Goal: Information Seeking & Learning: Learn about a topic

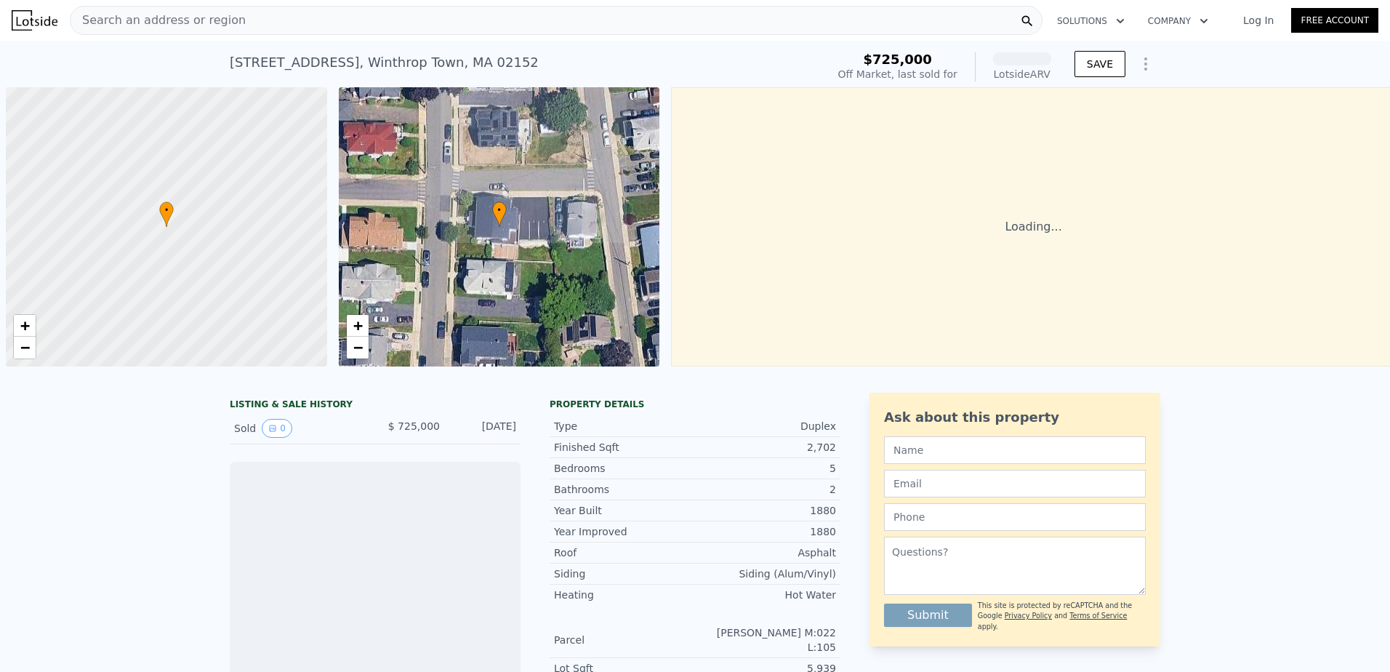
scroll to position [0, 6]
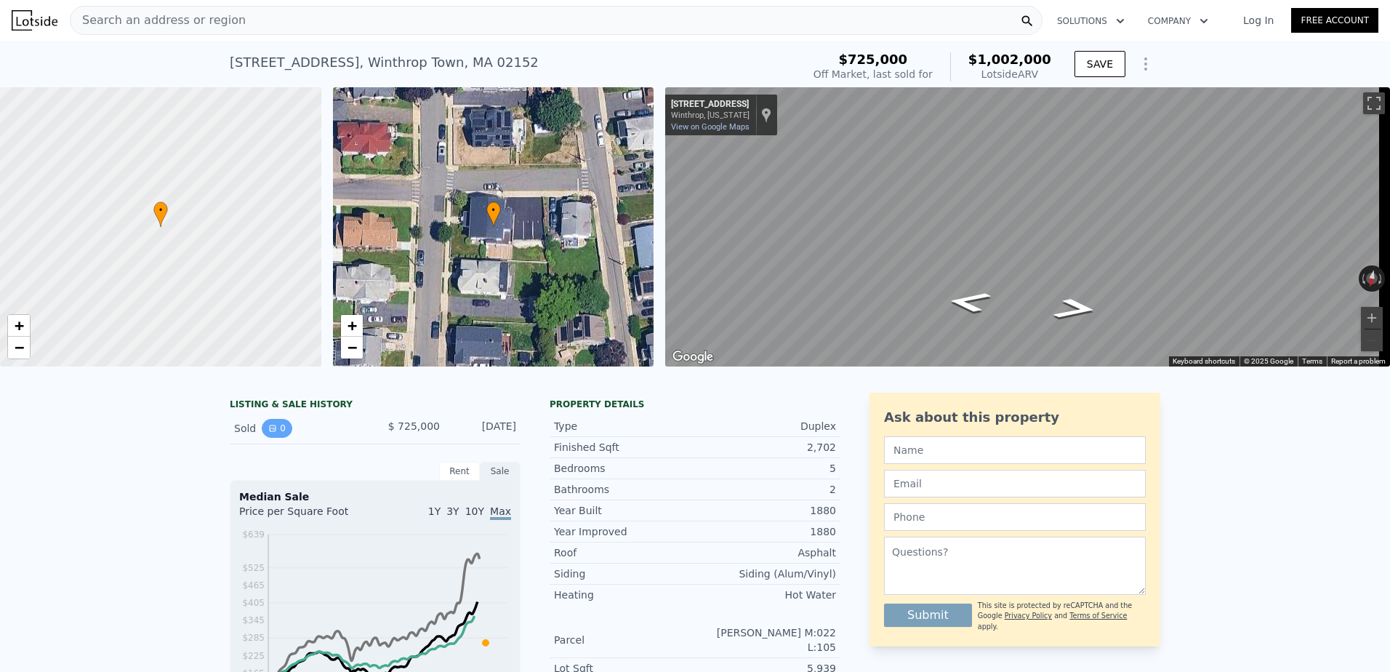
click at [269, 432] on icon "View historical data" at bounding box center [272, 428] width 9 height 9
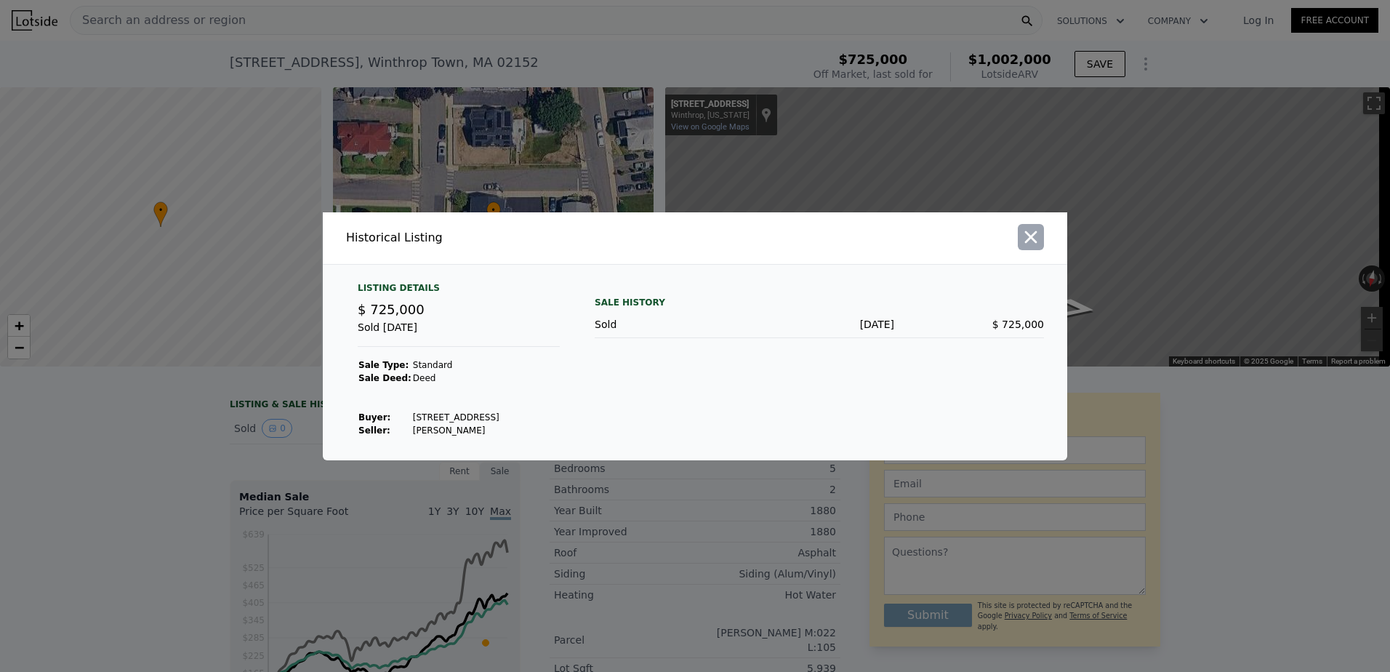
click at [1032, 242] on icon "button" at bounding box center [1030, 237] width 20 height 20
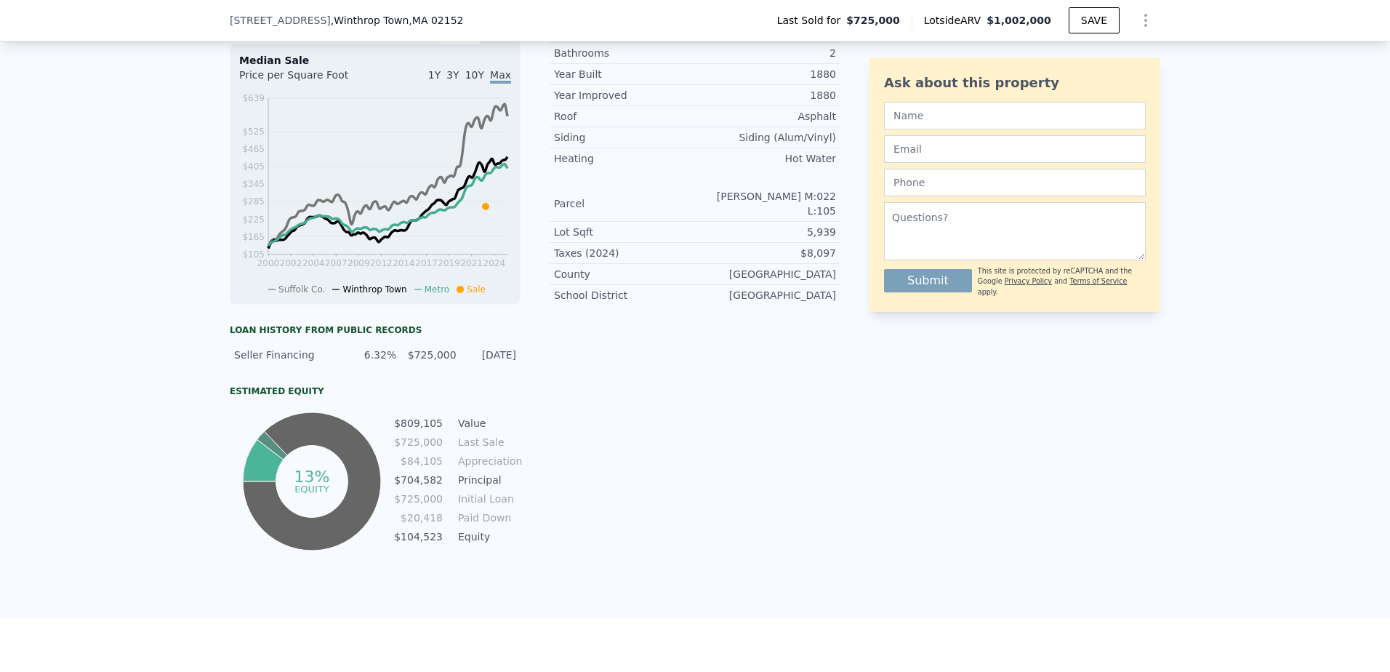
scroll to position [68, 0]
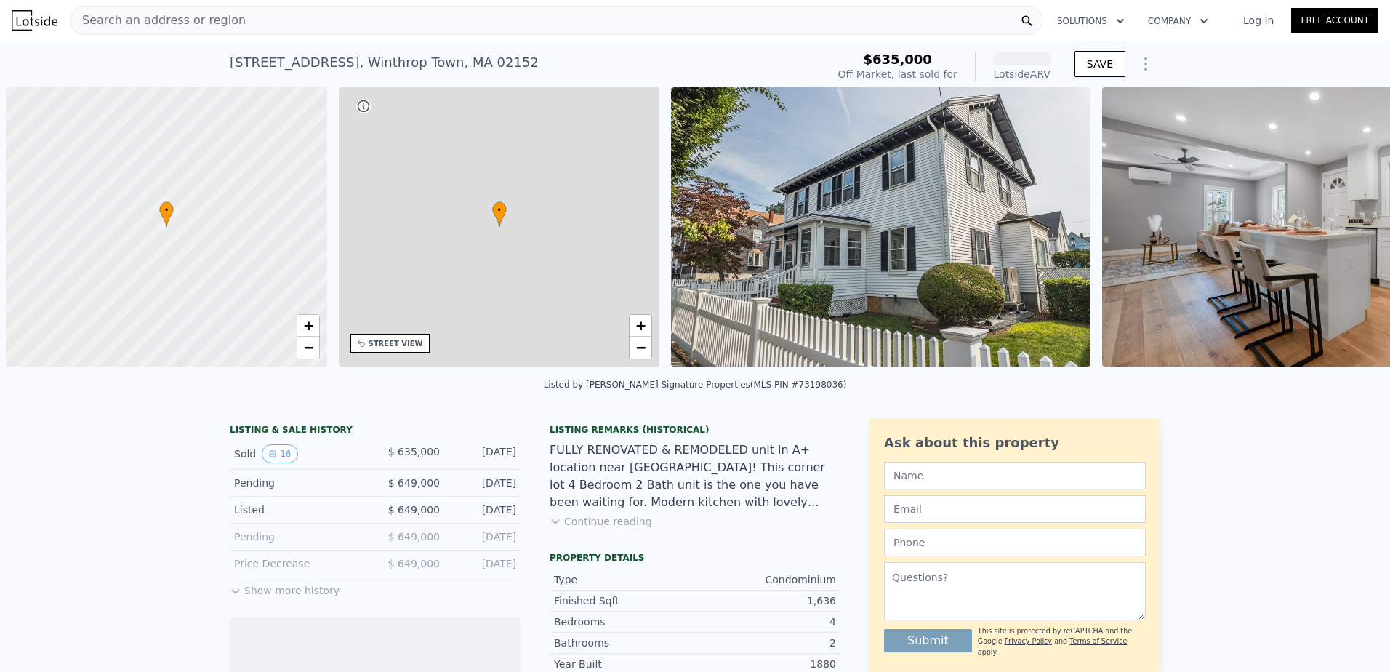
scroll to position [0, 6]
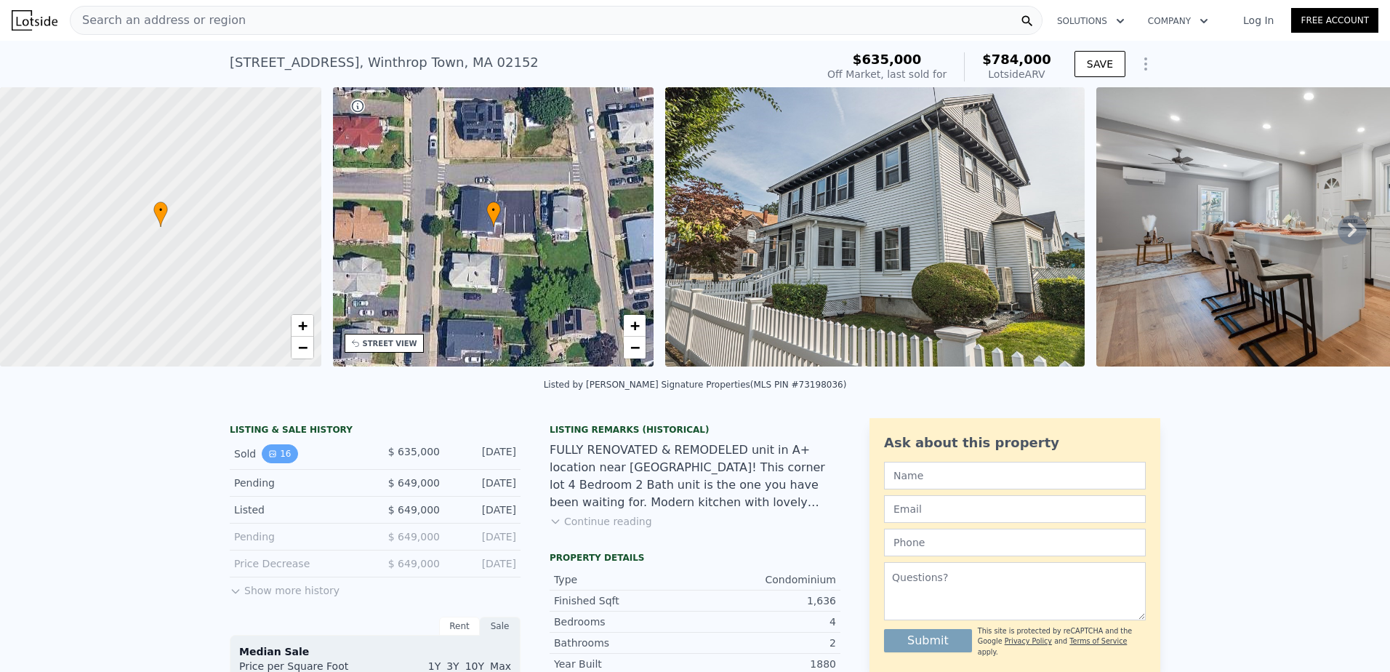
click at [278, 463] on button "16" at bounding box center [280, 453] width 36 height 19
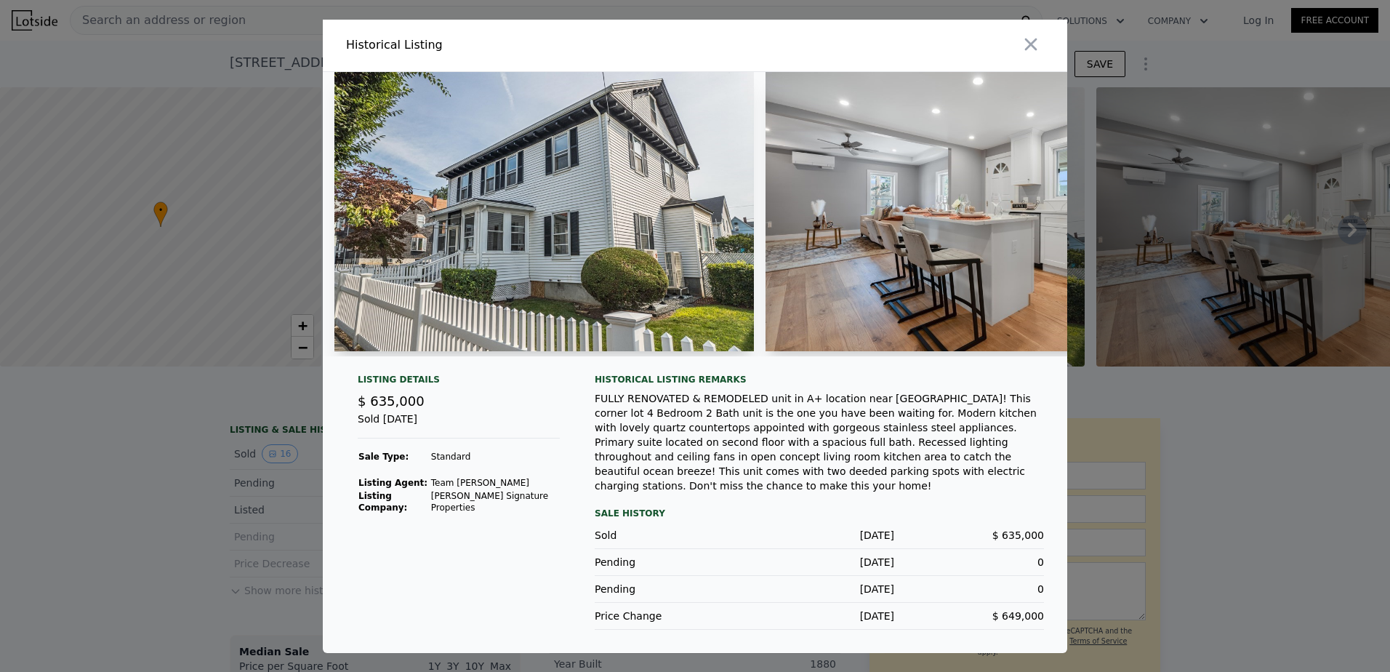
click at [503, 276] on img at bounding box center [543, 211] width 419 height 279
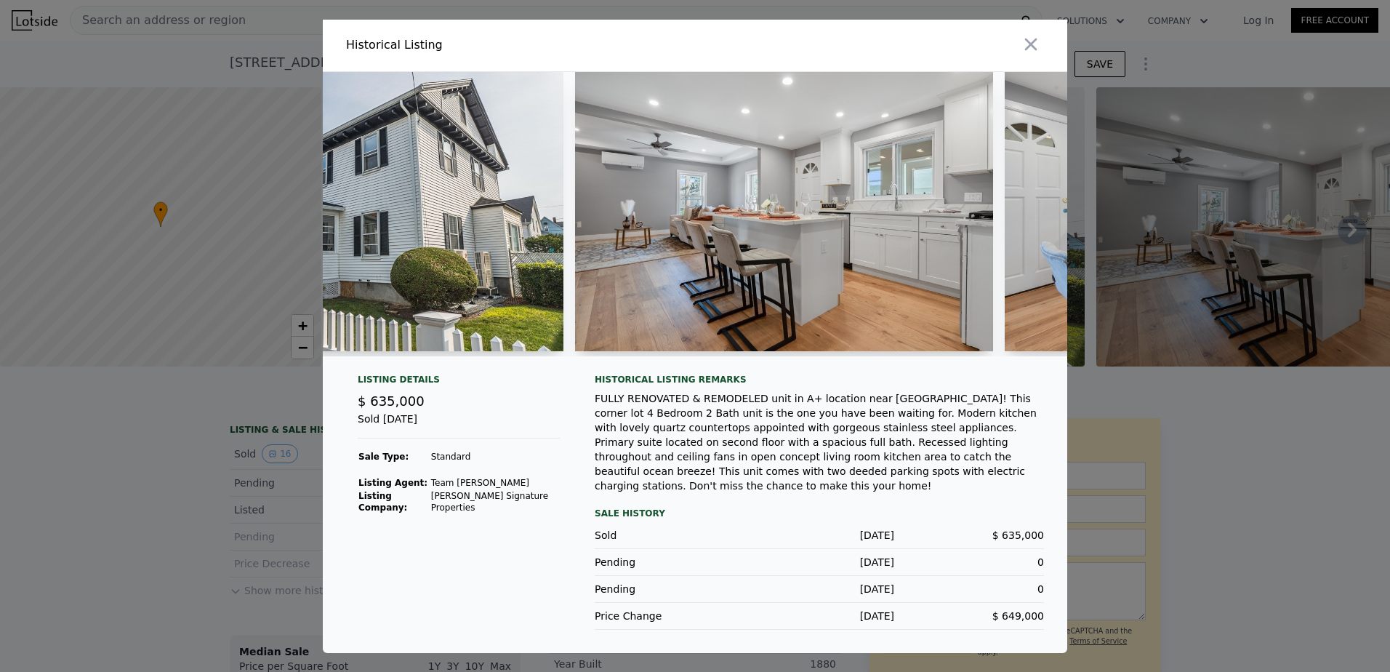
scroll to position [0, 323]
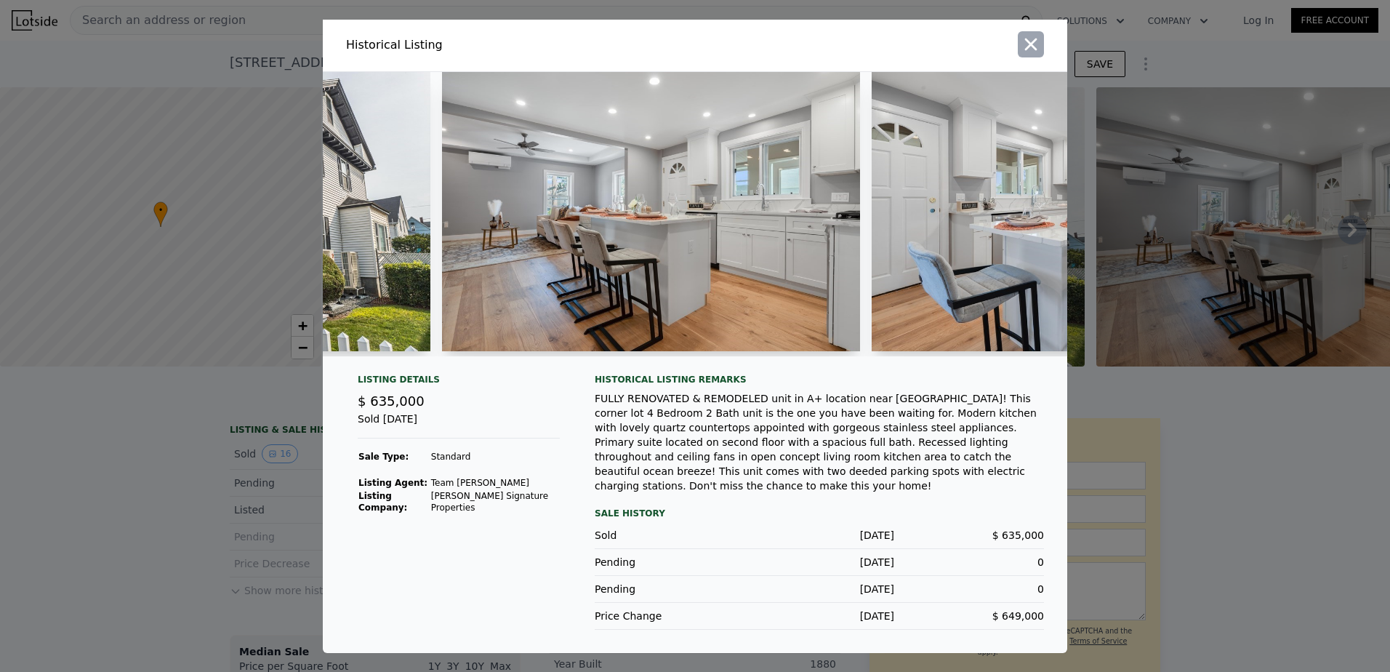
click at [1034, 41] on icon "button" at bounding box center [1030, 44] width 20 height 20
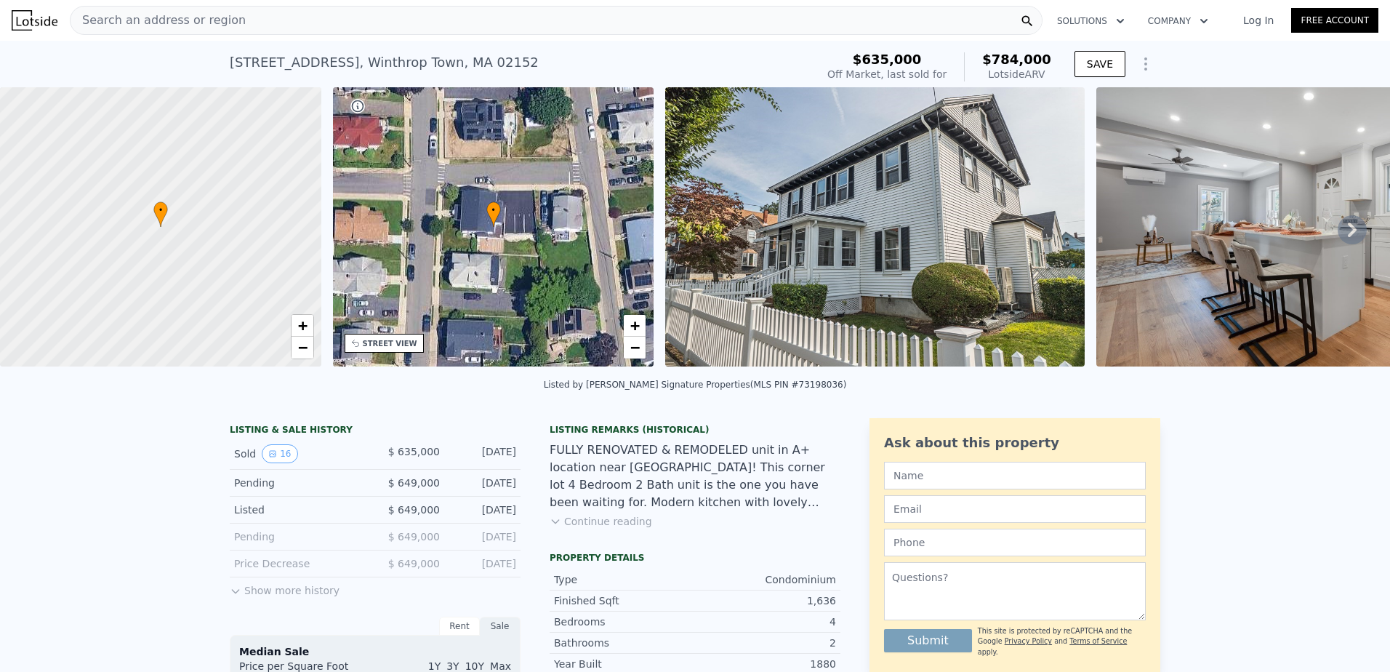
click at [935, 213] on img at bounding box center [874, 226] width 419 height 279
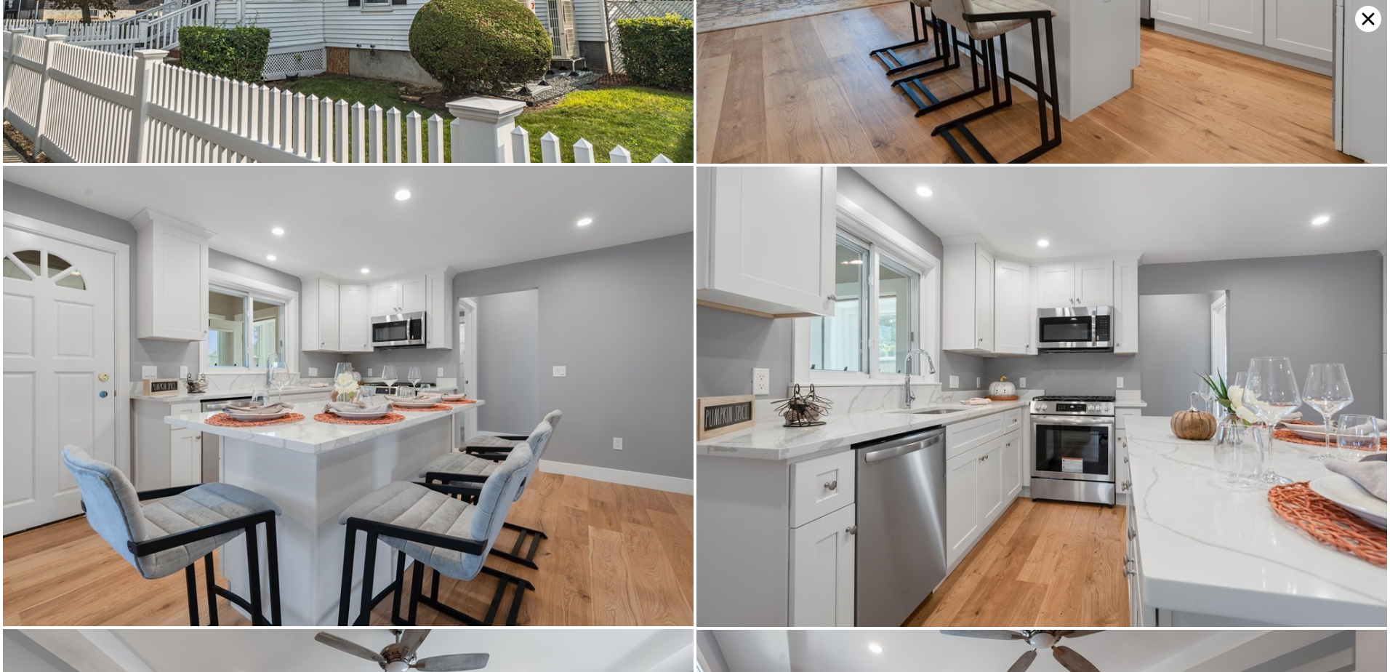
scroll to position [0, 0]
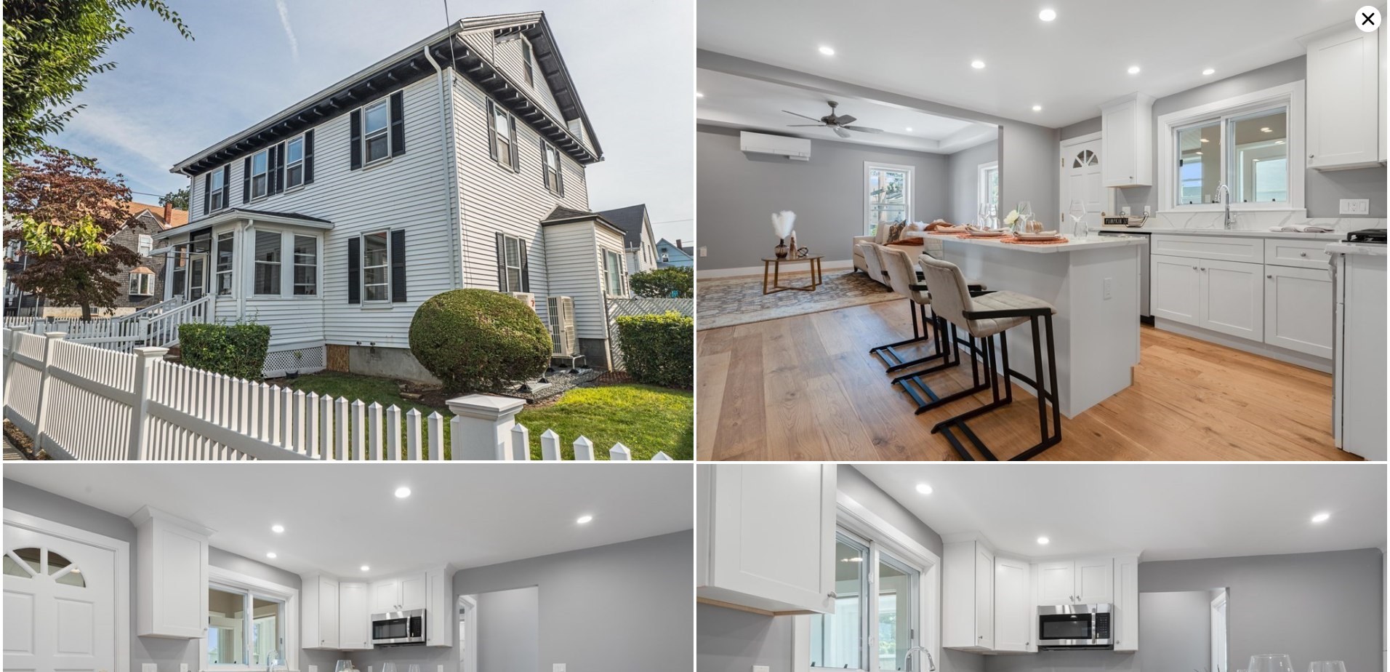
click at [1359, 21] on icon at bounding box center [1368, 19] width 26 height 26
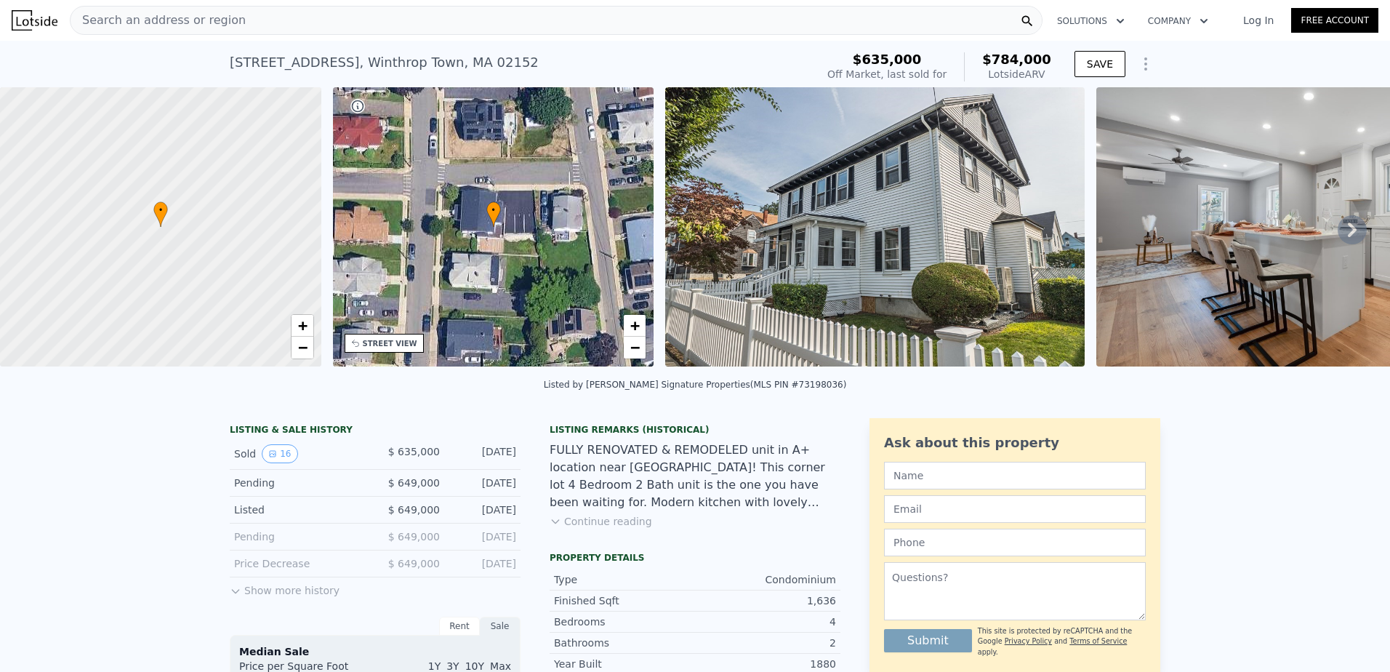
click at [584, 528] on button "Continue reading" at bounding box center [600, 521] width 102 height 15
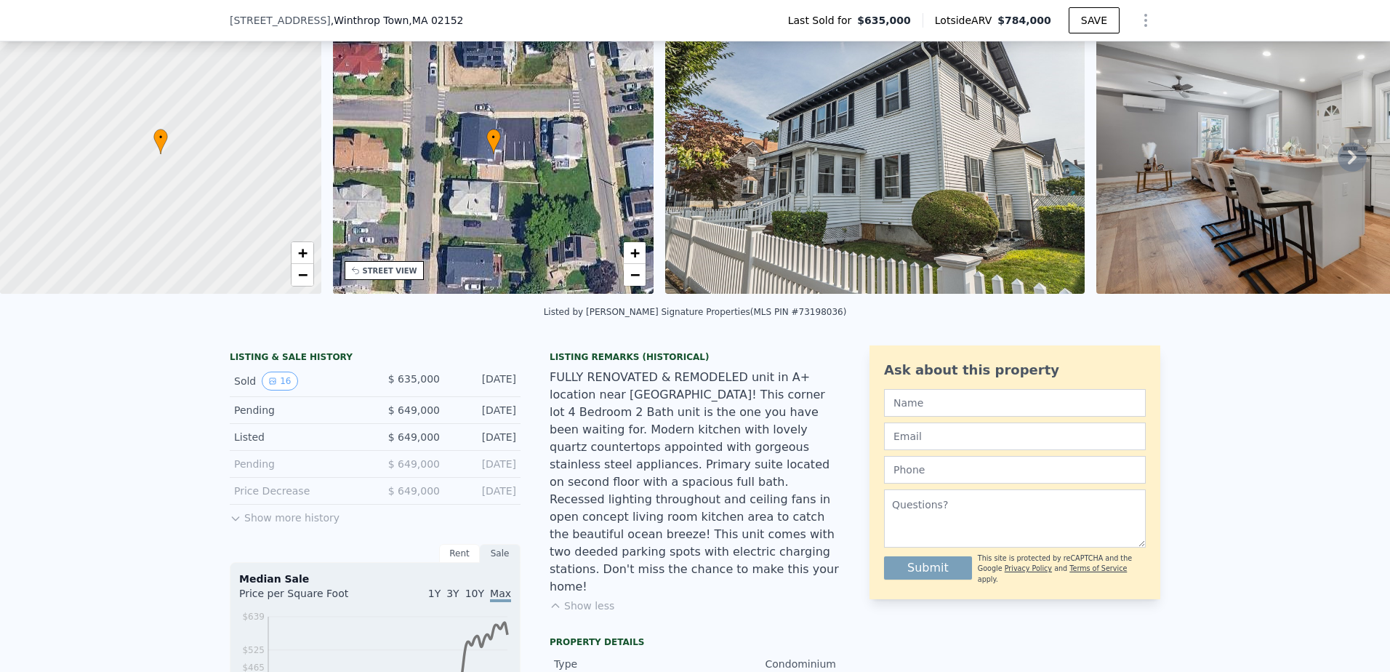
scroll to position [140, 0]
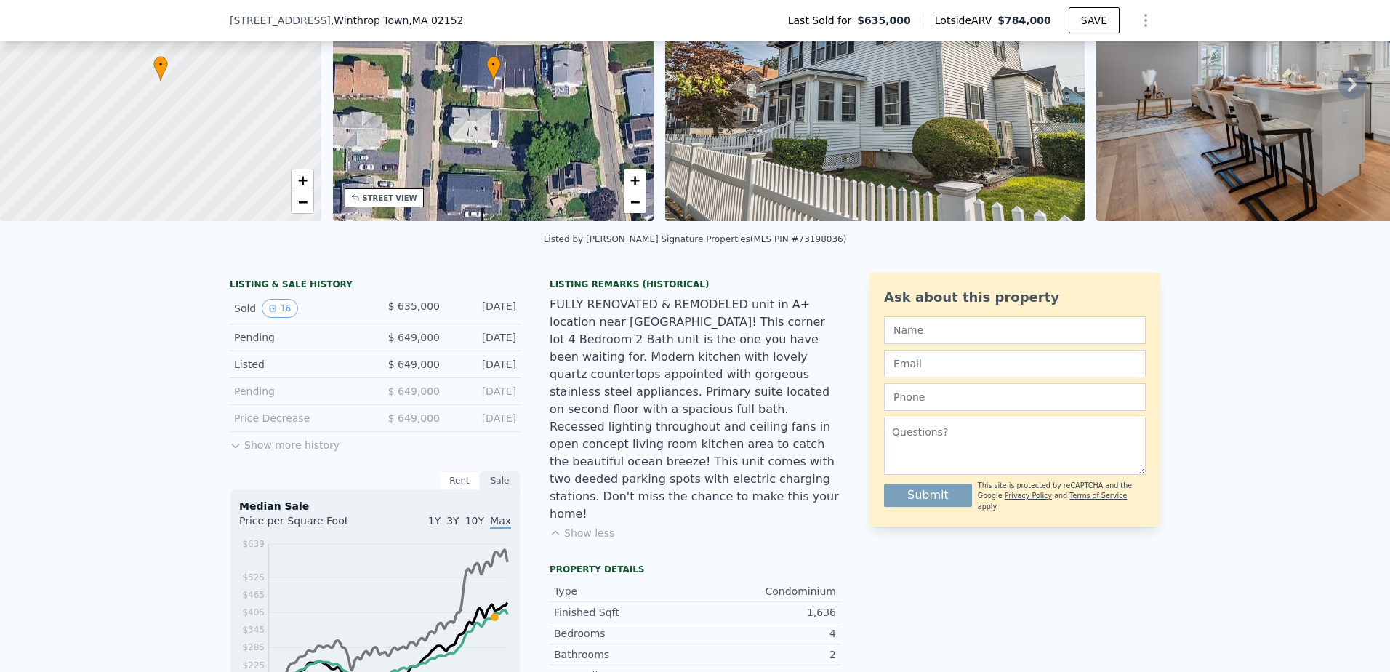
click at [589, 525] on button "Show less" at bounding box center [581, 532] width 65 height 15
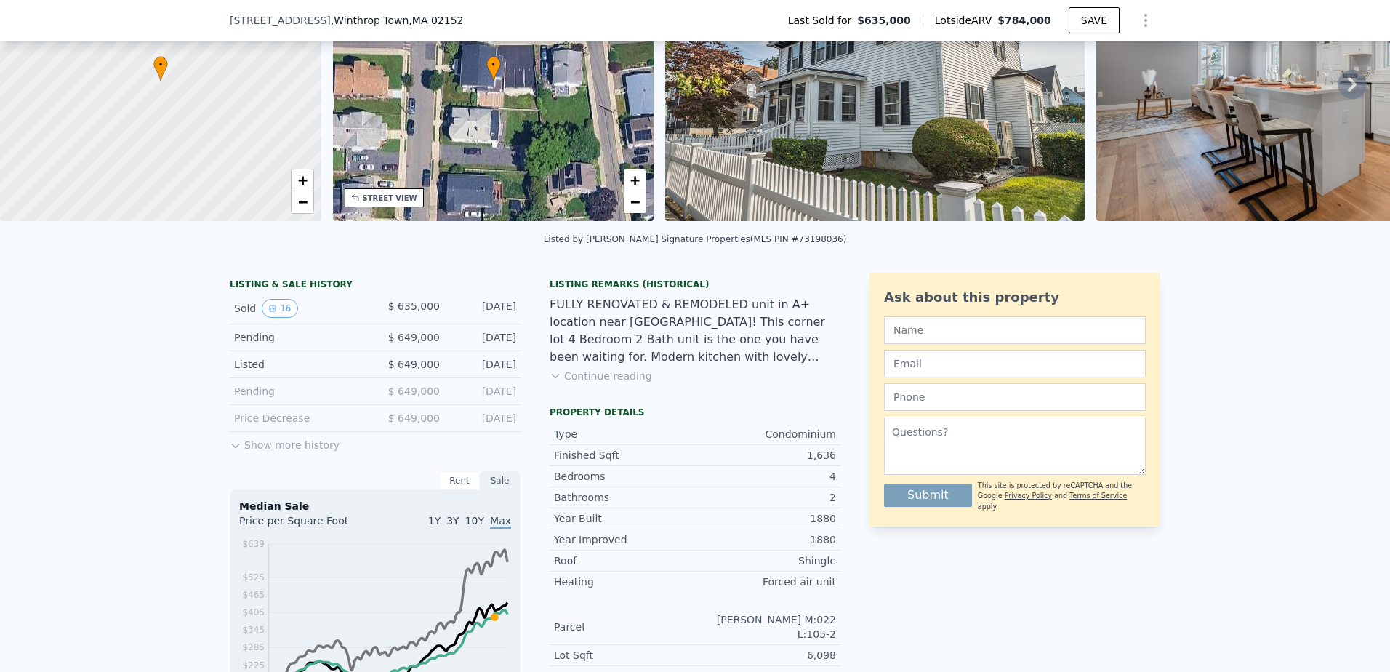
click at [600, 383] on button "Continue reading" at bounding box center [600, 375] width 102 height 15
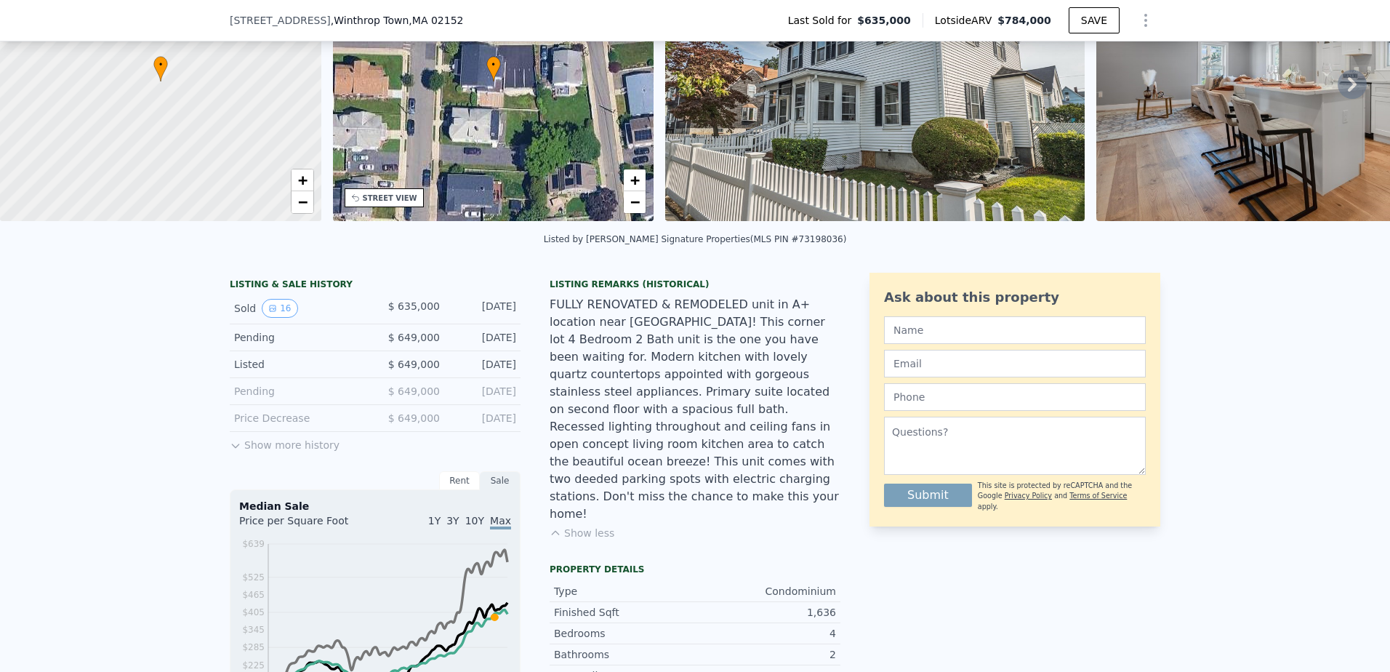
scroll to position [68, 0]
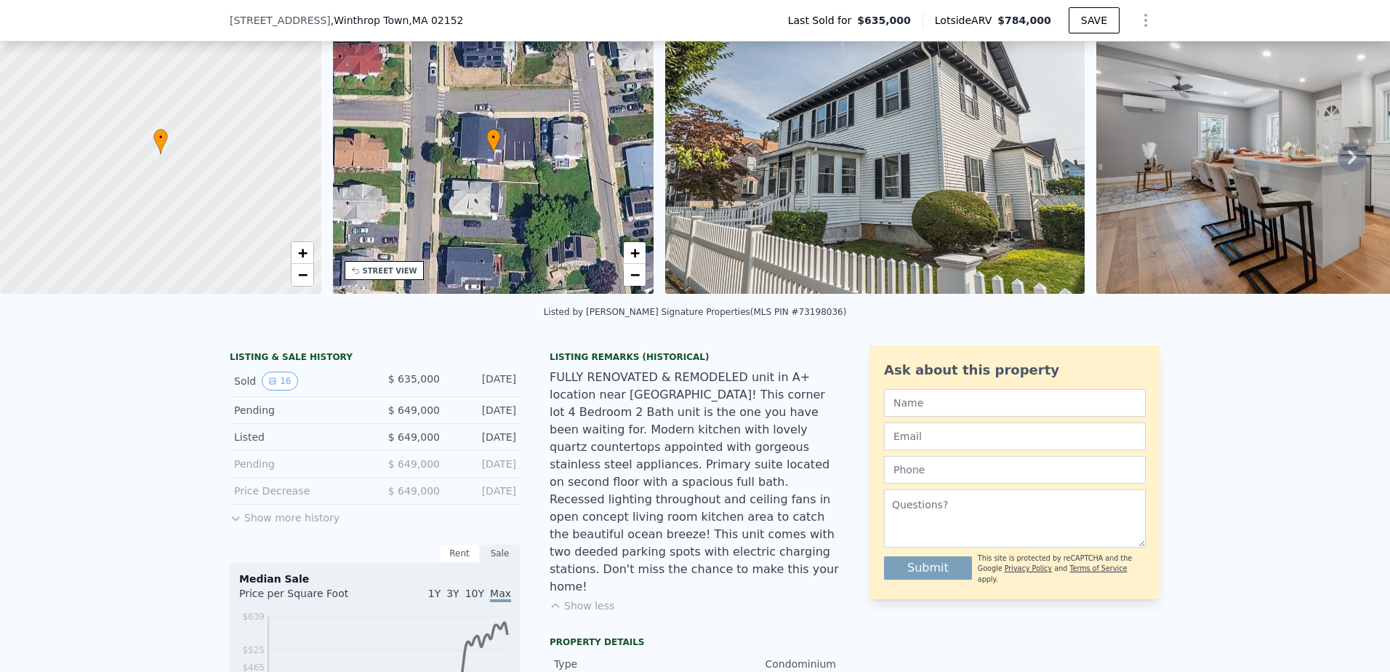
click at [954, 220] on img at bounding box center [874, 154] width 419 height 279
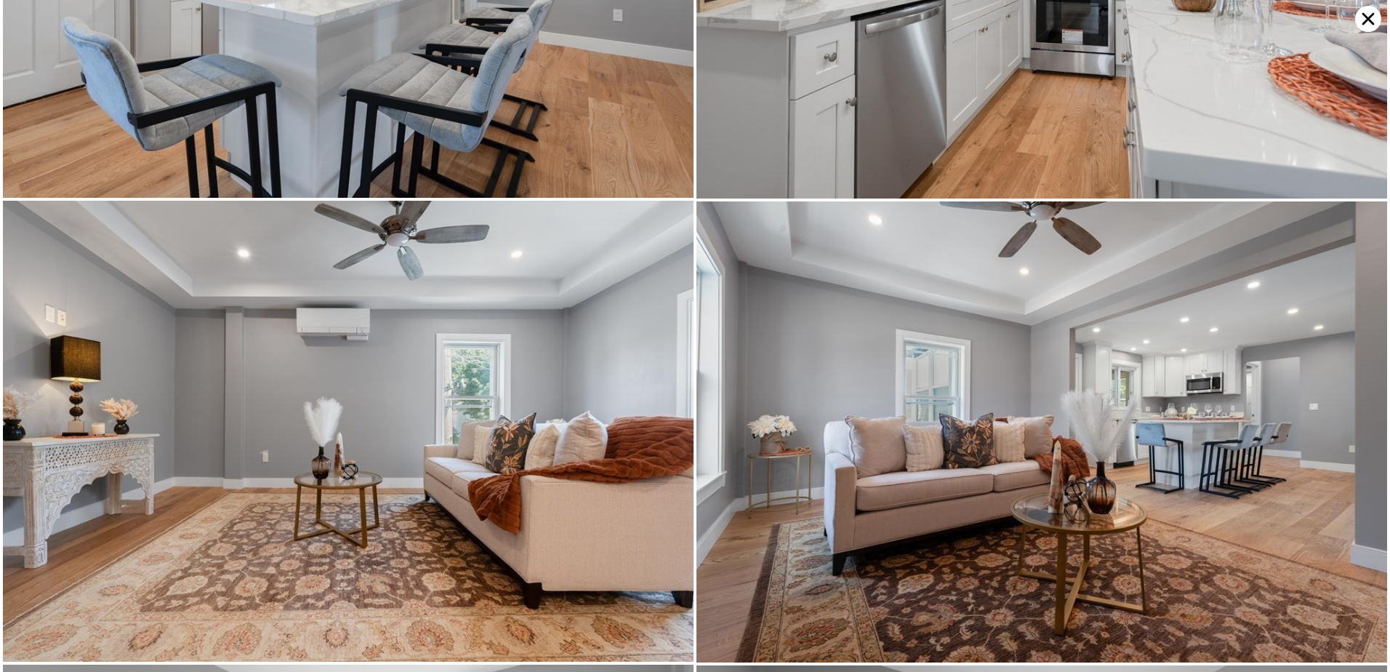
scroll to position [919, 0]
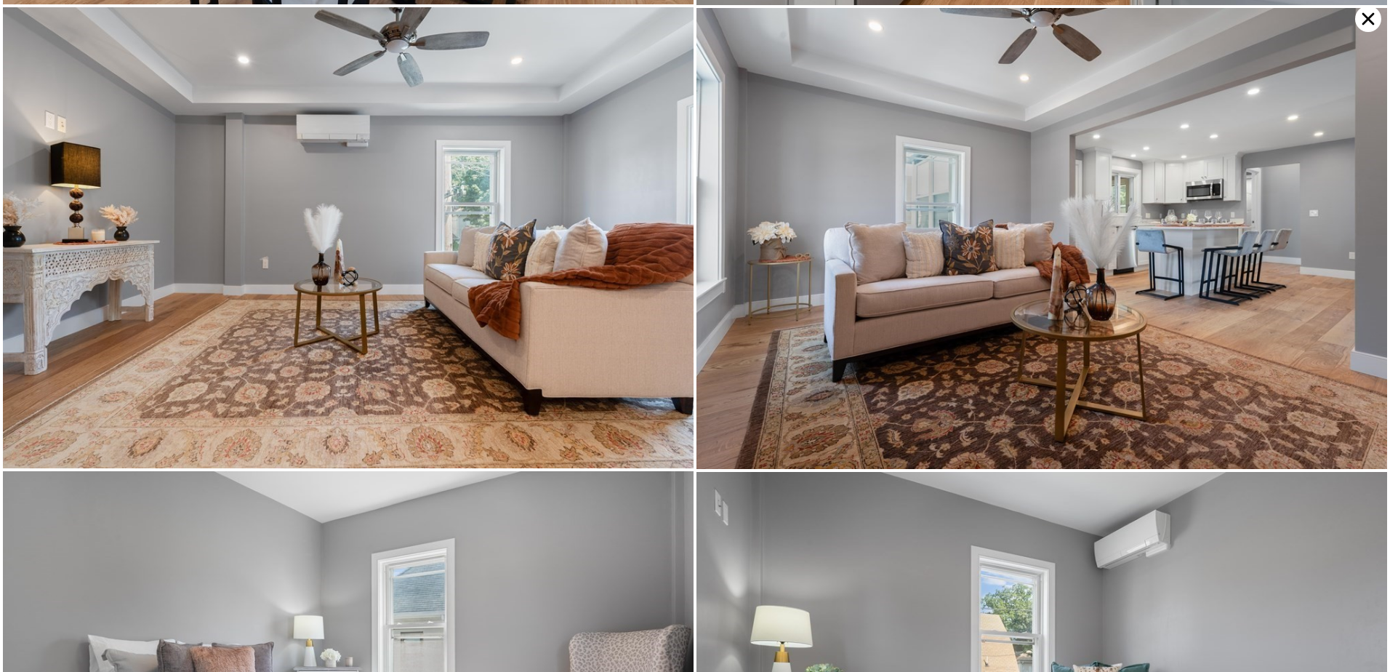
click at [933, 291] on img at bounding box center [1041, 238] width 690 height 461
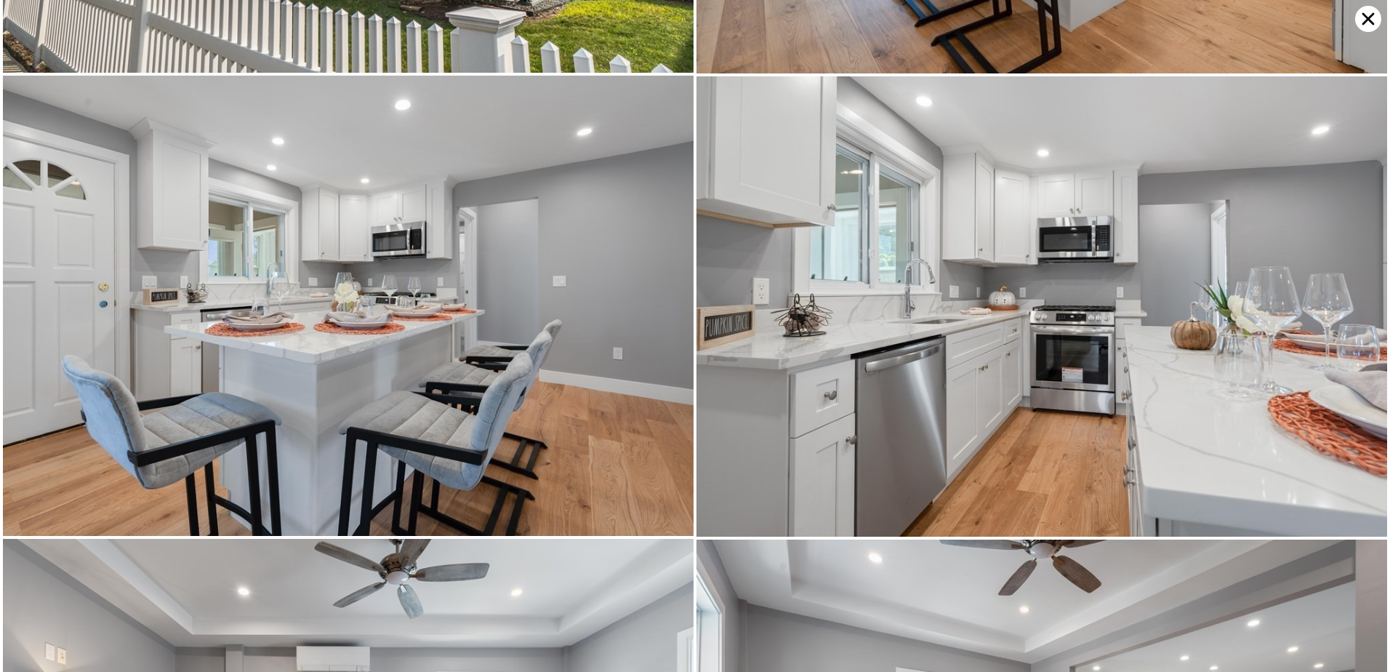
scroll to position [0, 0]
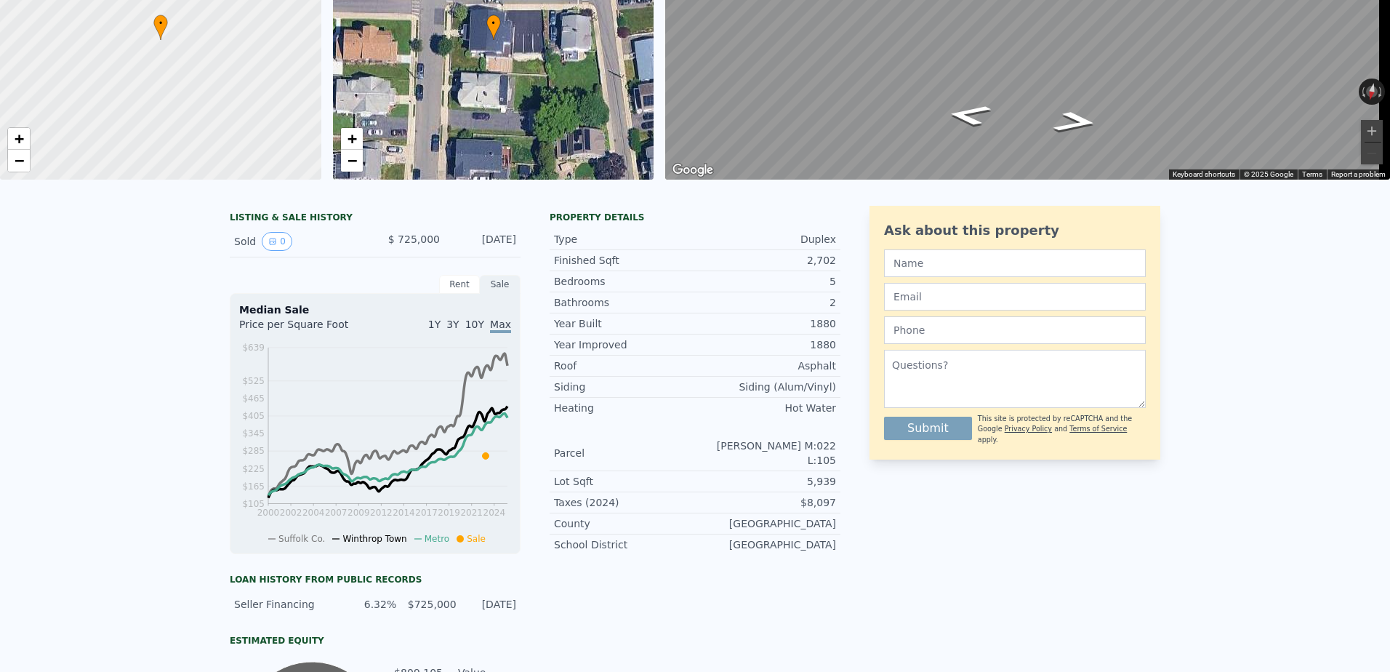
scroll to position [5, 0]
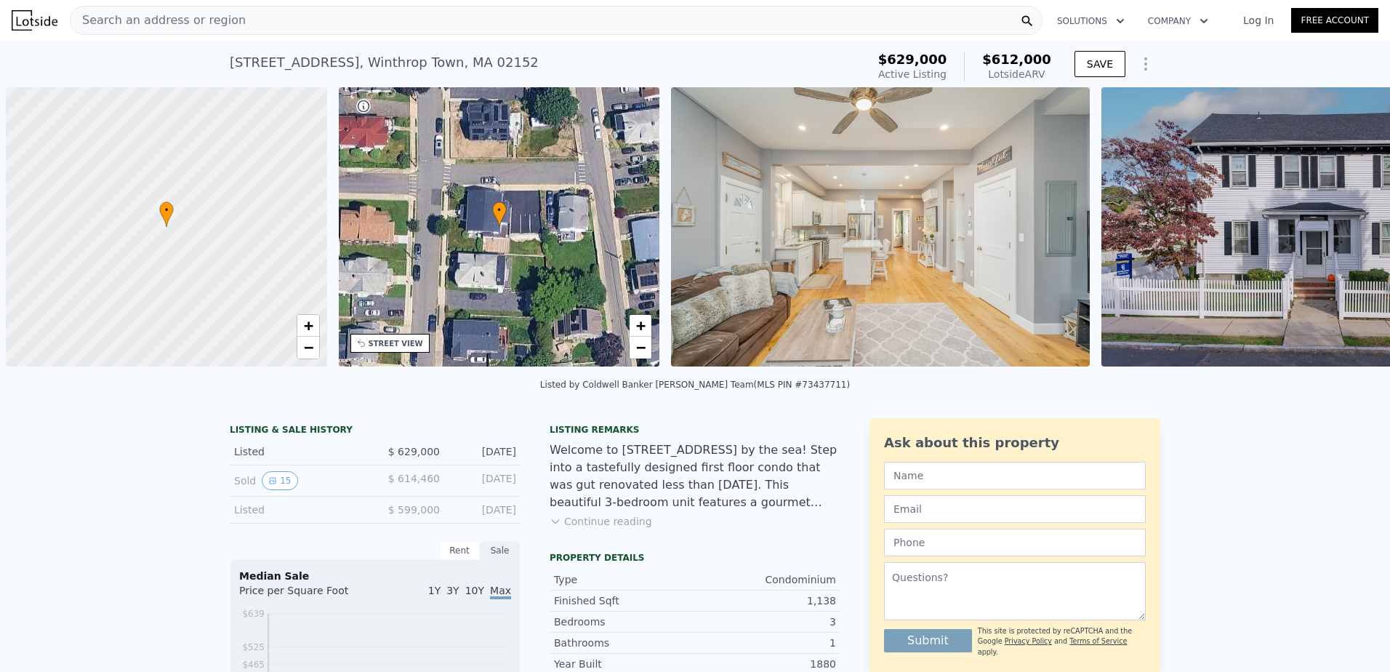
scroll to position [0, 6]
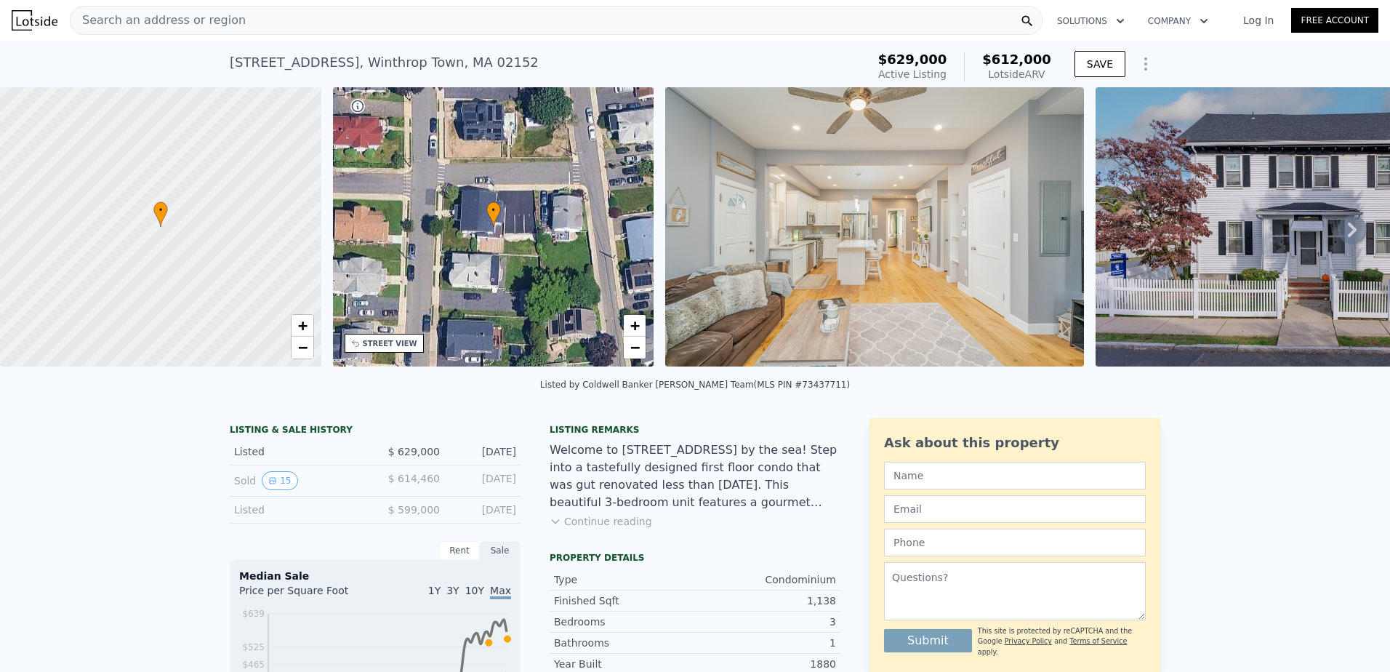
click at [592, 528] on button "Continue reading" at bounding box center [600, 521] width 102 height 15
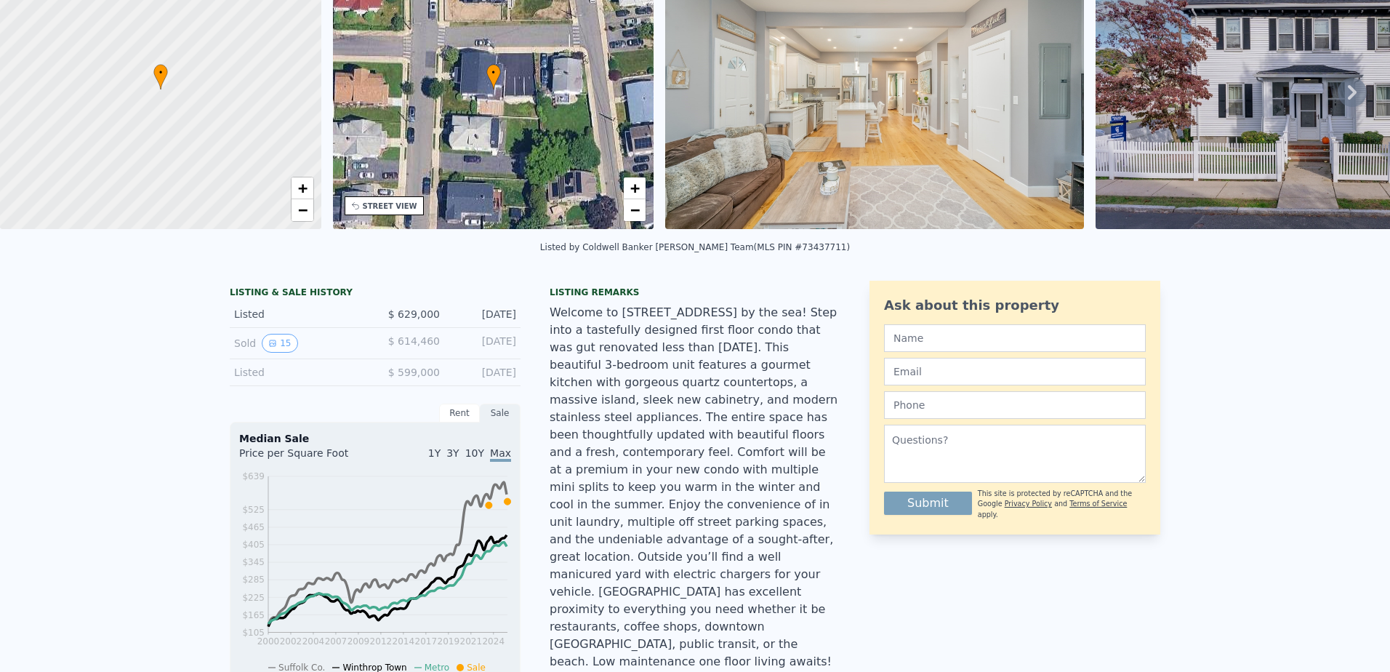
scroll to position [5, 0]
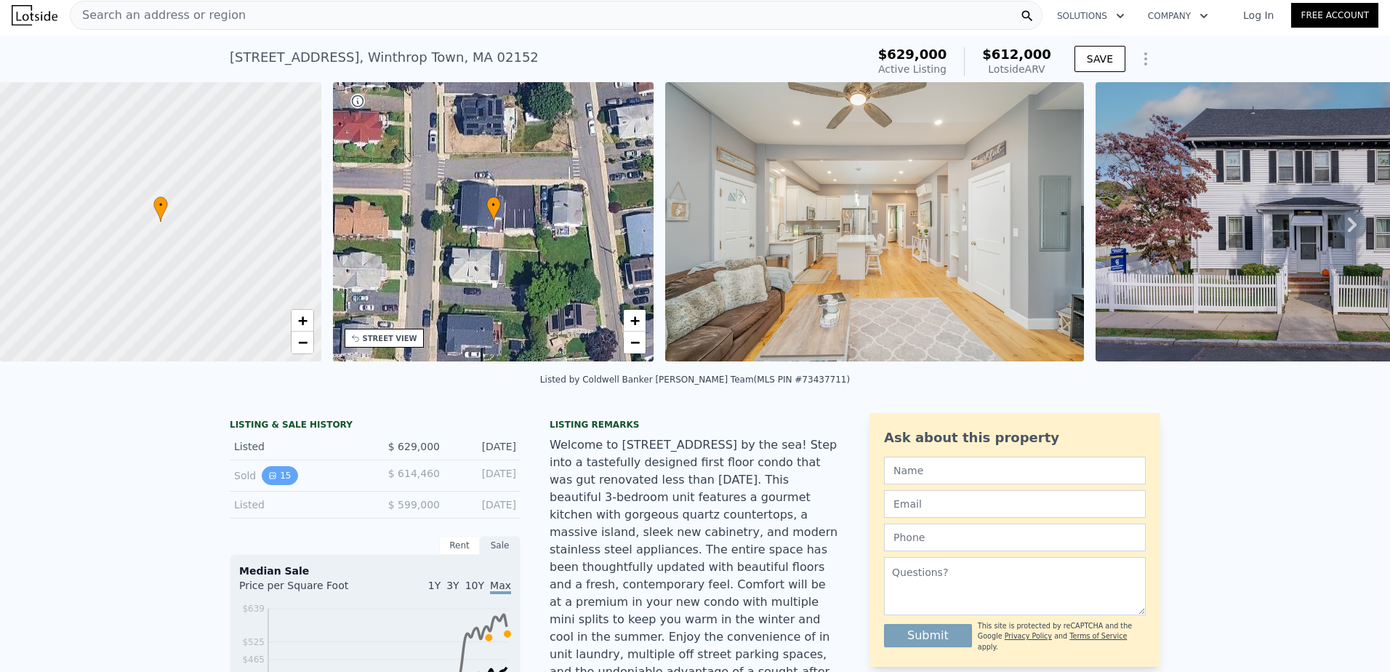
click at [262, 478] on button "15" at bounding box center [280, 475] width 36 height 19
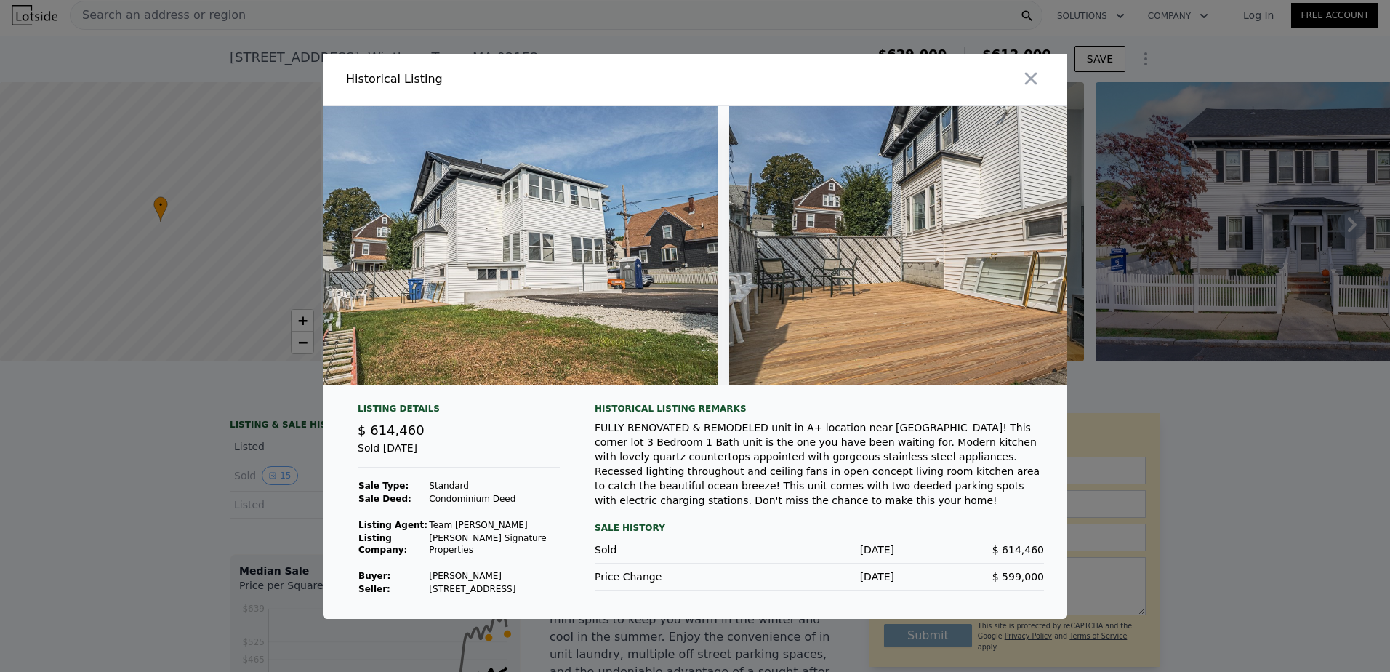
scroll to position [0, 5733]
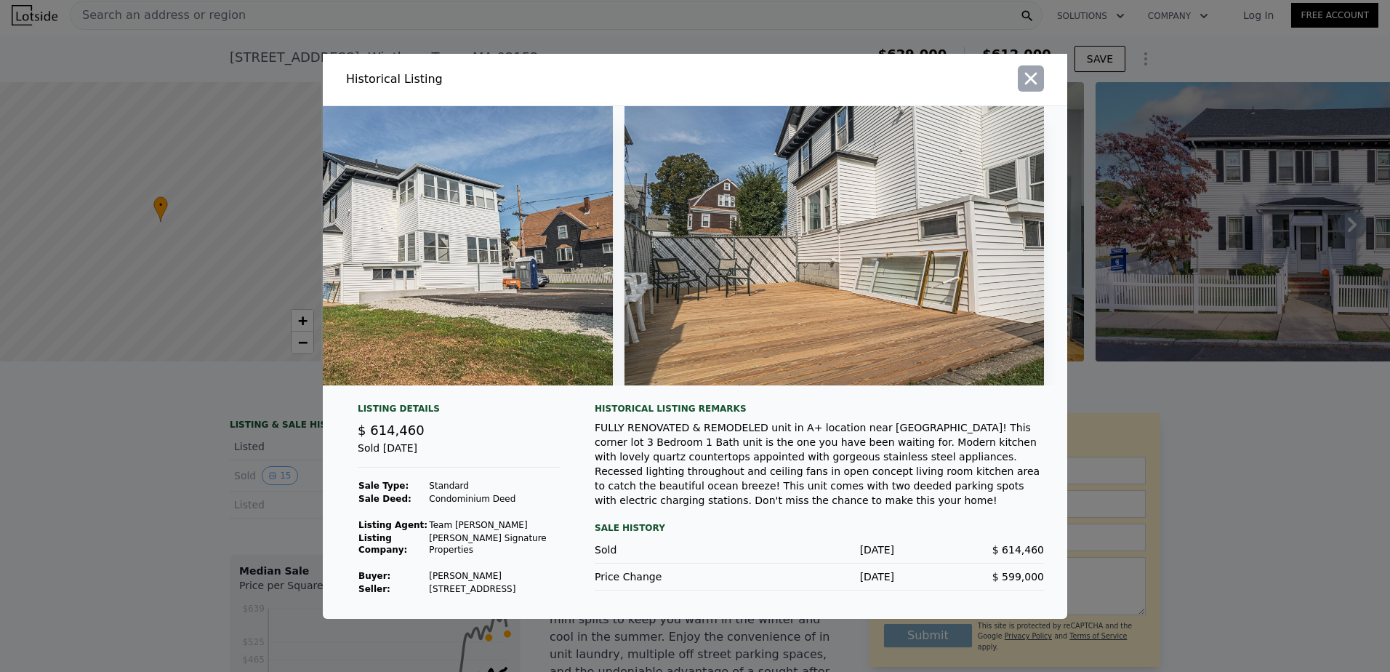
click at [1039, 69] on icon "button" at bounding box center [1030, 78] width 20 height 20
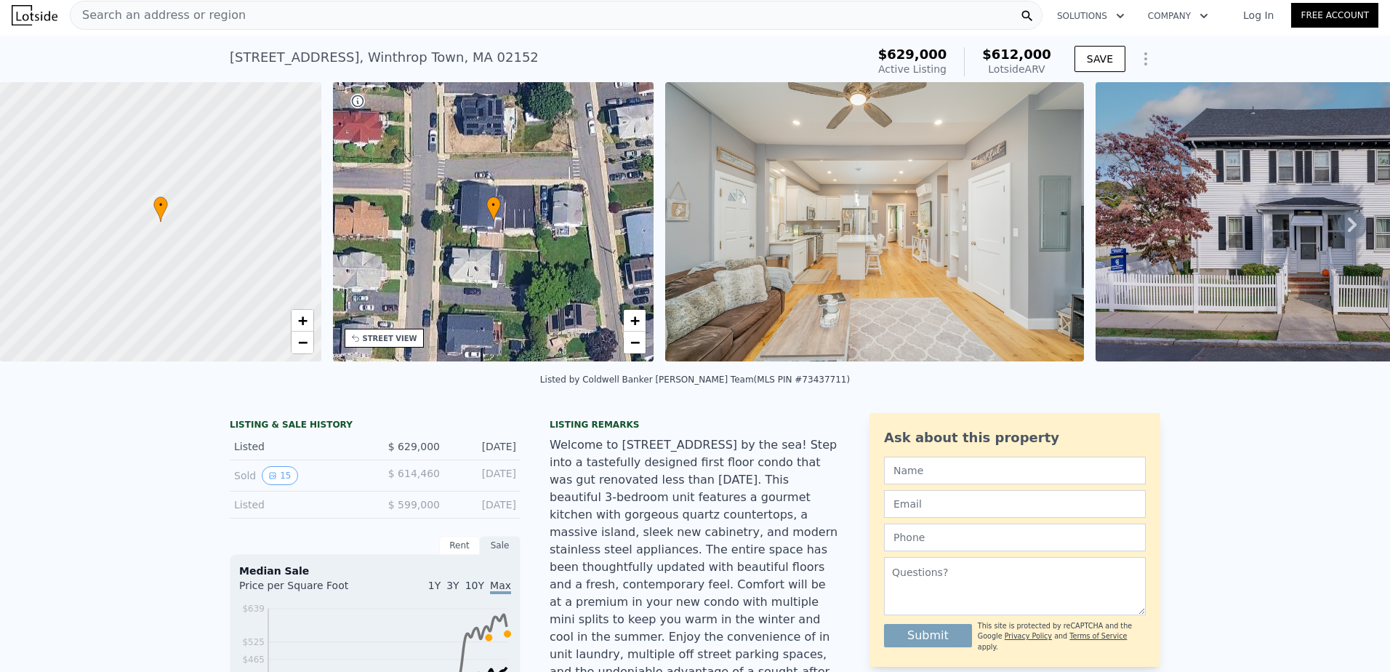
click at [128, 15] on span "Search an address or region" at bounding box center [157, 15] width 175 height 17
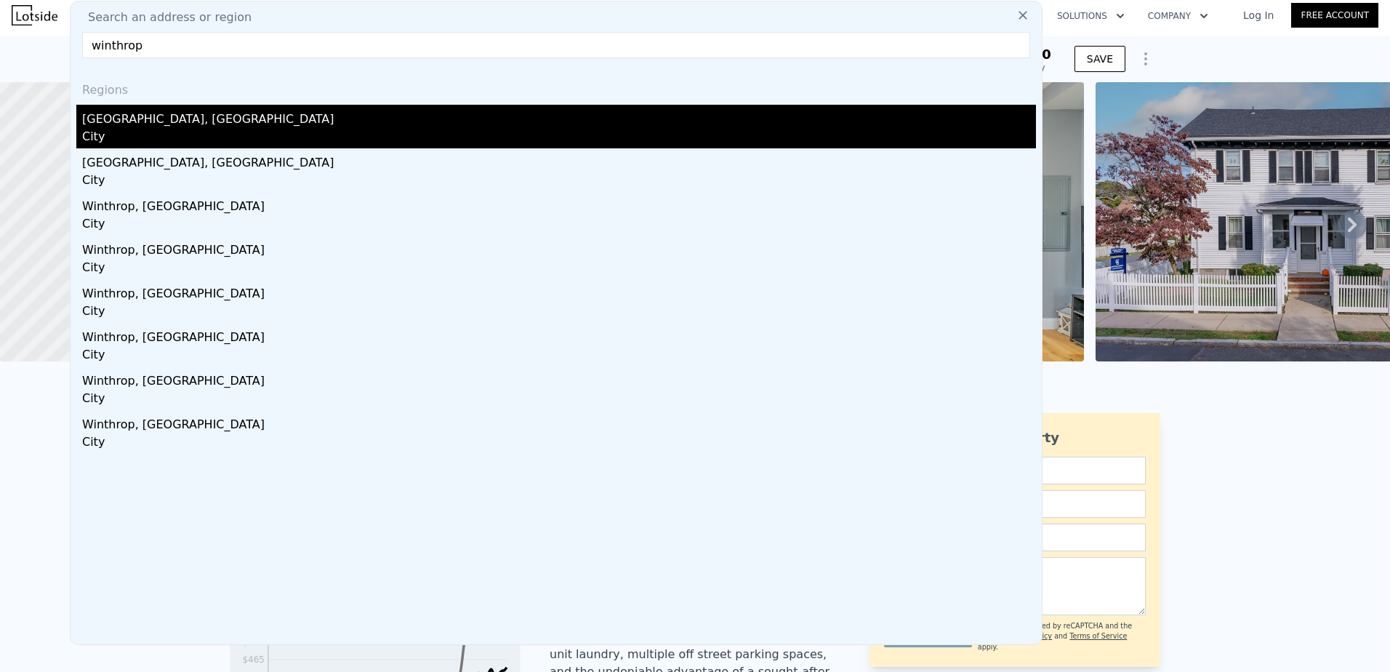
type input "winthrop"
click at [398, 127] on div "Winthrop Town, MA" at bounding box center [559, 116] width 954 height 23
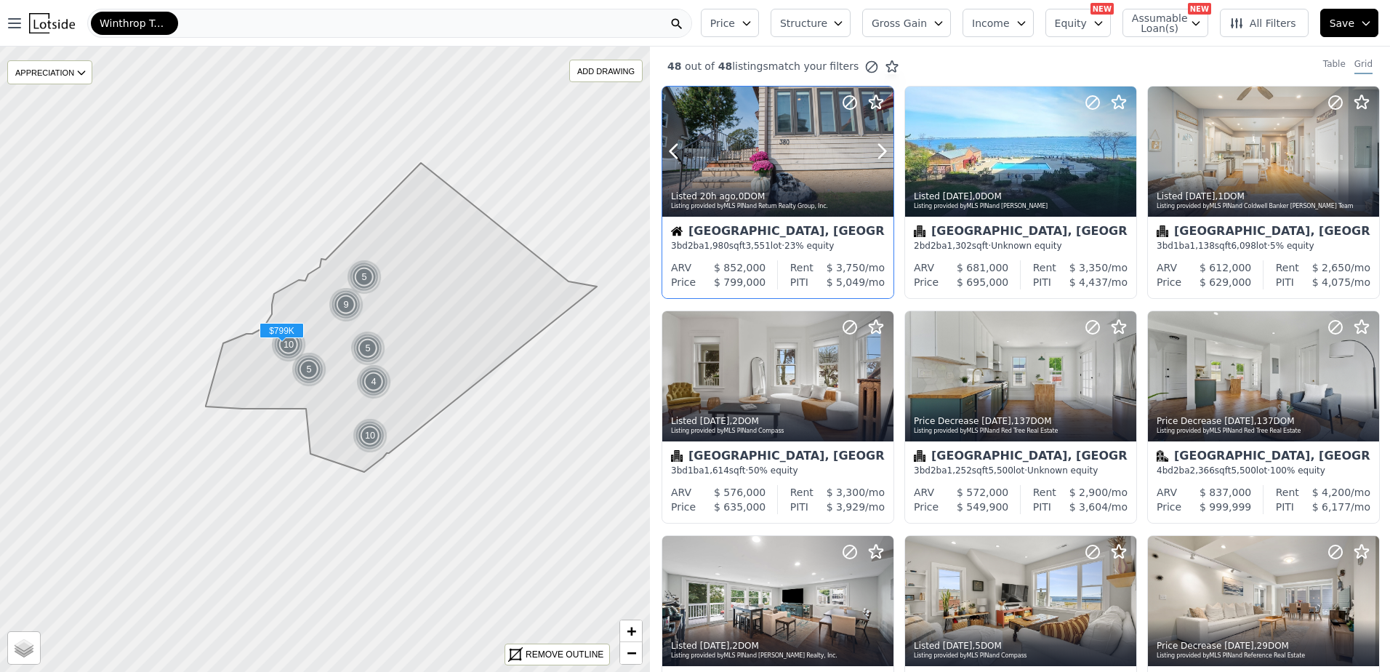
click at [790, 150] on div at bounding box center [777, 151] width 231 height 130
click at [828, 387] on div at bounding box center [846, 357] width 93 height 93
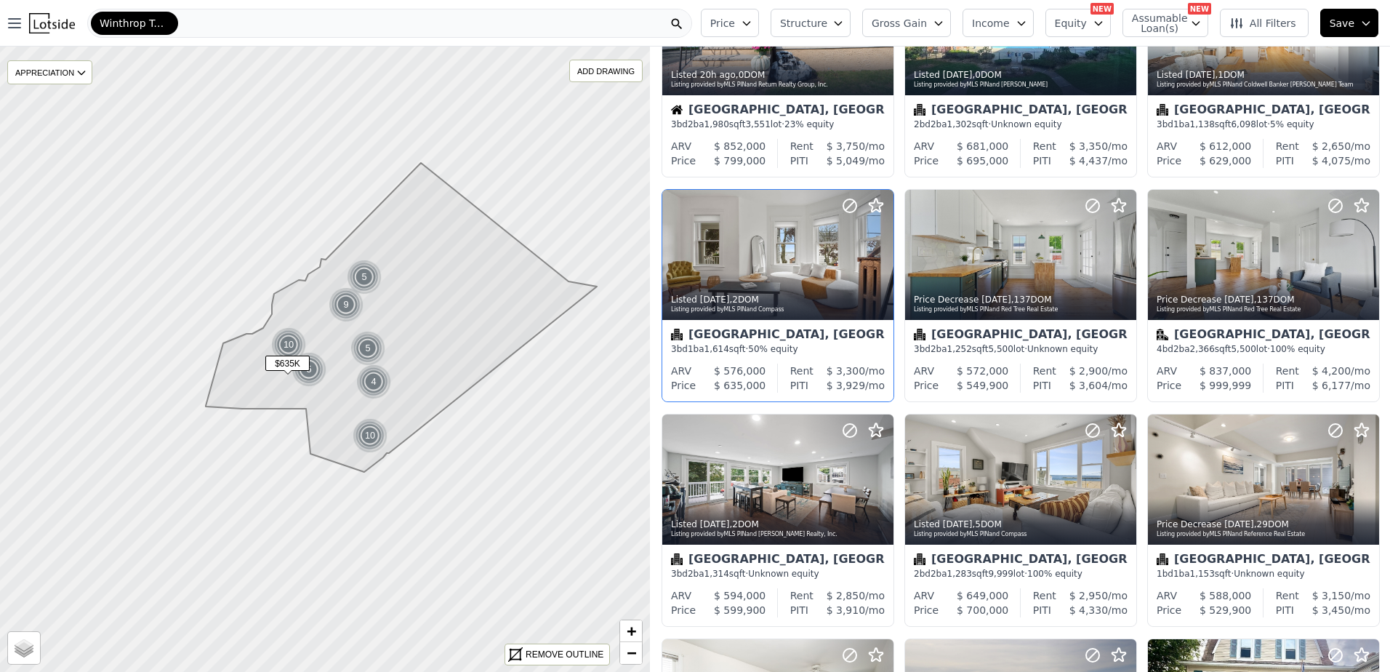
scroll to position [145, 0]
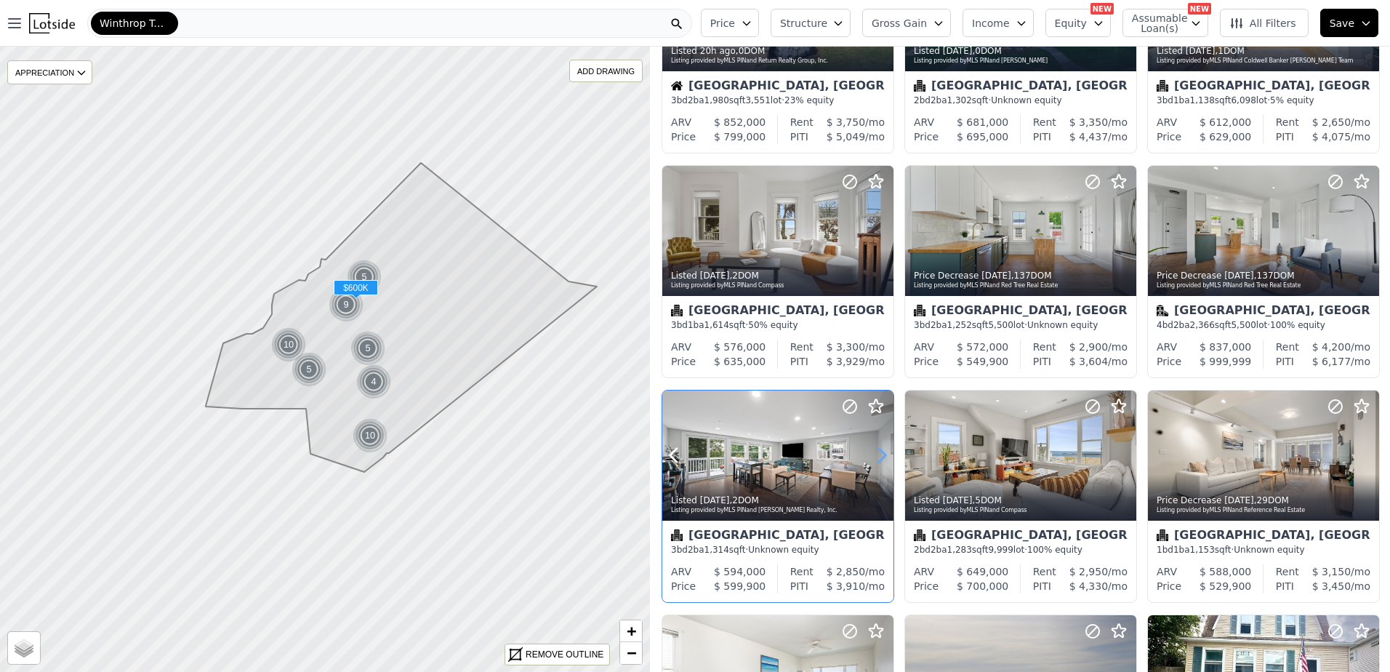
click at [878, 450] on icon at bounding box center [881, 454] width 23 height 23
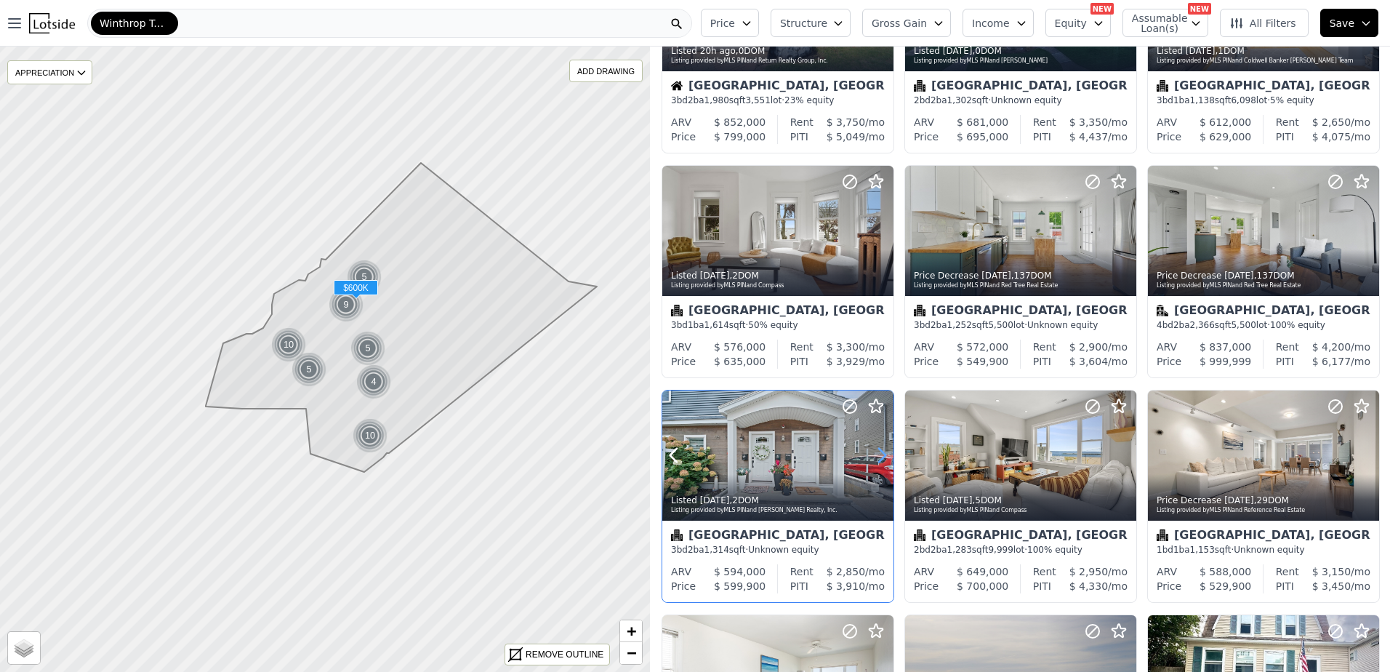
click at [879, 451] on icon at bounding box center [881, 454] width 23 height 23
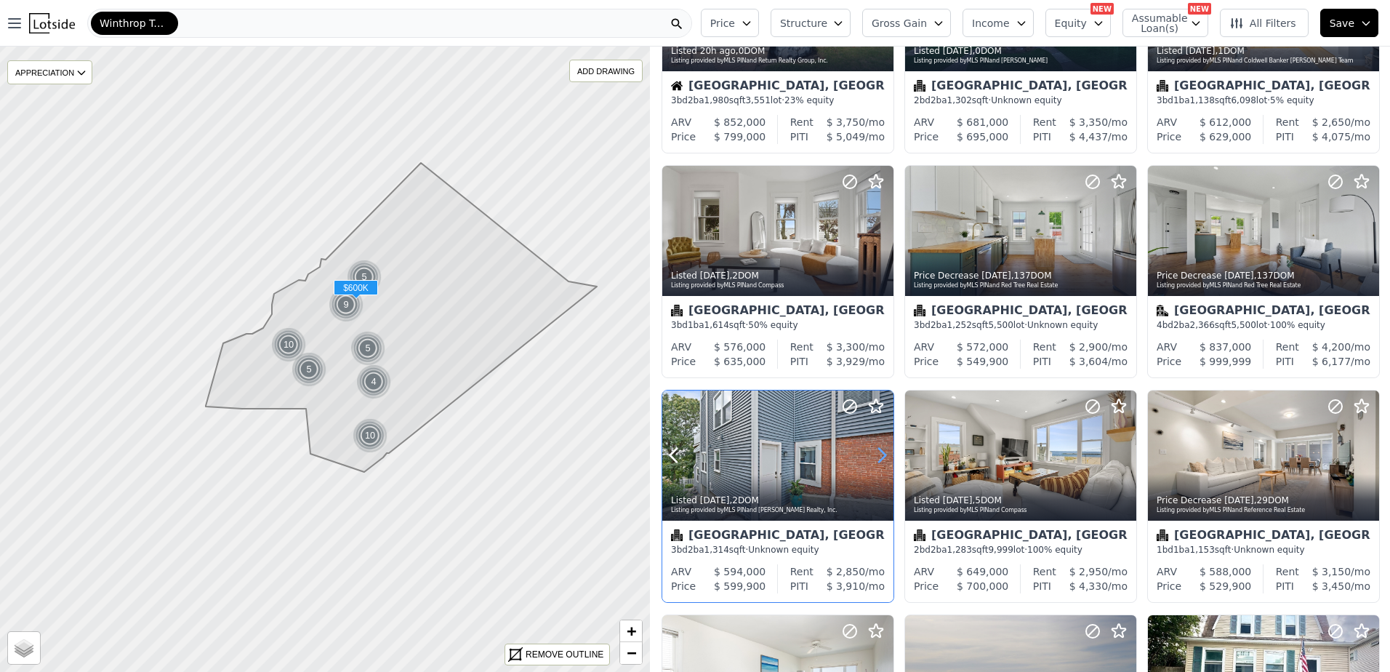
click at [879, 451] on icon at bounding box center [881, 454] width 23 height 23
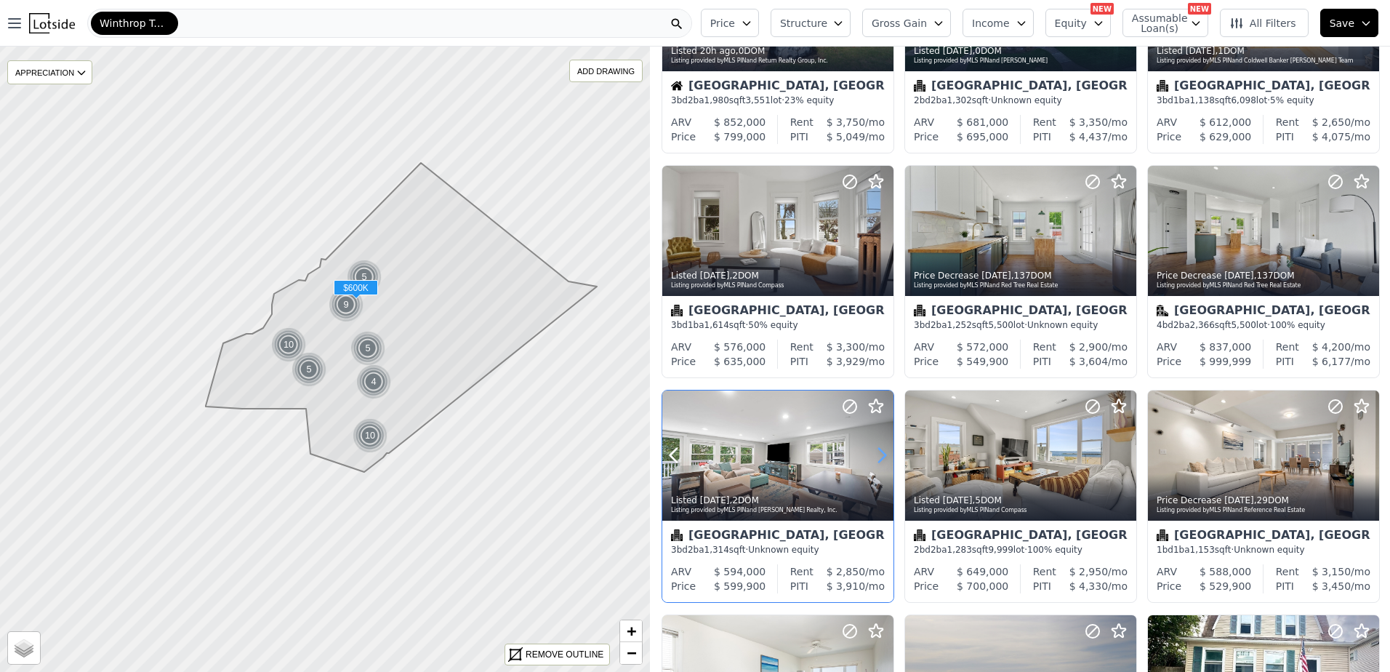
click at [879, 451] on icon at bounding box center [881, 454] width 23 height 23
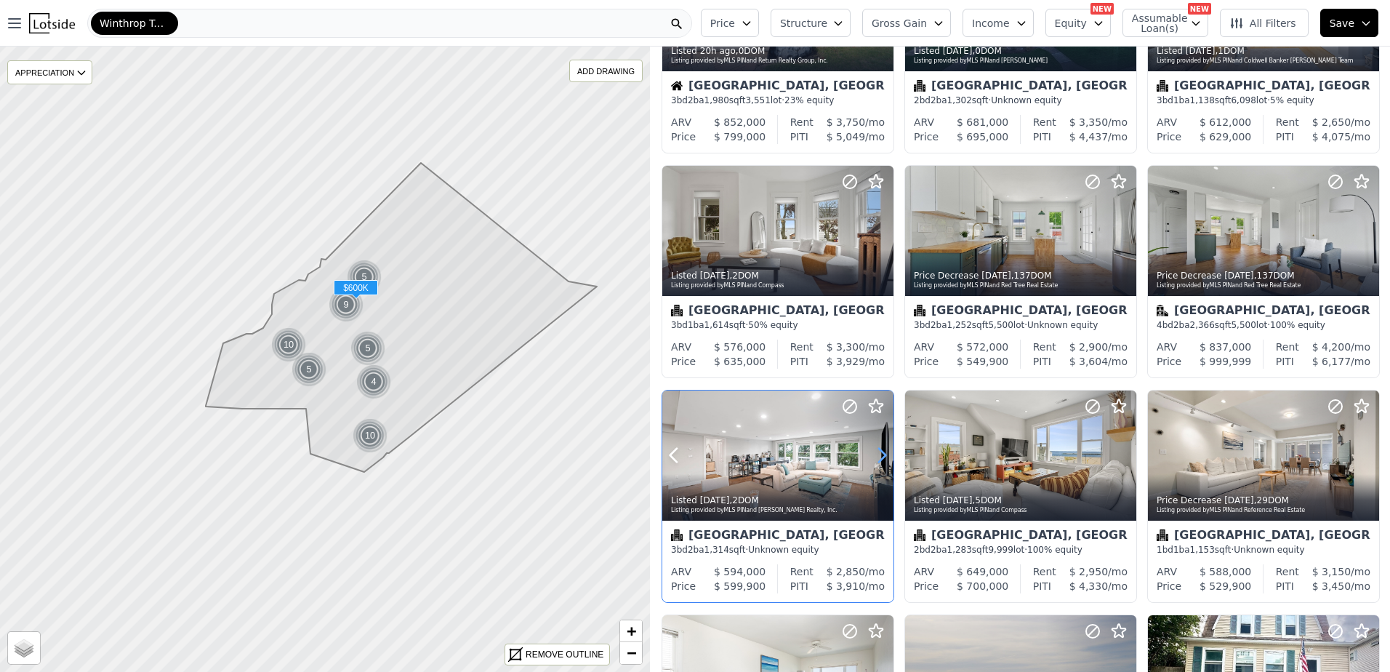
click at [879, 451] on icon at bounding box center [881, 454] width 23 height 23
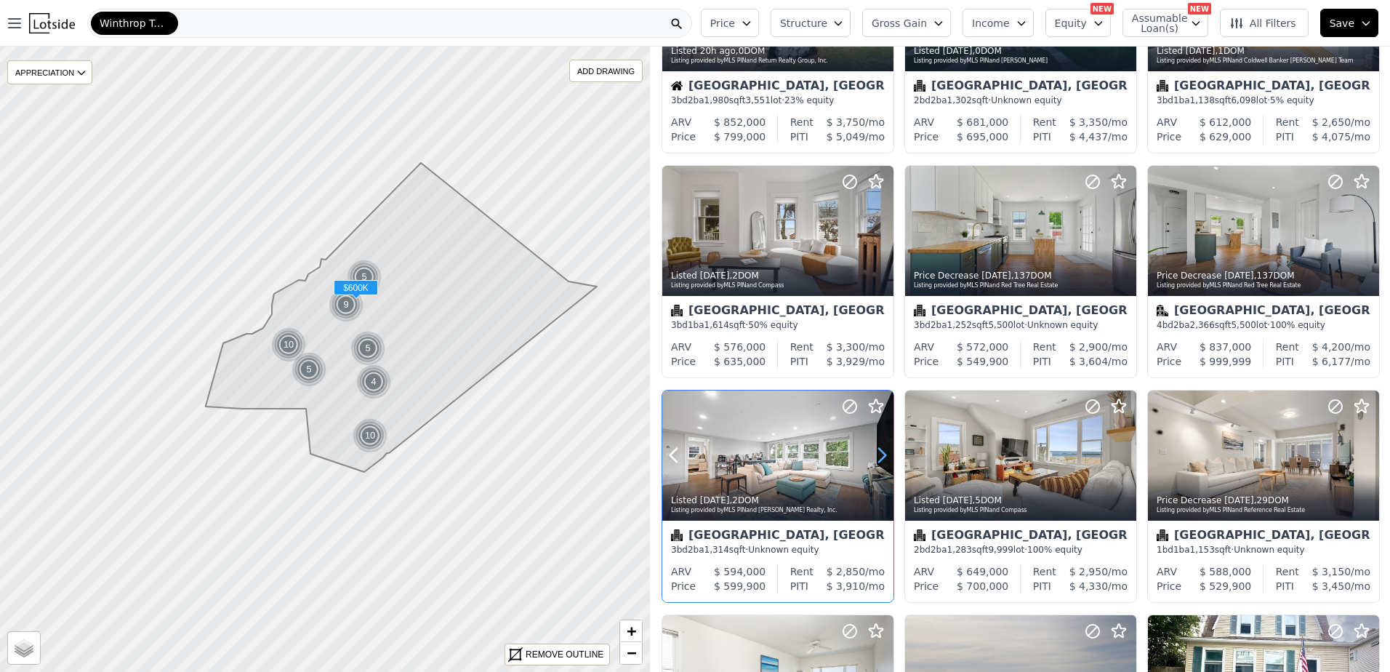
click at [879, 451] on icon at bounding box center [881, 454] width 23 height 23
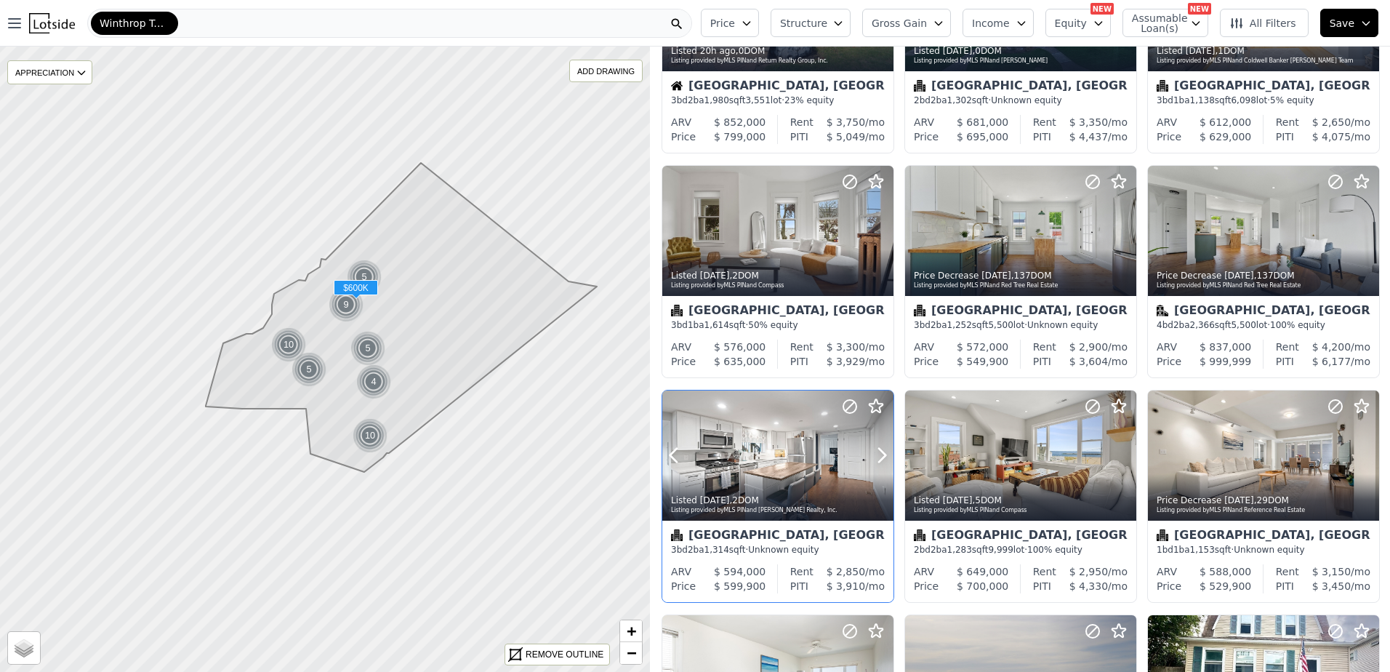
click at [781, 467] on div at bounding box center [777, 455] width 231 height 130
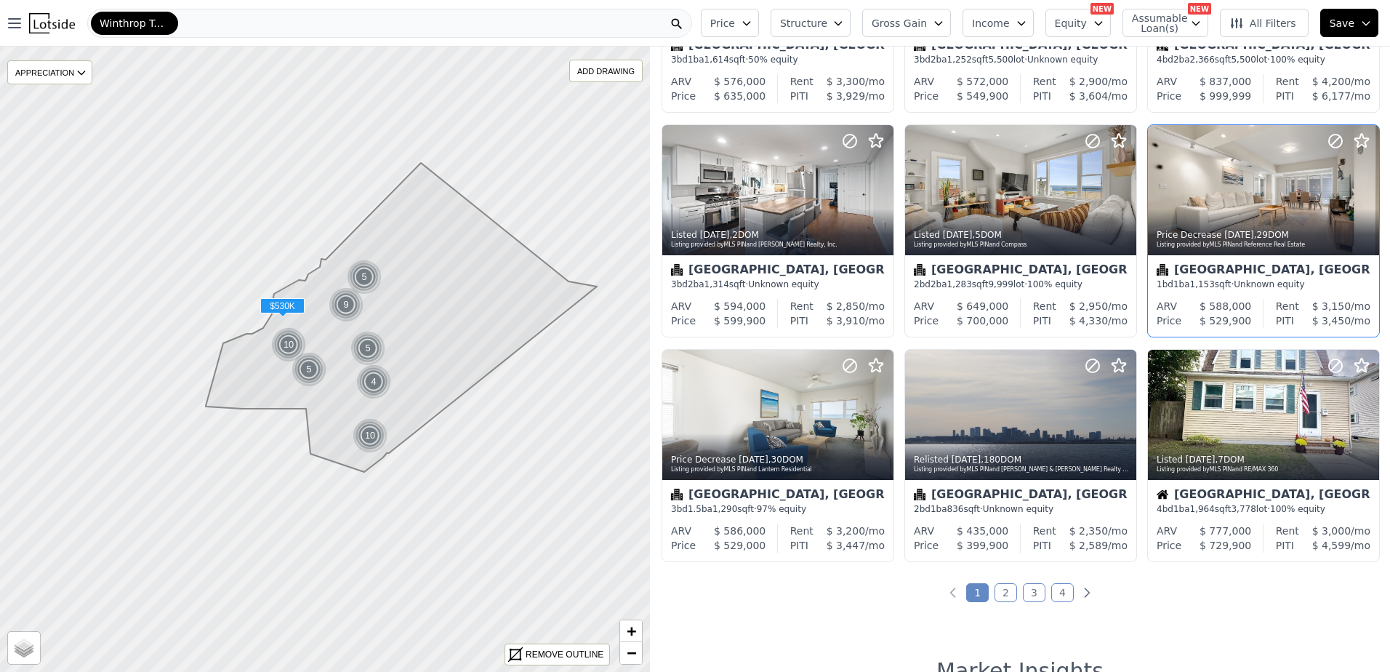
scroll to position [436, 0]
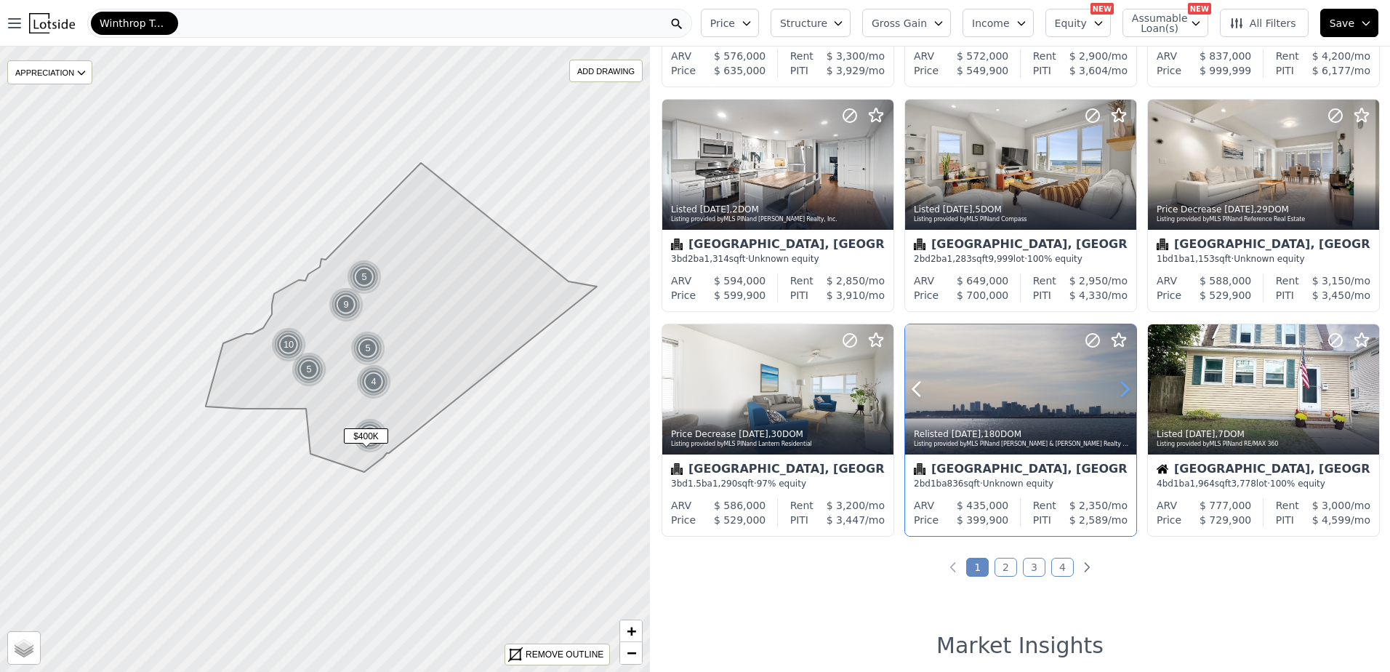
click at [1118, 393] on icon at bounding box center [1124, 388] width 23 height 23
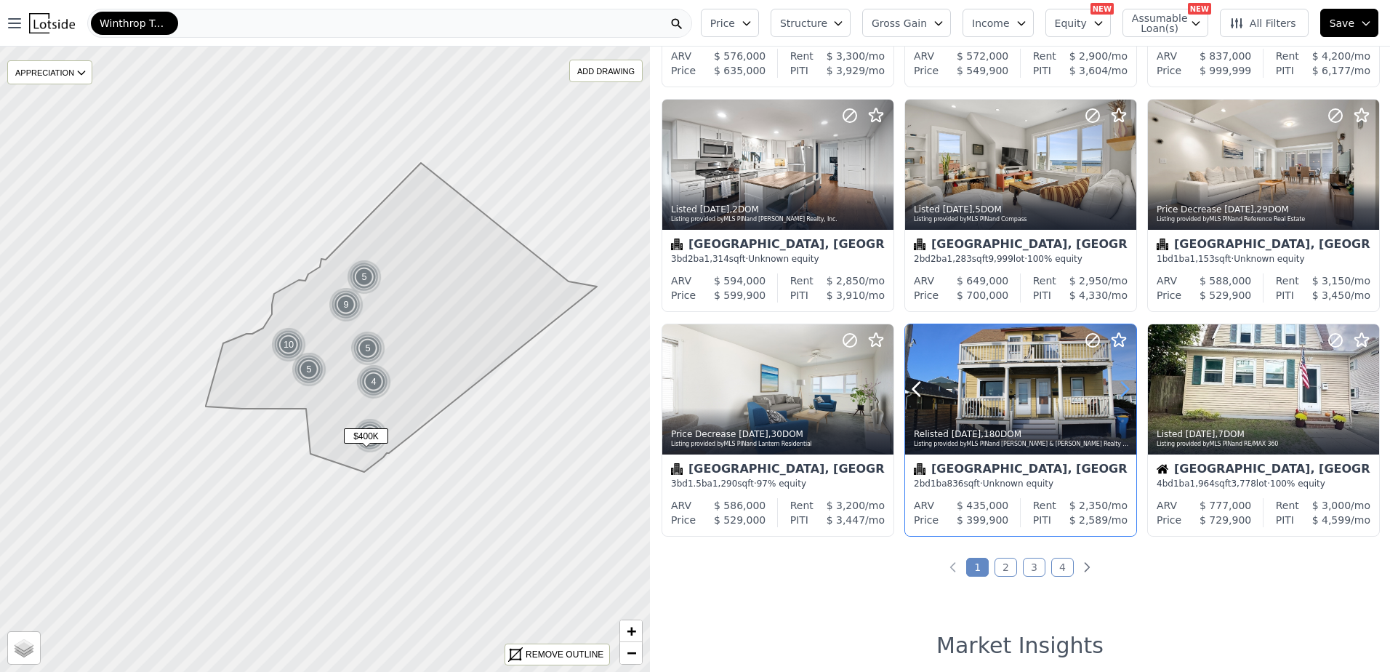
click at [1118, 393] on icon at bounding box center [1124, 388] width 23 height 23
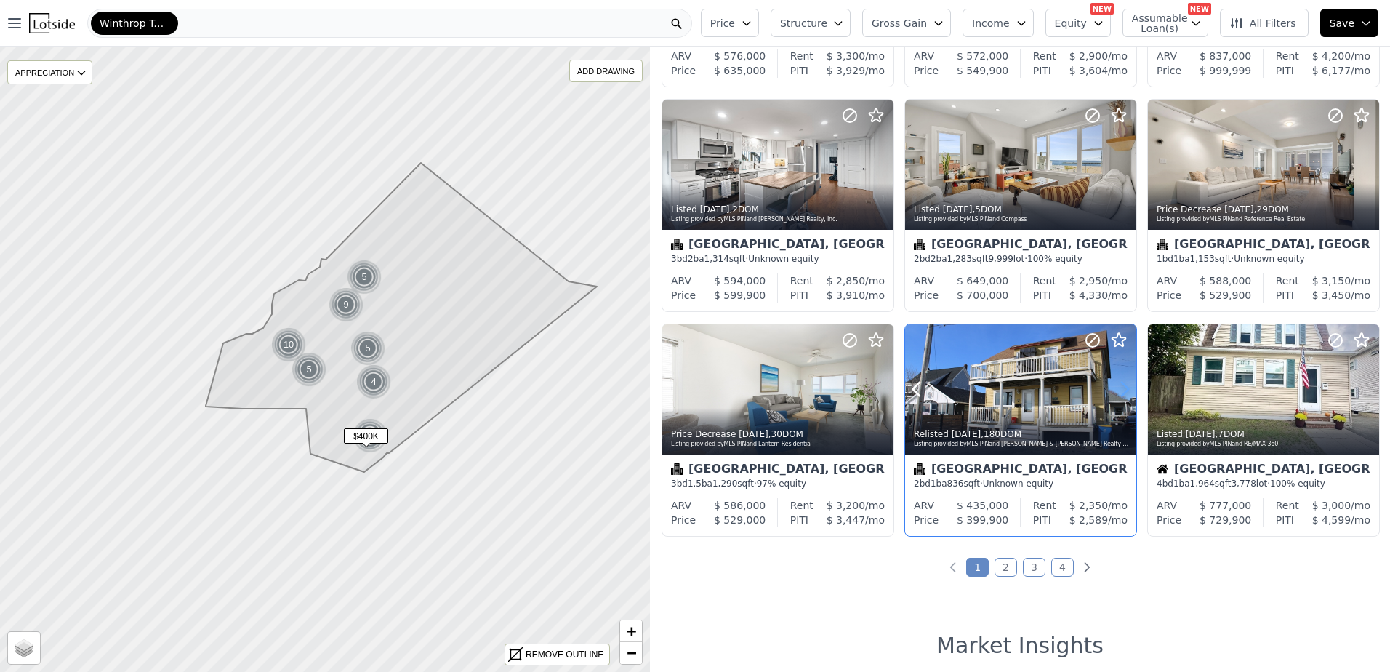
click at [1118, 393] on icon at bounding box center [1124, 388] width 23 height 23
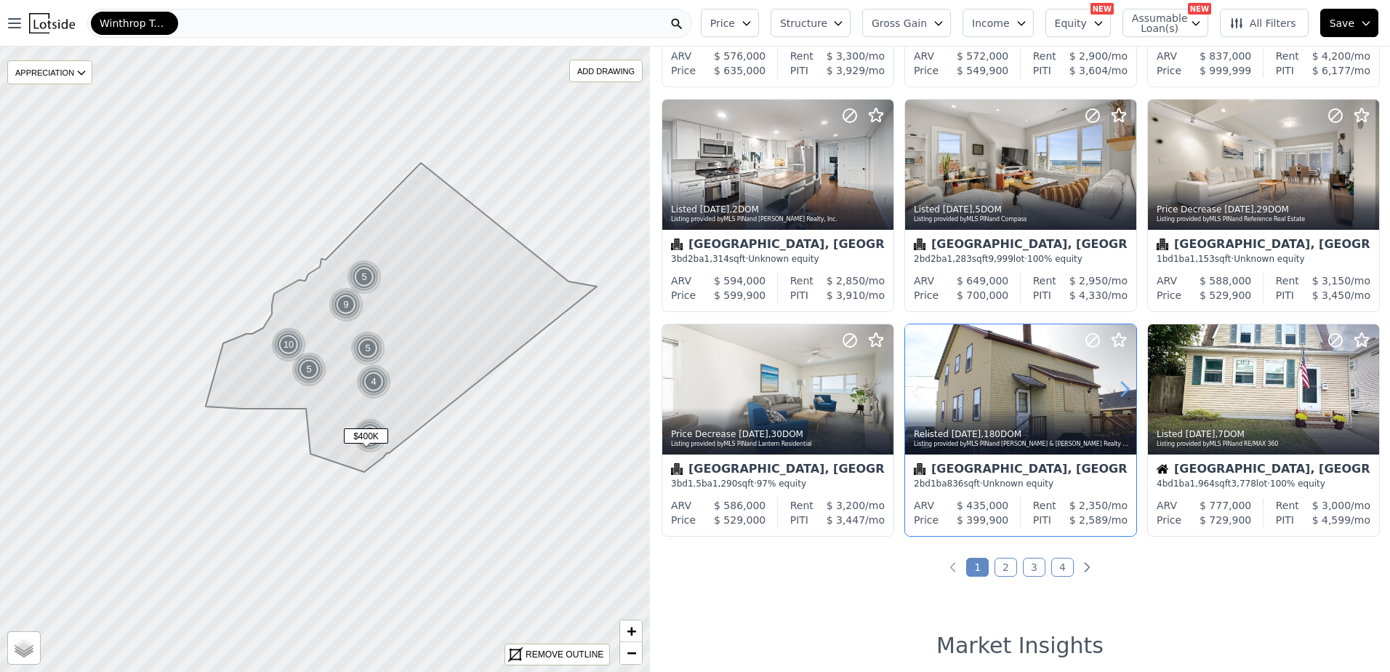
click at [1118, 393] on icon at bounding box center [1124, 388] width 23 height 23
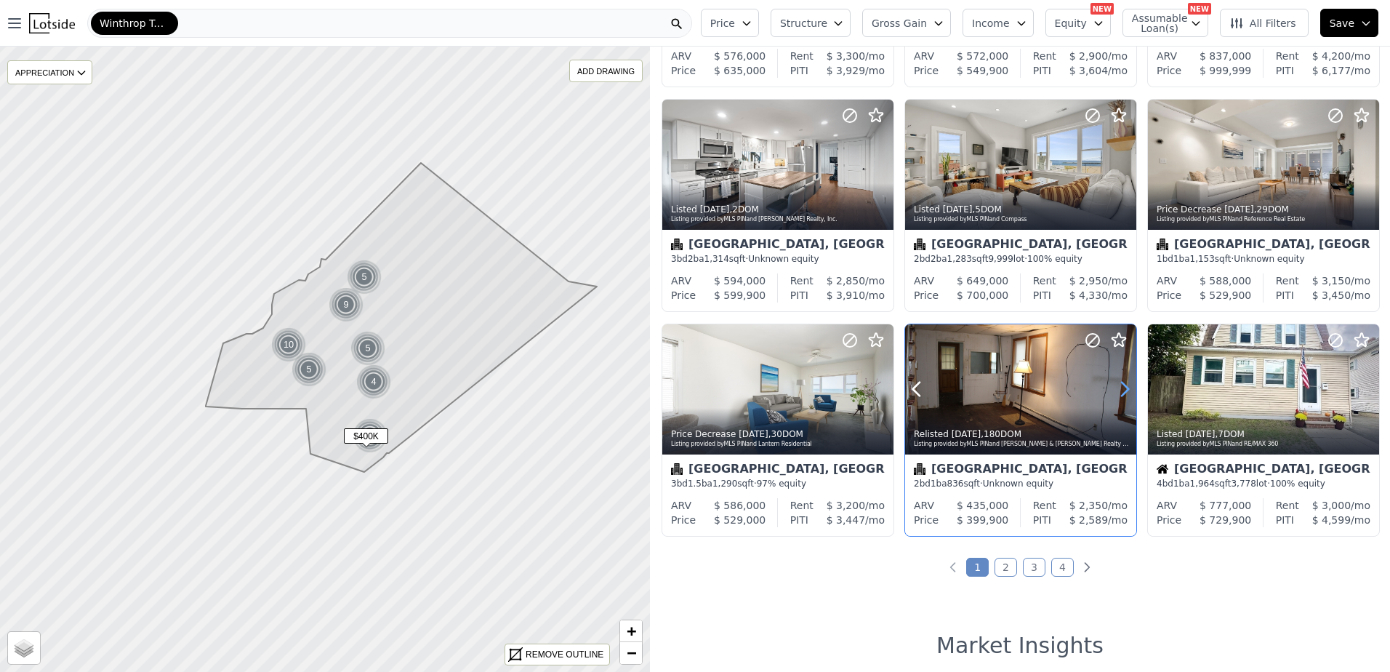
click at [1118, 393] on icon at bounding box center [1124, 388] width 23 height 23
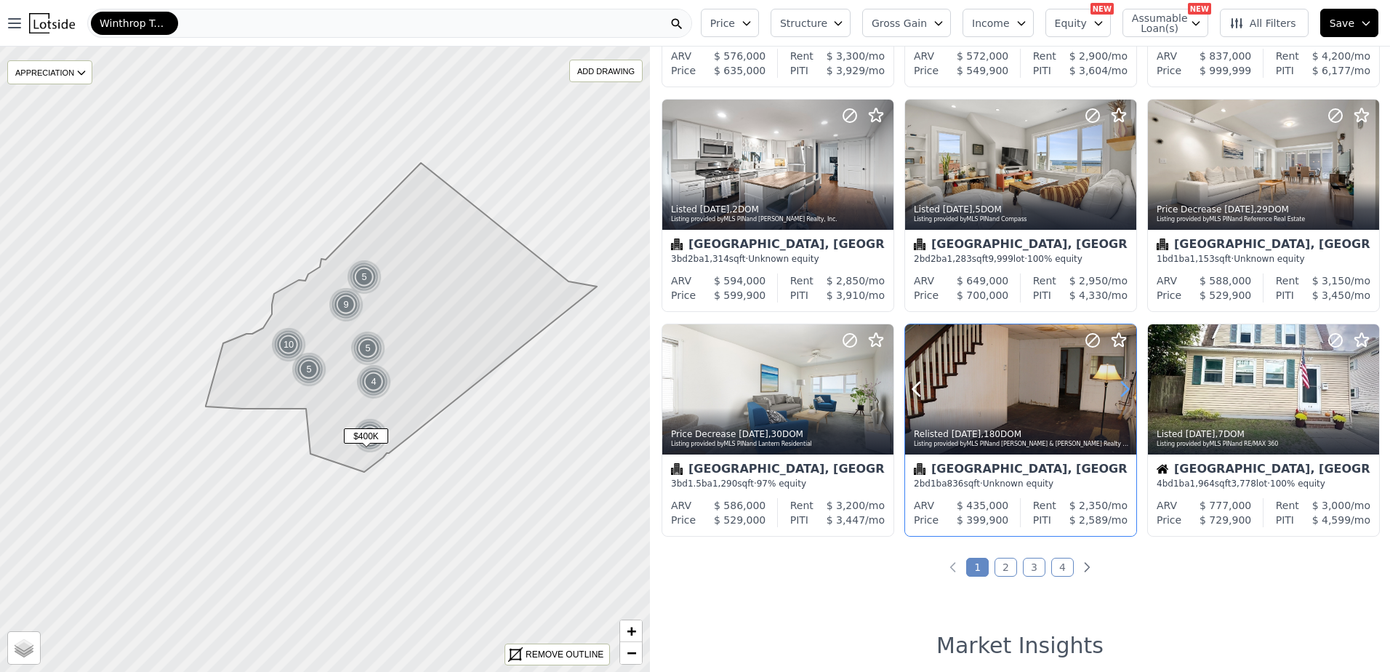
click at [1118, 393] on icon at bounding box center [1124, 388] width 23 height 23
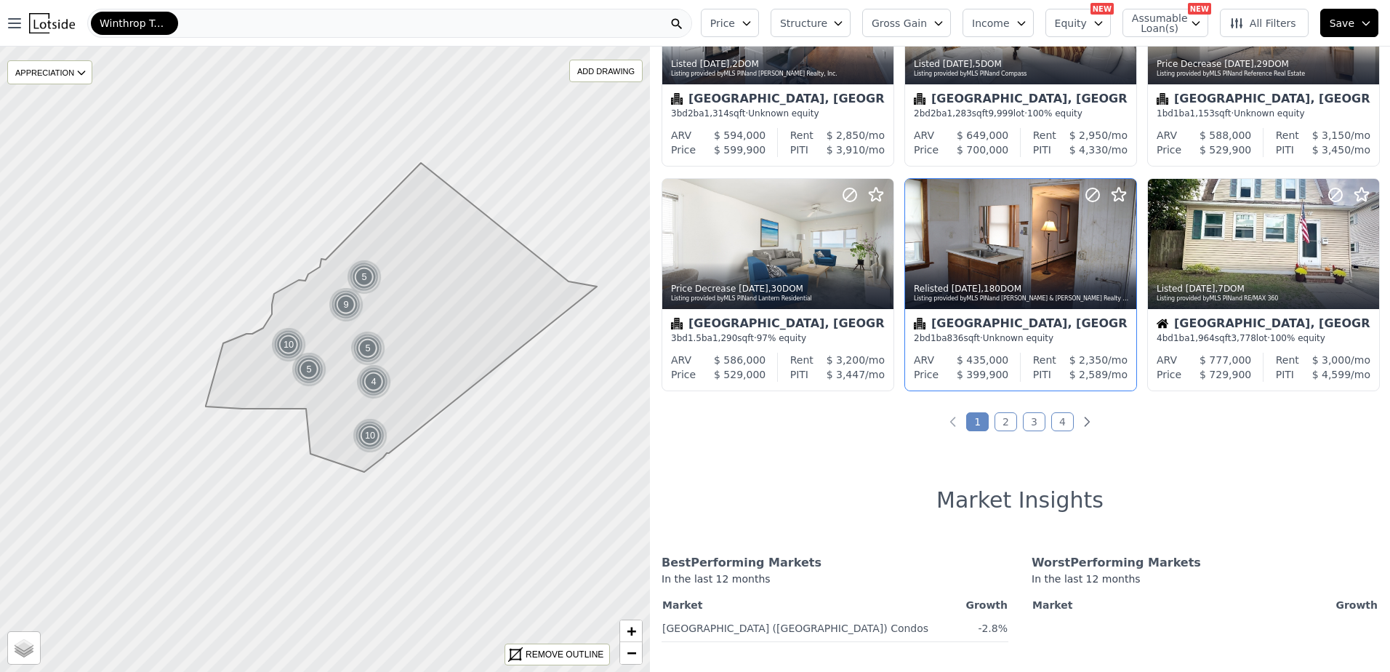
click at [1002, 421] on link "2" at bounding box center [1005, 421] width 23 height 19
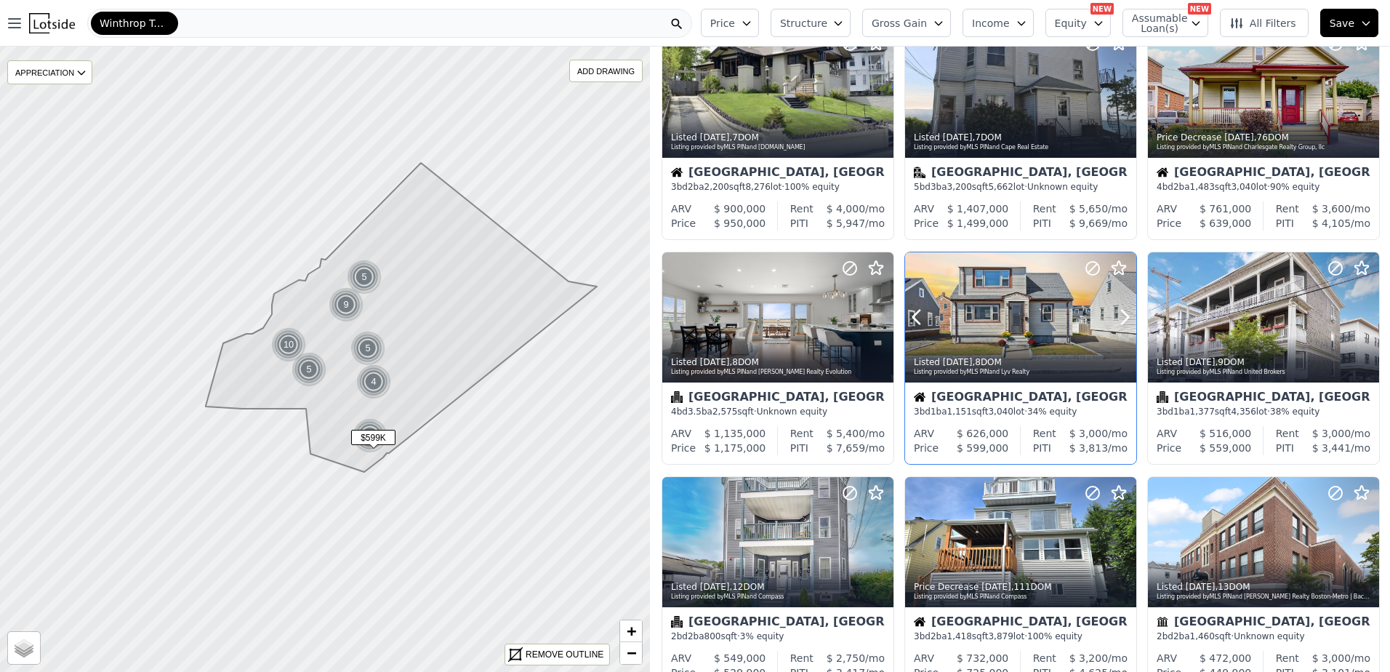
scroll to position [0, 0]
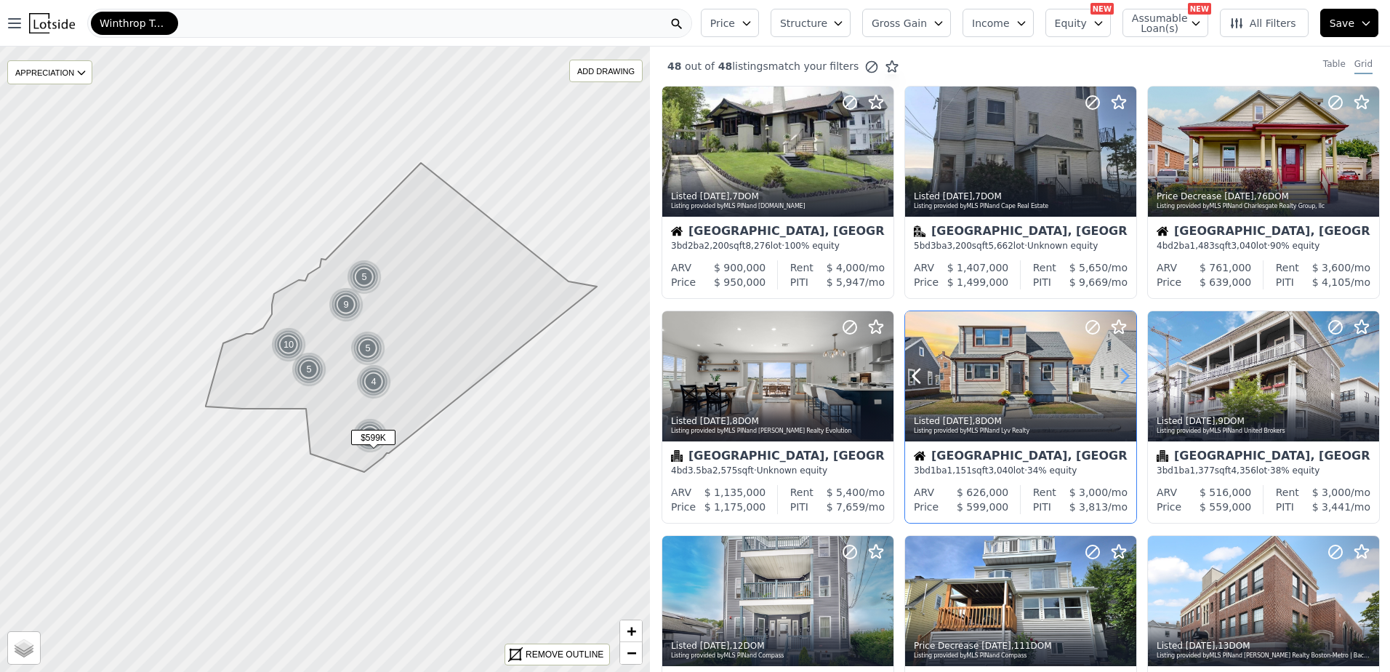
click at [1113, 376] on icon at bounding box center [1124, 375] width 23 height 23
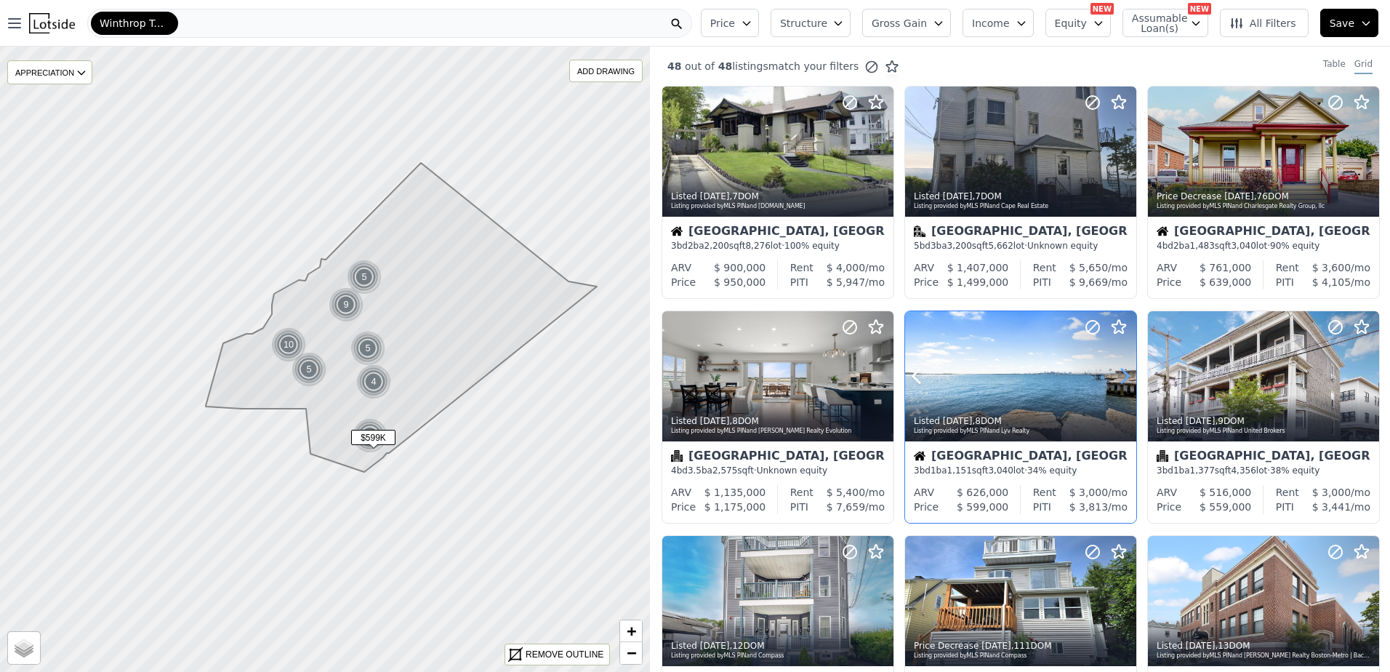
click at [1115, 376] on icon at bounding box center [1124, 375] width 23 height 23
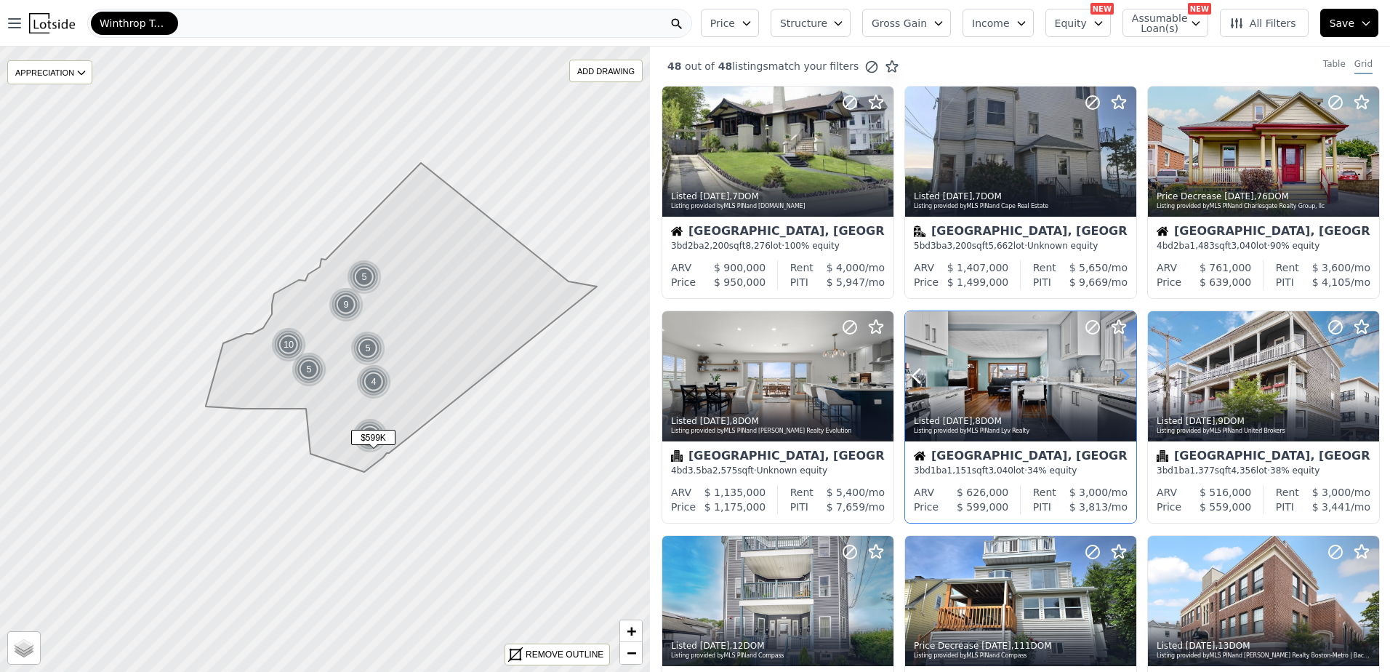
click at [1115, 376] on icon at bounding box center [1124, 375] width 23 height 23
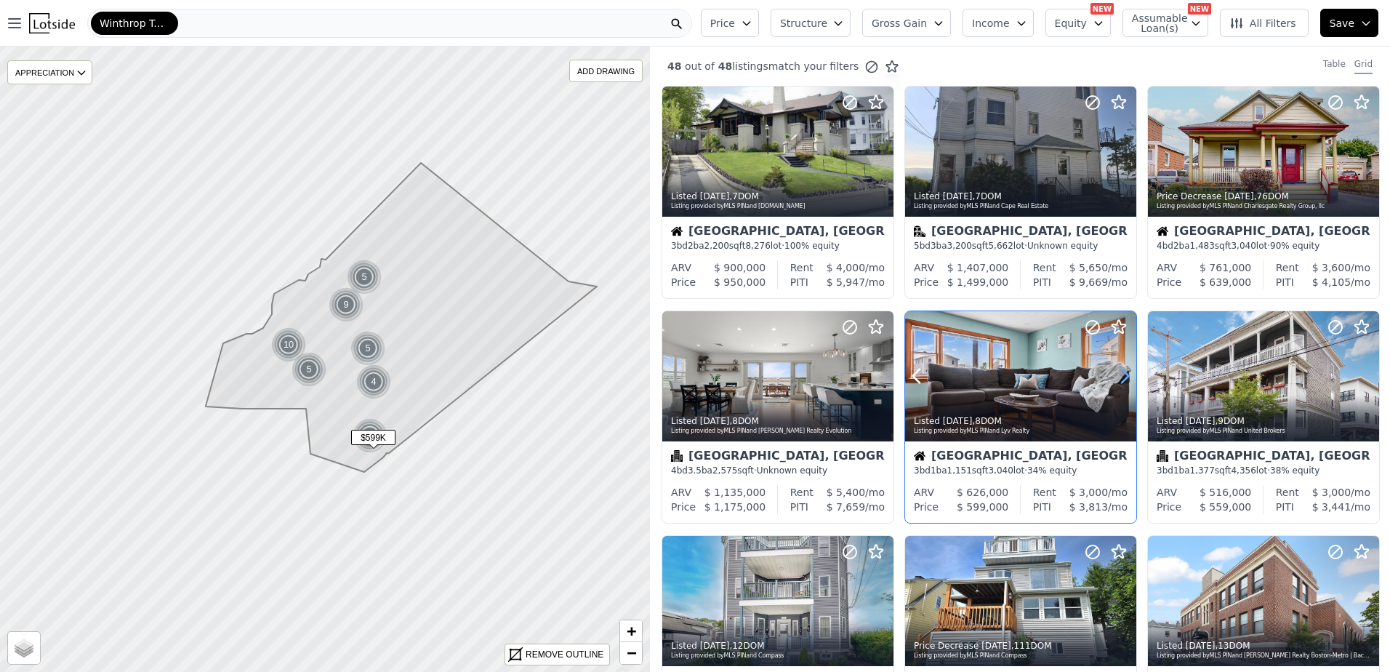
click at [1115, 376] on icon at bounding box center [1124, 375] width 23 height 23
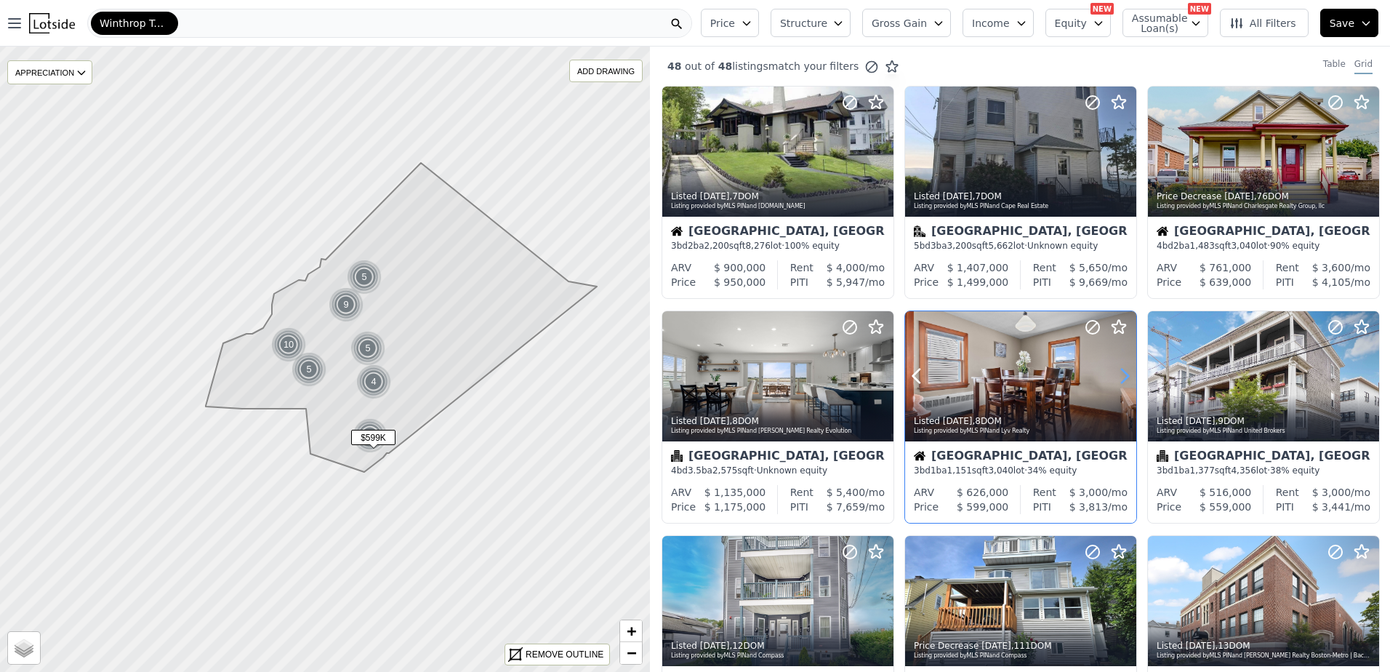
click at [1115, 376] on icon at bounding box center [1124, 375] width 23 height 23
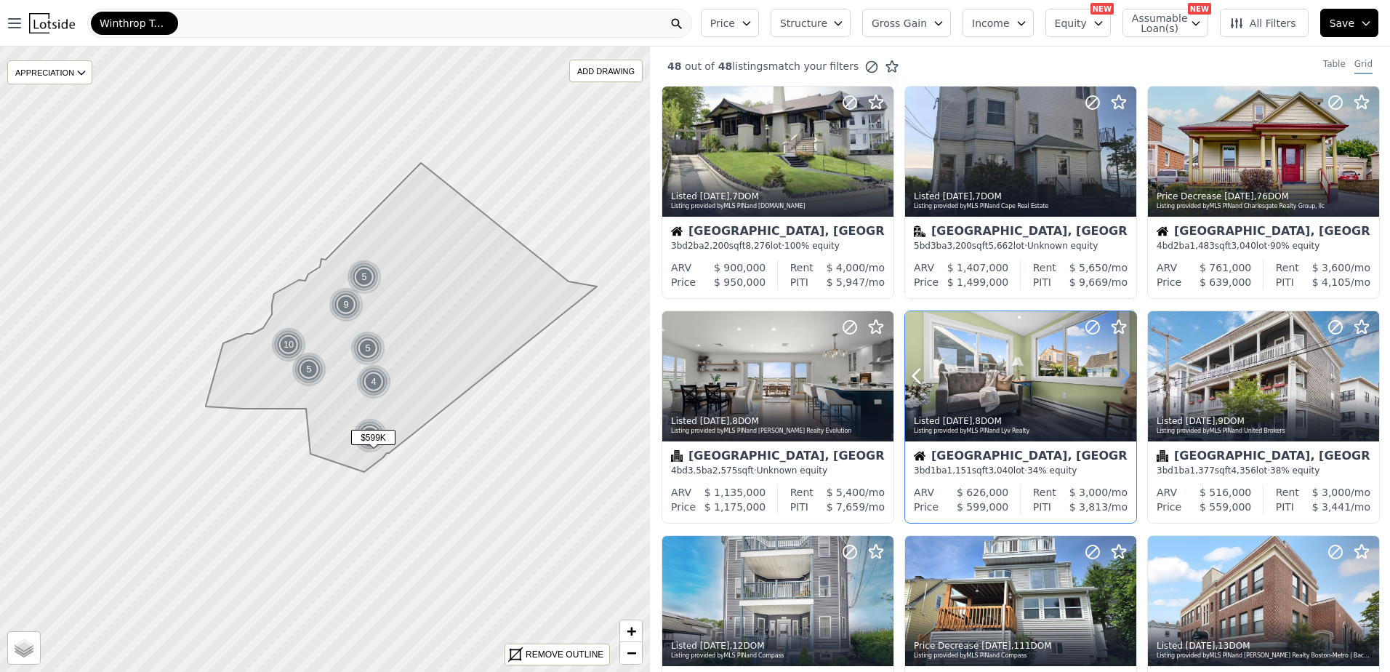
click at [1115, 376] on icon at bounding box center [1124, 375] width 23 height 23
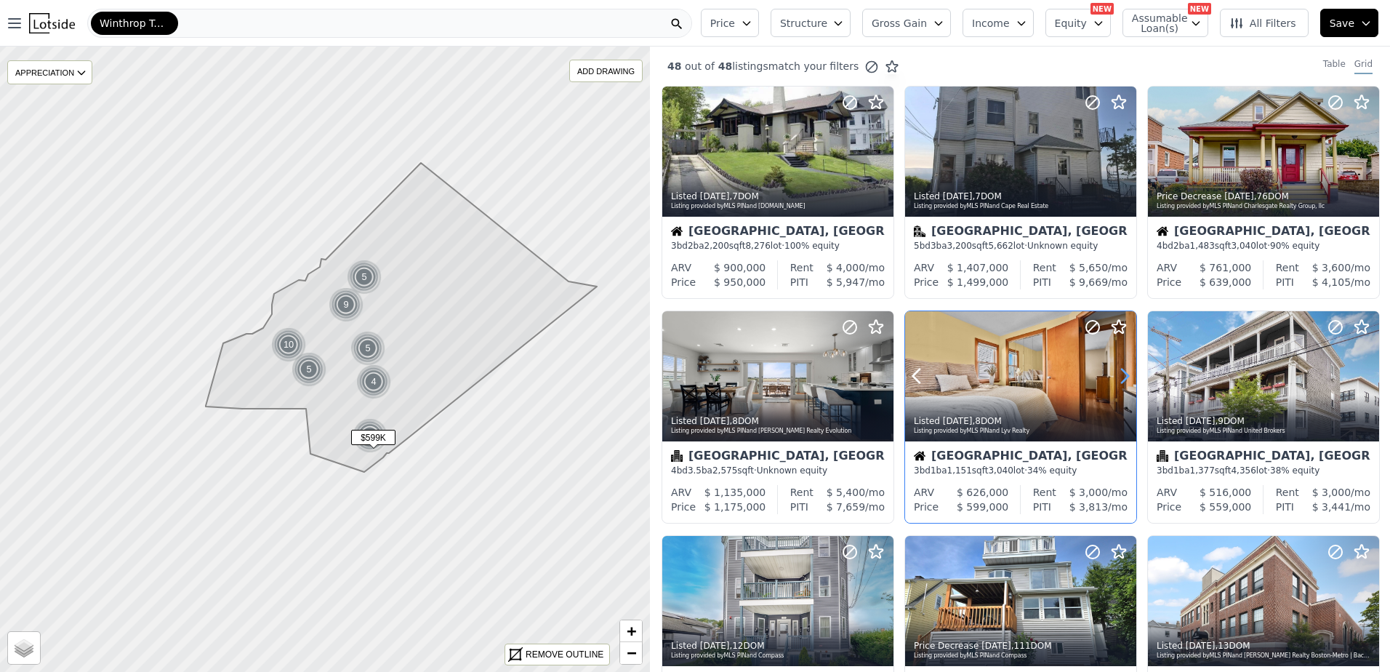
click at [1115, 376] on icon at bounding box center [1124, 375] width 23 height 23
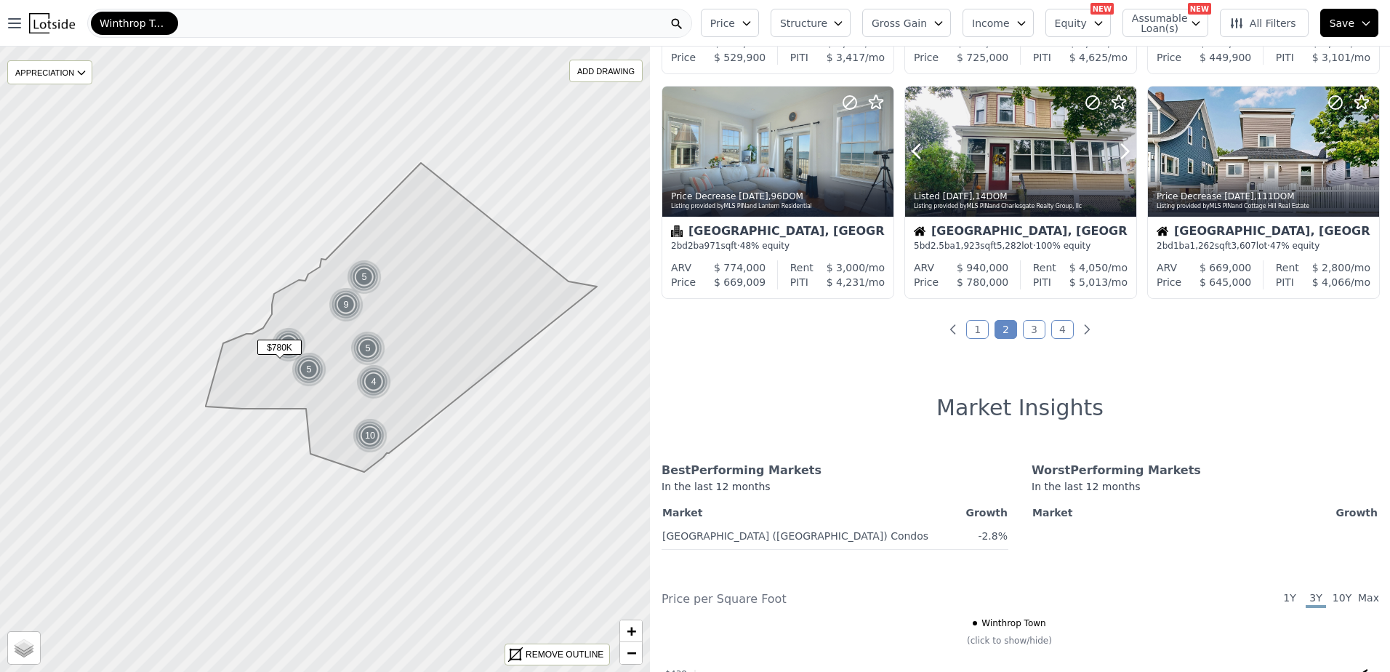
scroll to position [727, 0]
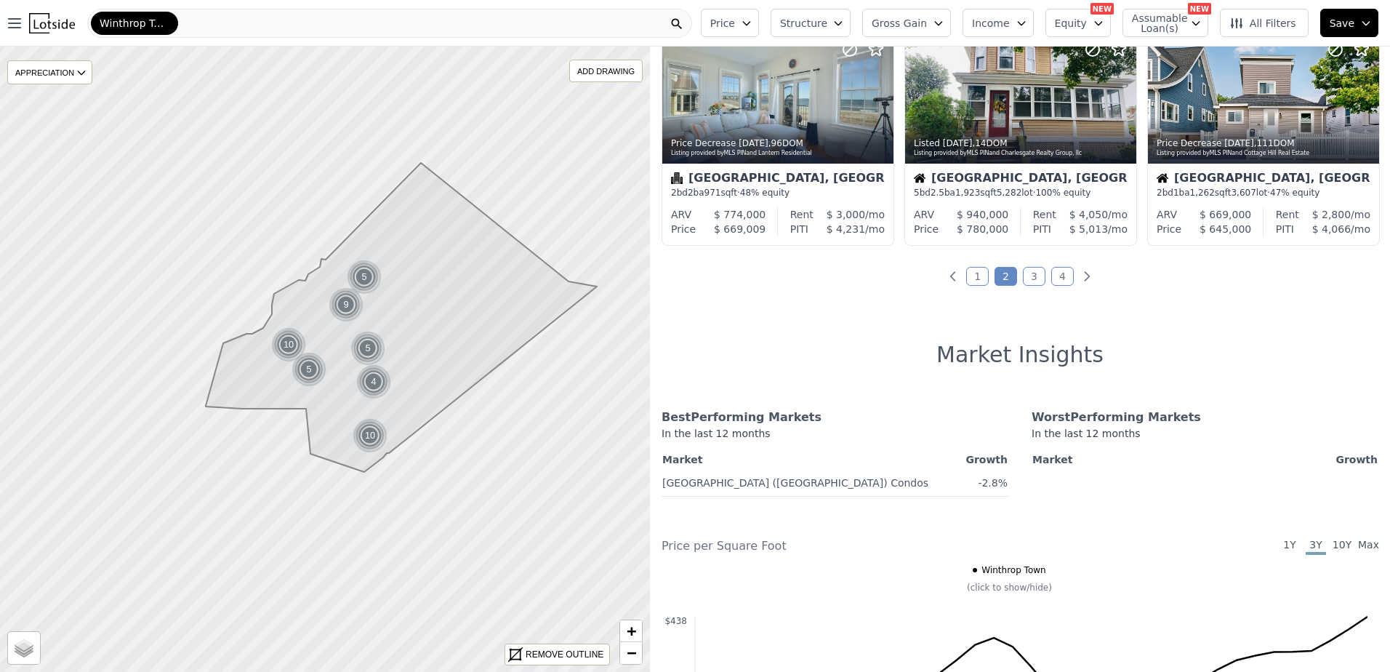
click at [159, 25] on span "Winthrop Town" at bounding box center [135, 23] width 70 height 15
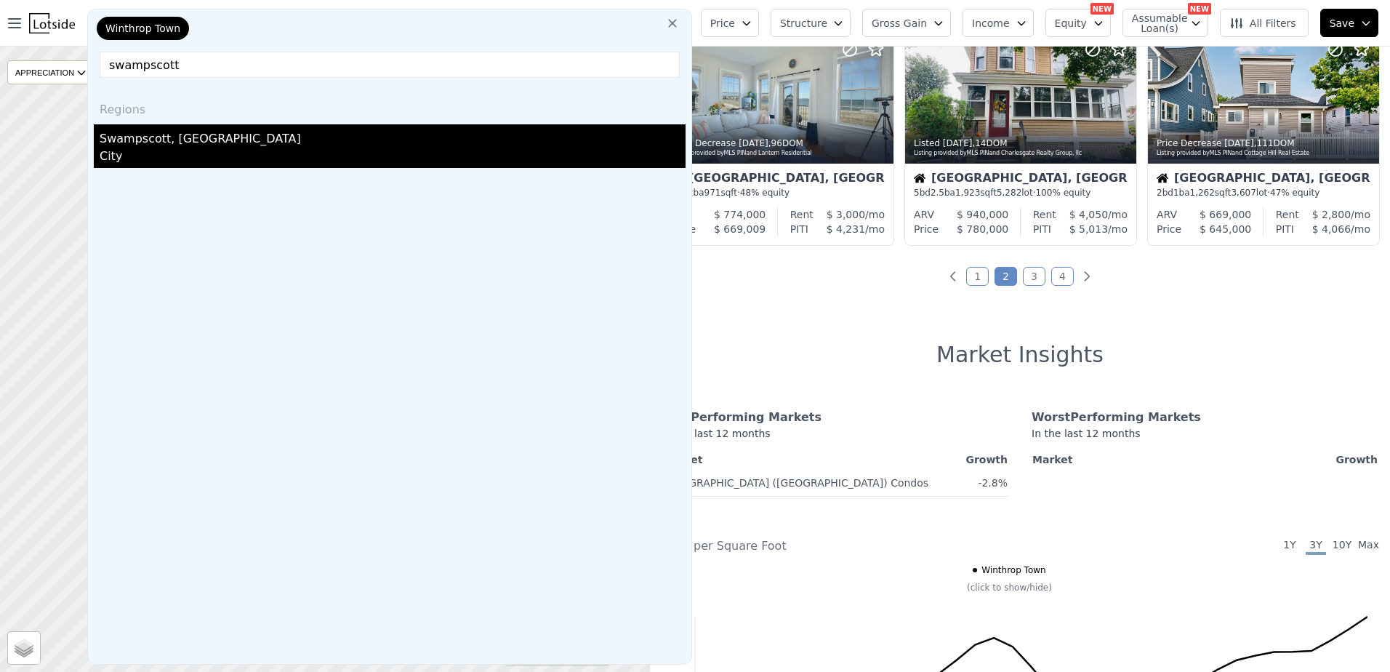
type input "swampscott"
click at [188, 156] on div "City" at bounding box center [393, 158] width 586 height 20
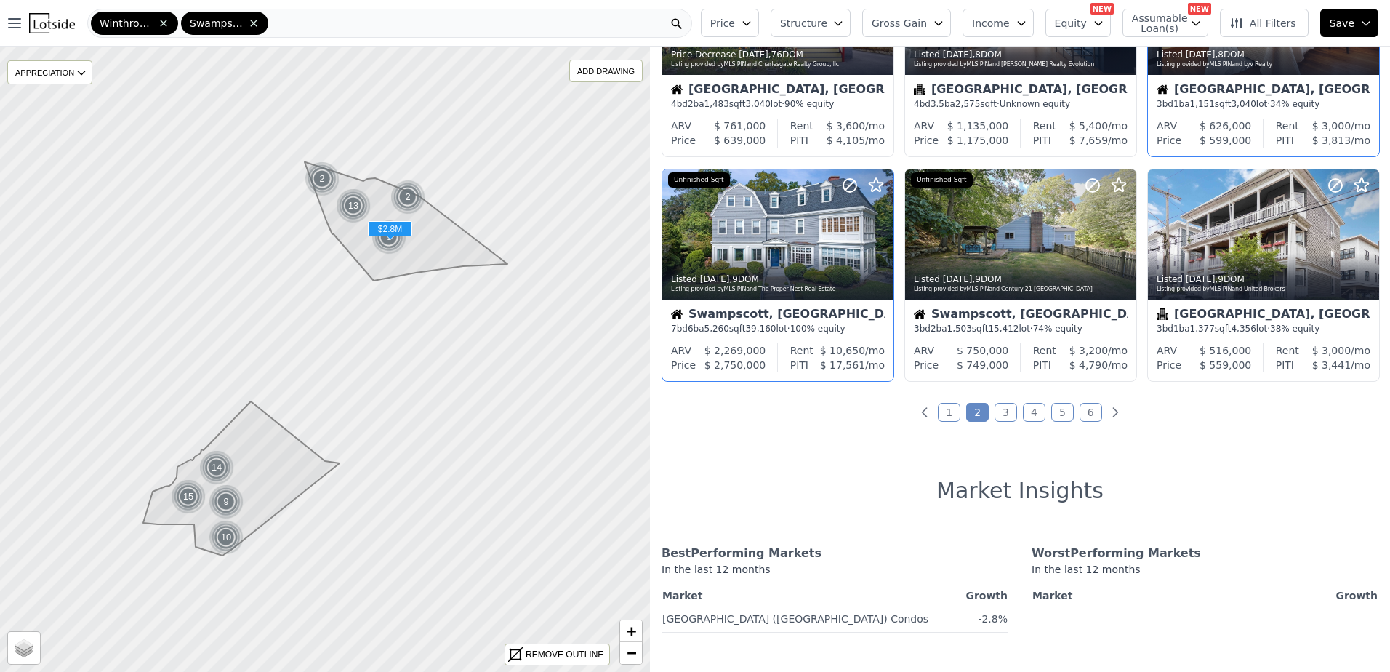
scroll to position [509, 0]
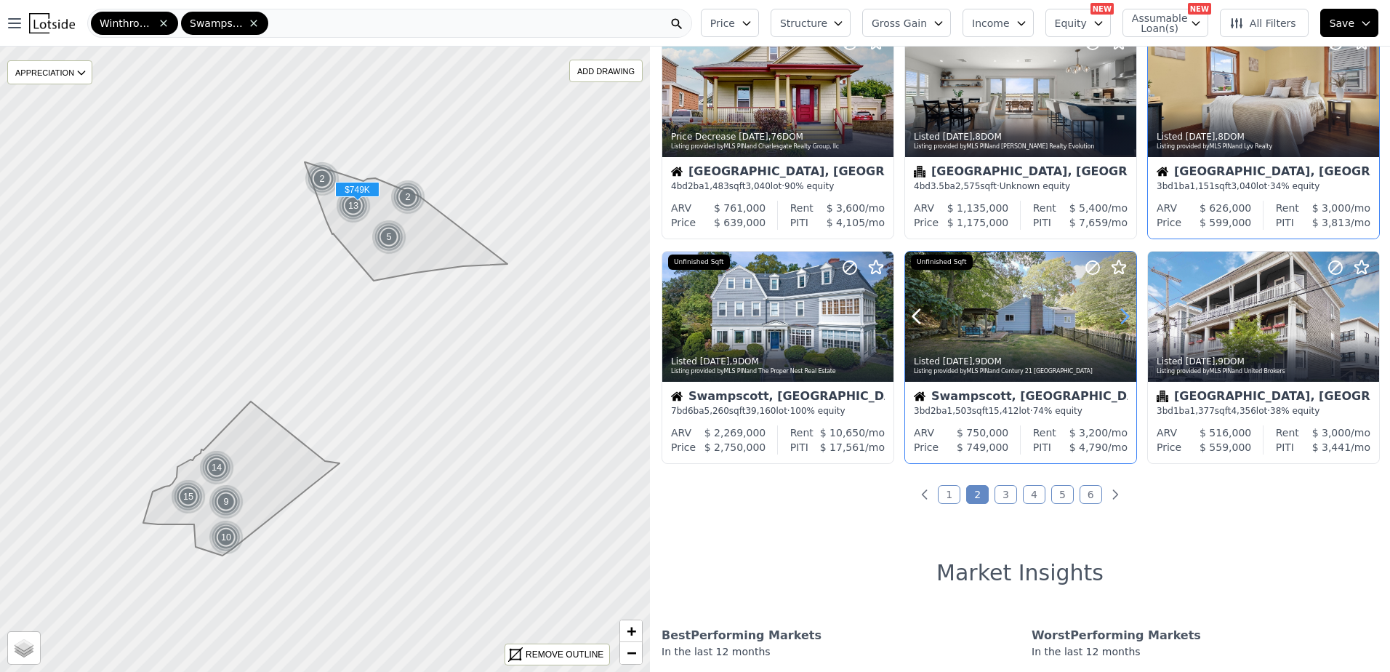
click at [1117, 311] on icon at bounding box center [1124, 316] width 23 height 23
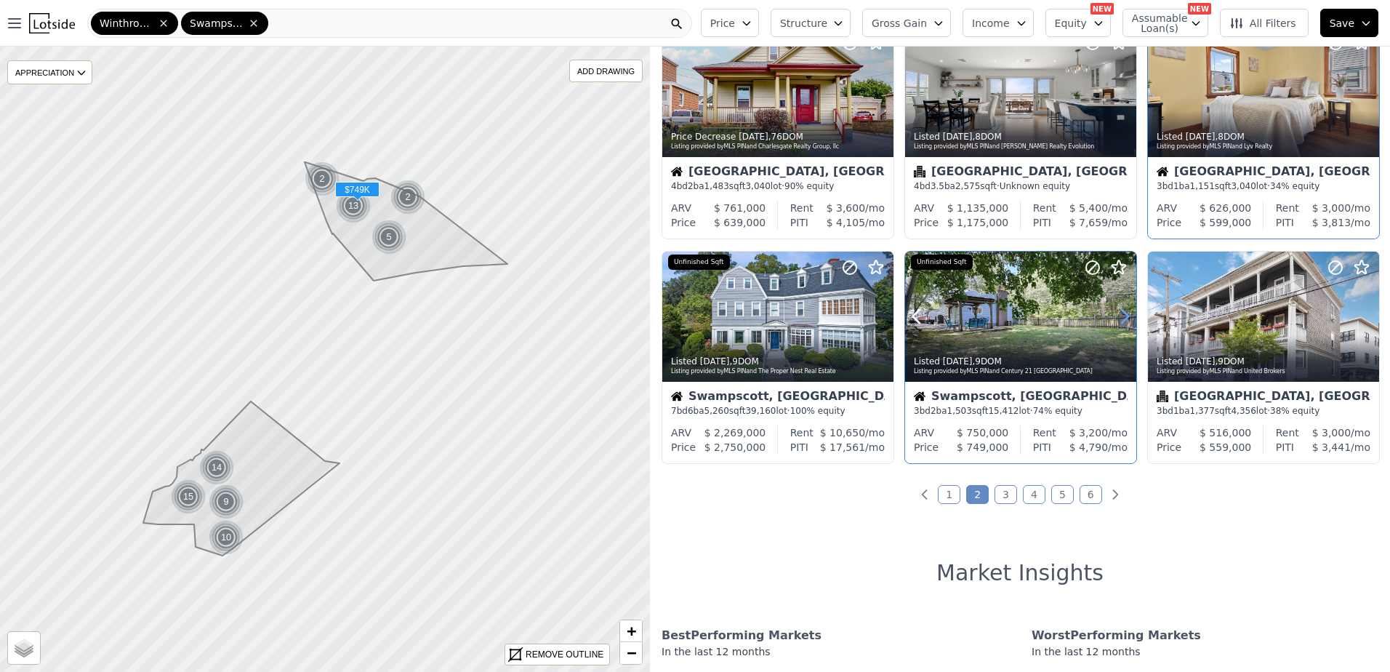
click at [1117, 311] on icon at bounding box center [1124, 316] width 23 height 23
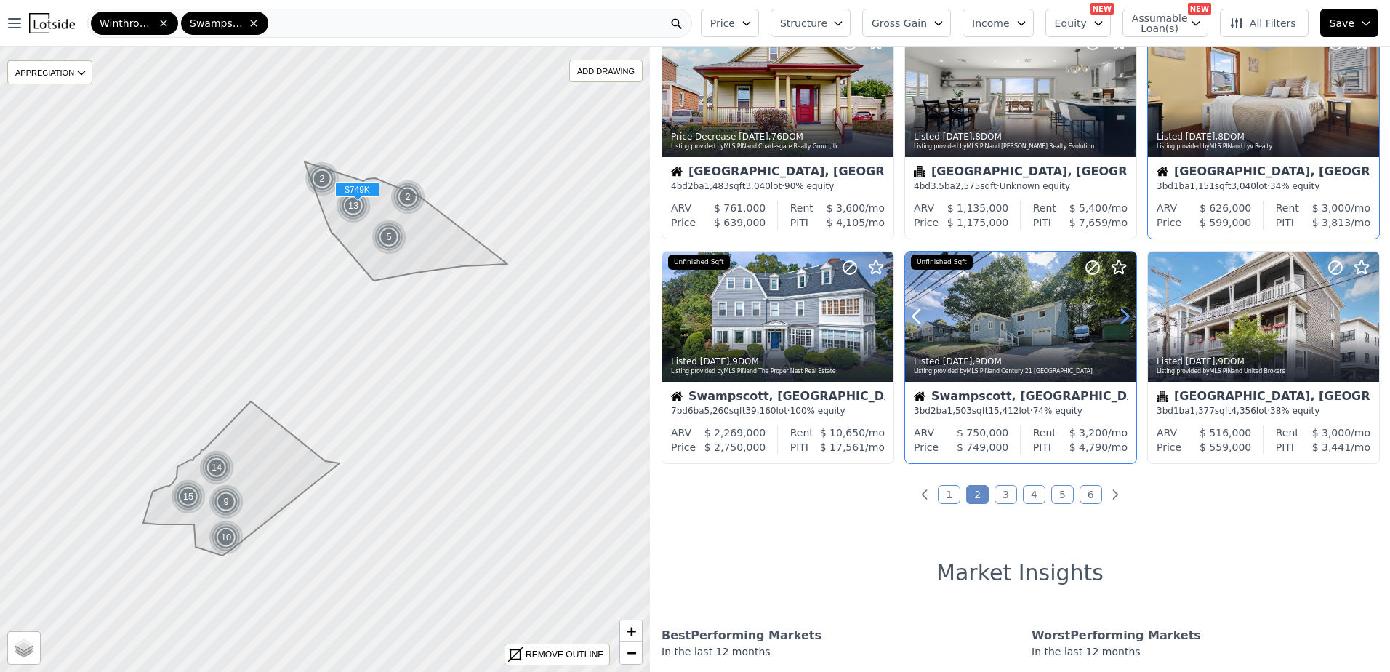
click at [1117, 311] on icon at bounding box center [1124, 316] width 23 height 23
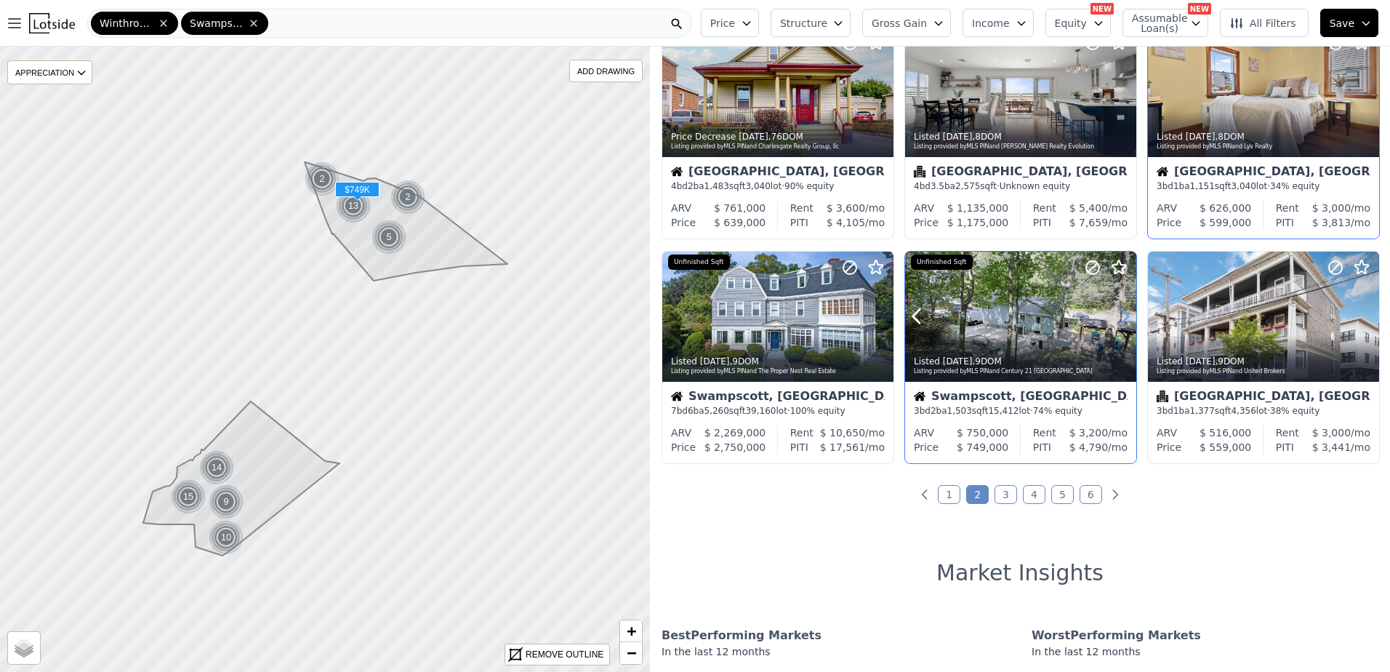
click at [1117, 311] on icon at bounding box center [1124, 316] width 23 height 23
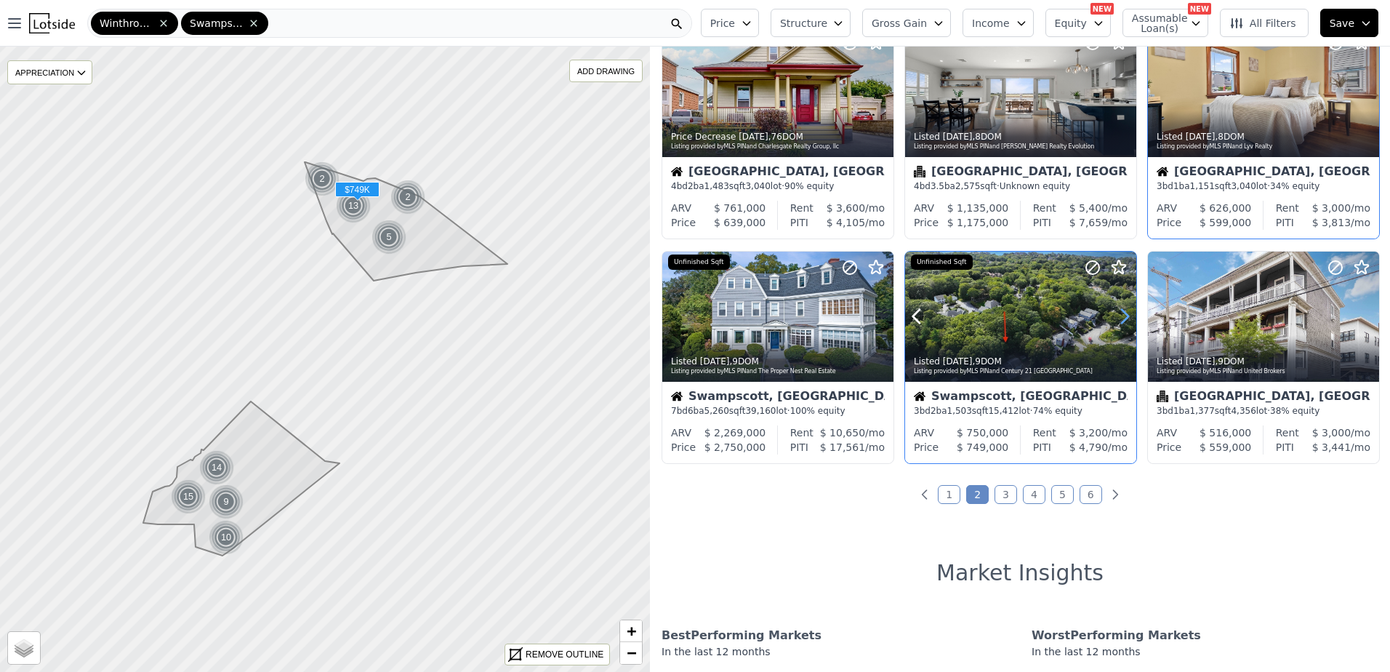
click at [1117, 311] on icon at bounding box center [1124, 316] width 23 height 23
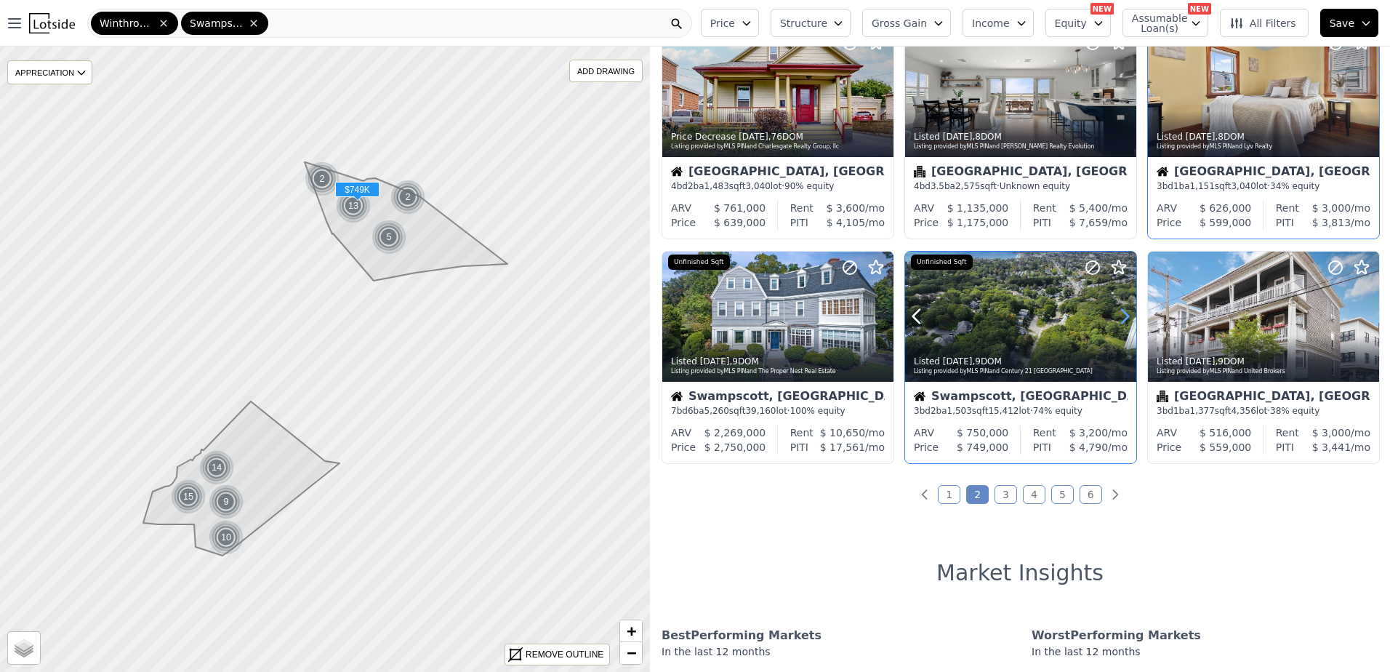
click at [1117, 311] on icon at bounding box center [1124, 316] width 23 height 23
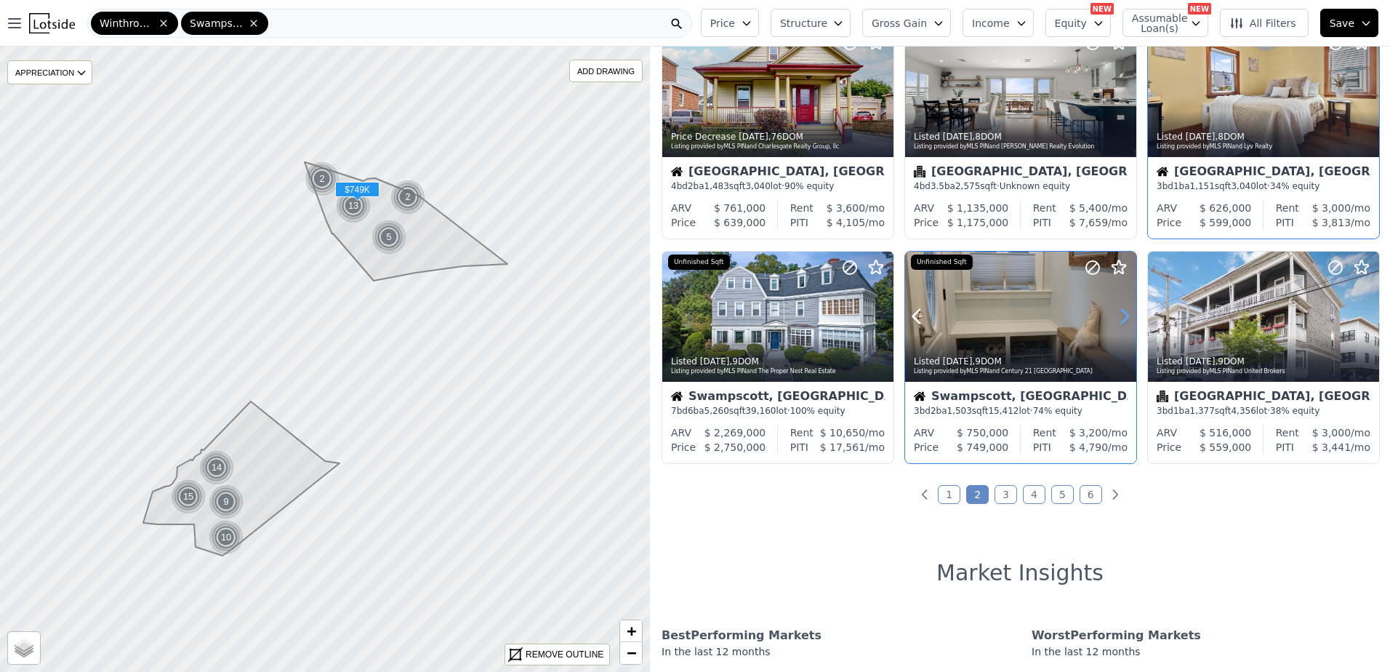
click at [1117, 311] on icon at bounding box center [1124, 316] width 23 height 23
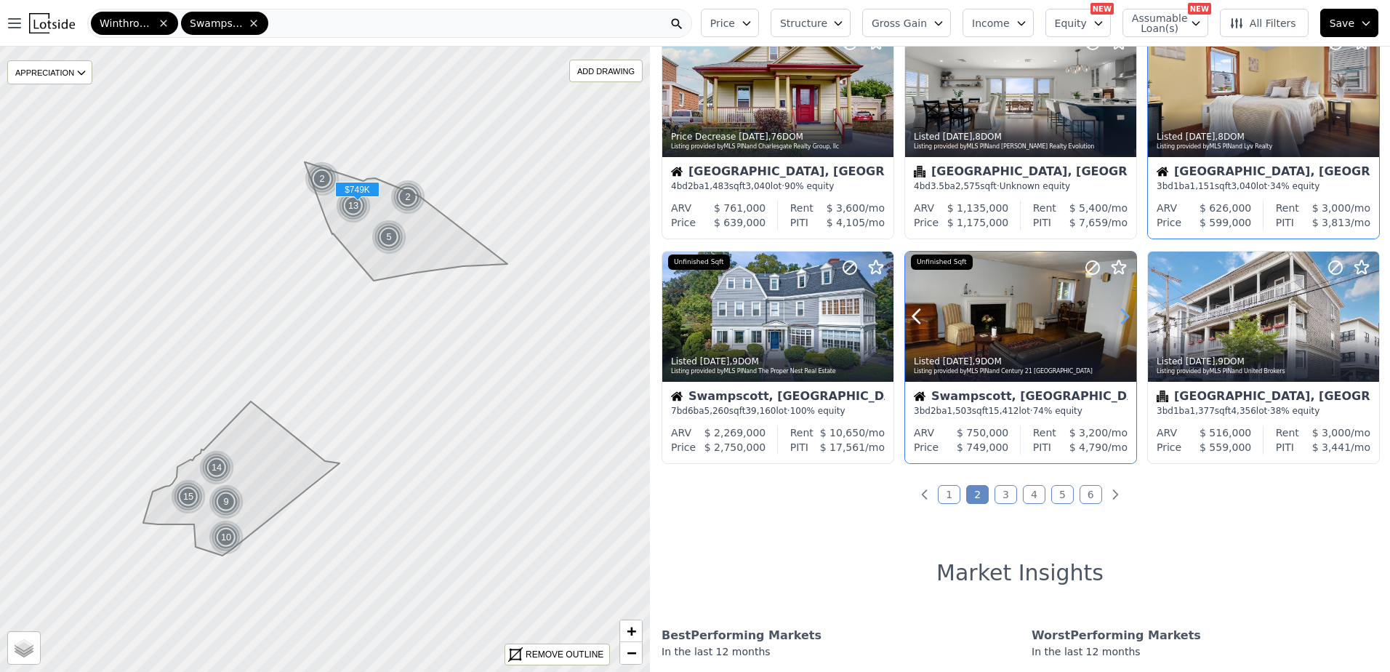
click at [1117, 311] on icon at bounding box center [1124, 316] width 23 height 23
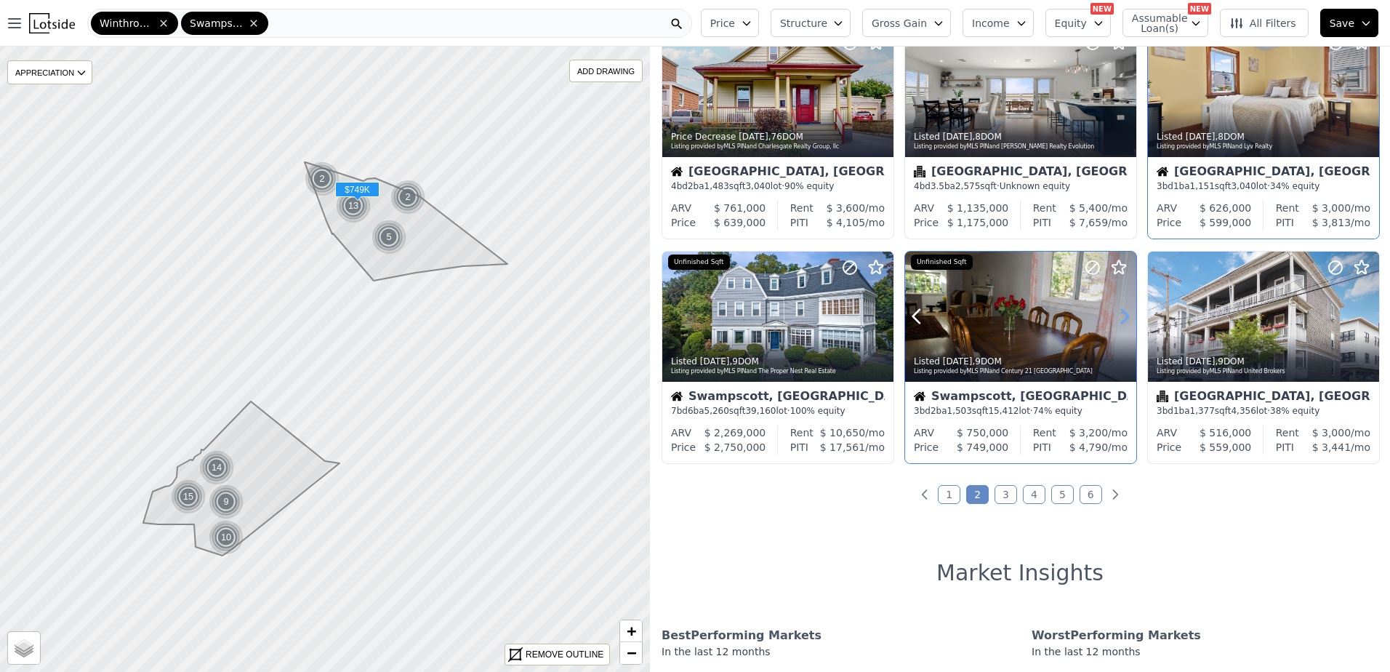
click at [1117, 311] on icon at bounding box center [1124, 316] width 23 height 23
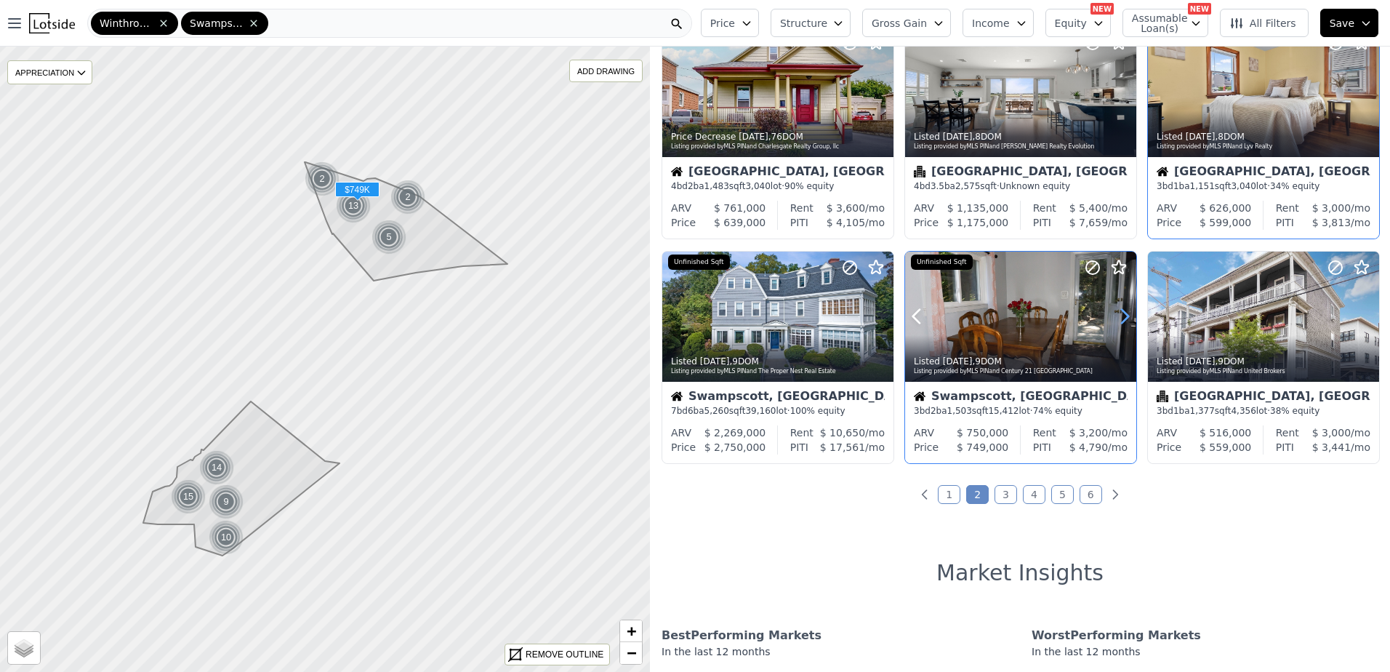
click at [1117, 311] on icon at bounding box center [1124, 316] width 23 height 23
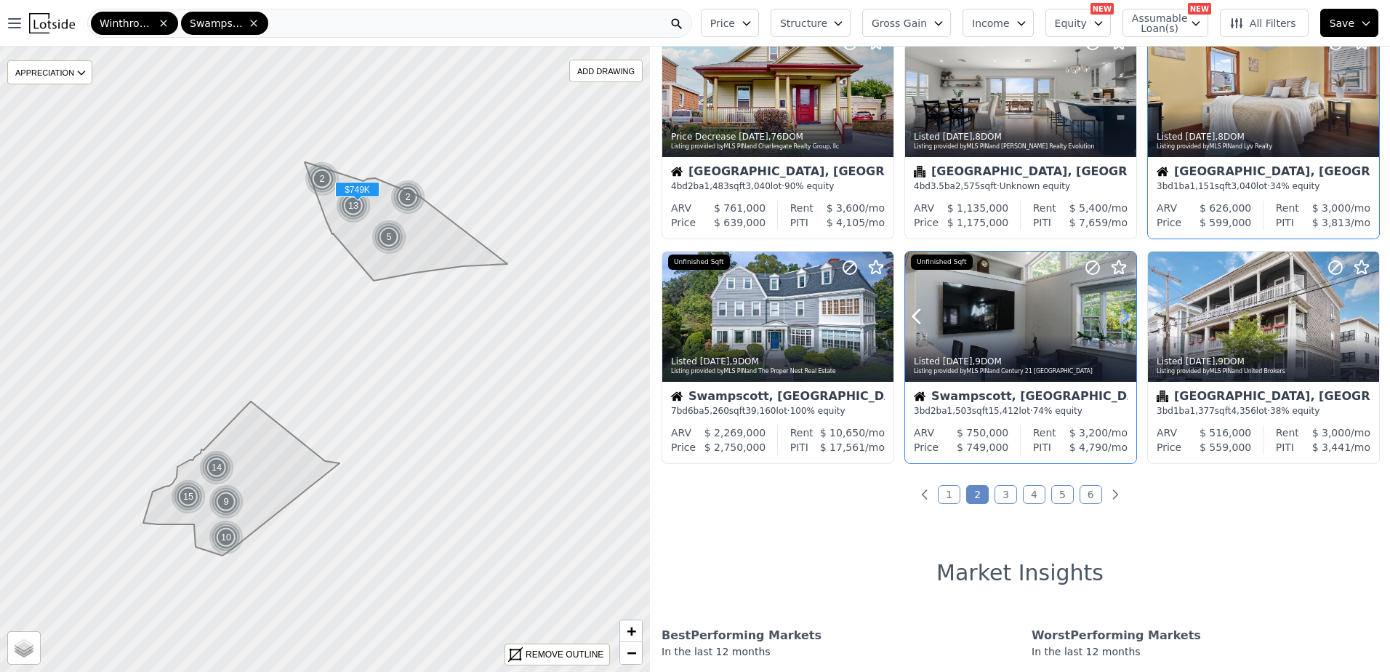
click at [1117, 311] on icon at bounding box center [1124, 316] width 23 height 23
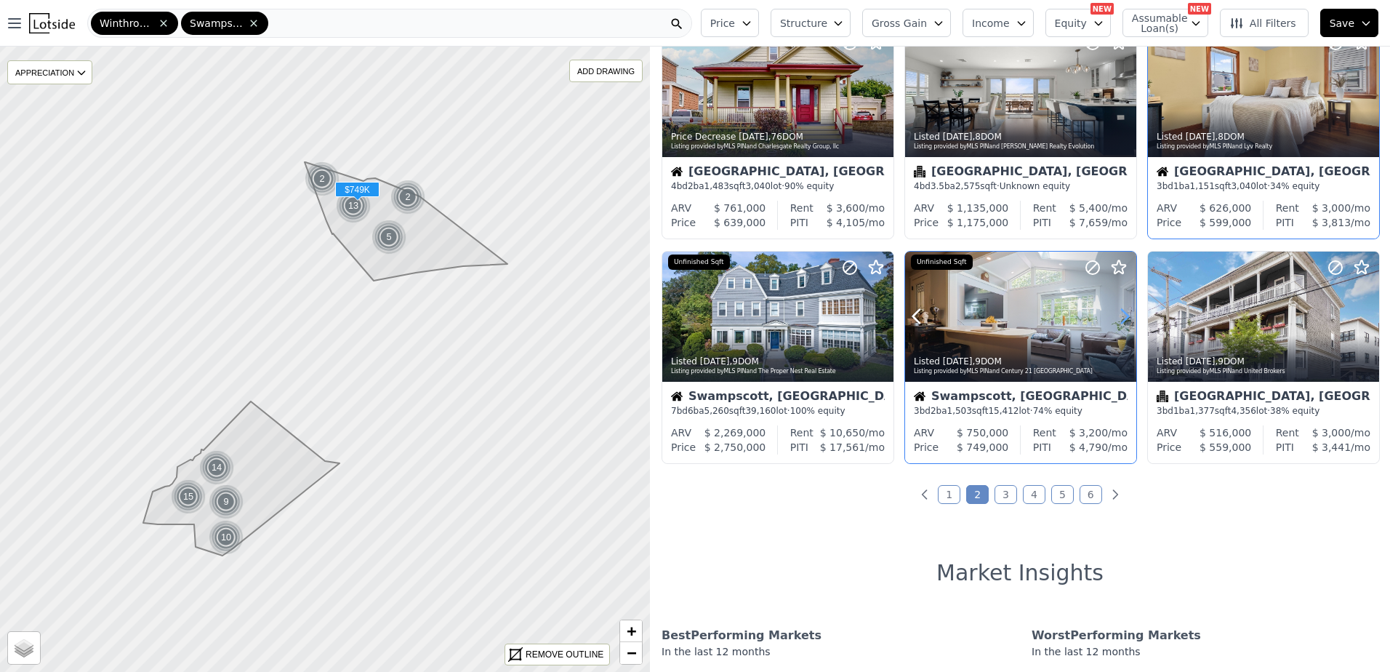
click at [1117, 311] on icon at bounding box center [1124, 316] width 23 height 23
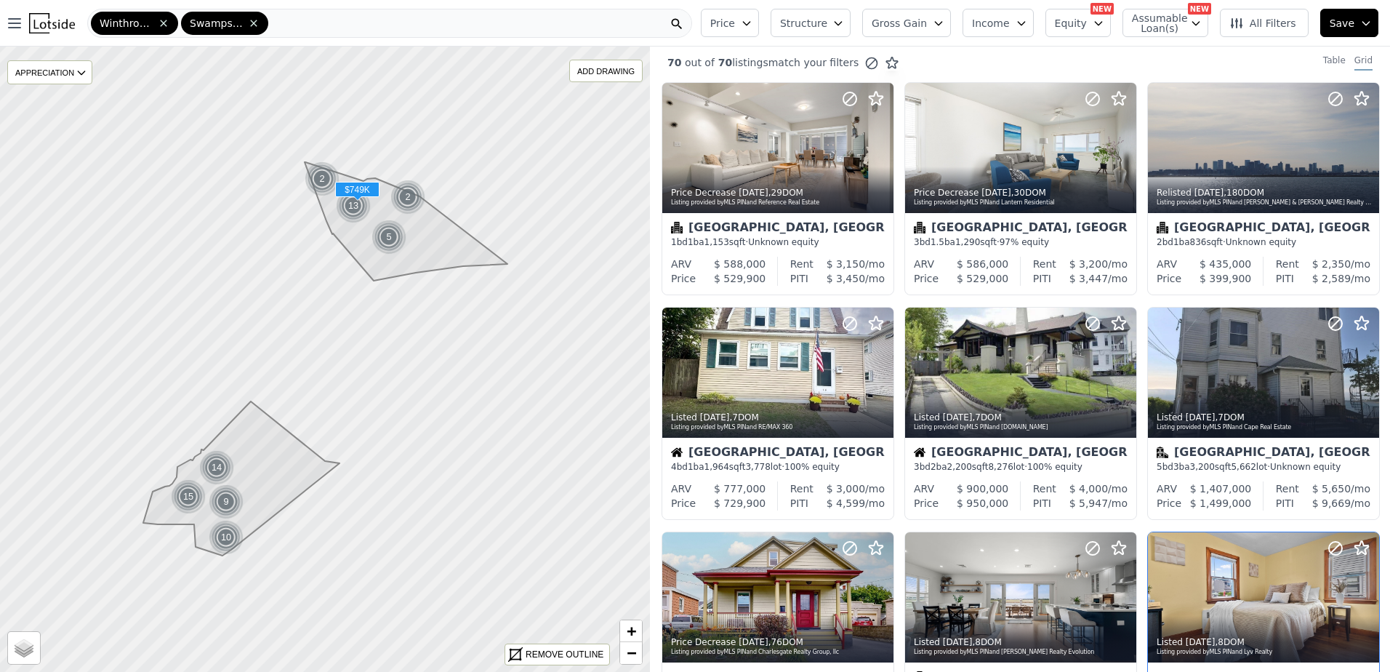
scroll to position [0, 0]
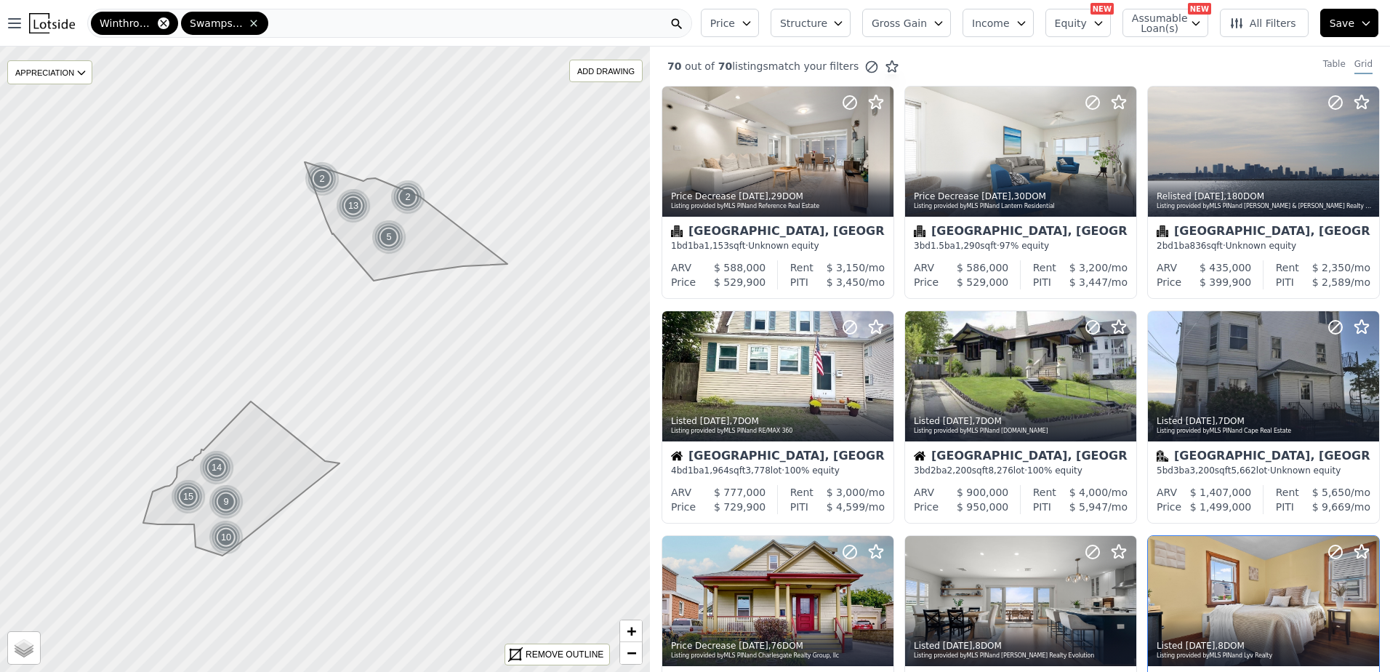
click at [169, 23] on icon at bounding box center [164, 23] width 12 height 12
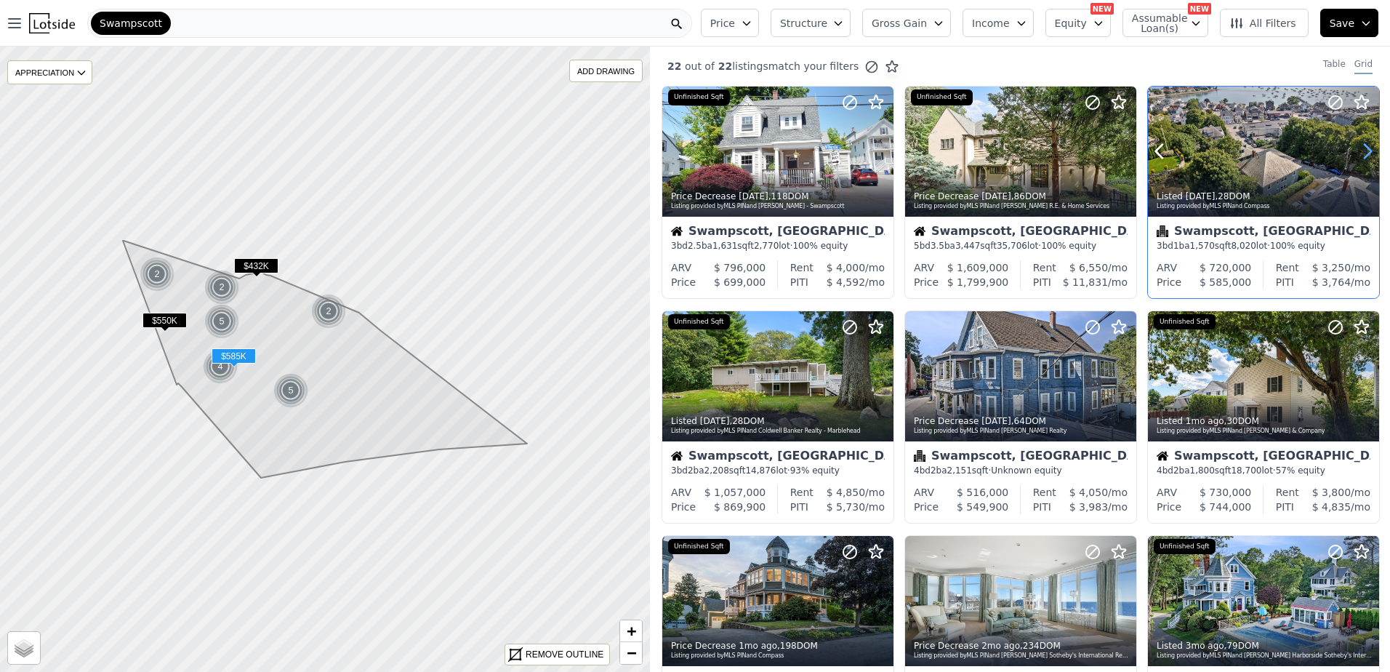
click at [1355, 148] on icon at bounding box center [1366, 151] width 23 height 23
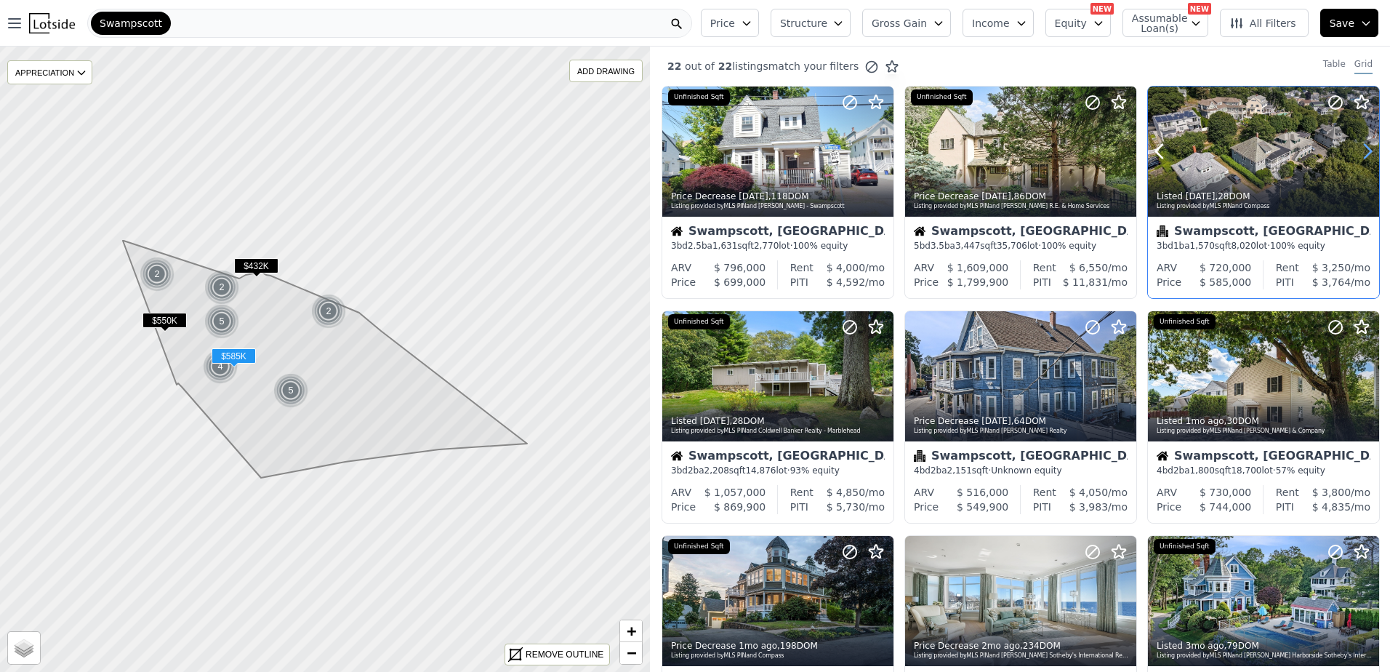
click at [1355, 148] on icon at bounding box center [1366, 151] width 23 height 23
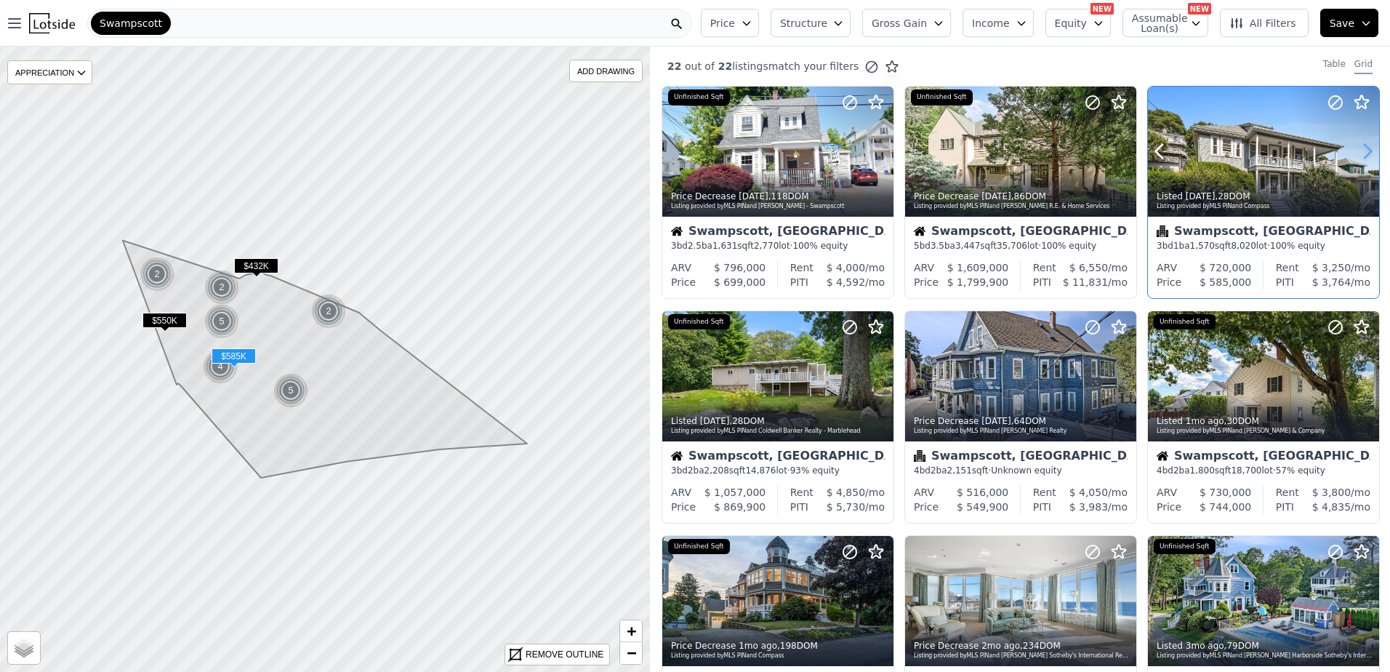
click at [1355, 148] on icon at bounding box center [1366, 151] width 23 height 23
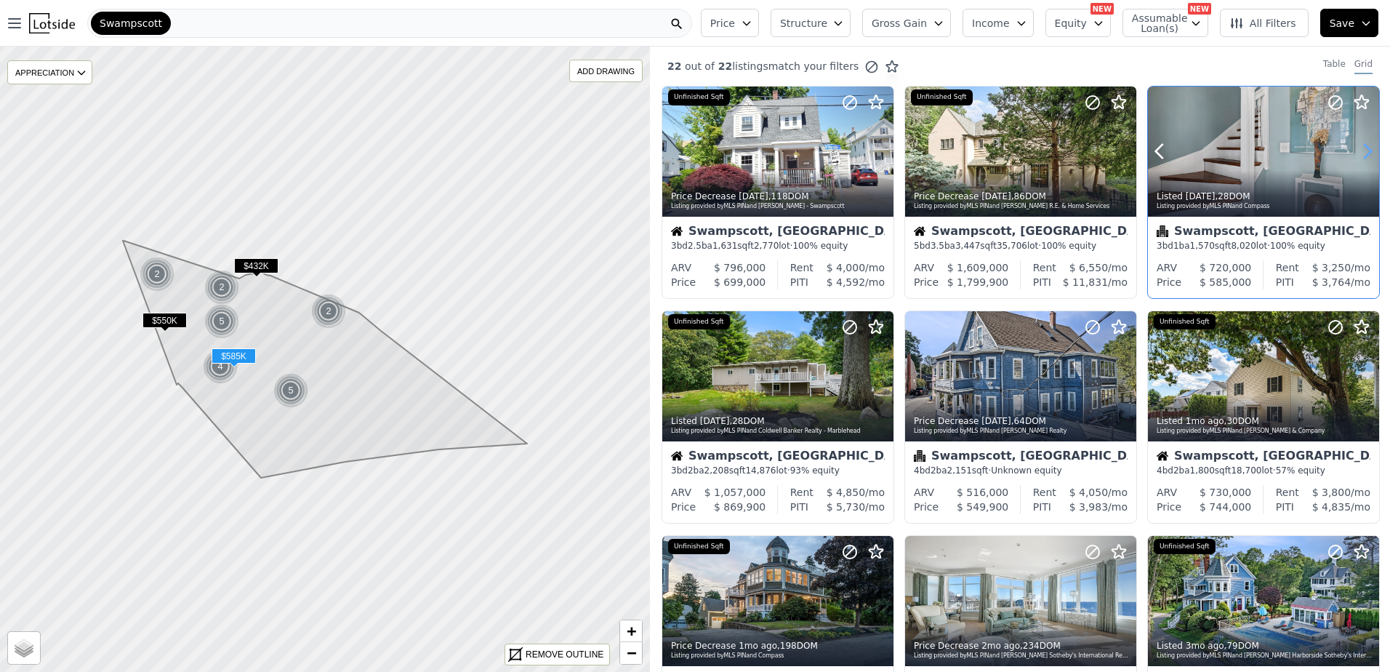
click at [1355, 148] on icon at bounding box center [1366, 151] width 23 height 23
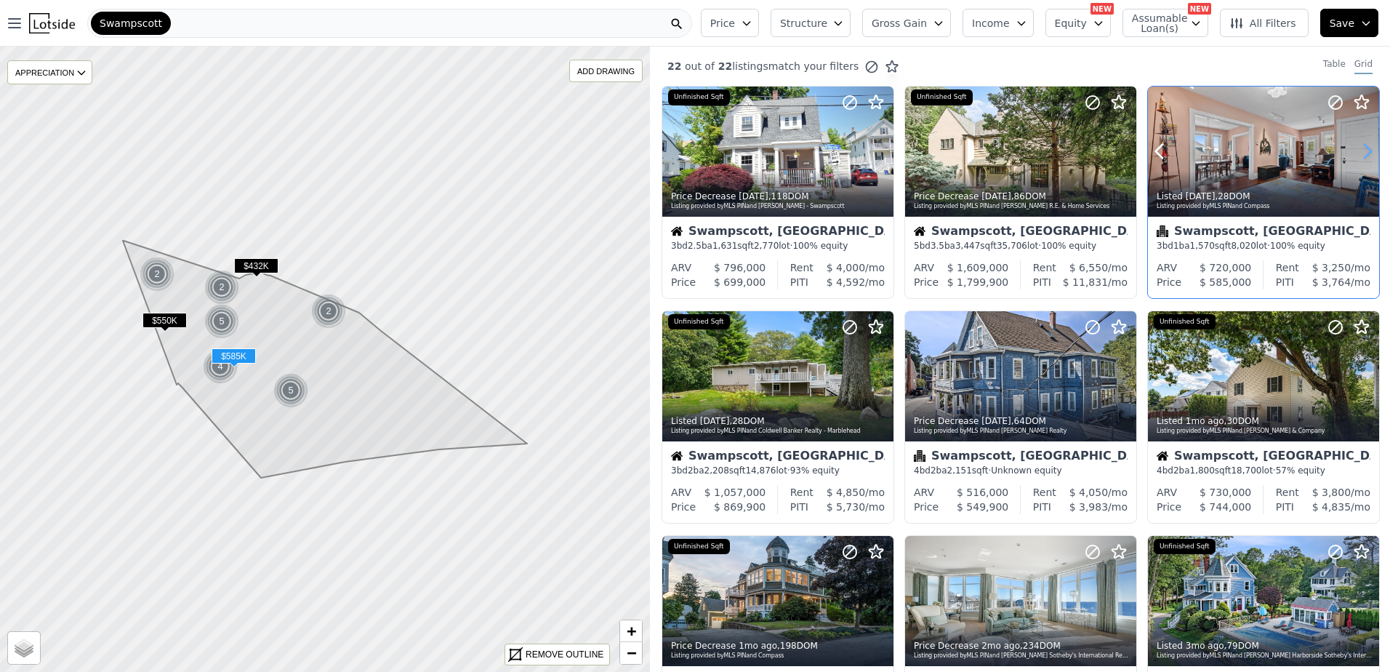
click at [1355, 148] on icon at bounding box center [1366, 151] width 23 height 23
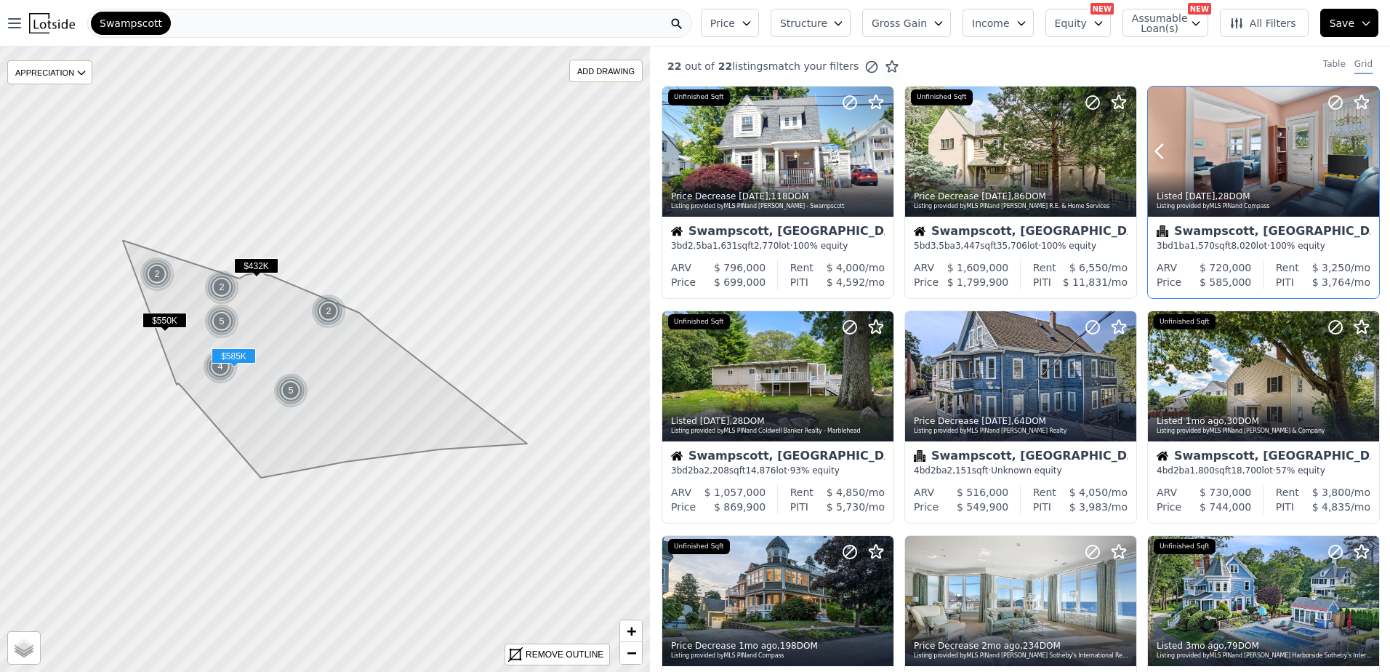
click at [1355, 148] on icon at bounding box center [1366, 151] width 23 height 23
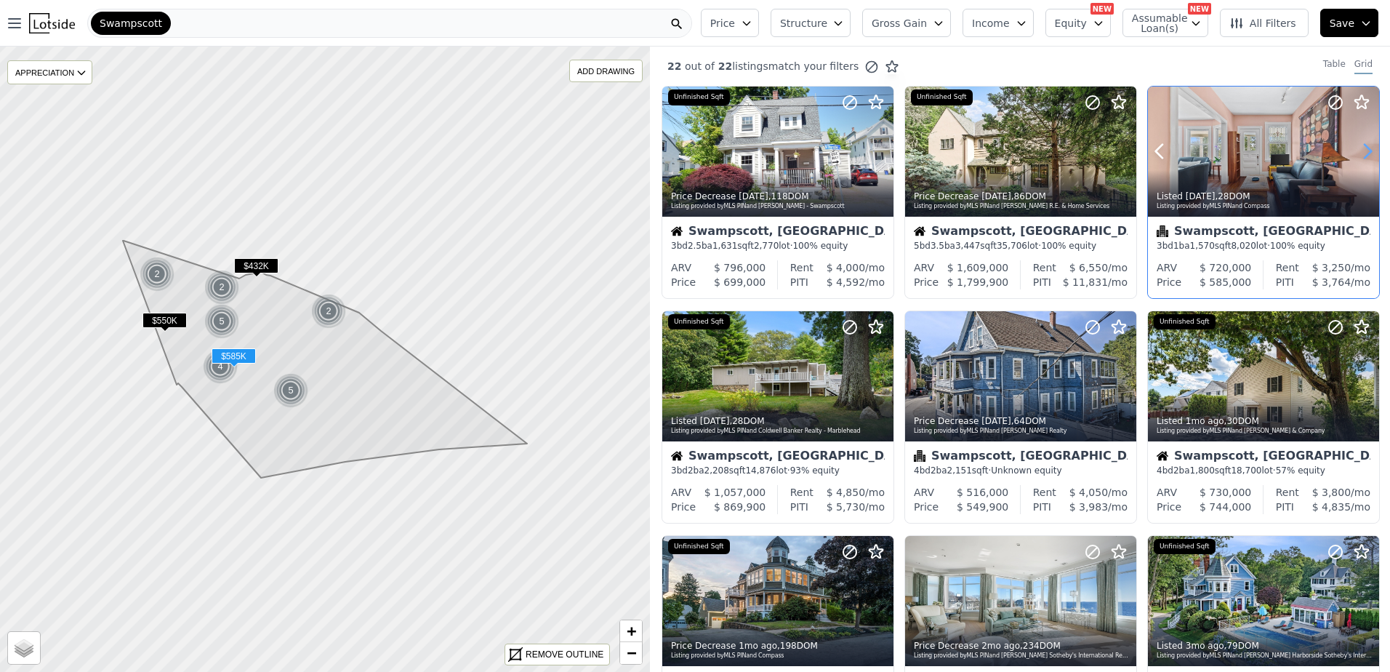
click at [1355, 148] on icon at bounding box center [1366, 151] width 23 height 23
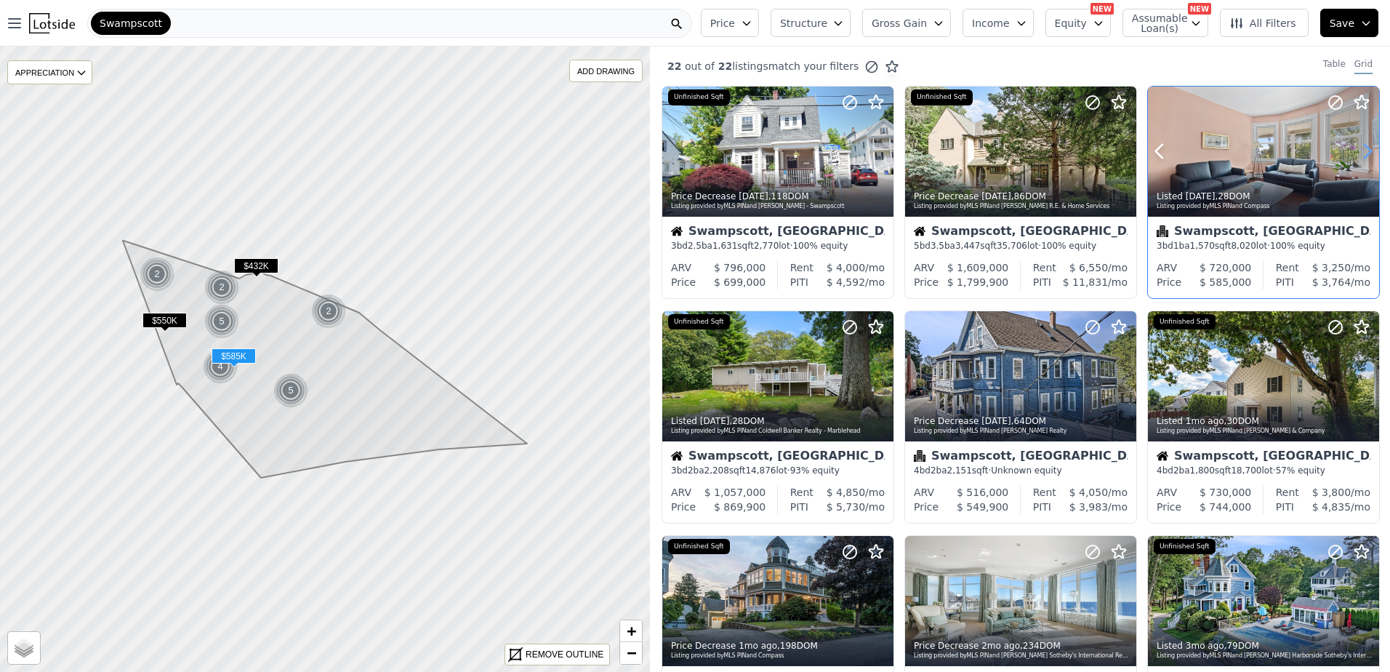
click at [1355, 148] on icon at bounding box center [1366, 151] width 23 height 23
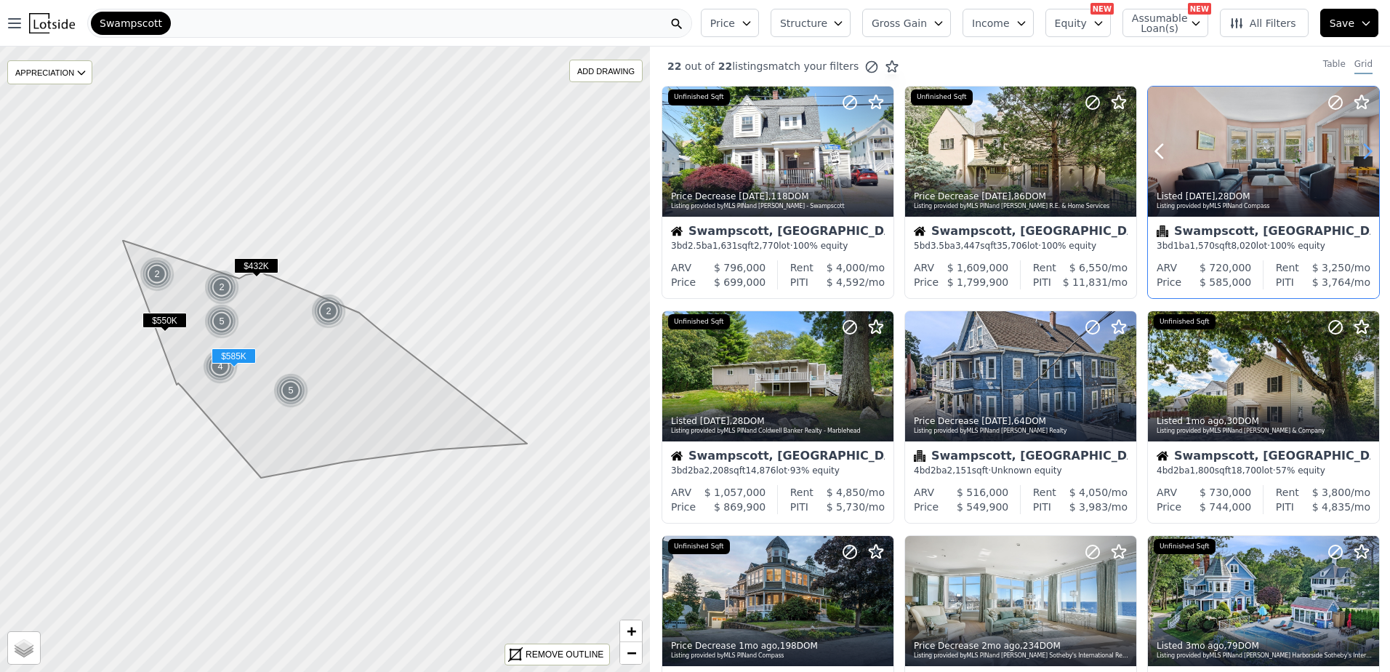
click at [1355, 148] on icon at bounding box center [1366, 151] width 23 height 23
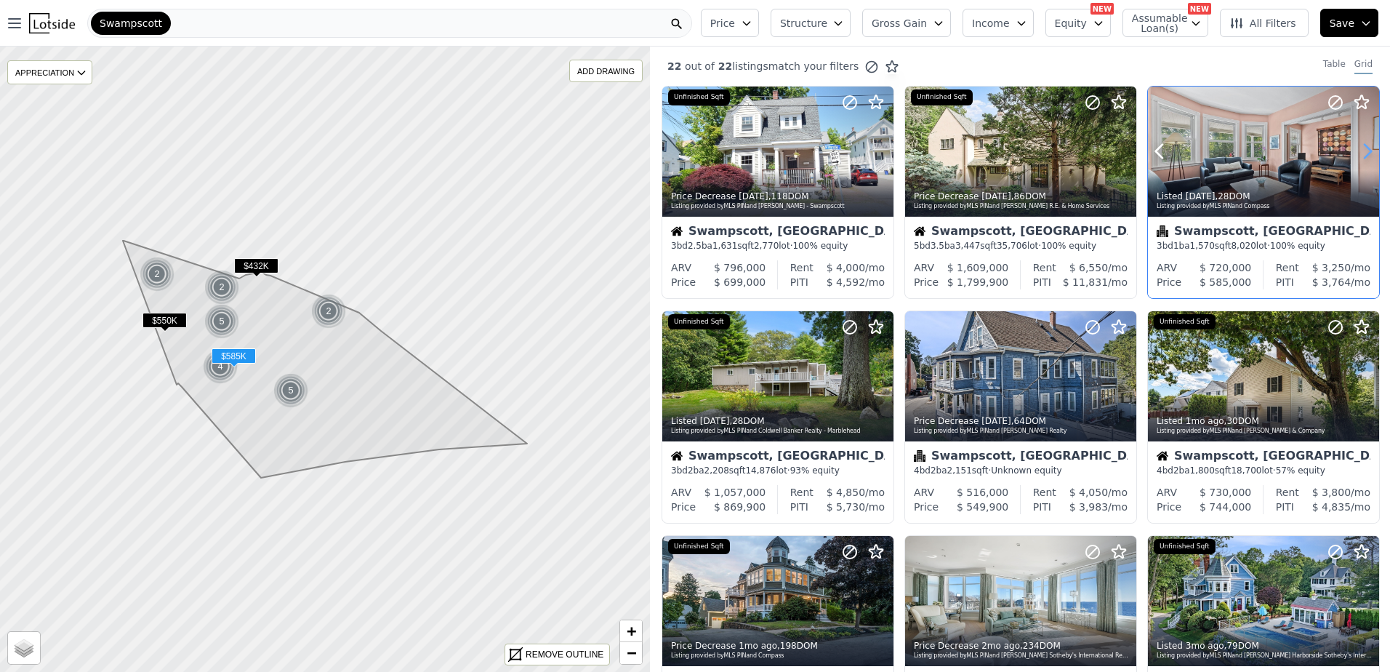
click at [1355, 148] on icon at bounding box center [1366, 151] width 23 height 23
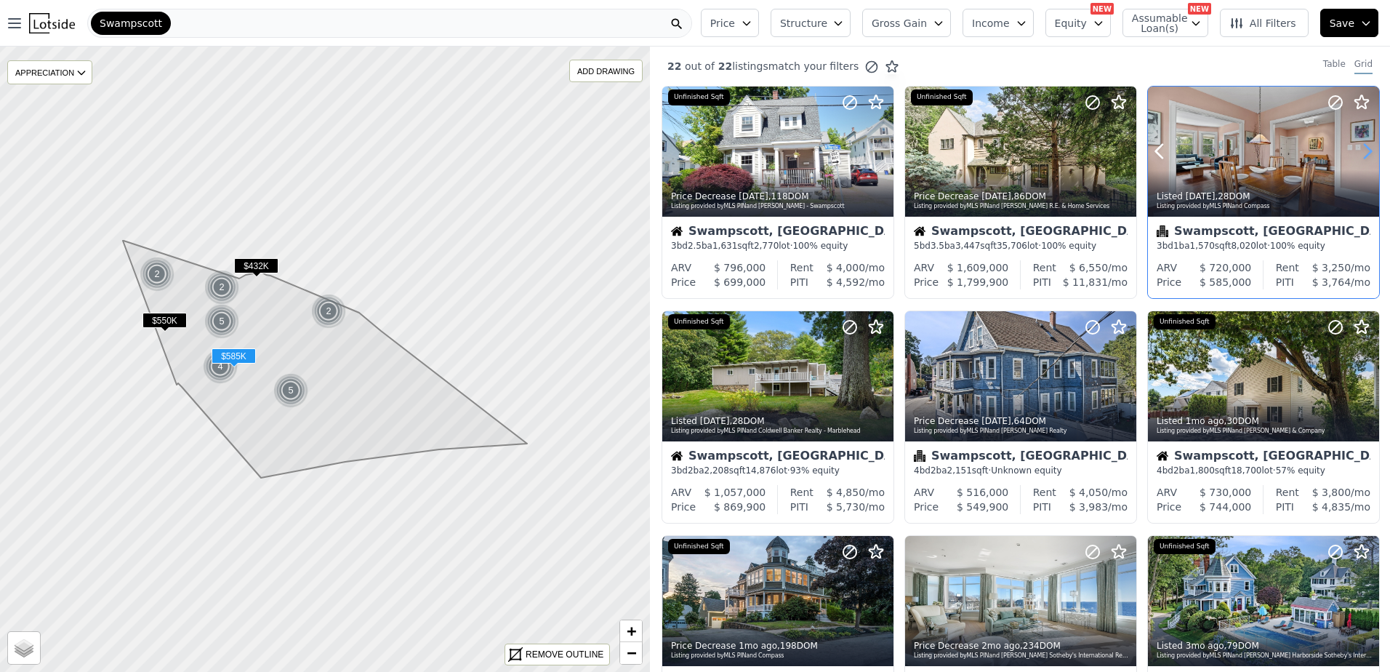
click at [1355, 148] on icon at bounding box center [1366, 151] width 23 height 23
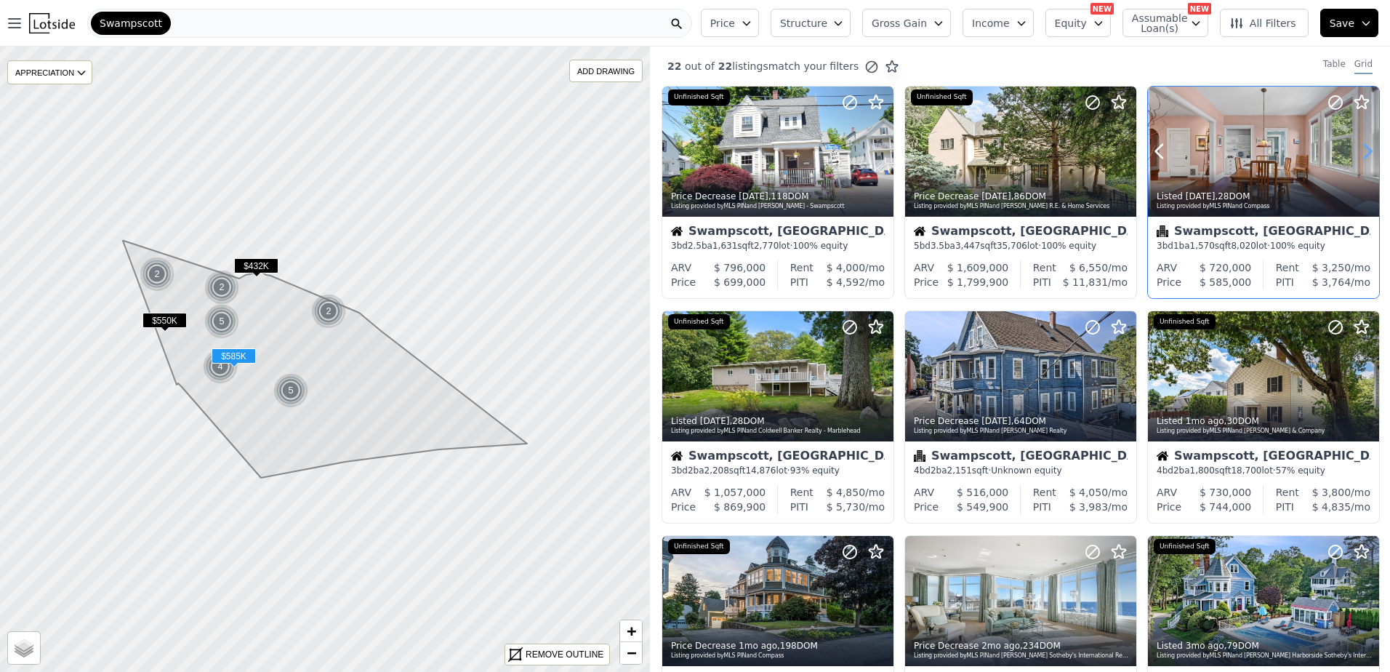
click at [1355, 148] on icon at bounding box center [1366, 151] width 23 height 23
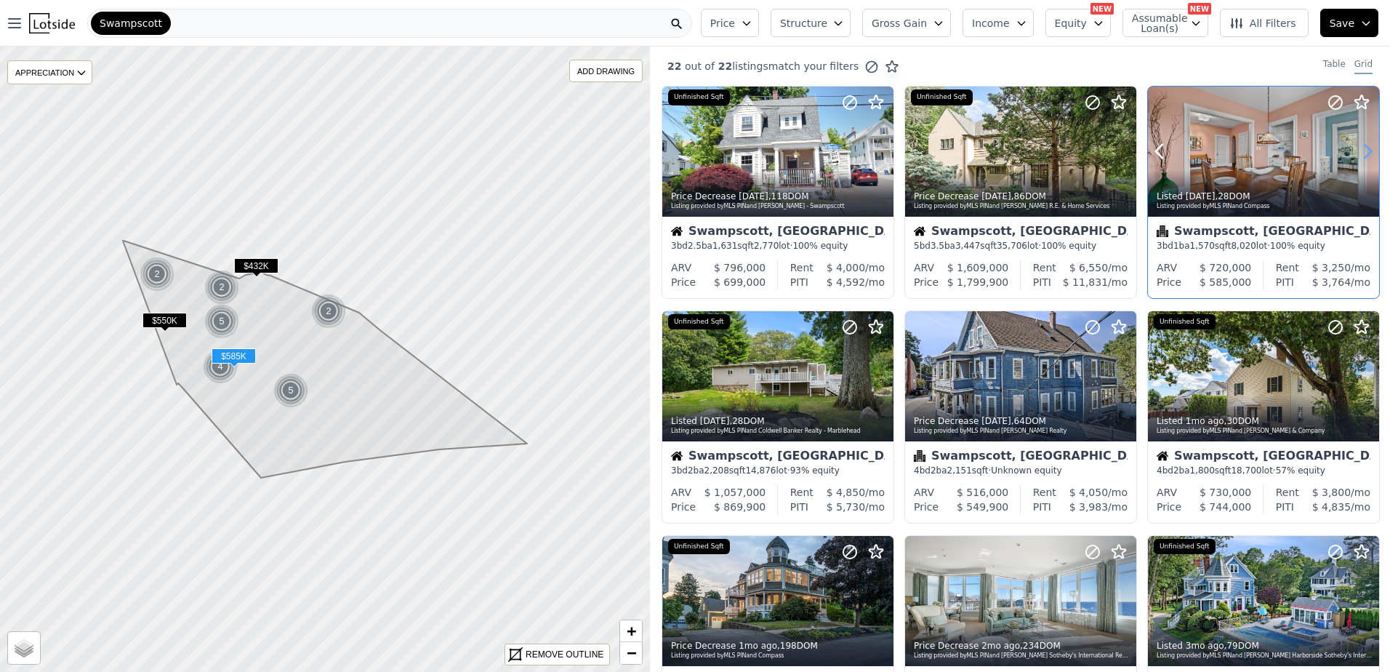
click at [1355, 148] on icon at bounding box center [1366, 151] width 23 height 23
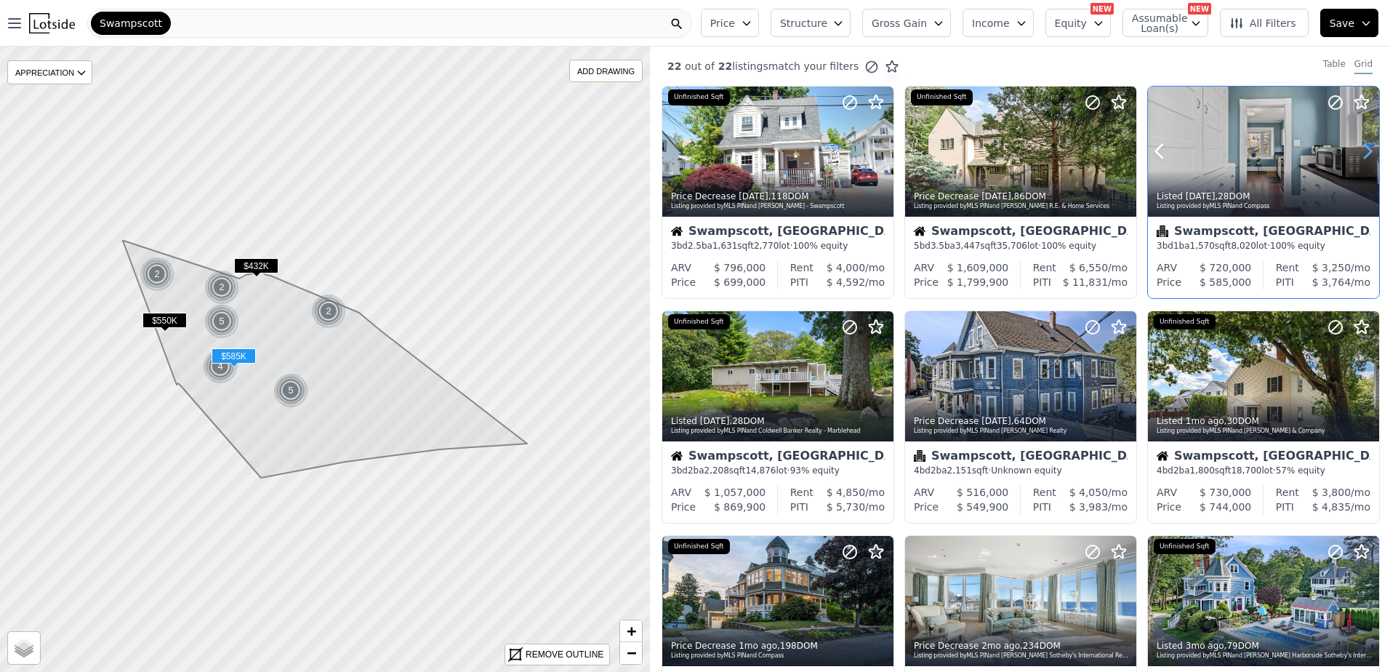
click at [1355, 148] on icon at bounding box center [1366, 151] width 23 height 23
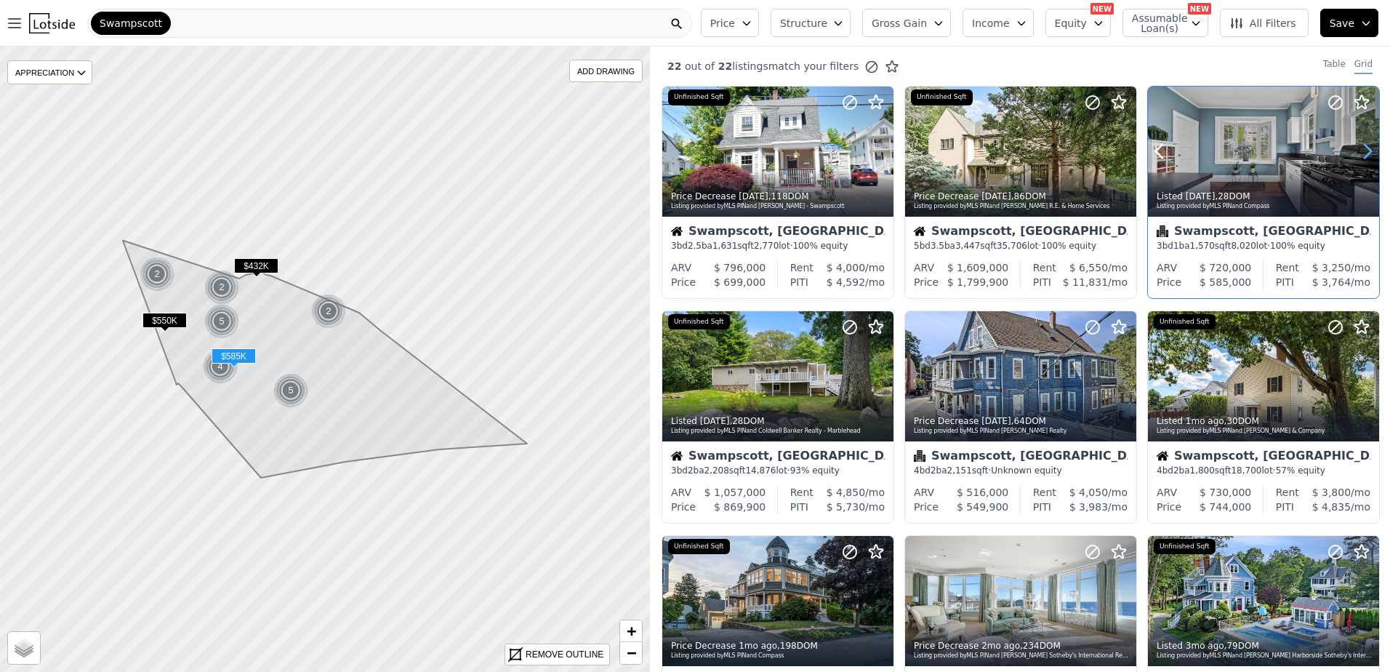
click at [1355, 148] on icon at bounding box center [1366, 151] width 23 height 23
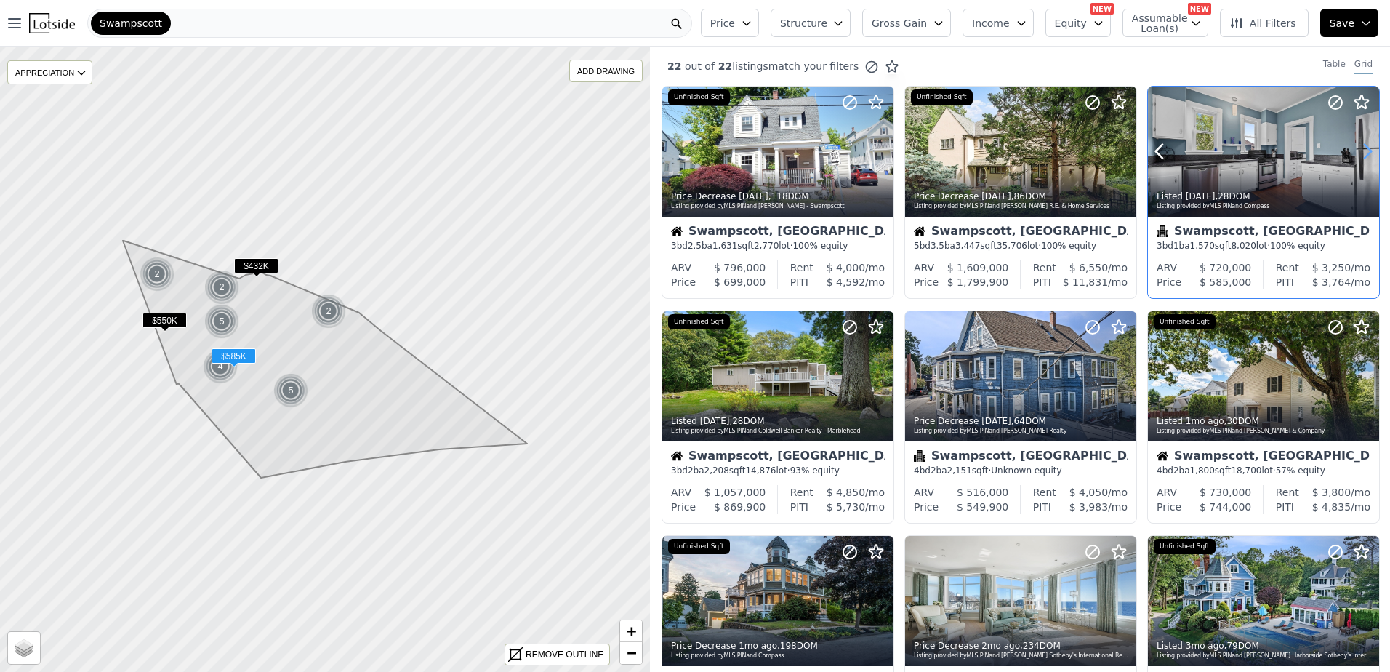
click at [1355, 148] on icon at bounding box center [1366, 151] width 23 height 23
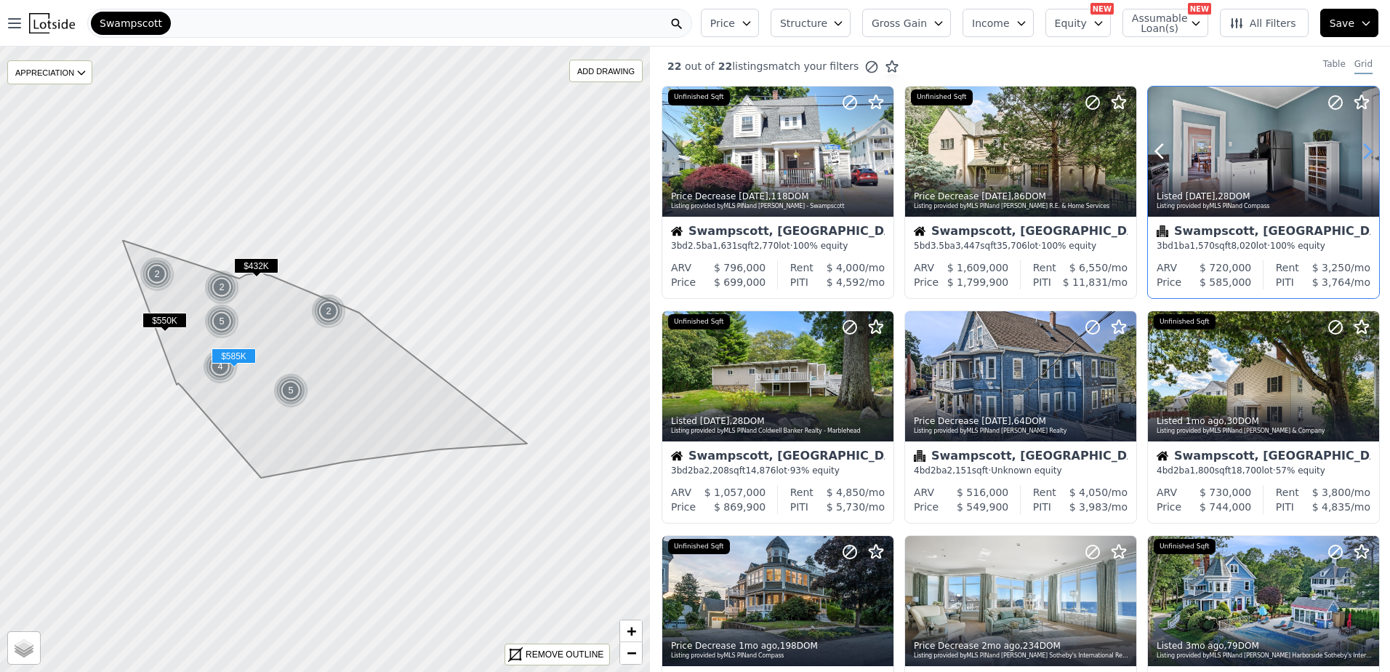
click at [1355, 148] on icon at bounding box center [1366, 151] width 23 height 23
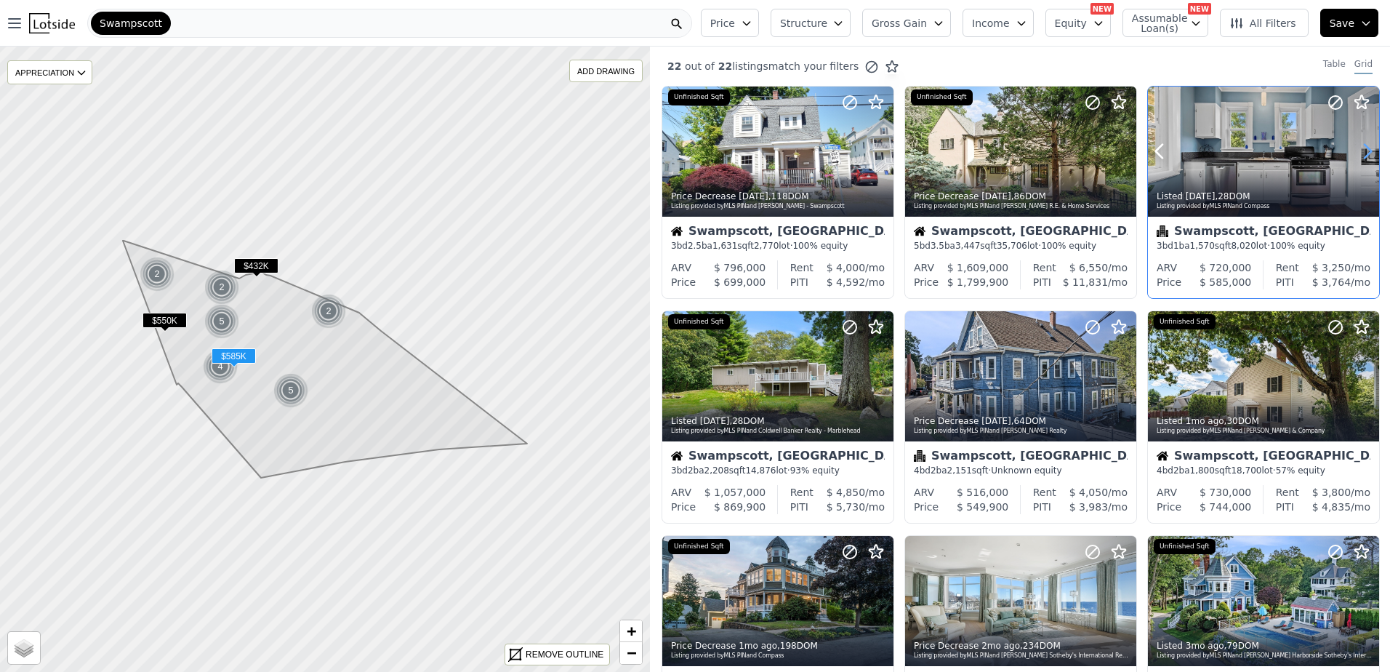
click at [1355, 148] on icon at bounding box center [1366, 151] width 23 height 23
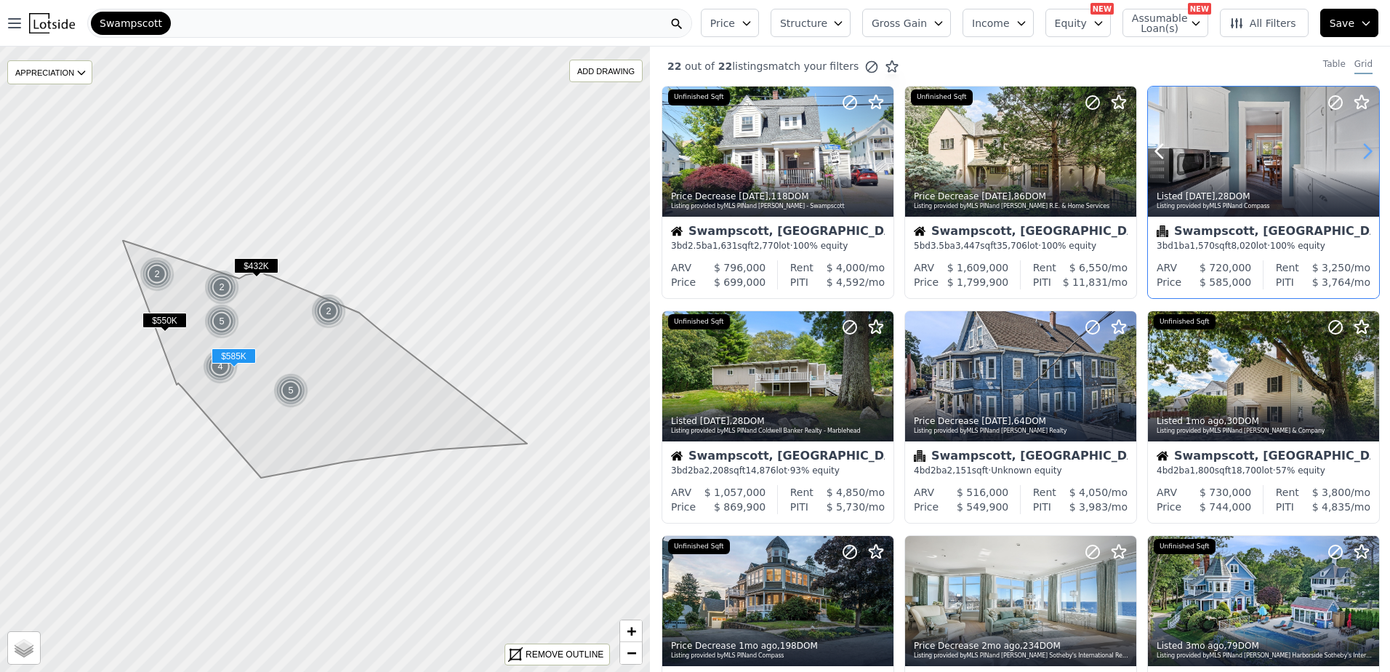
click at [1355, 148] on icon at bounding box center [1366, 151] width 23 height 23
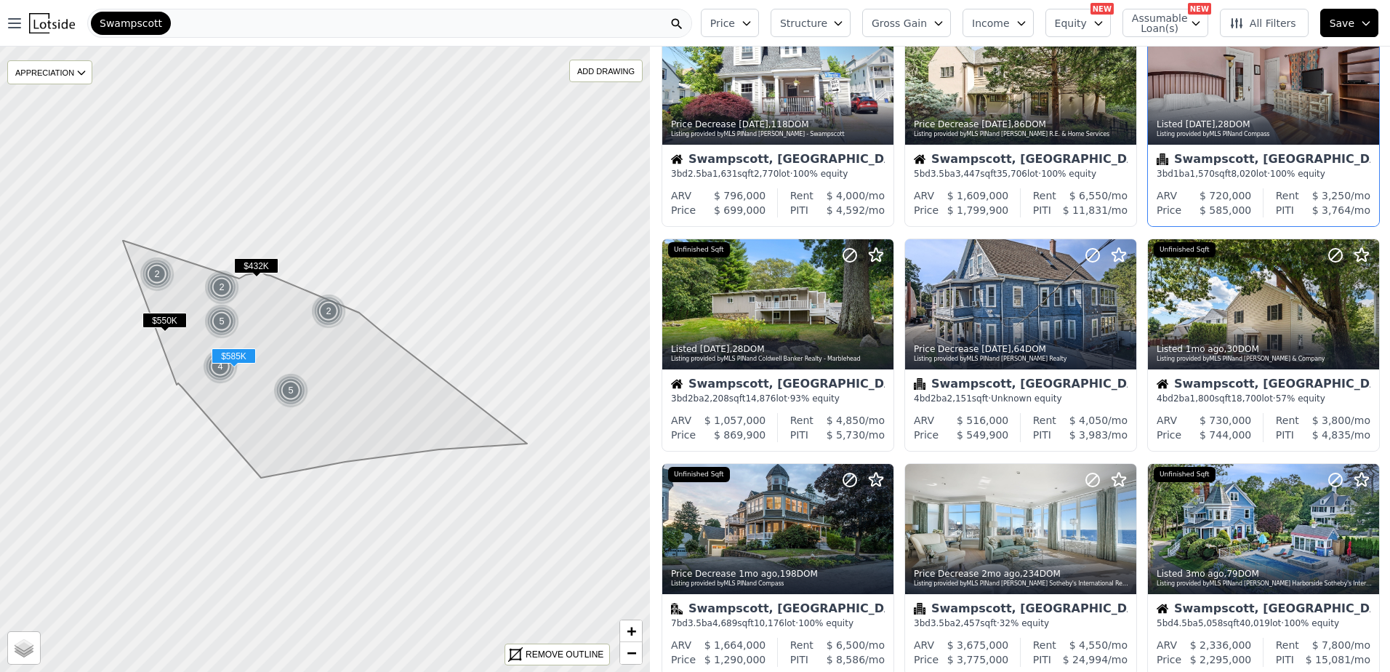
scroll to position [73, 0]
click at [1355, 307] on icon at bounding box center [1366, 302] width 23 height 23
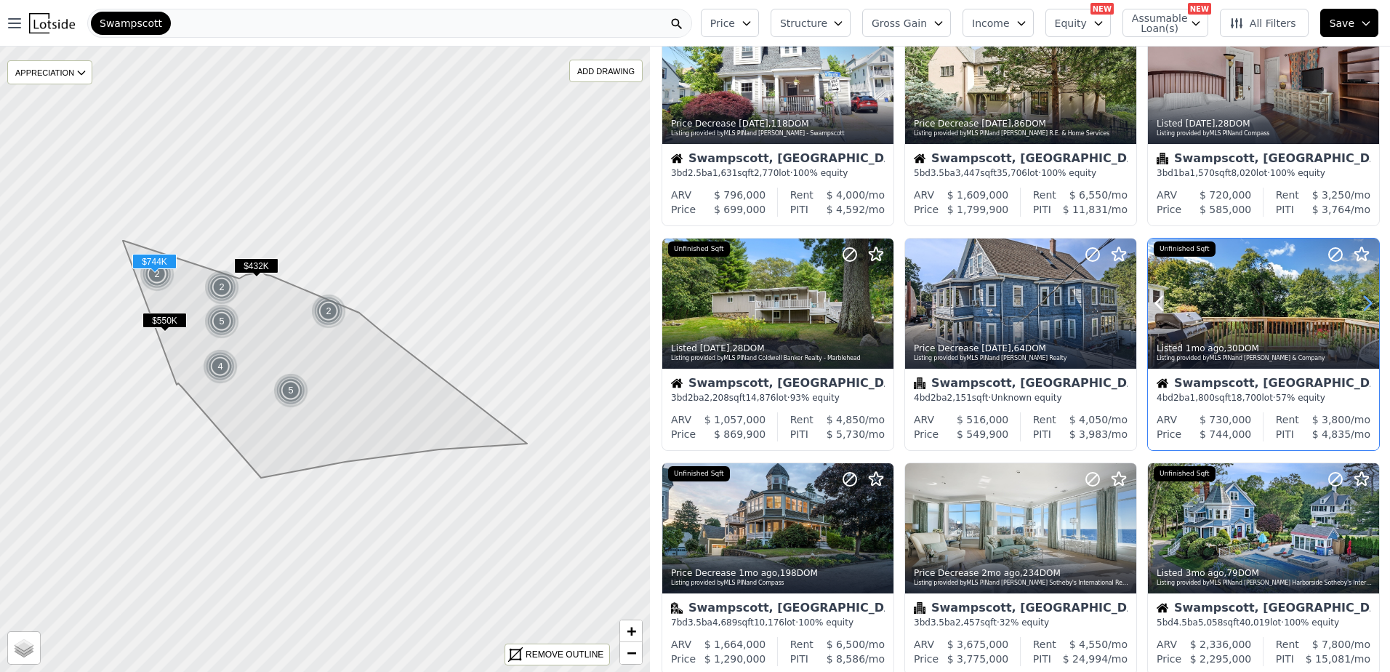
click at [1355, 307] on icon at bounding box center [1366, 302] width 23 height 23
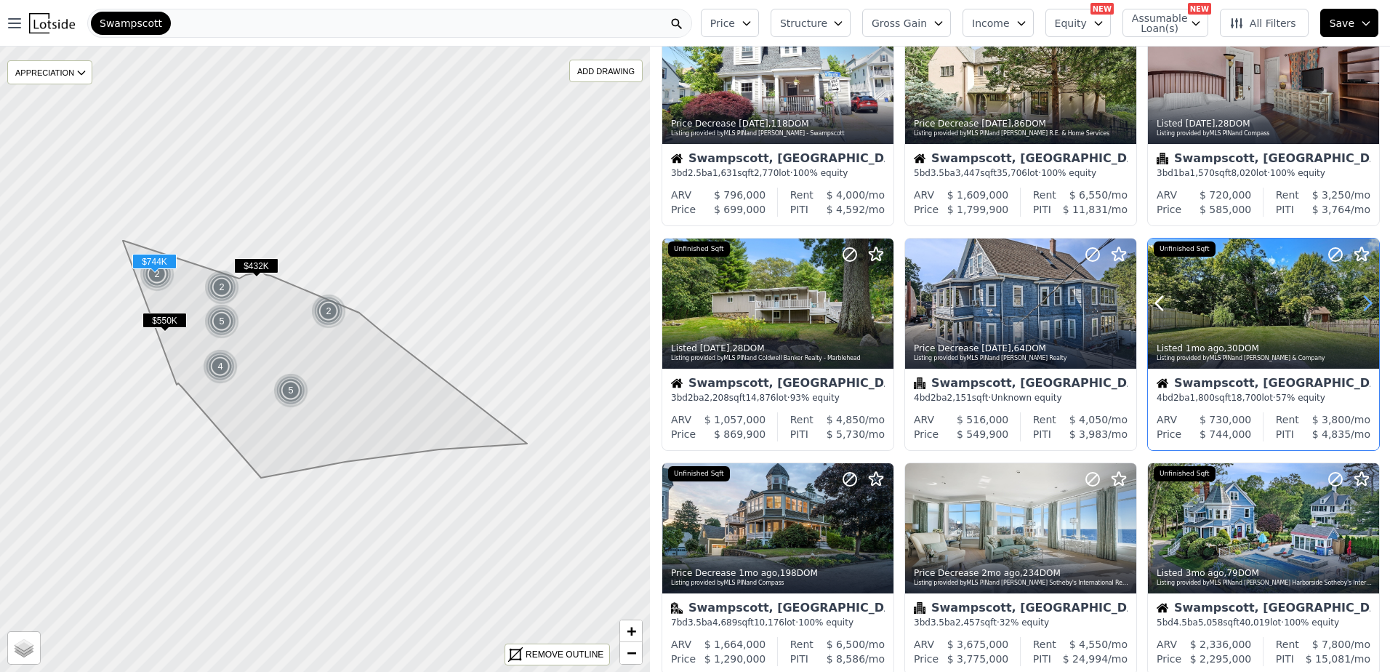
click at [1355, 307] on icon at bounding box center [1366, 302] width 23 height 23
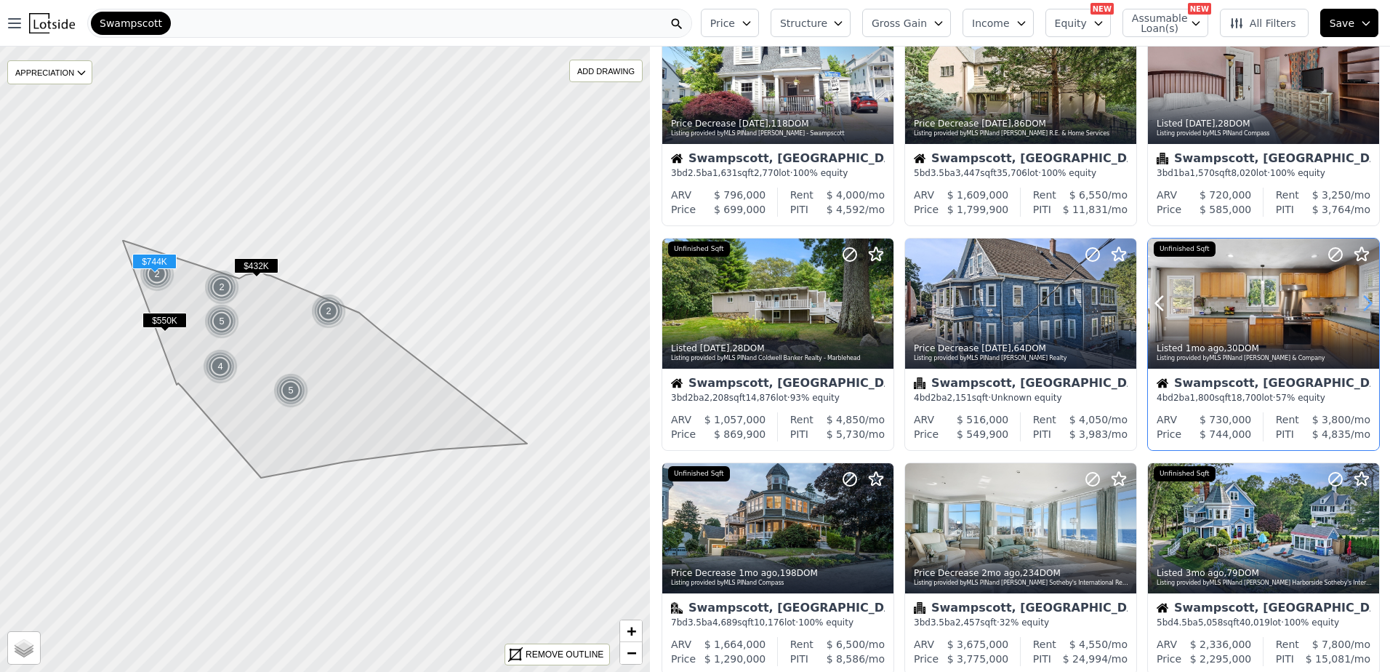
click at [1355, 307] on icon at bounding box center [1366, 302] width 23 height 23
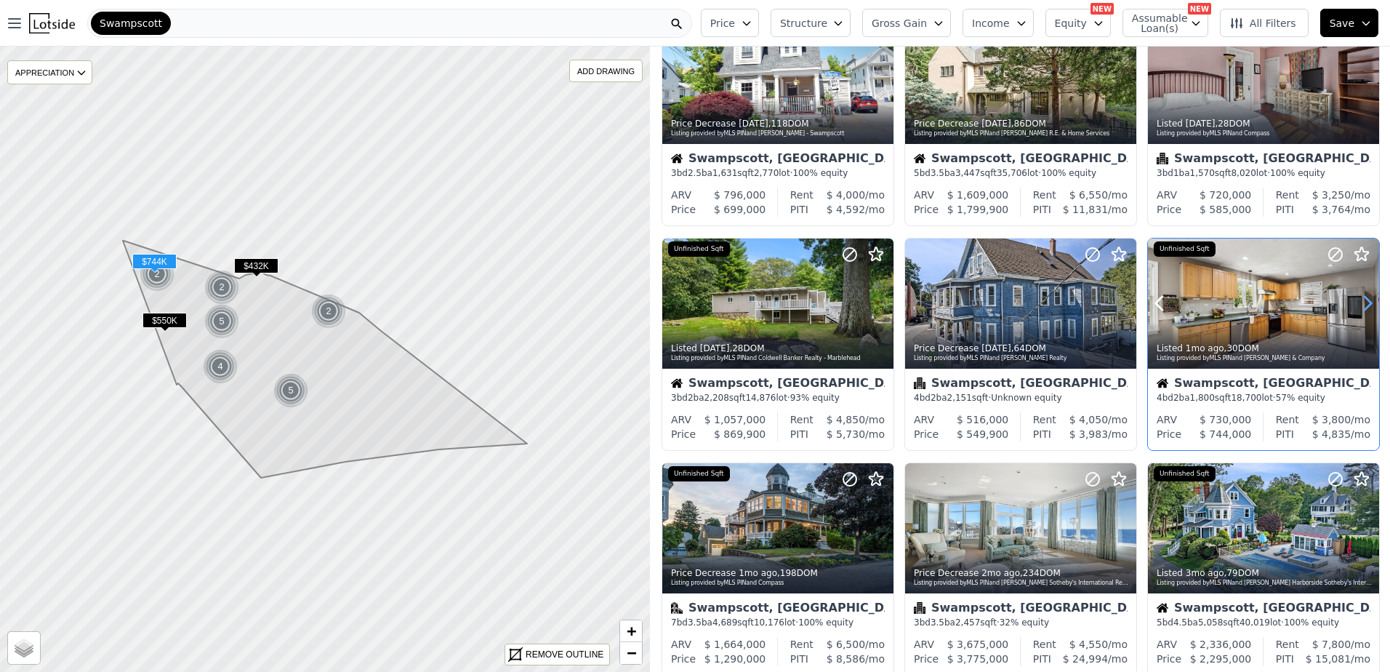
click at [1355, 307] on icon at bounding box center [1366, 302] width 23 height 23
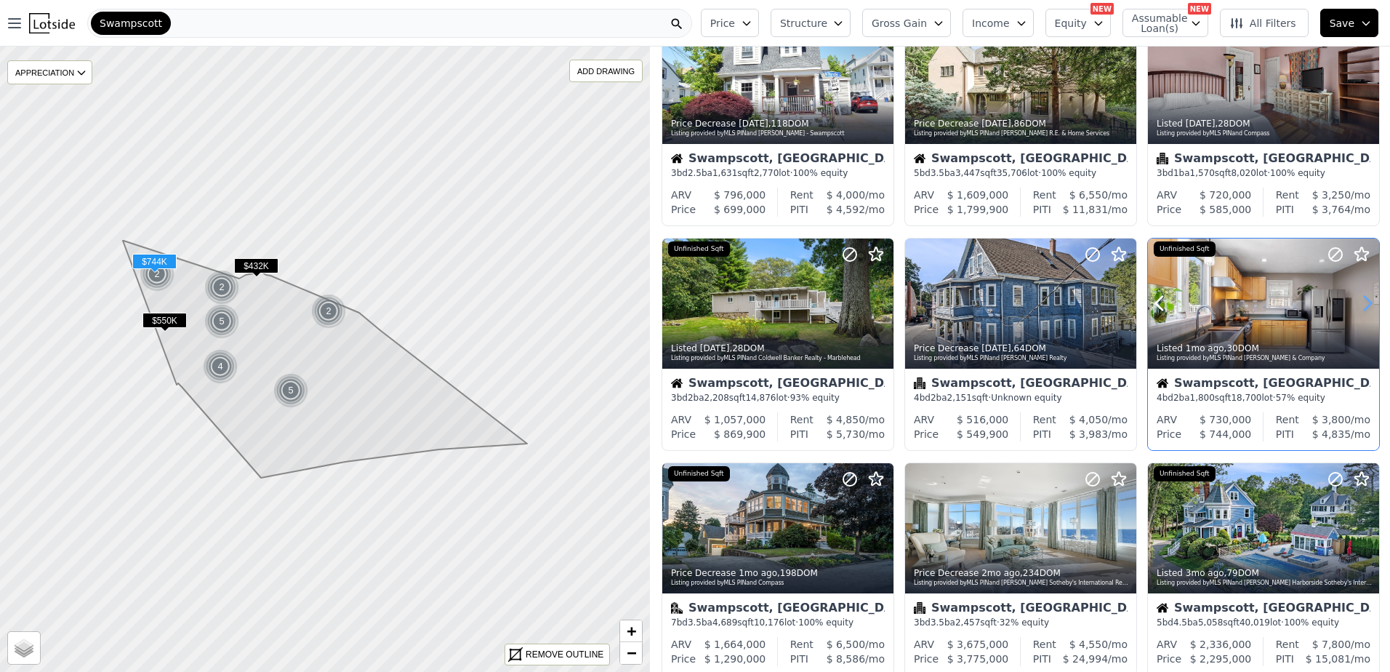
click at [1355, 307] on icon at bounding box center [1366, 302] width 23 height 23
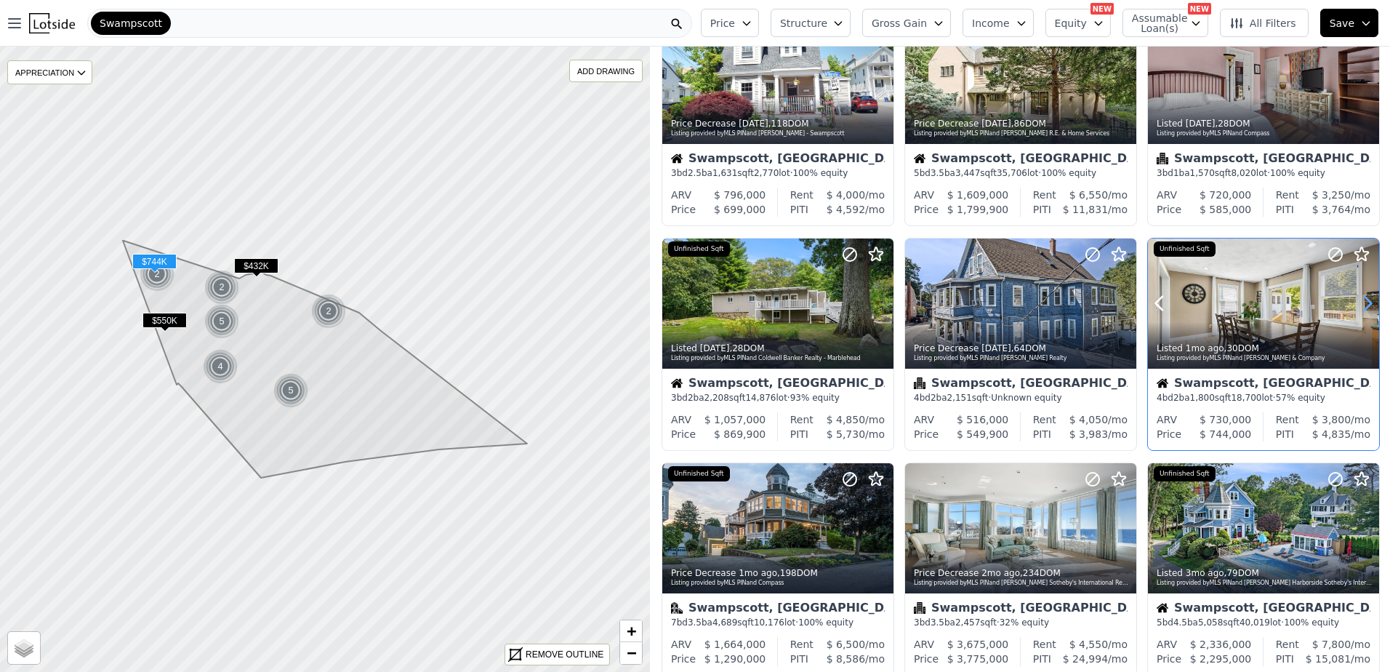
click at [1355, 307] on icon at bounding box center [1366, 302] width 23 height 23
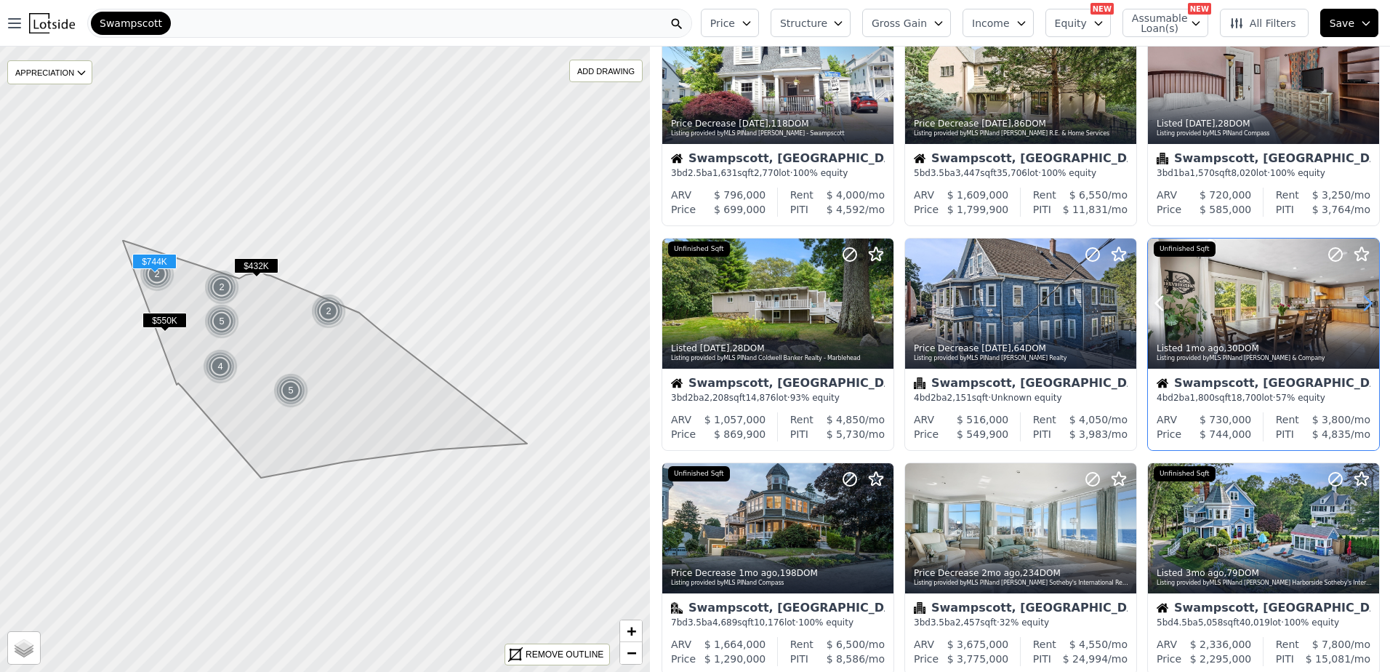
click at [1355, 307] on icon at bounding box center [1366, 302] width 23 height 23
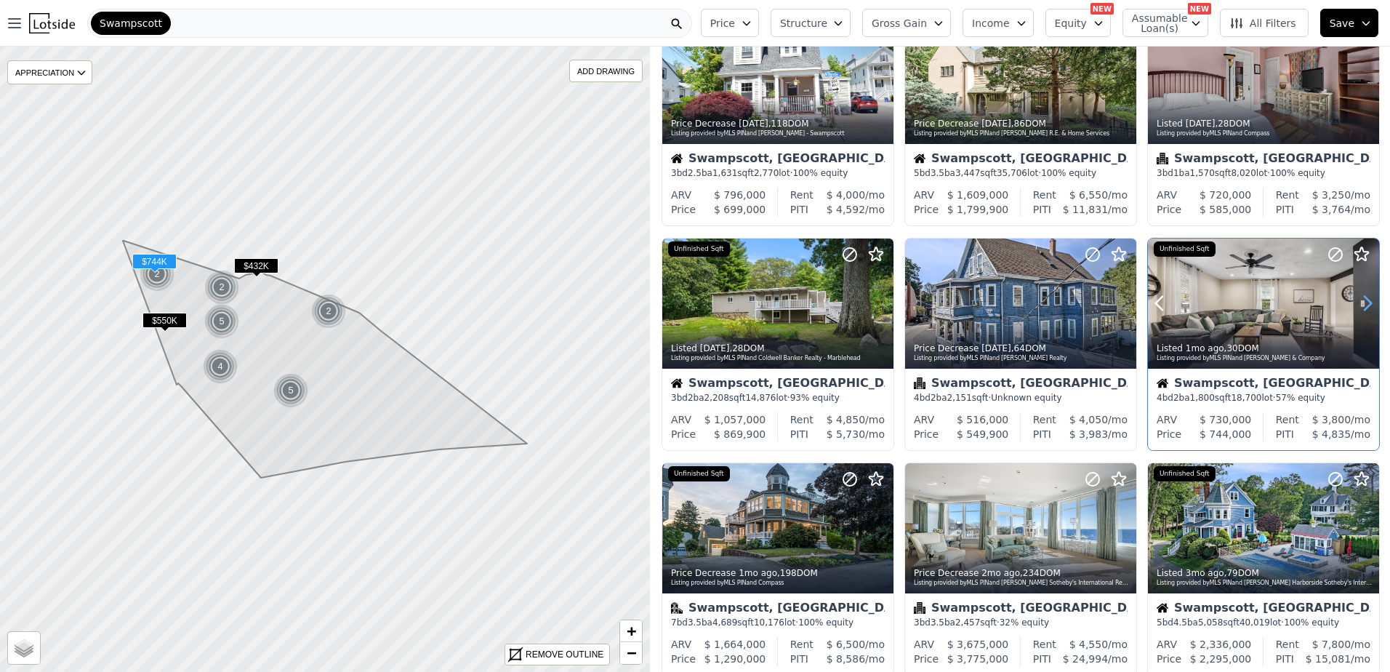
click at [1355, 307] on icon at bounding box center [1366, 302] width 23 height 23
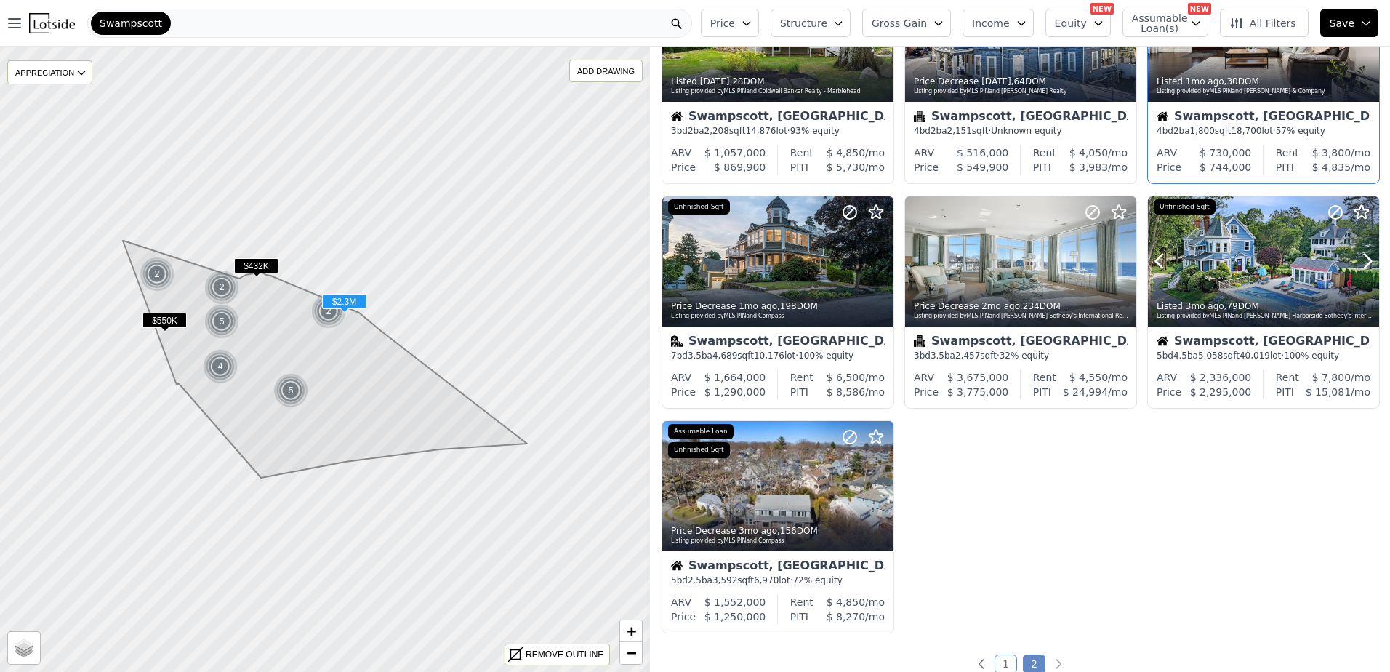
scroll to position [363, 0]
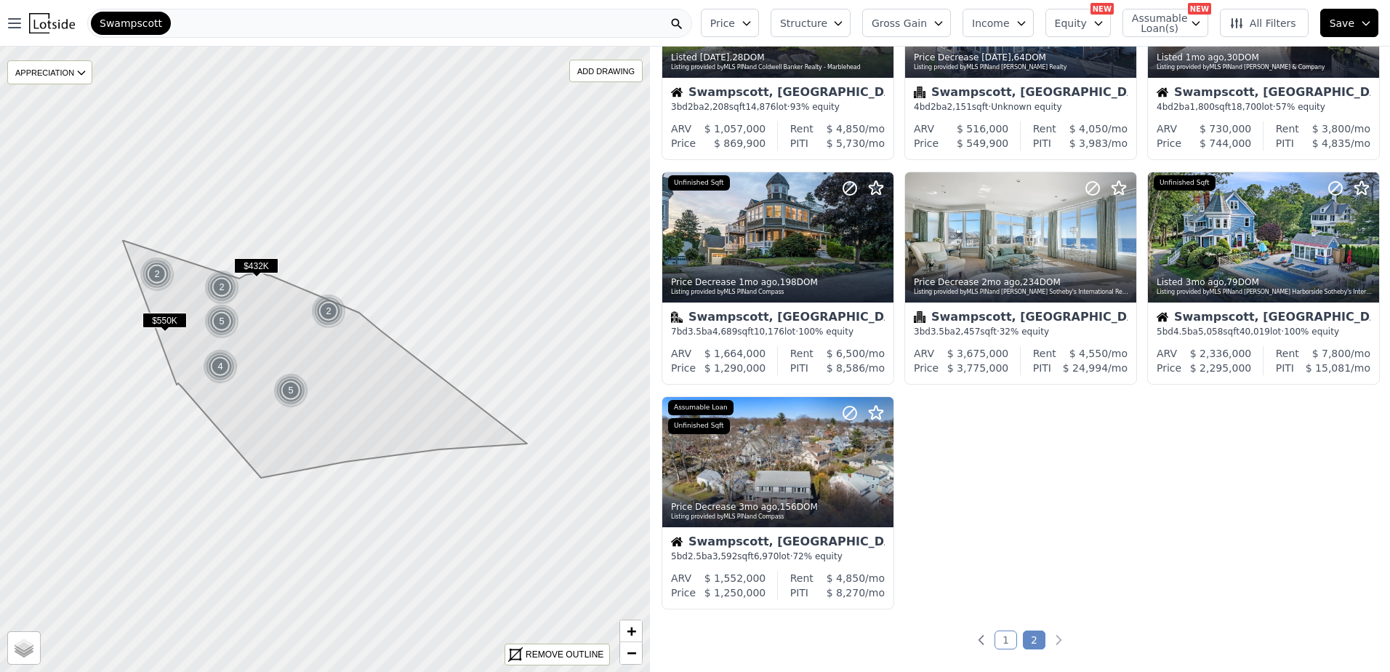
click at [1000, 636] on link "1" at bounding box center [1005, 639] width 23 height 19
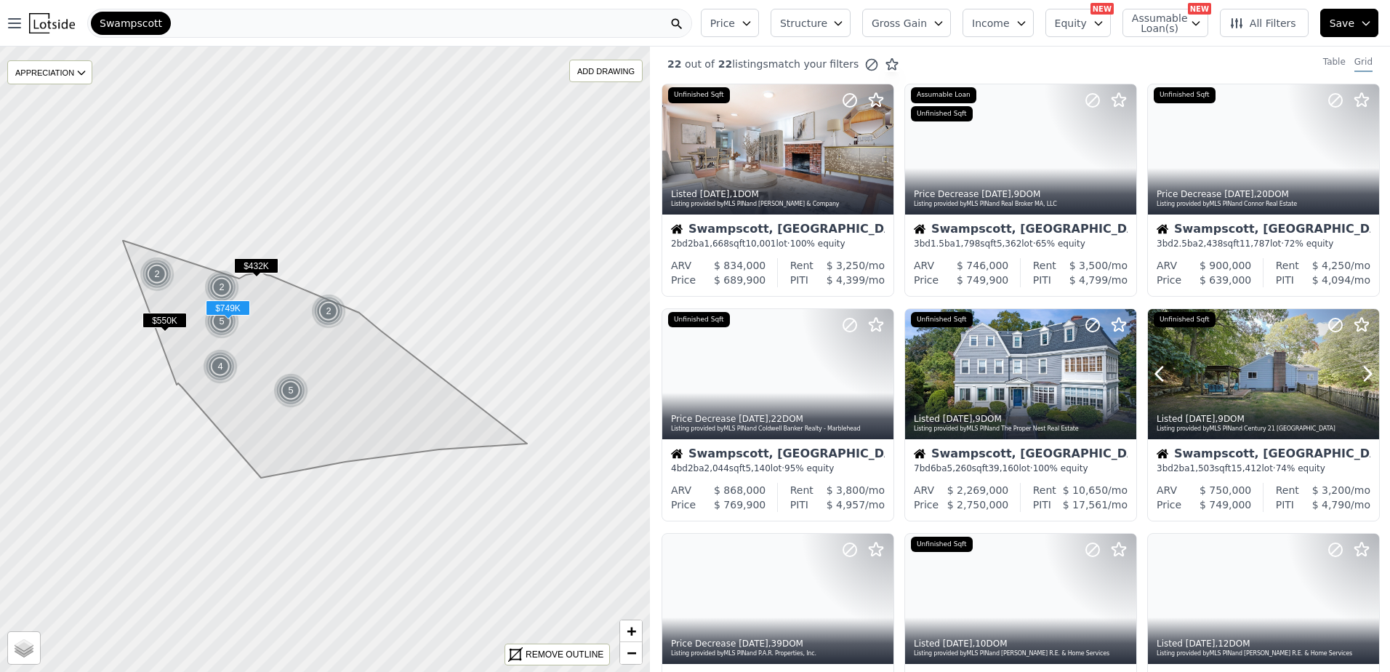
scroll to position [0, 0]
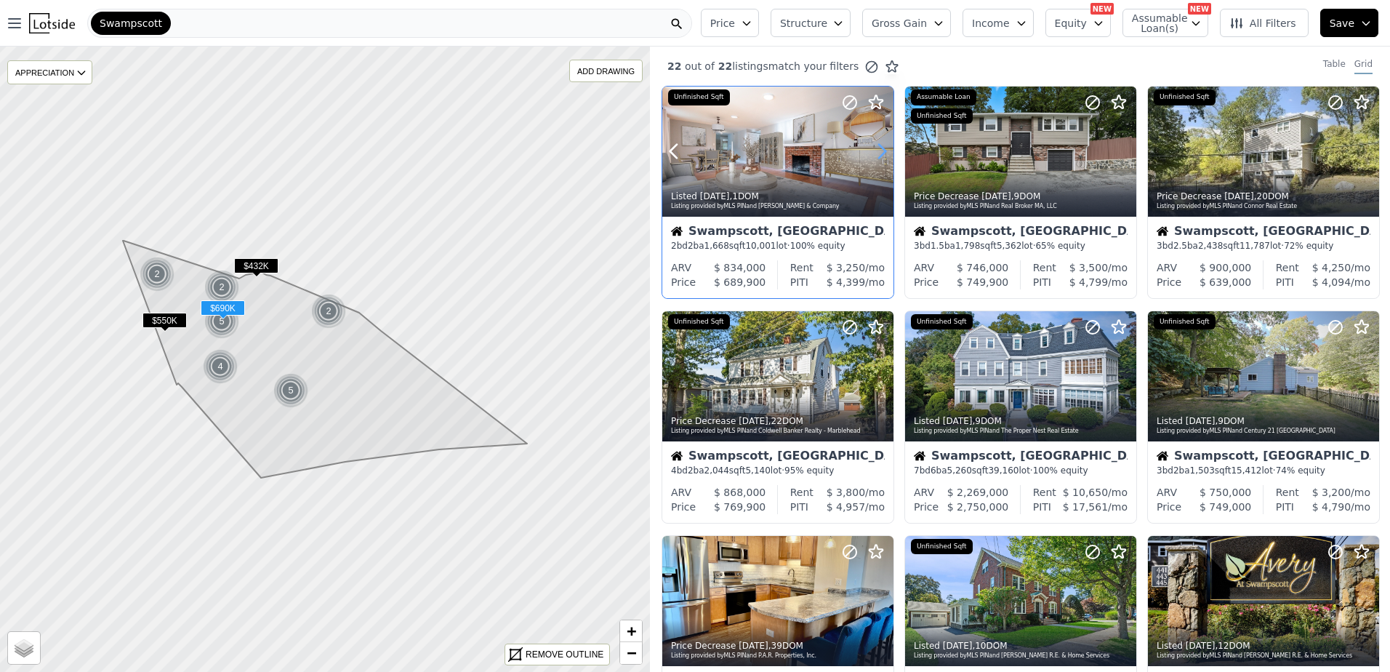
click at [880, 153] on icon at bounding box center [881, 151] width 23 height 23
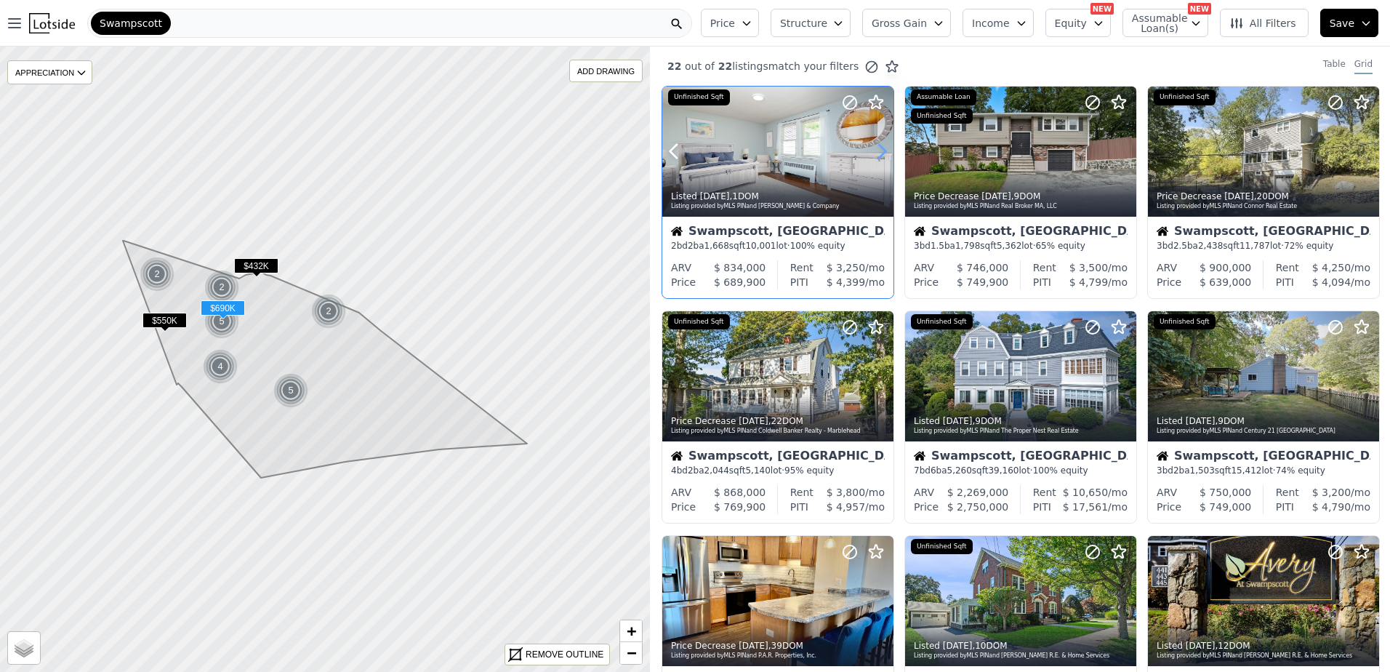
click at [880, 153] on icon at bounding box center [881, 151] width 23 height 23
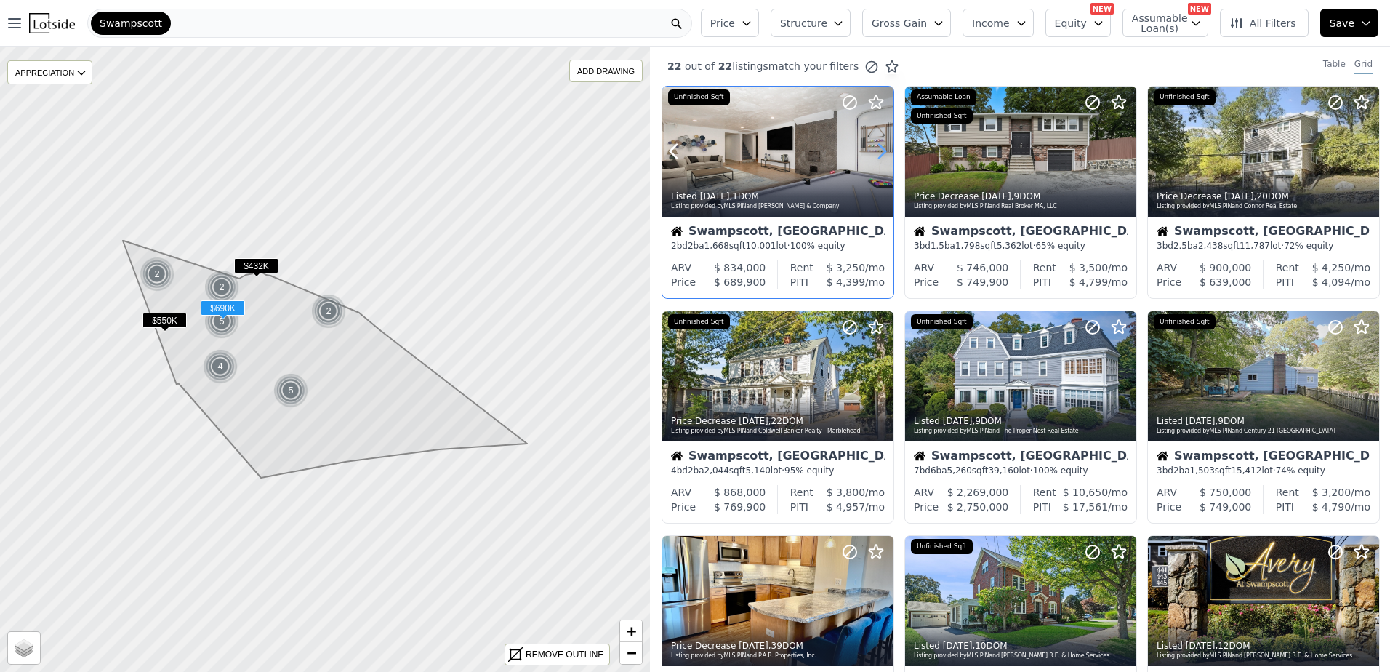
click at [880, 153] on icon at bounding box center [881, 151] width 23 height 23
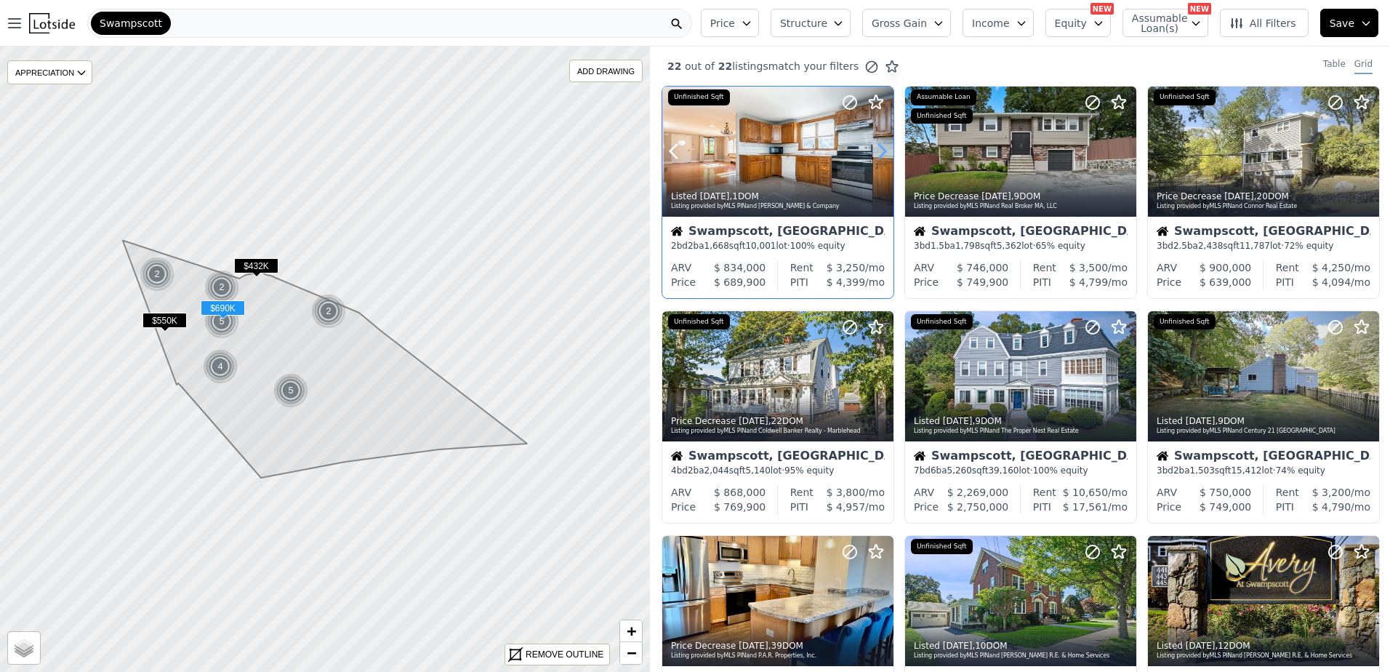
click at [880, 153] on icon at bounding box center [881, 151] width 23 height 23
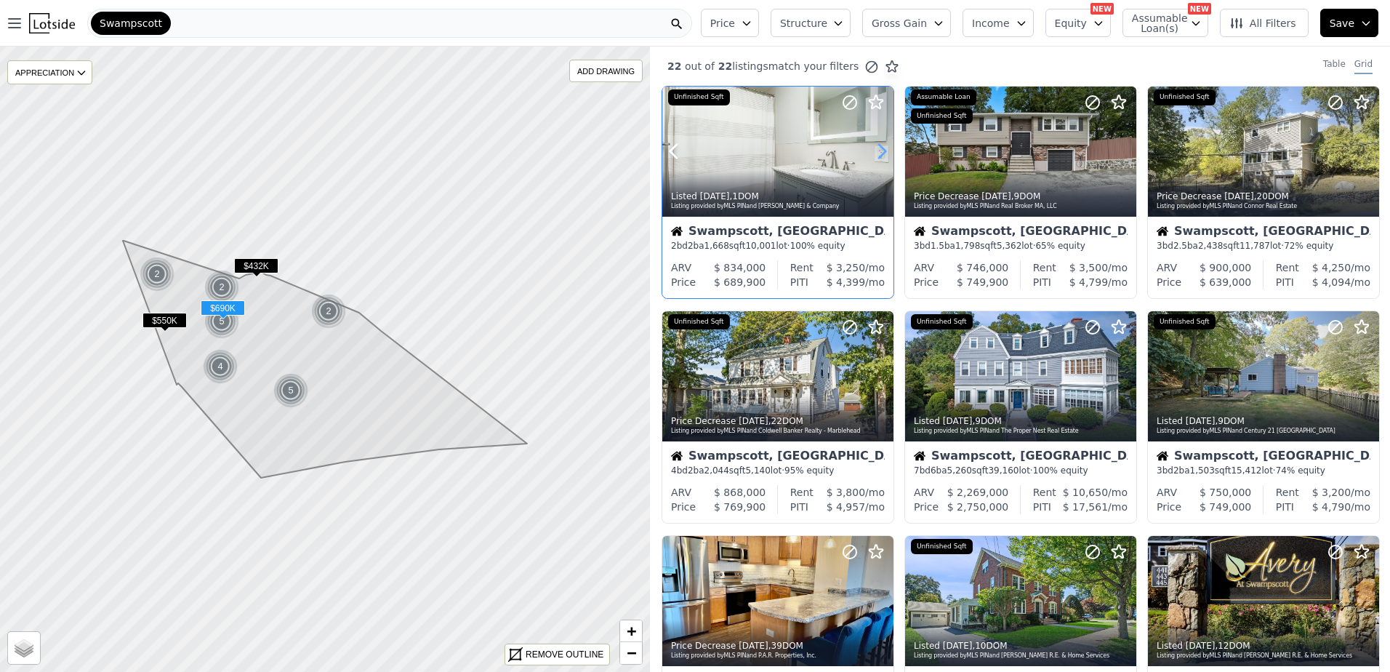
click at [880, 153] on icon at bounding box center [881, 151] width 23 height 23
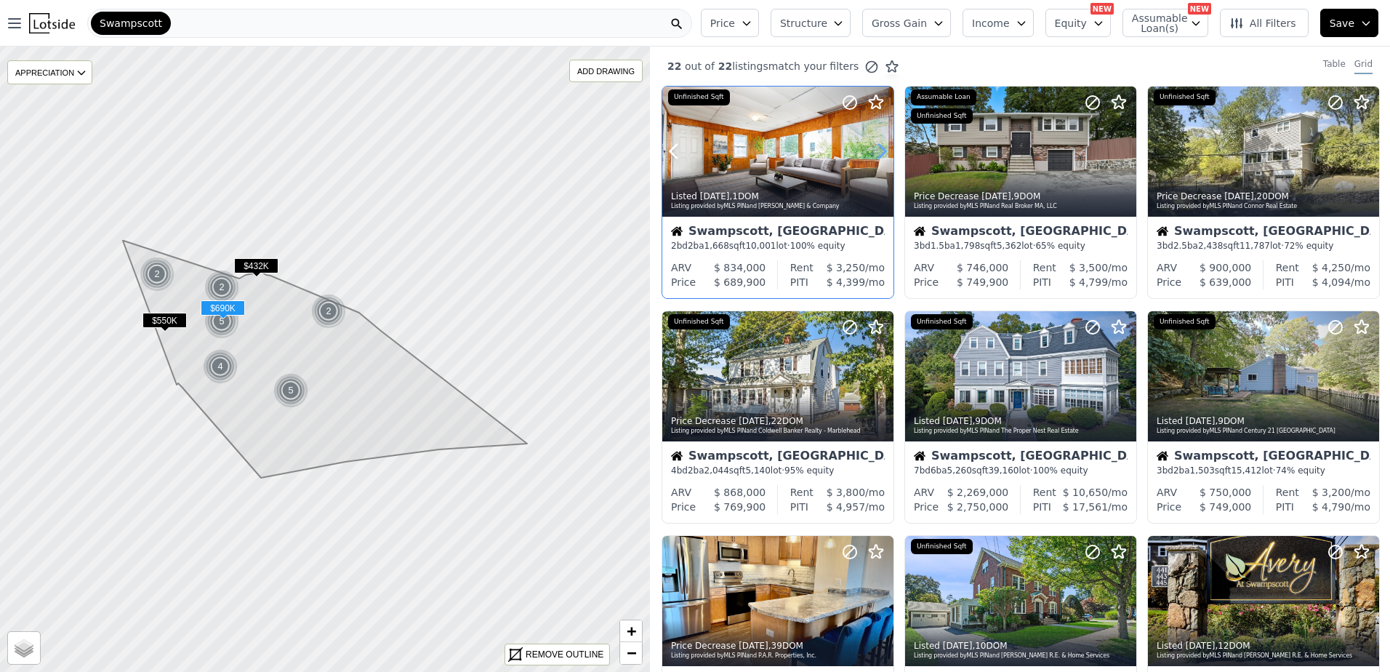
click at [880, 153] on icon at bounding box center [881, 151] width 23 height 23
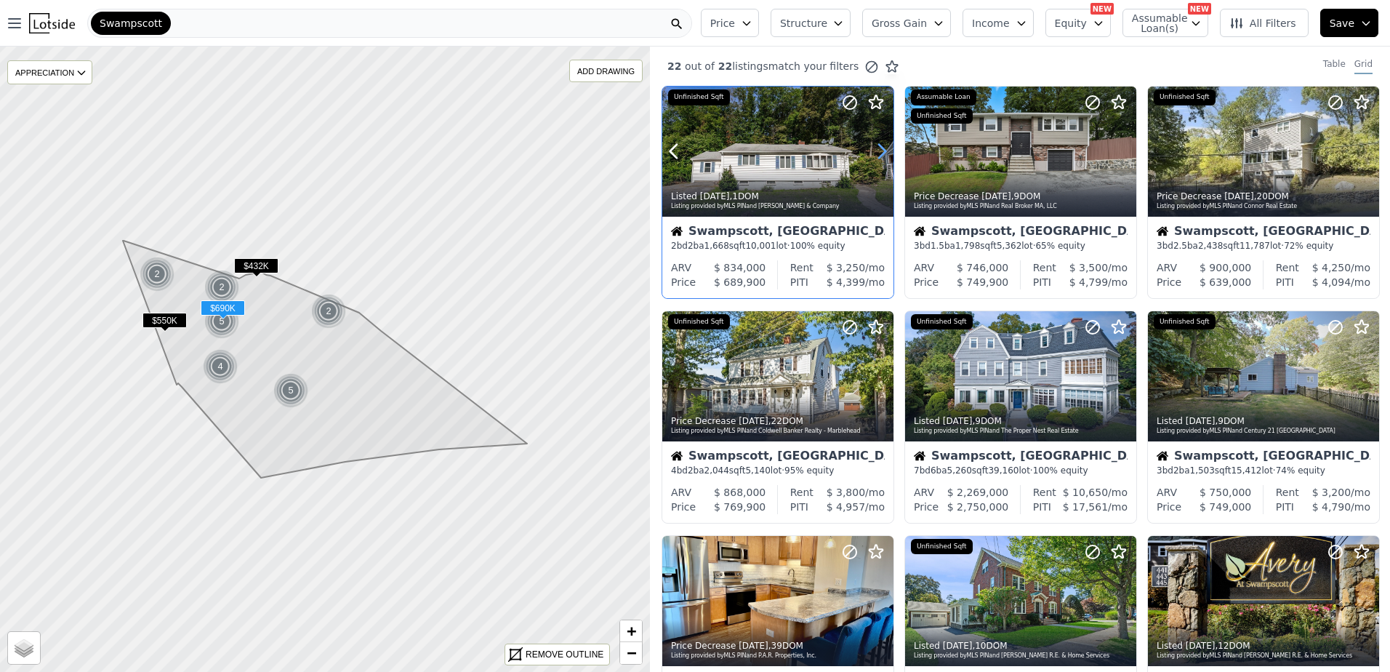
click at [880, 153] on icon at bounding box center [881, 151] width 23 height 23
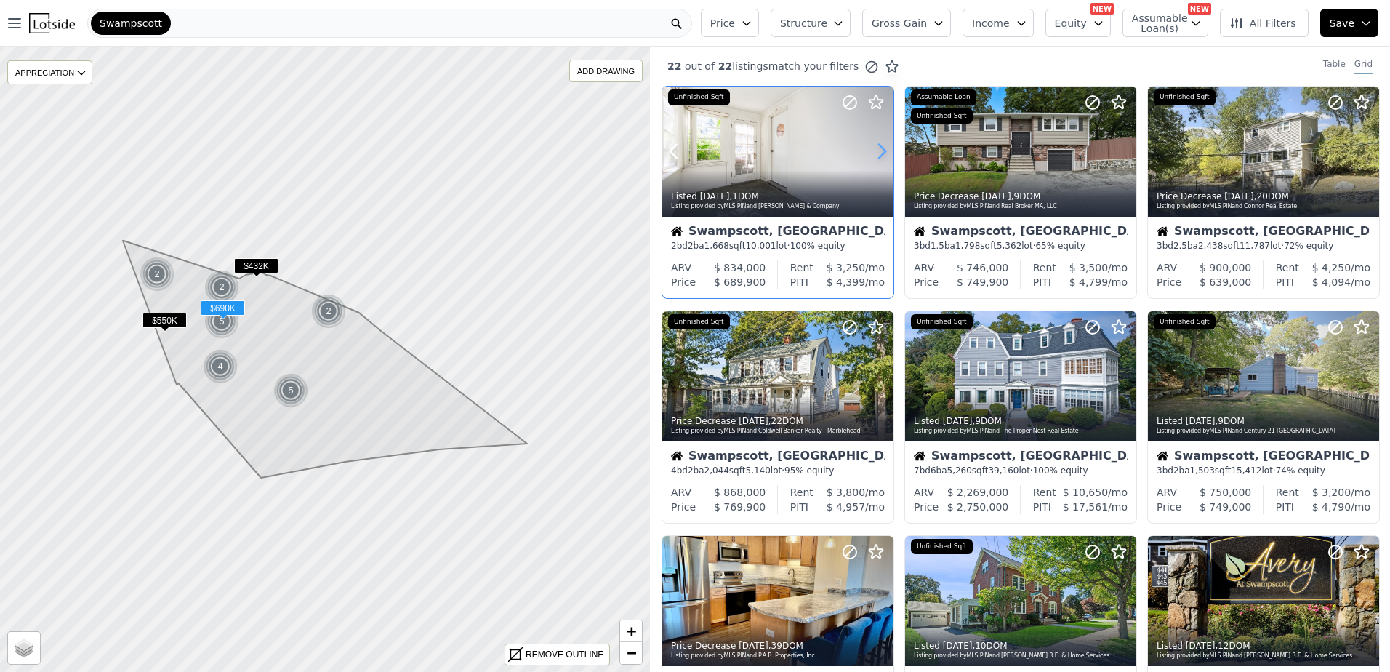
click at [880, 153] on icon at bounding box center [881, 151] width 23 height 23
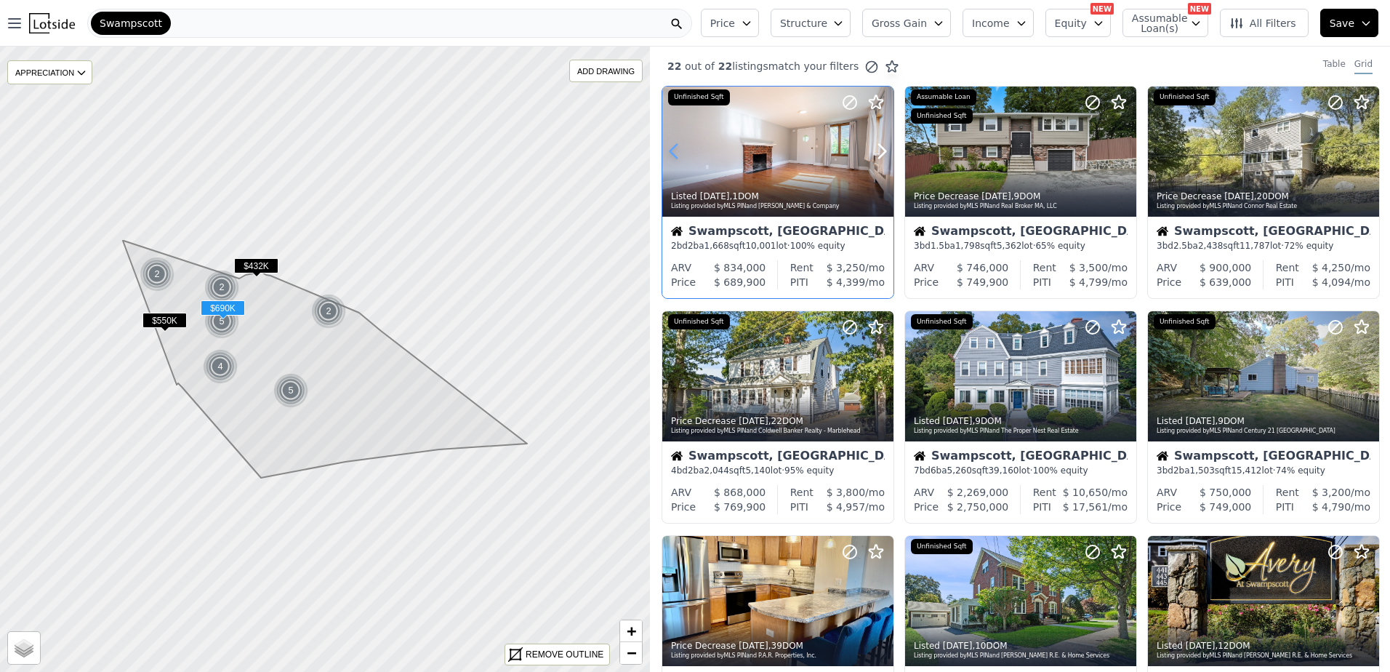
click at [683, 156] on icon at bounding box center [673, 151] width 23 height 23
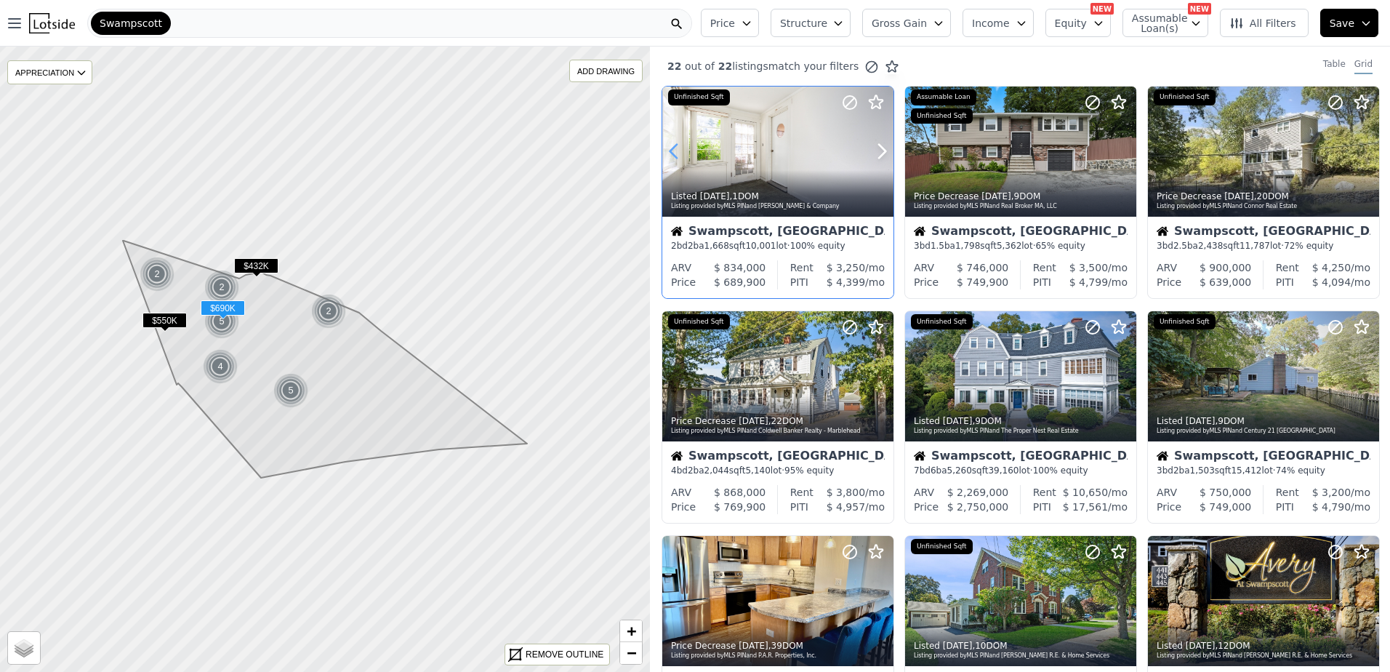
click at [682, 156] on icon at bounding box center [673, 151] width 23 height 23
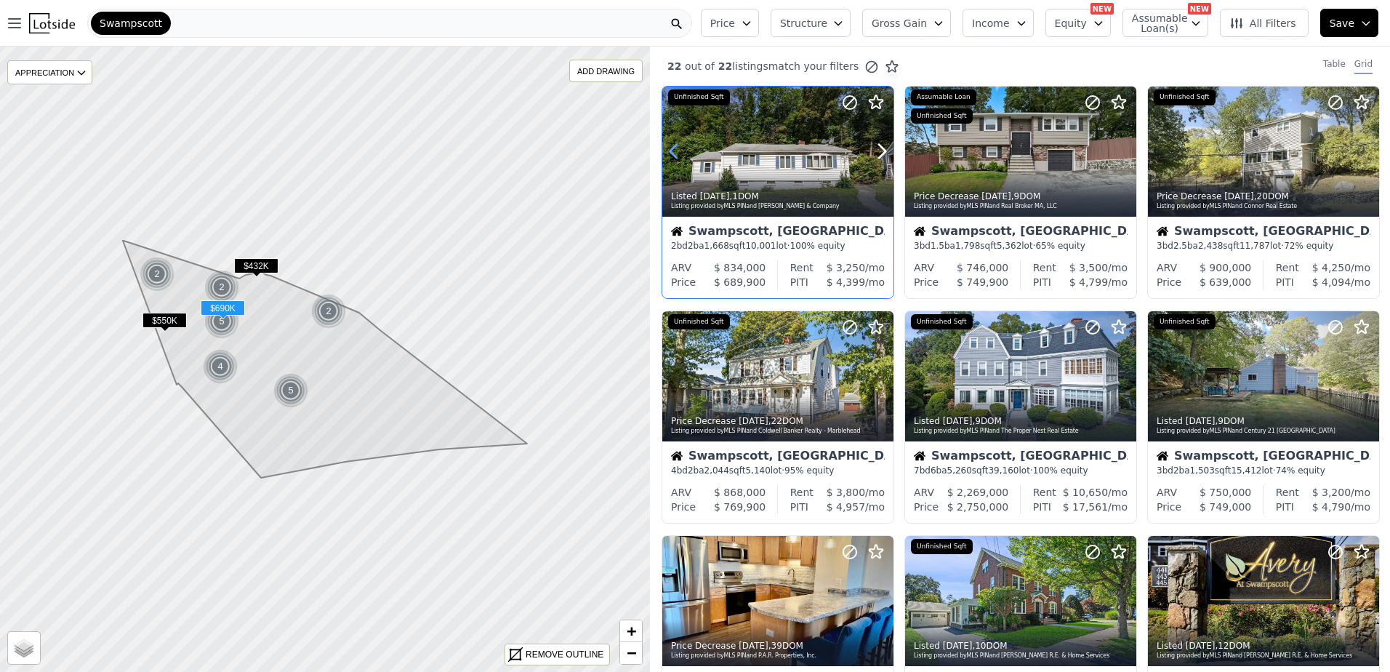
click at [682, 156] on icon at bounding box center [673, 151] width 23 height 23
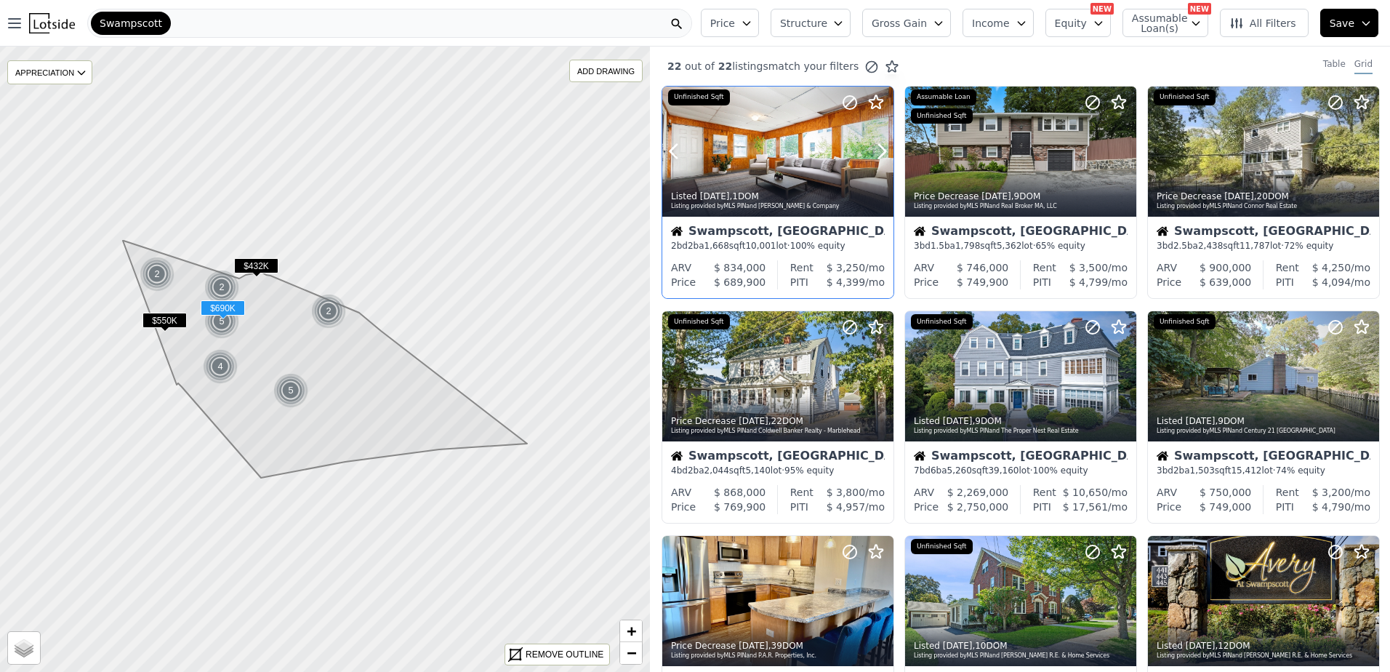
click at [737, 186] on div "Listed 2d ago , 1 DOM Listing provided by MLS PIN and J. Barrett & Company" at bounding box center [777, 199] width 231 height 35
click at [1364, 151] on icon at bounding box center [1367, 152] width 7 height 14
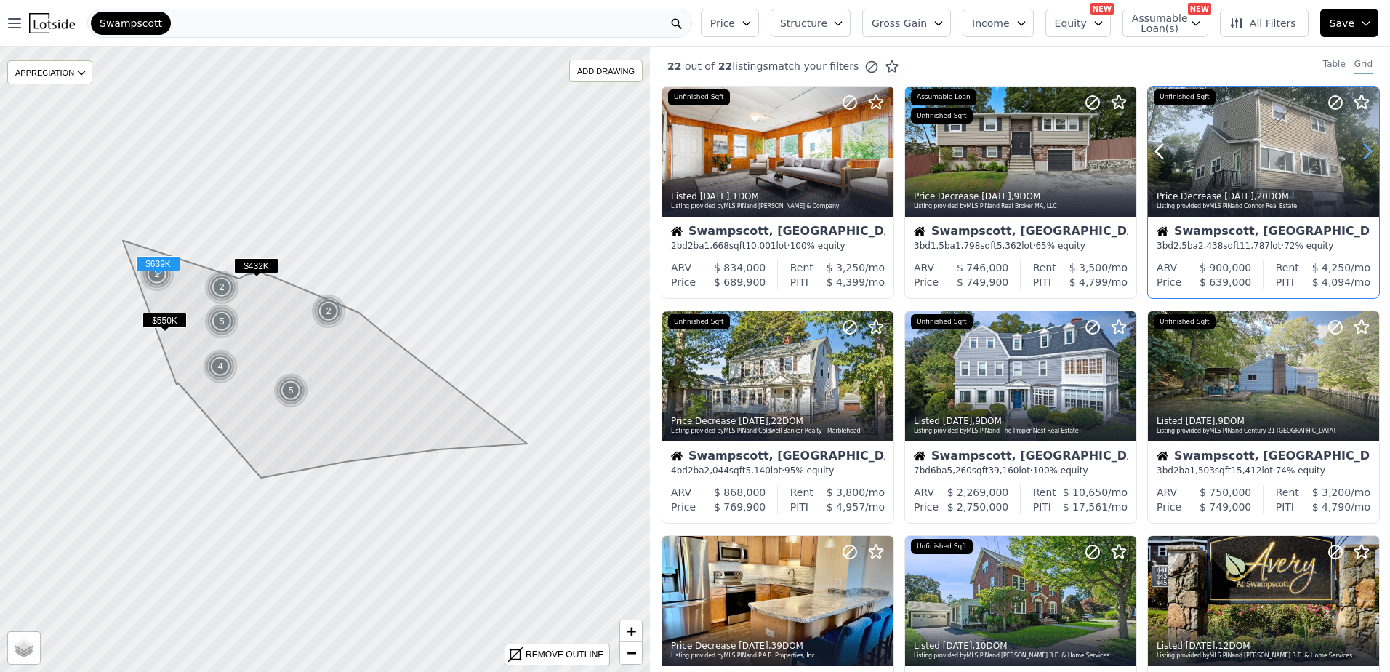
click at [1364, 151] on icon at bounding box center [1367, 152] width 7 height 14
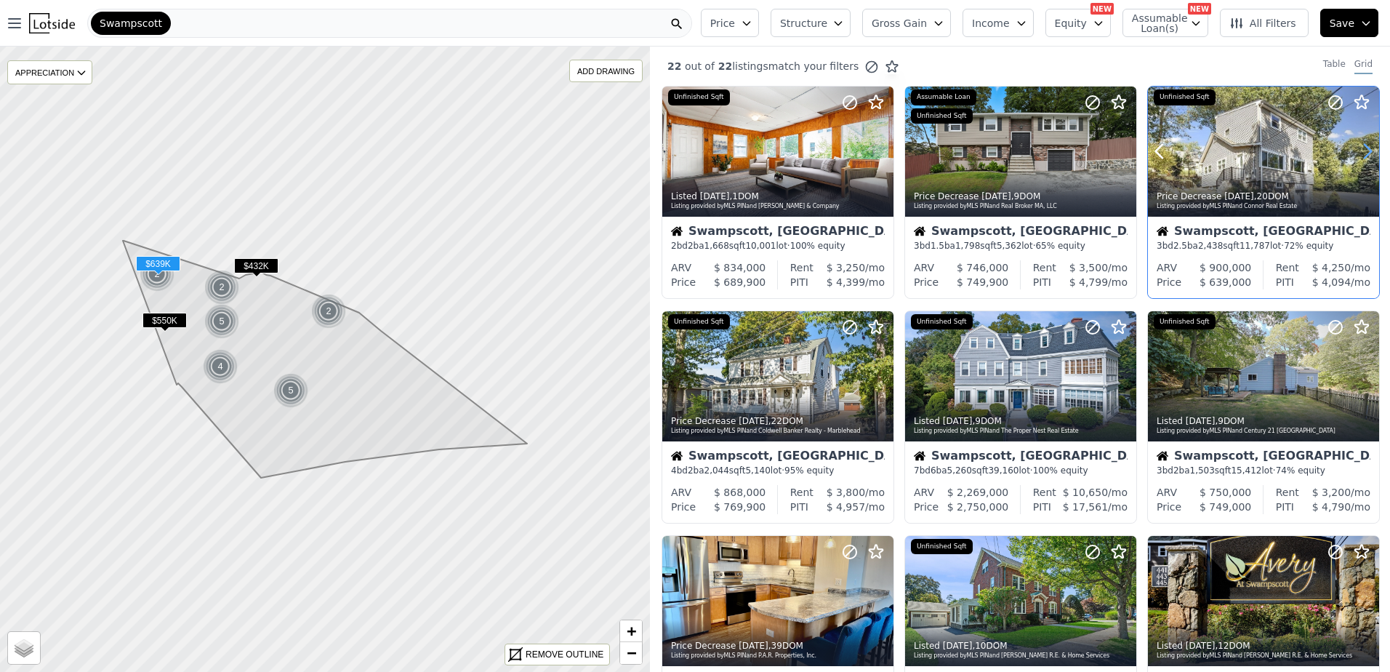
click at [1364, 151] on icon at bounding box center [1367, 152] width 7 height 14
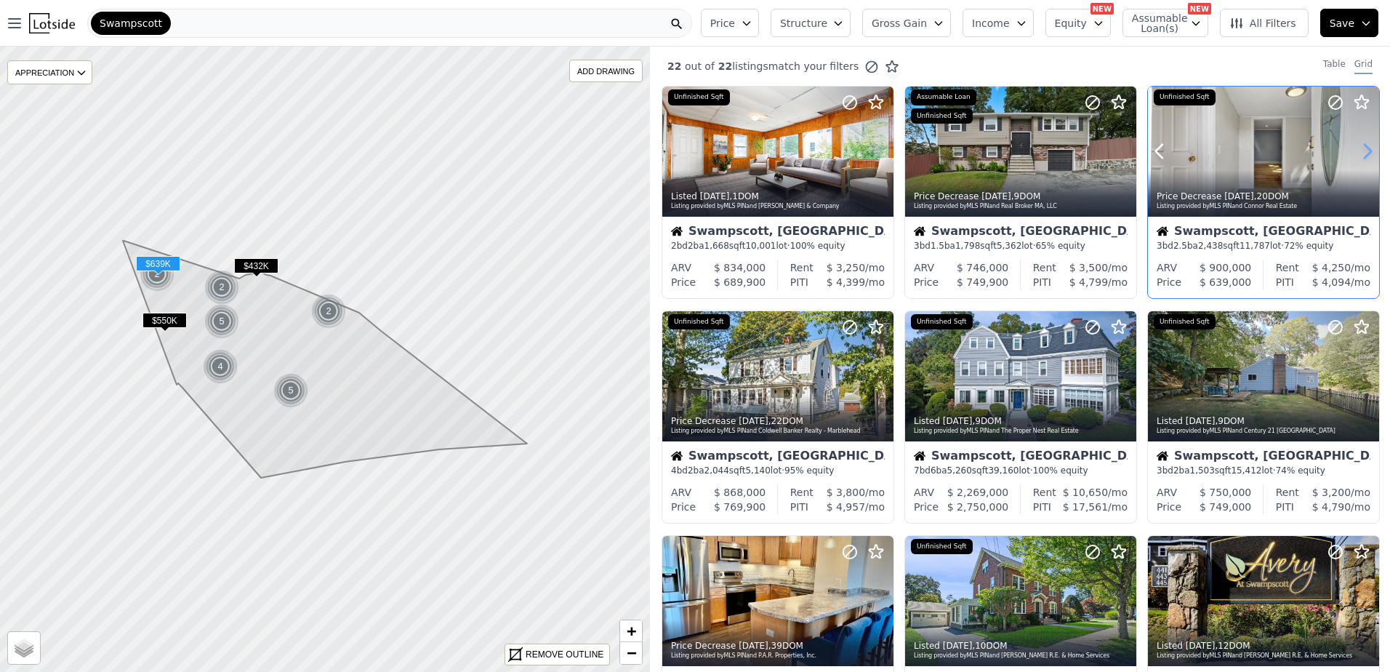
click at [1364, 151] on icon at bounding box center [1367, 152] width 7 height 14
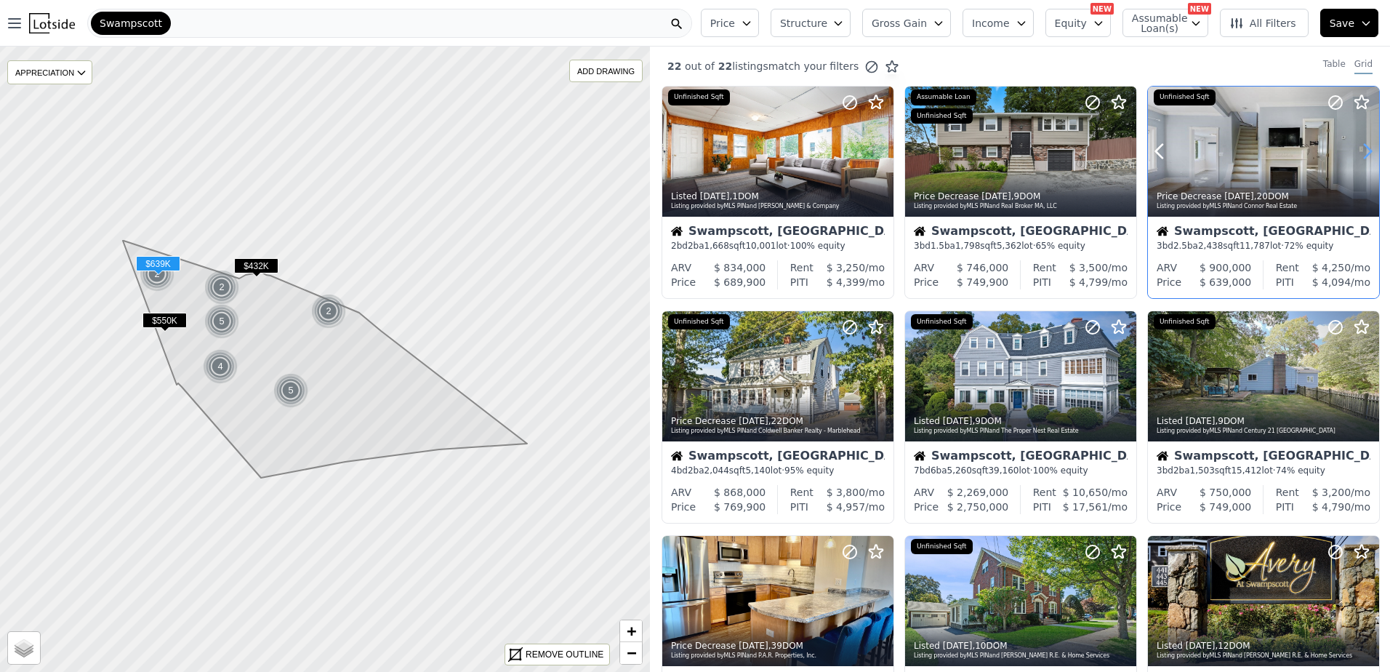
click at [1364, 151] on icon at bounding box center [1367, 152] width 7 height 14
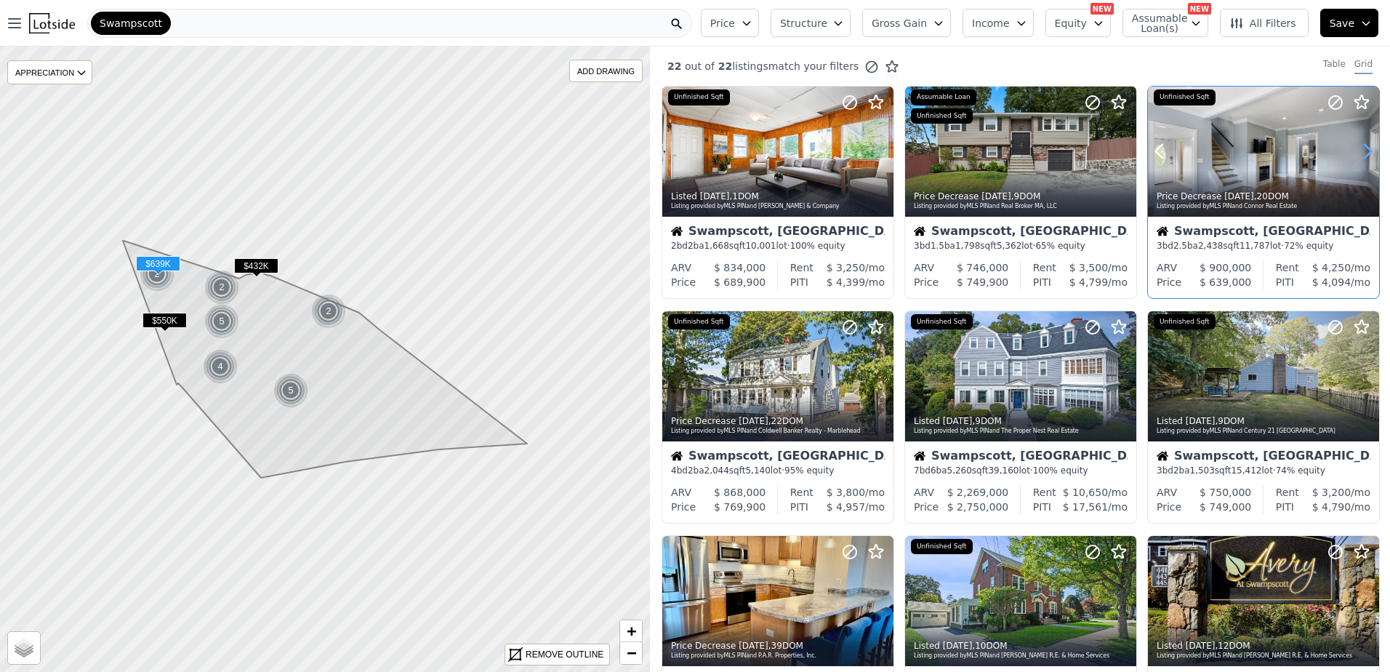
click at [1364, 151] on icon at bounding box center [1367, 152] width 7 height 14
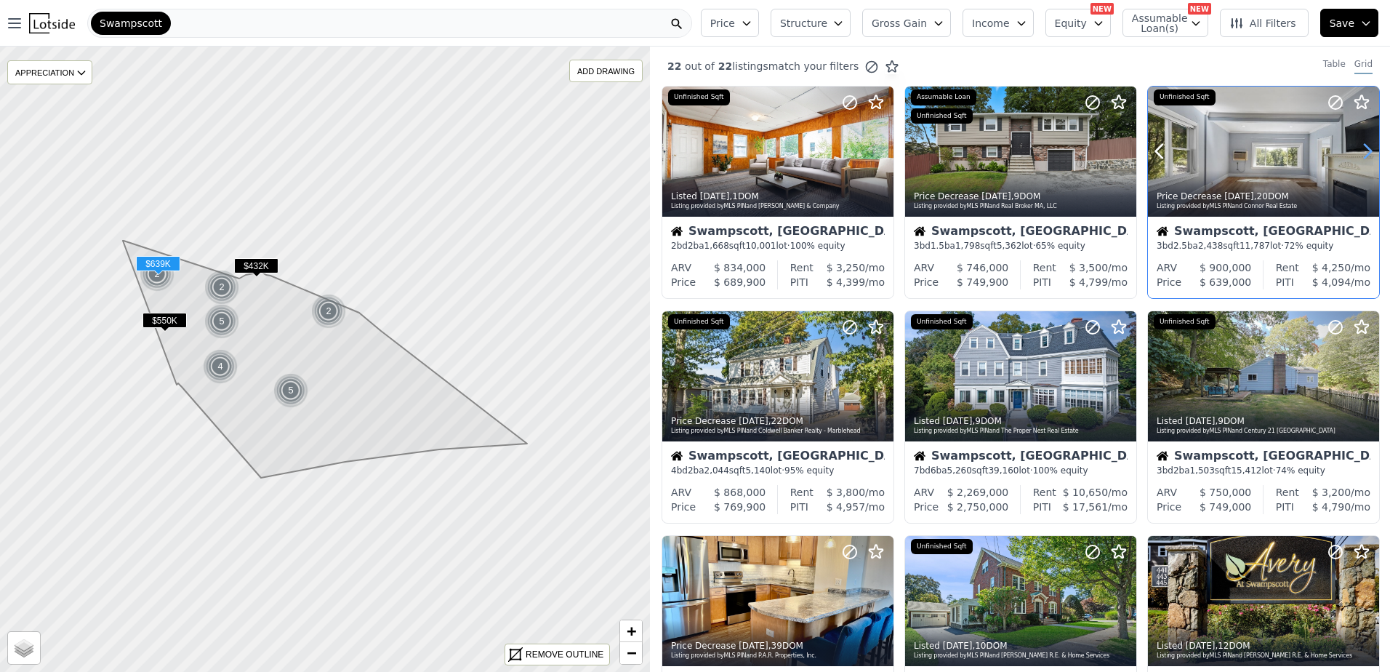
click at [1364, 151] on icon at bounding box center [1367, 152] width 7 height 14
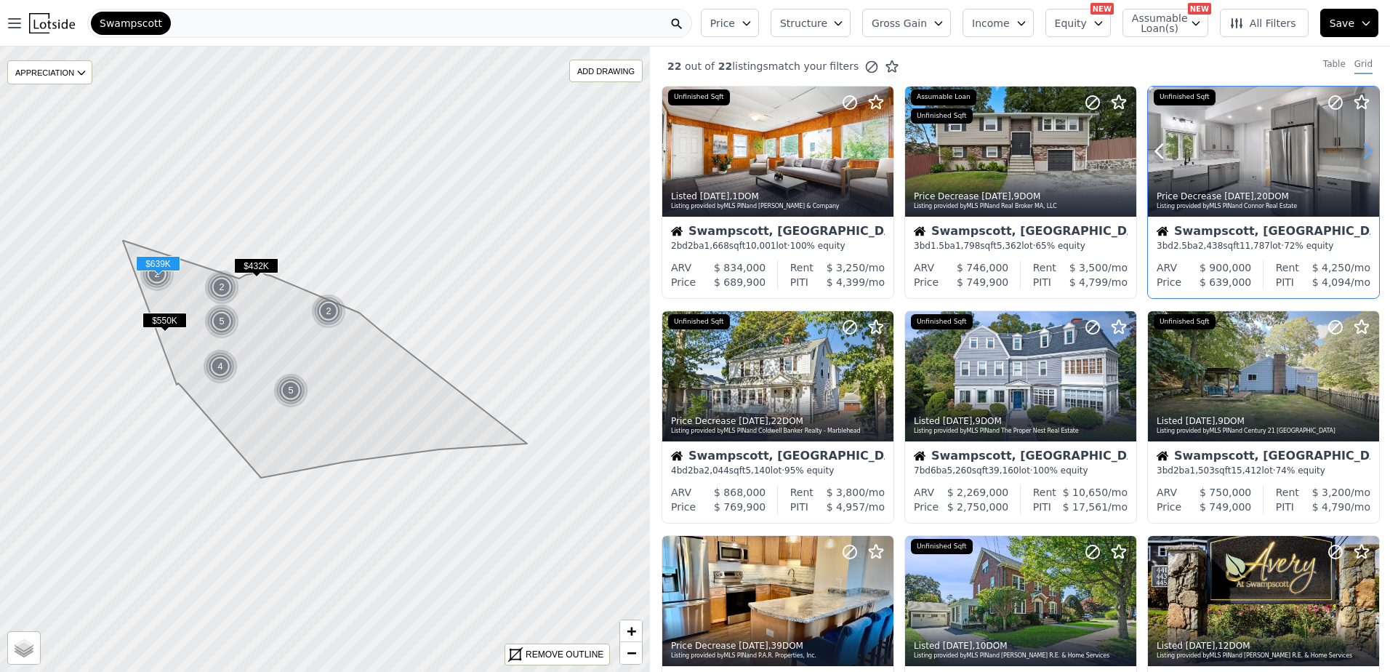
click at [1364, 151] on icon at bounding box center [1367, 152] width 7 height 14
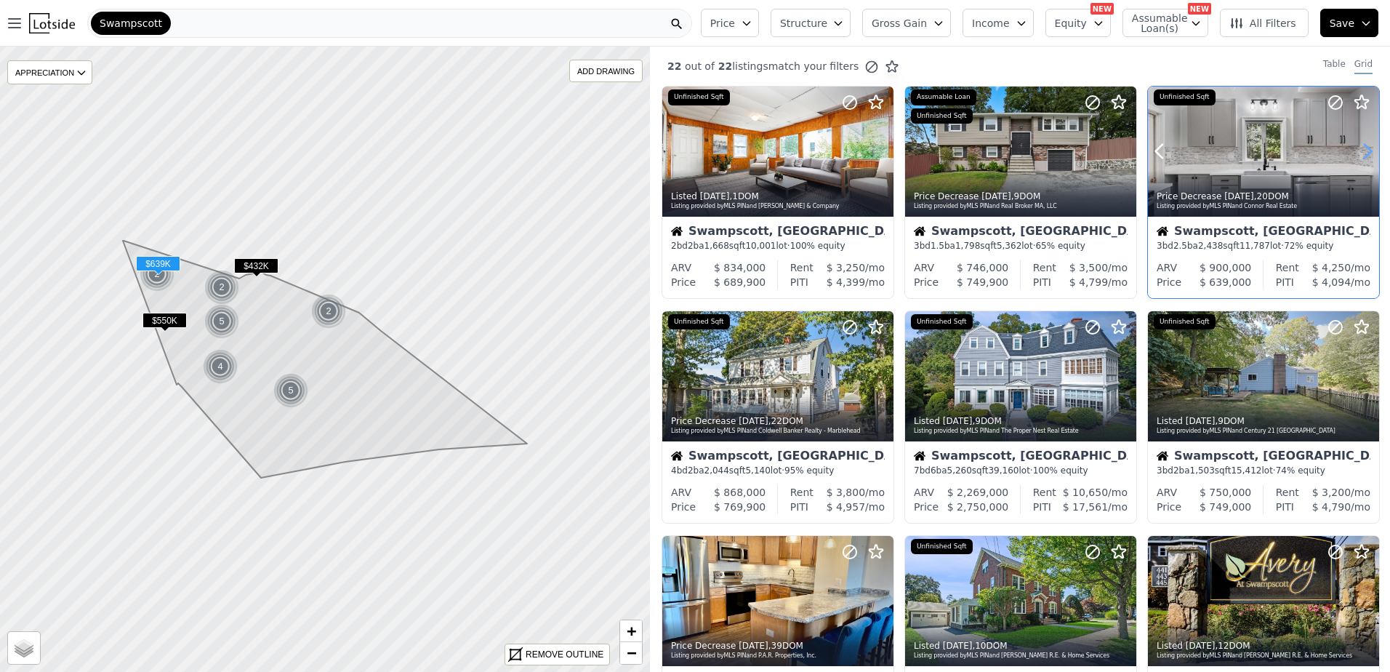
click at [1364, 151] on icon at bounding box center [1367, 152] width 7 height 14
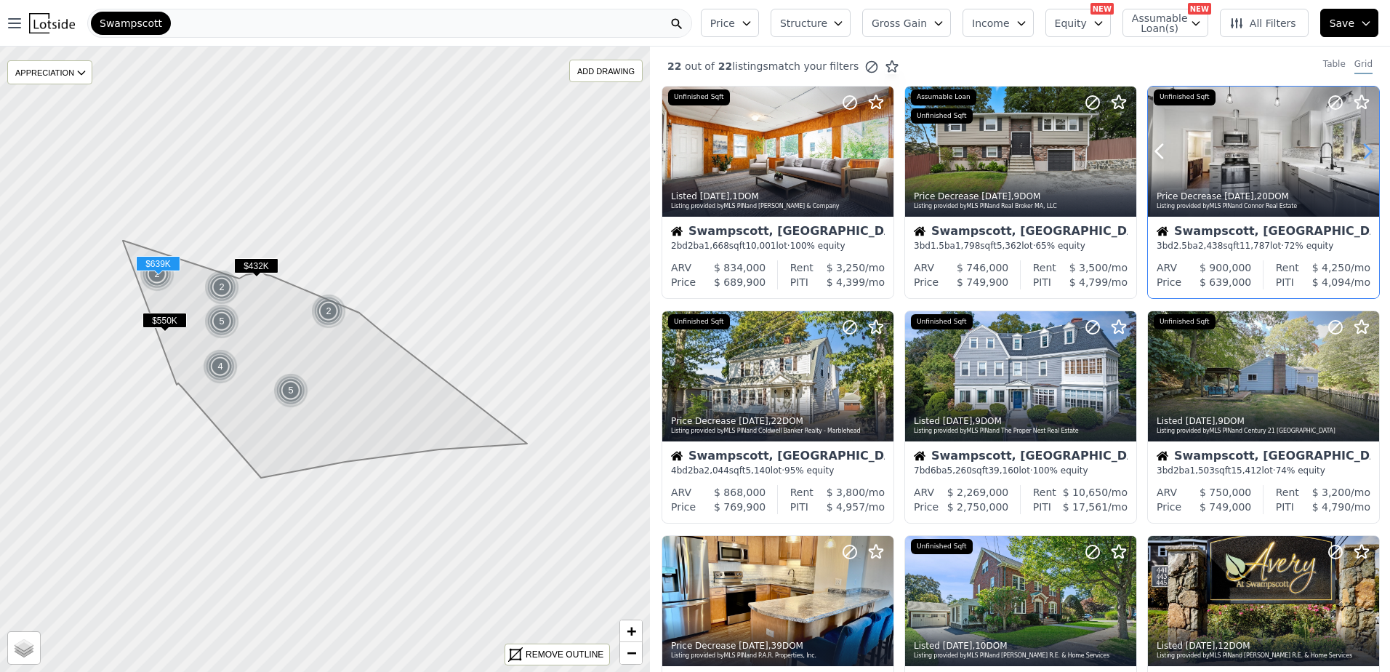
click at [1364, 151] on icon at bounding box center [1367, 152] width 7 height 14
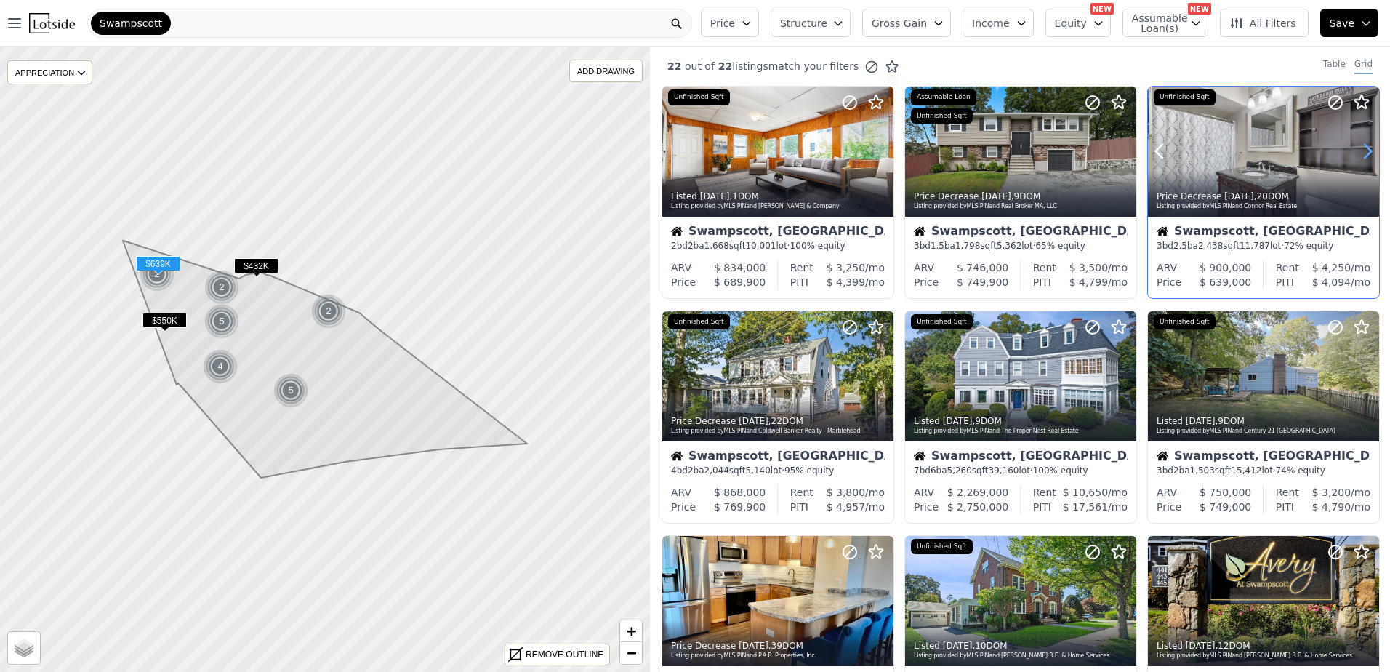
click at [1364, 151] on icon at bounding box center [1367, 152] width 7 height 14
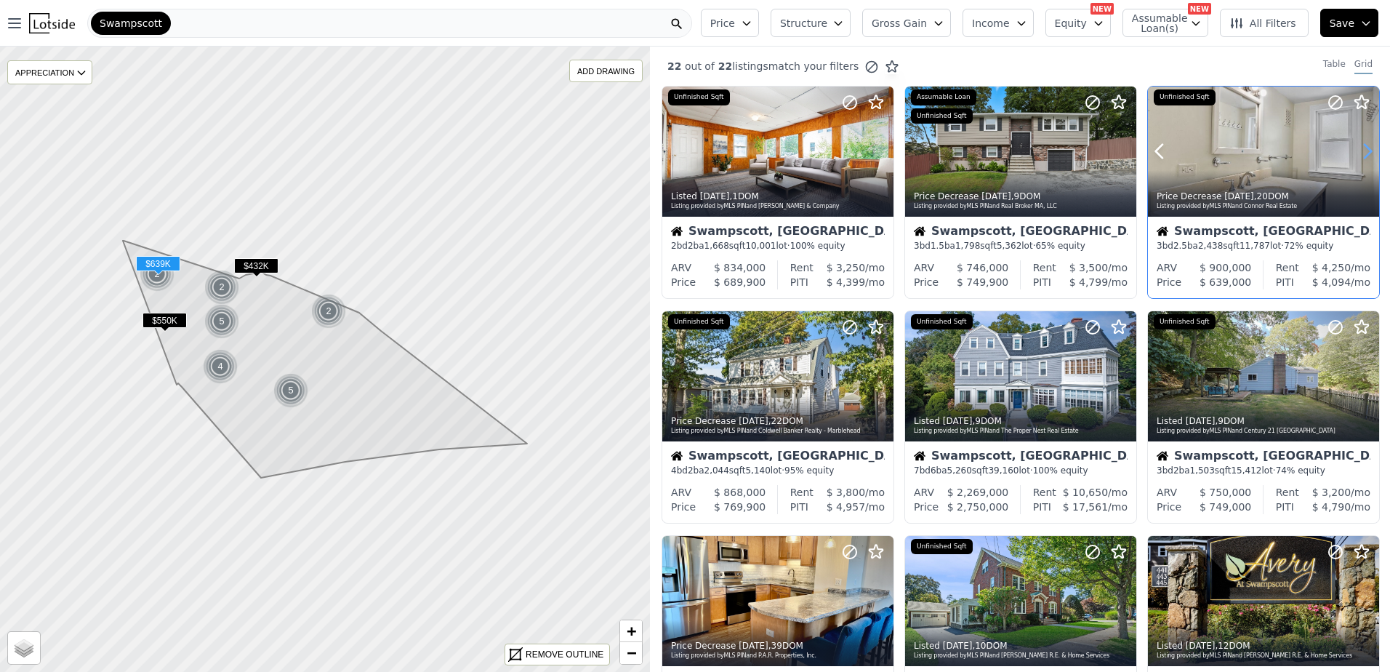
click at [1364, 151] on icon at bounding box center [1367, 152] width 7 height 14
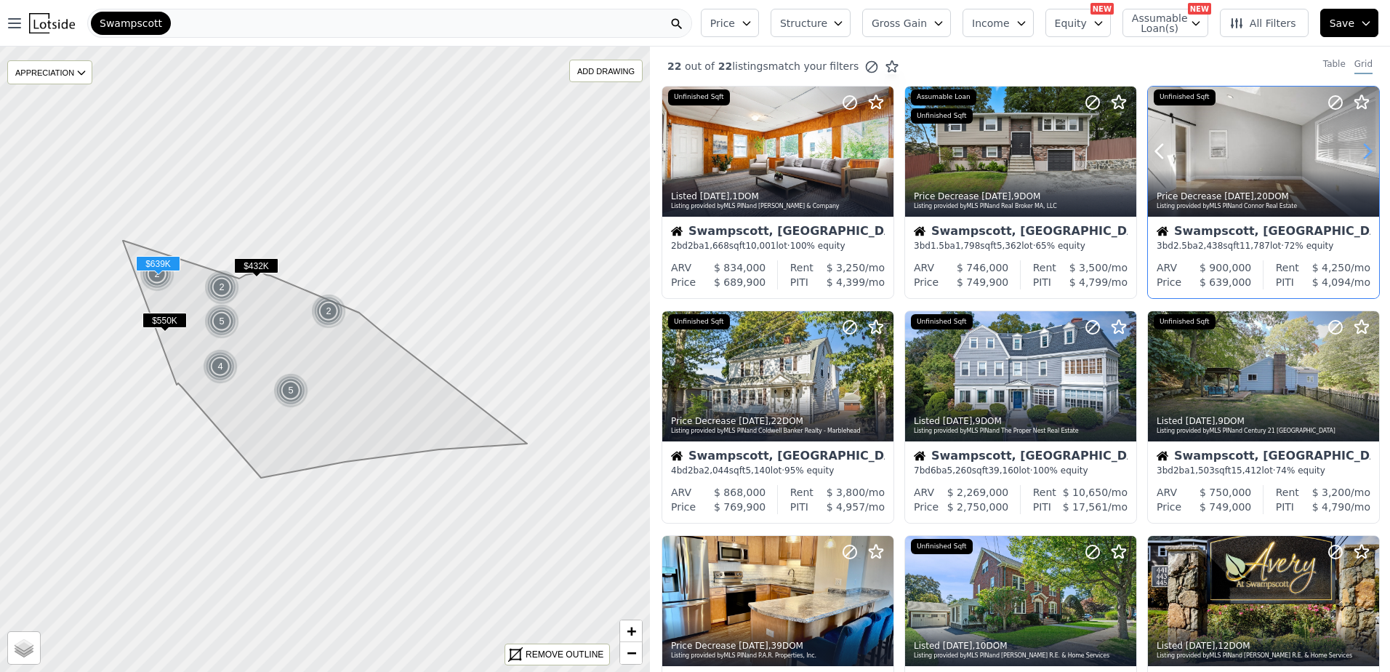
click at [1364, 151] on icon at bounding box center [1367, 152] width 7 height 14
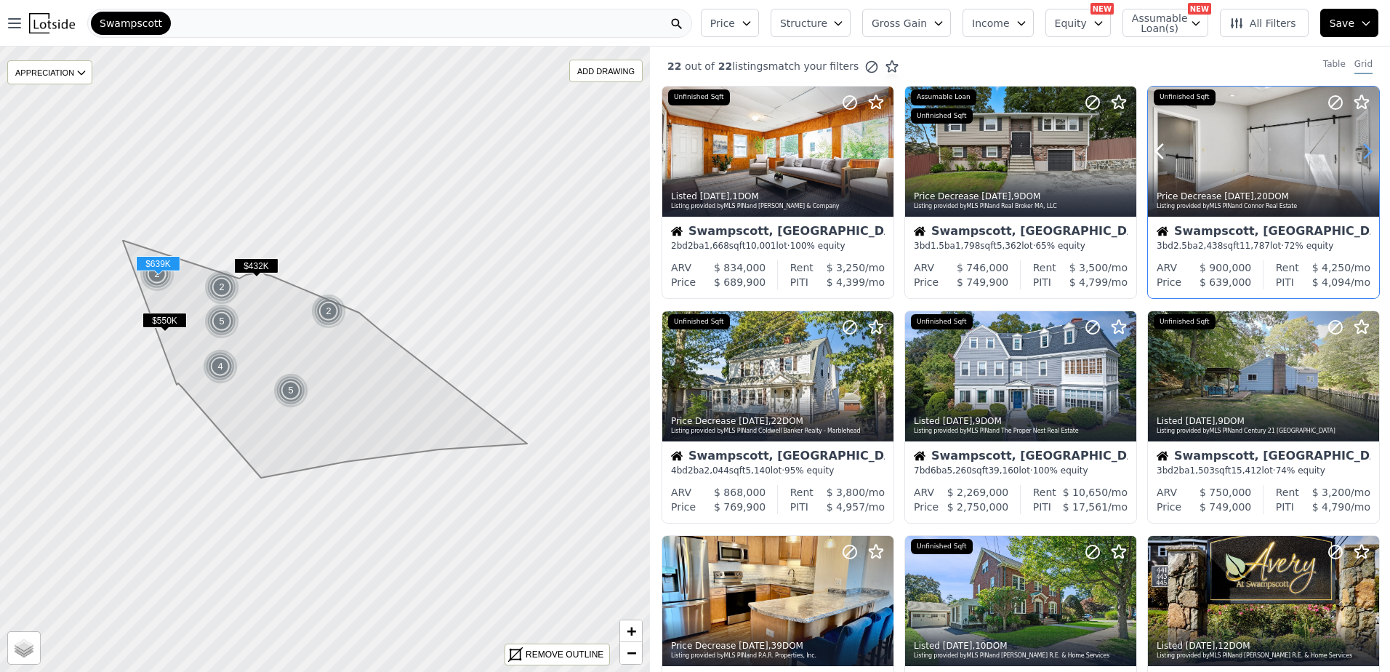
click at [1364, 151] on icon at bounding box center [1367, 152] width 7 height 14
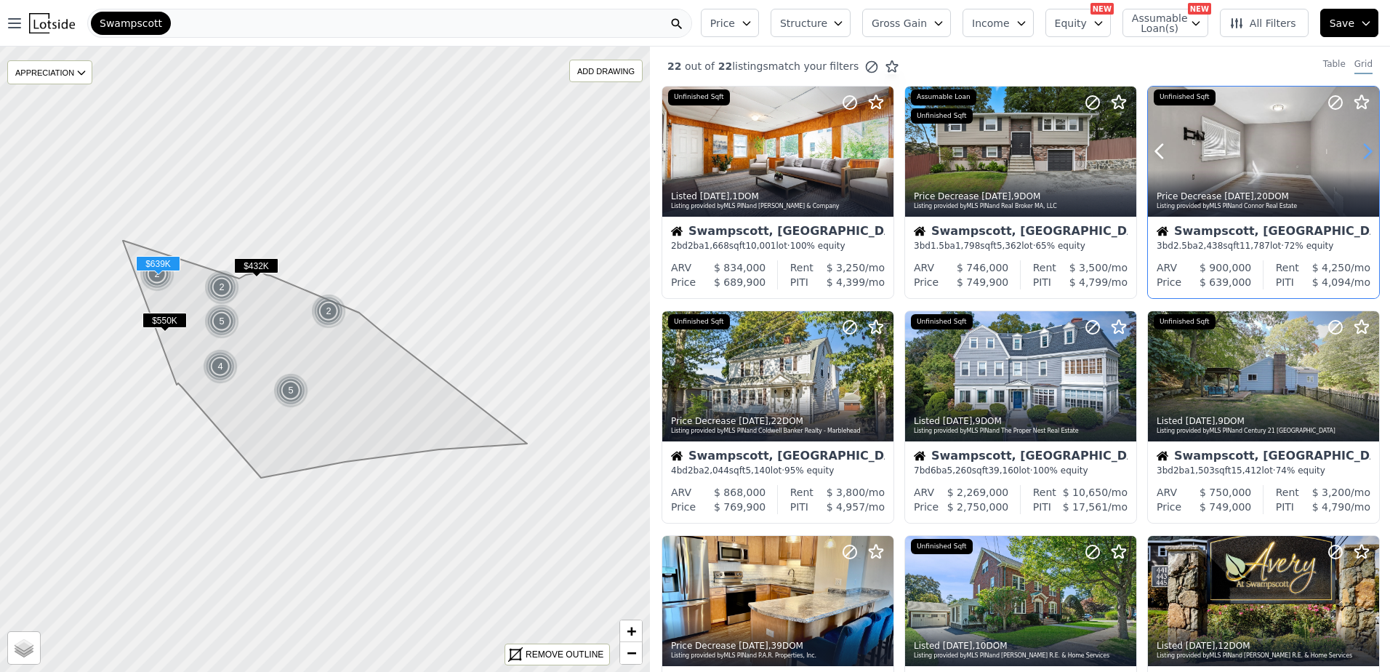
click at [1364, 151] on icon at bounding box center [1367, 152] width 7 height 14
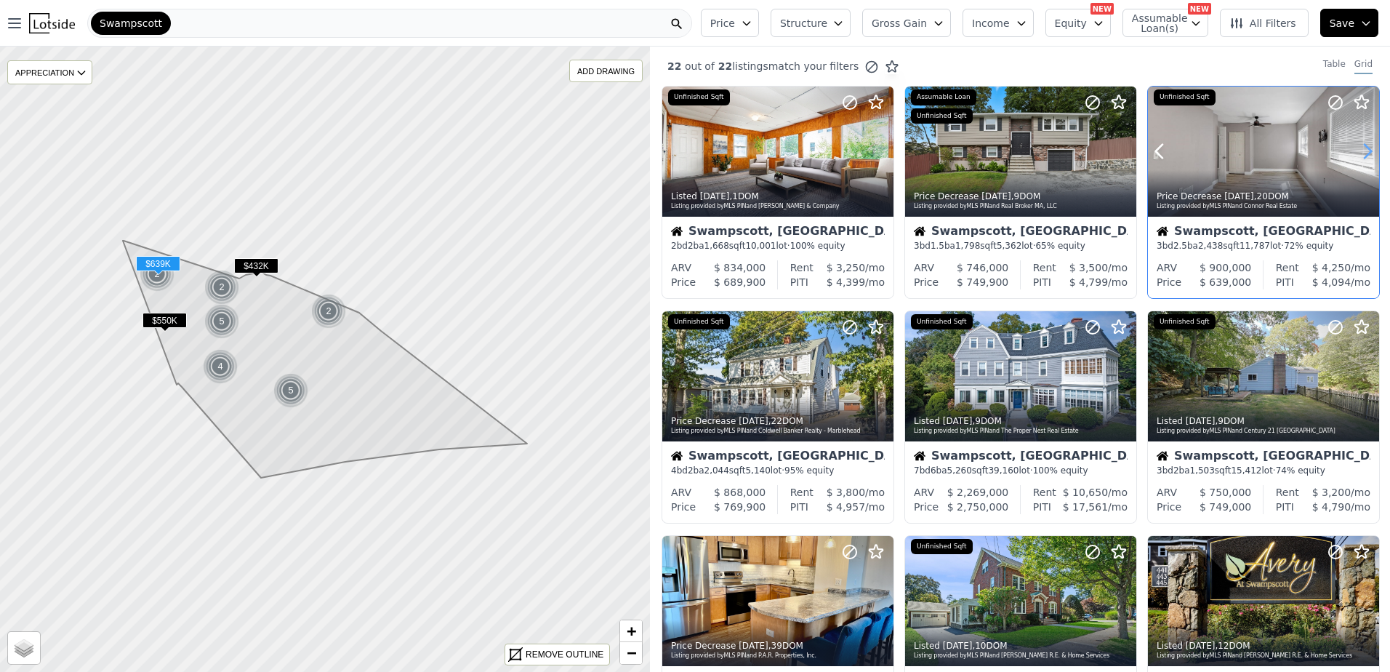
click at [1364, 151] on icon at bounding box center [1367, 152] width 7 height 14
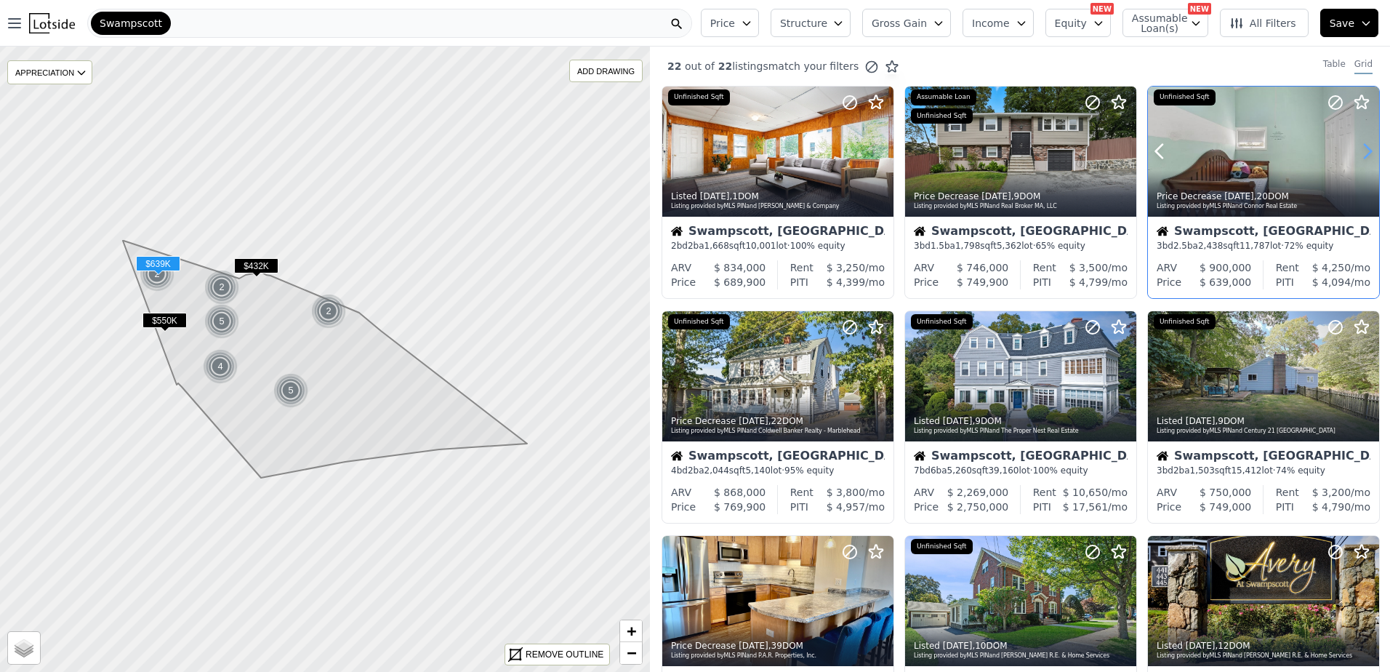
click at [1364, 151] on icon at bounding box center [1367, 152] width 7 height 14
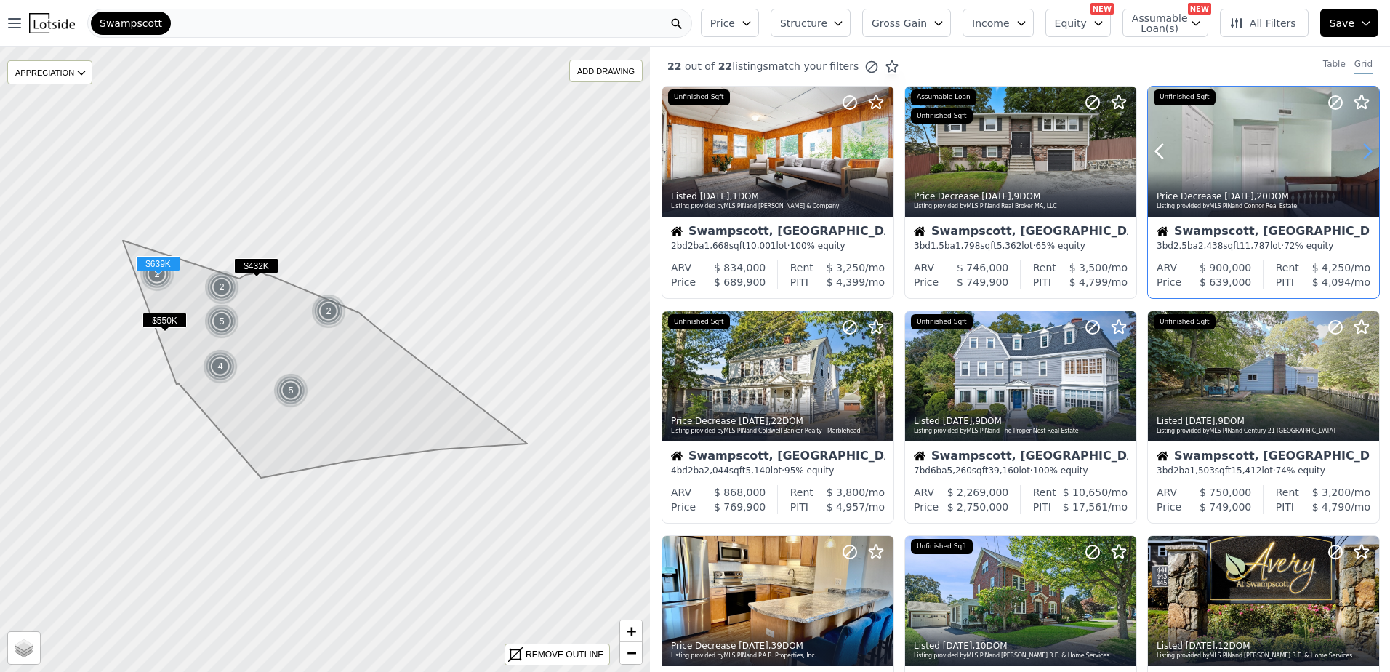
click at [1364, 151] on icon at bounding box center [1367, 152] width 7 height 14
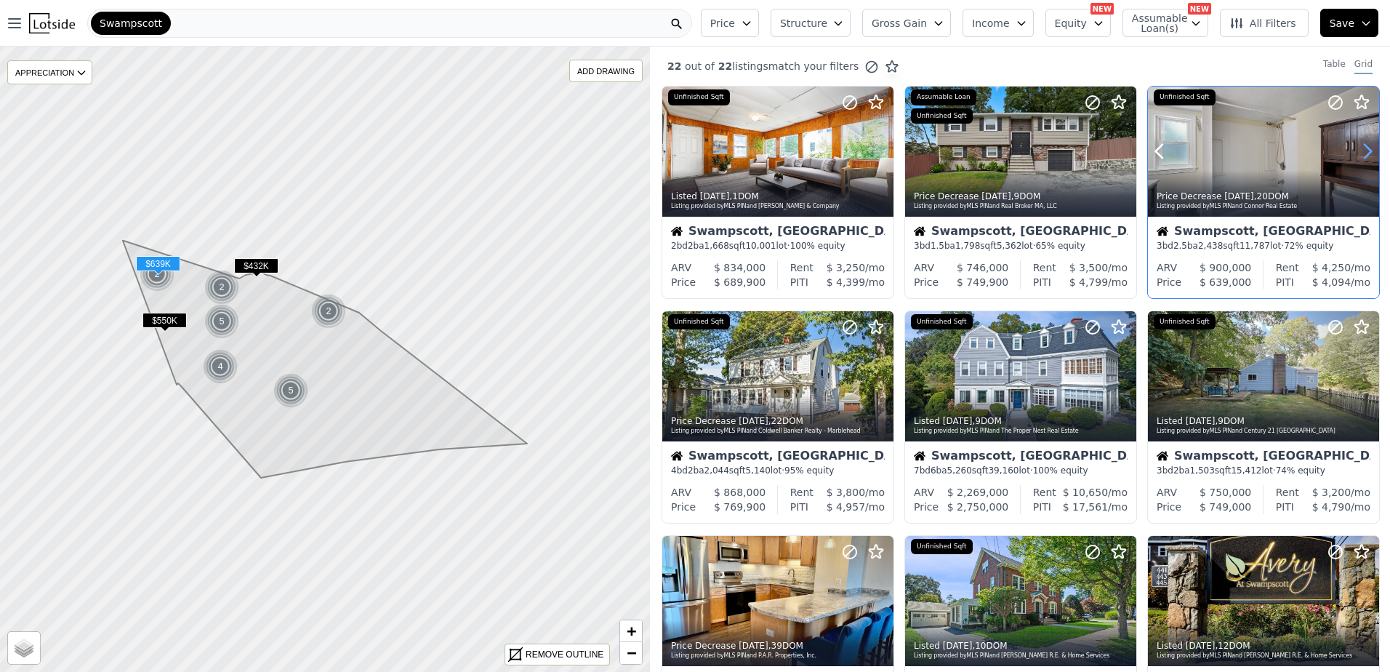
click at [1364, 151] on icon at bounding box center [1367, 152] width 7 height 14
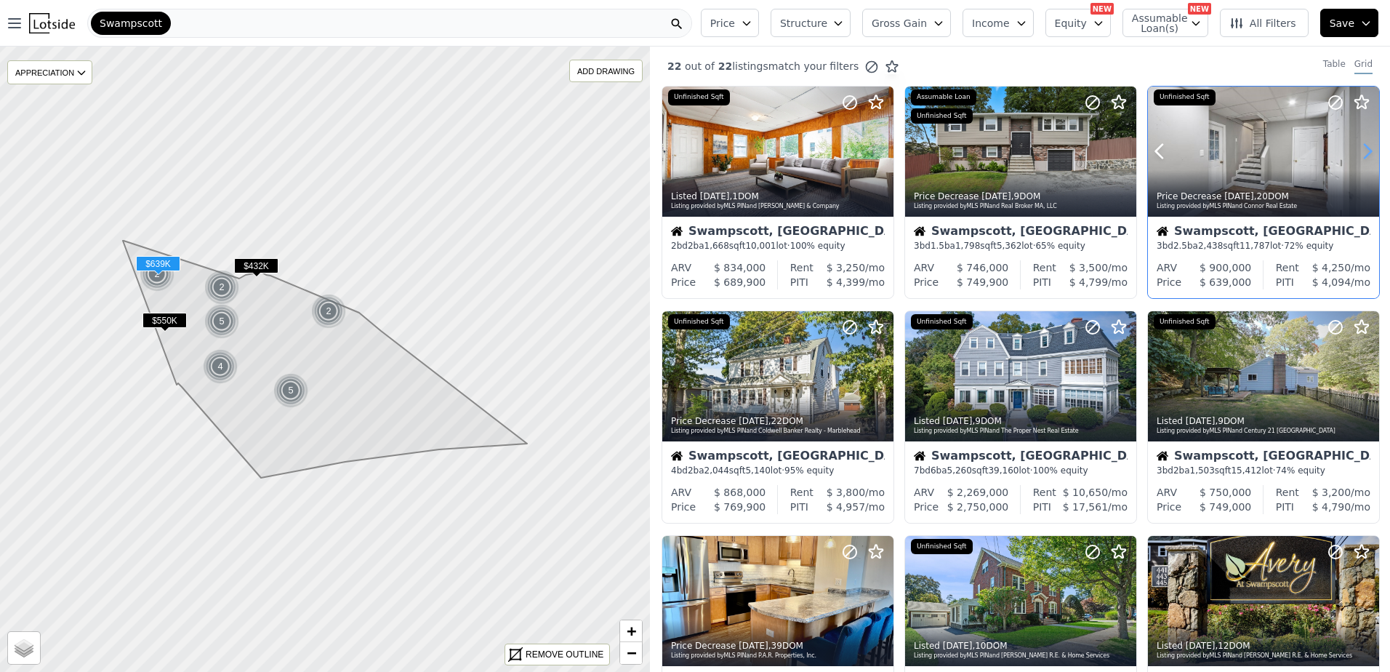
click at [1364, 151] on icon at bounding box center [1367, 152] width 7 height 14
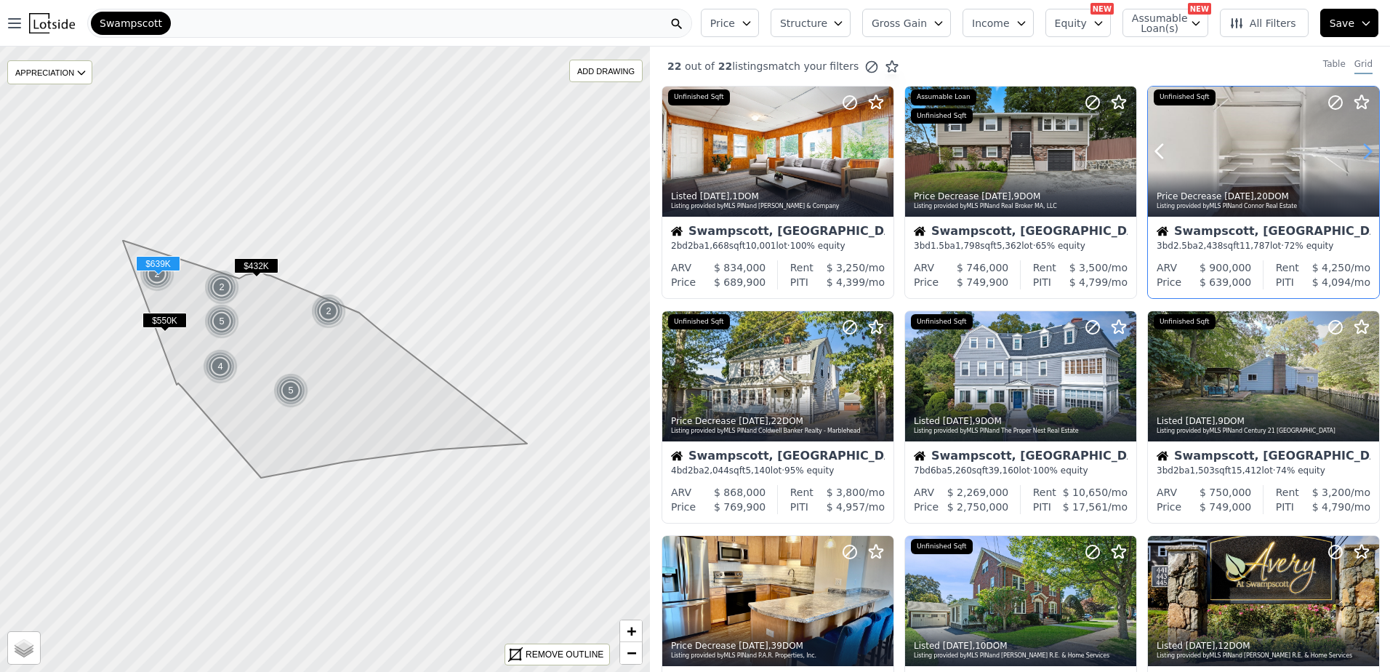
click at [1364, 151] on icon at bounding box center [1367, 152] width 7 height 14
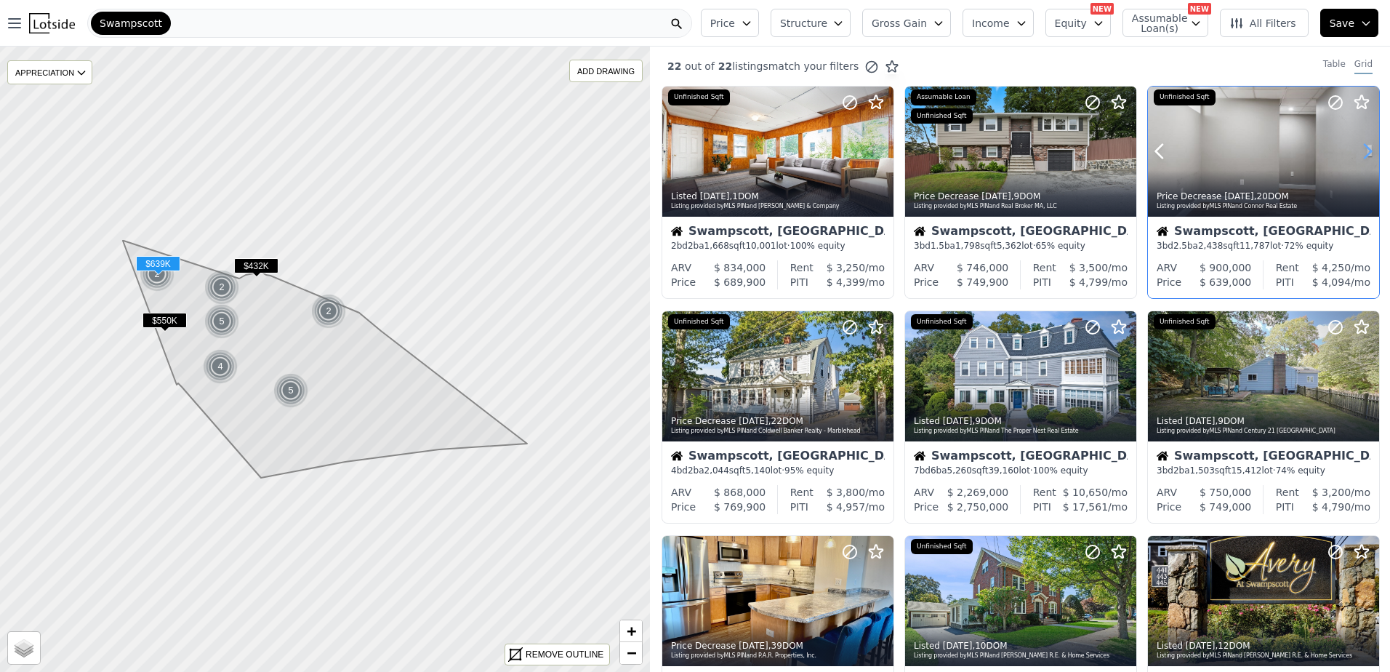
click at [1364, 151] on icon at bounding box center [1367, 152] width 7 height 14
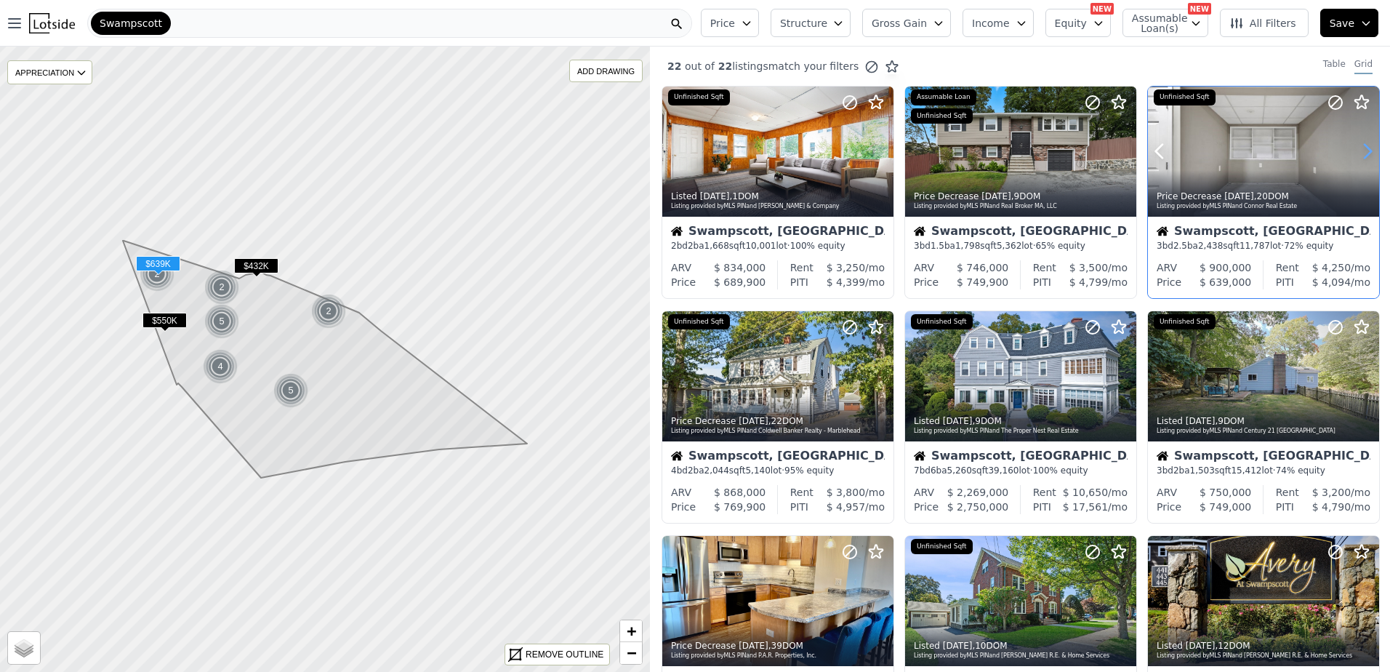
click at [1364, 151] on icon at bounding box center [1367, 152] width 7 height 14
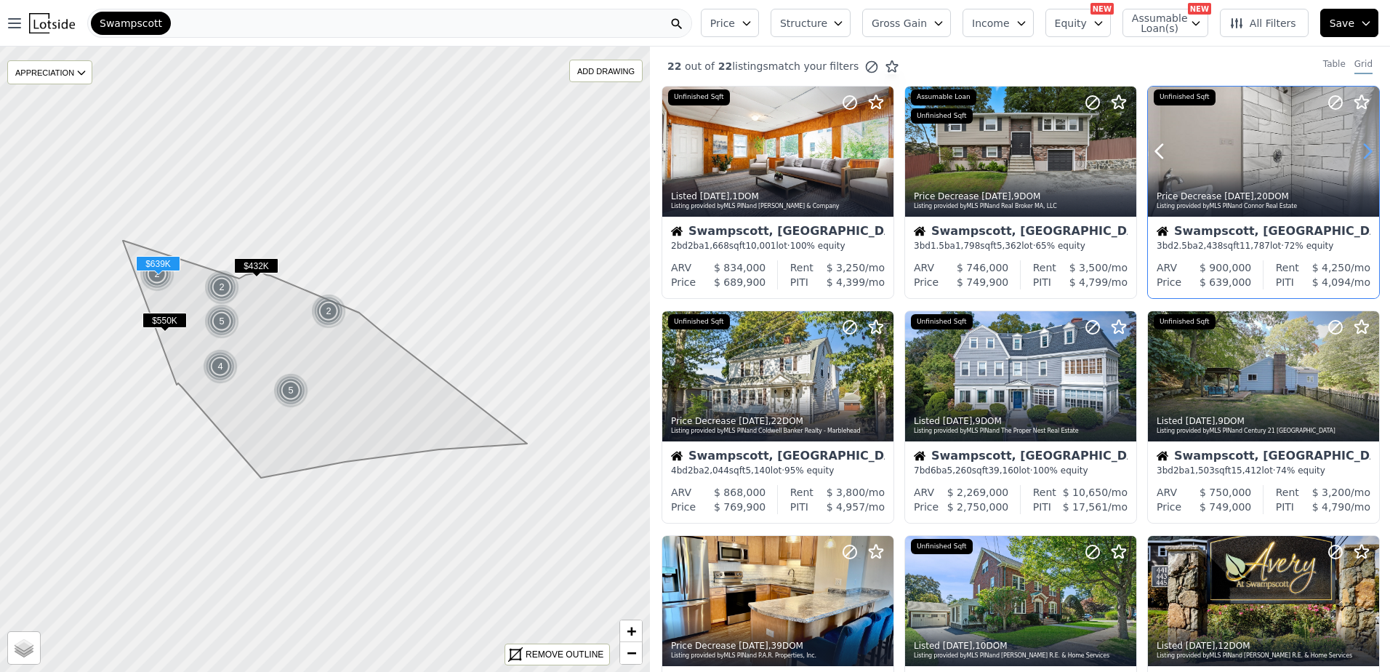
click at [1364, 151] on icon at bounding box center [1367, 152] width 7 height 14
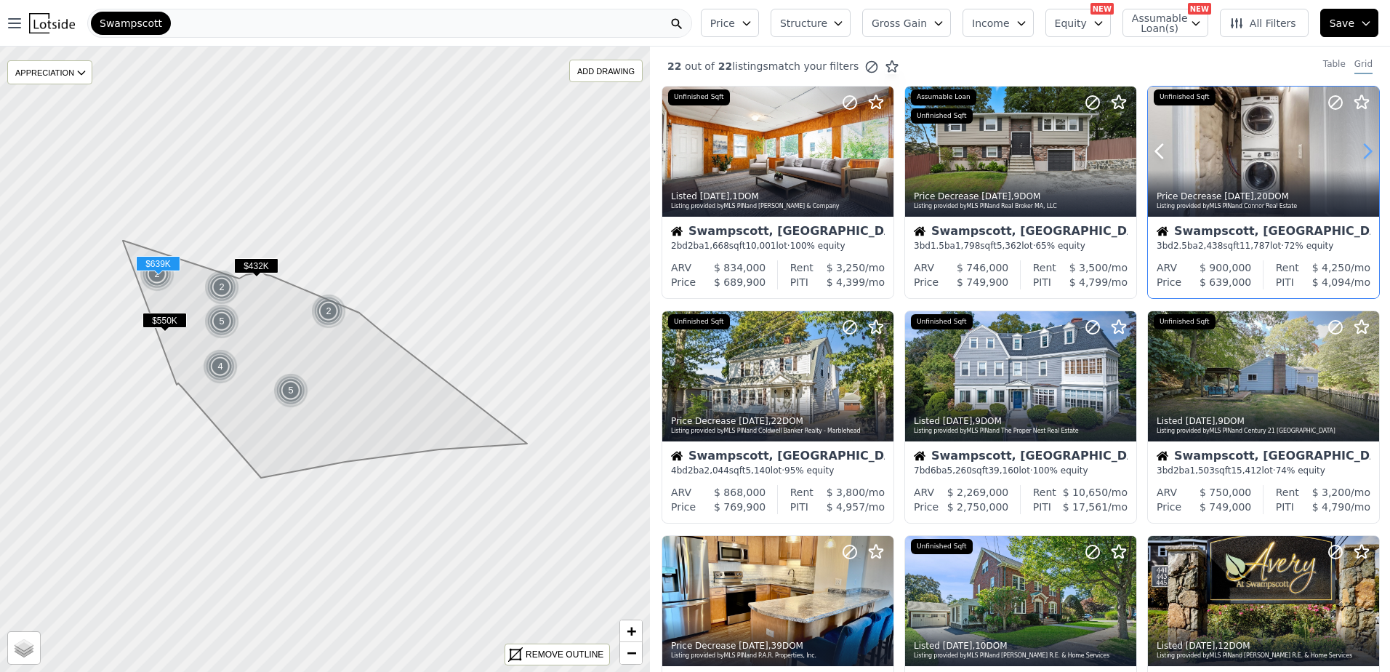
click at [1364, 151] on icon at bounding box center [1367, 152] width 7 height 14
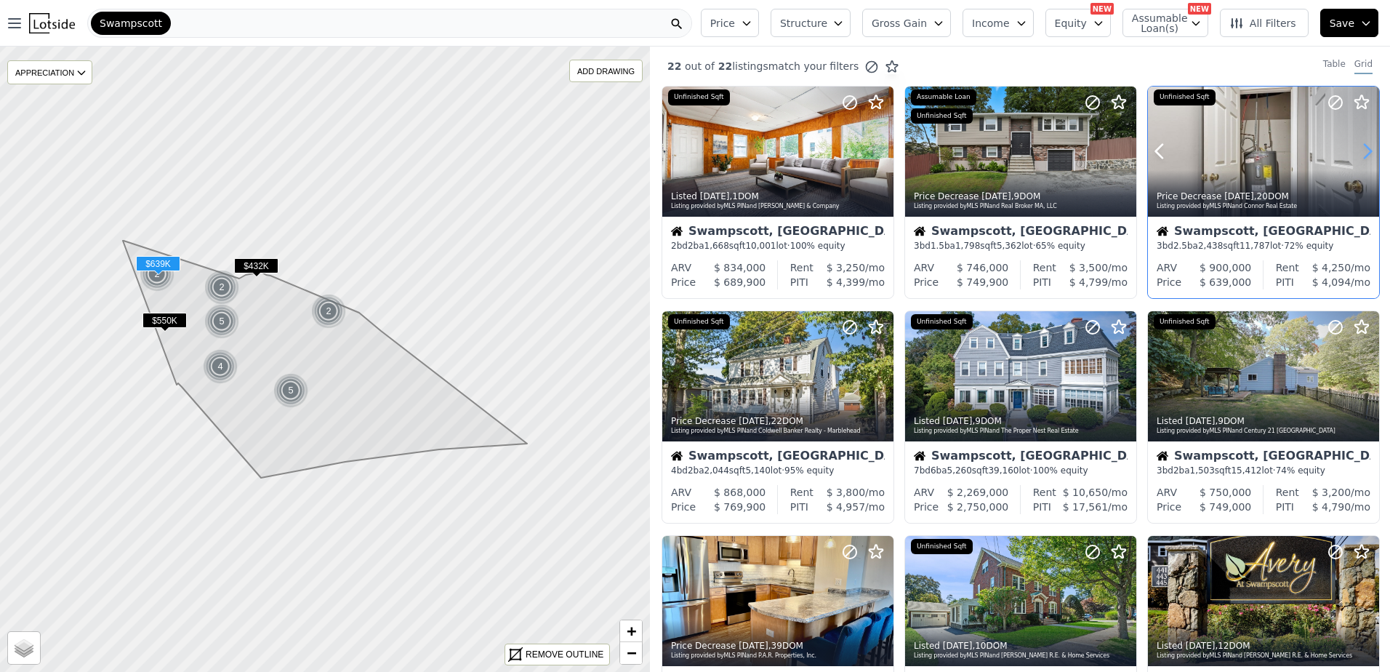
click at [1364, 151] on icon at bounding box center [1367, 152] width 7 height 14
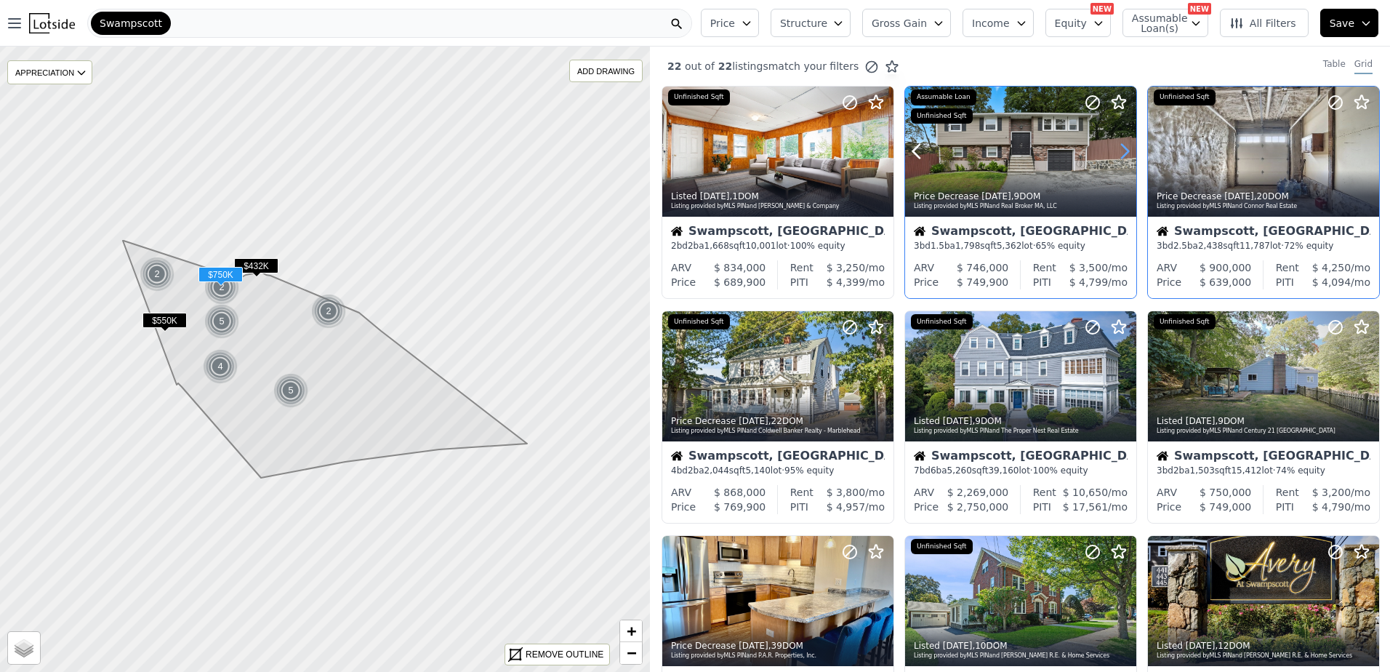
click at [1118, 153] on icon at bounding box center [1124, 151] width 23 height 23
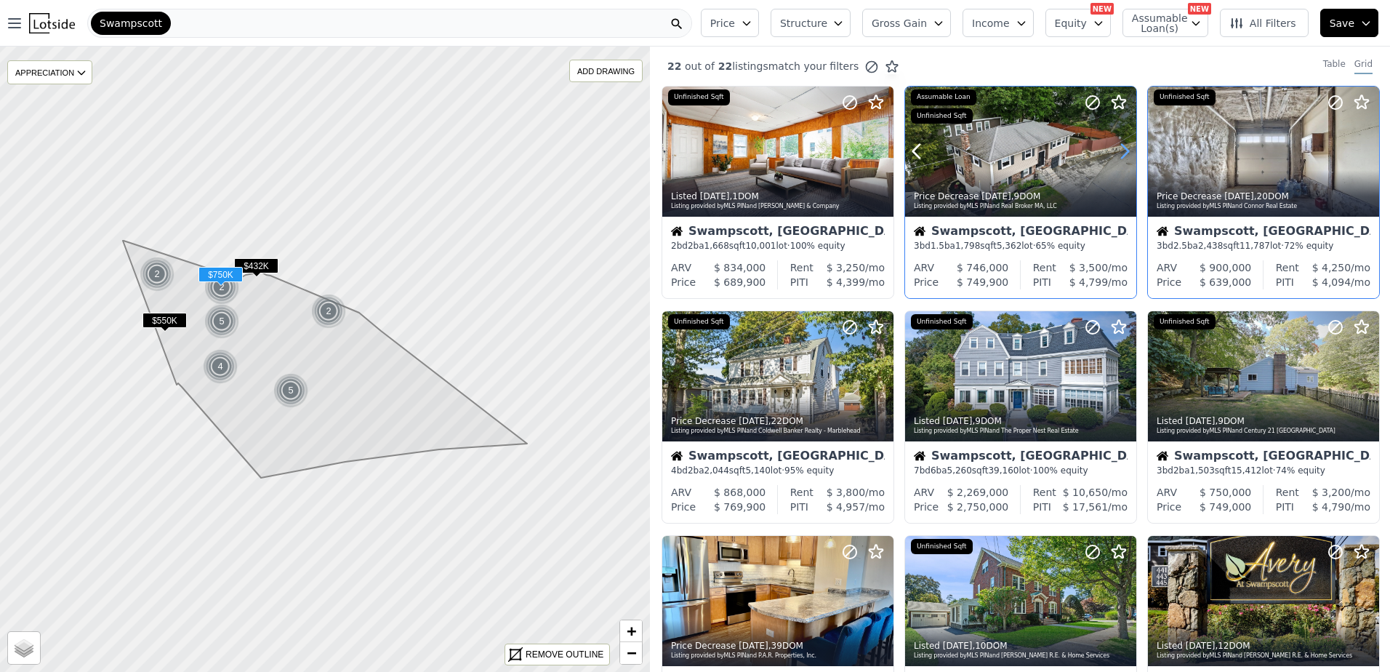
click at [1118, 153] on icon at bounding box center [1124, 151] width 23 height 23
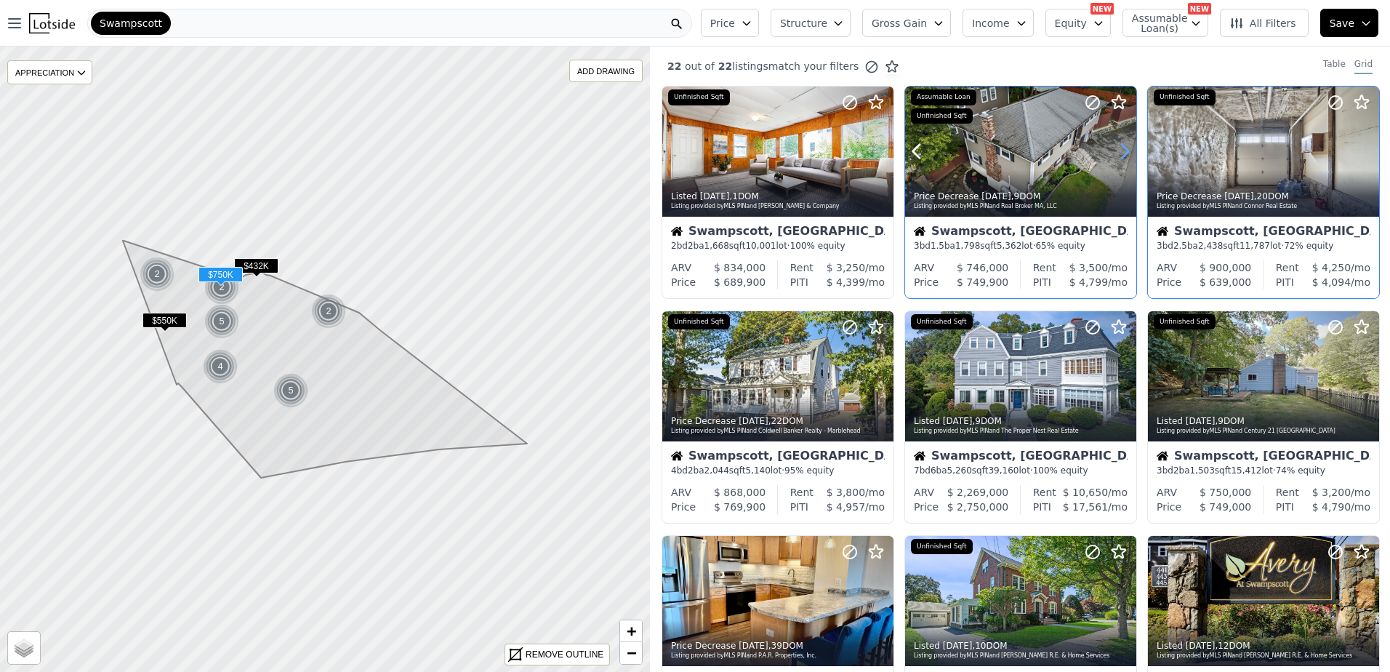
click at [1118, 153] on icon at bounding box center [1124, 151] width 23 height 23
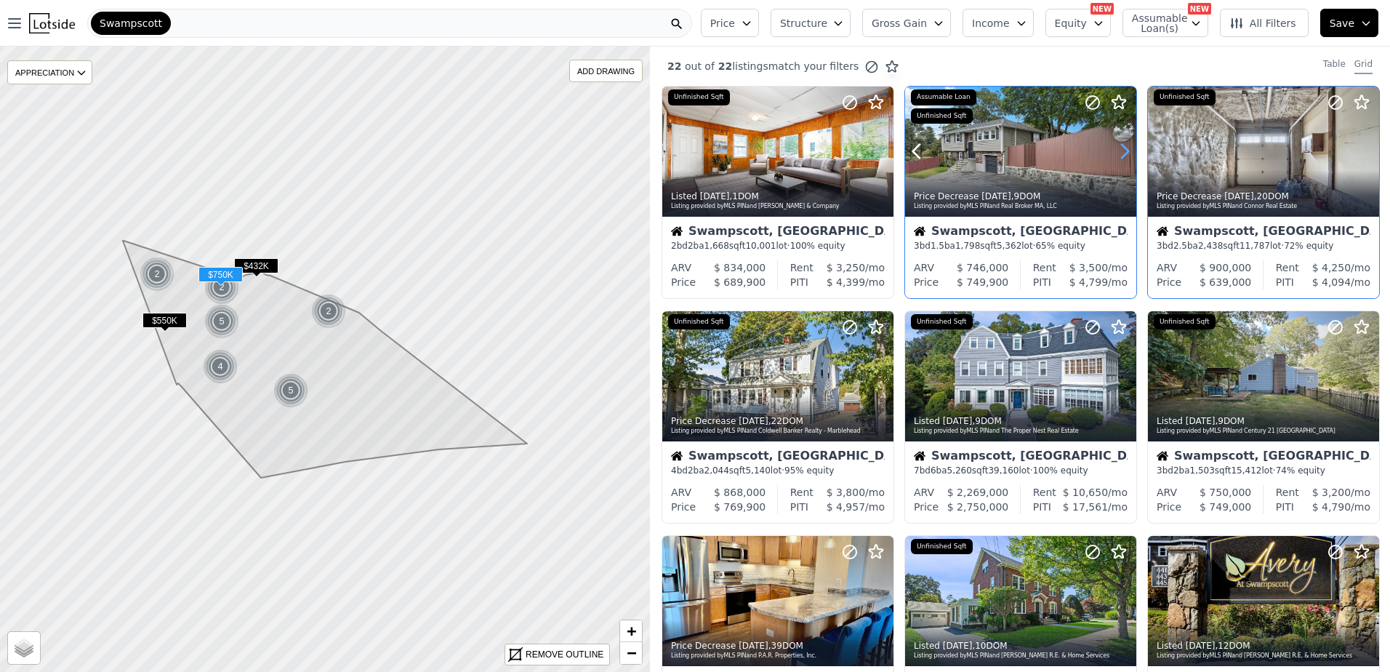
click at [1118, 153] on icon at bounding box center [1124, 151] width 23 height 23
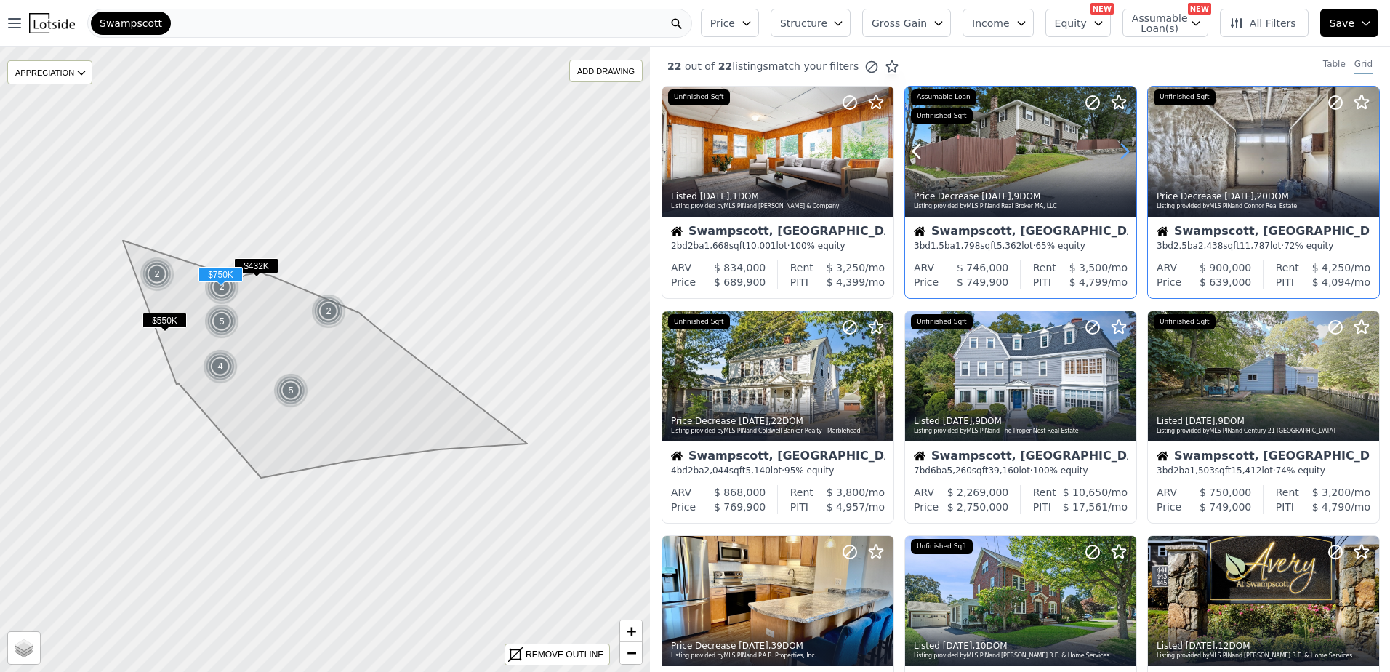
click at [1118, 153] on icon at bounding box center [1124, 151] width 23 height 23
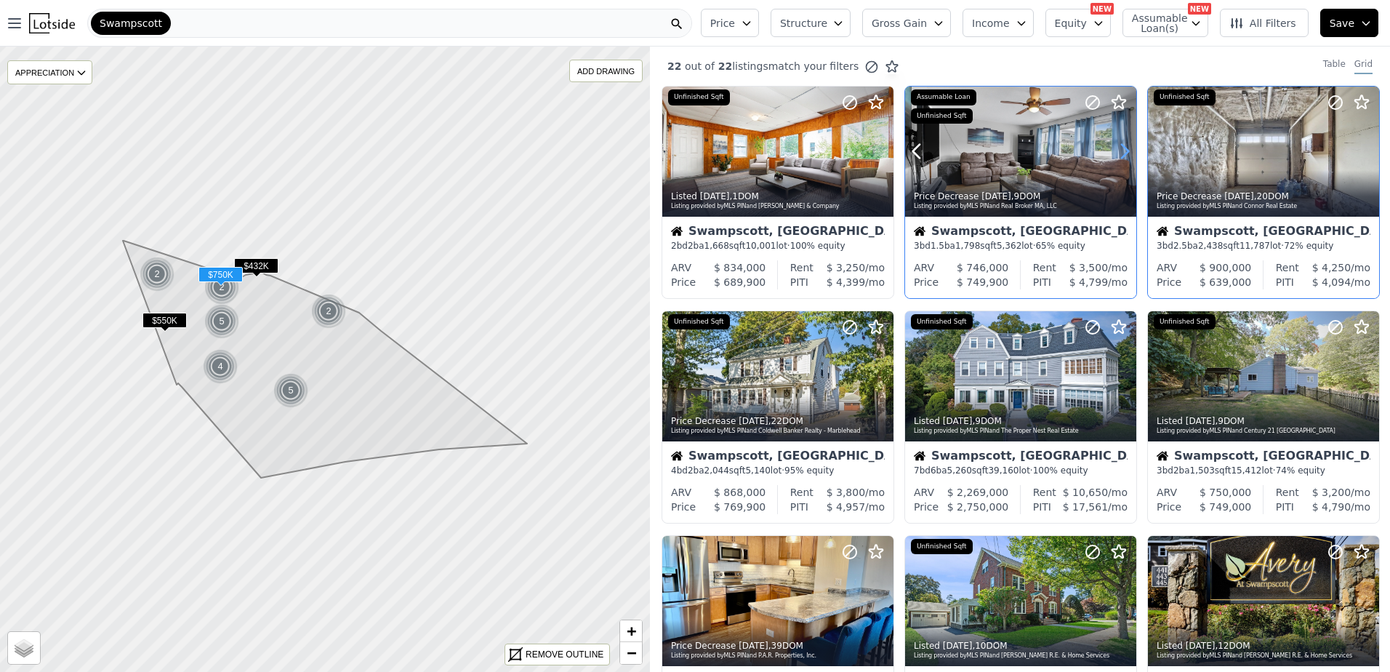
click at [1118, 153] on icon at bounding box center [1124, 151] width 23 height 23
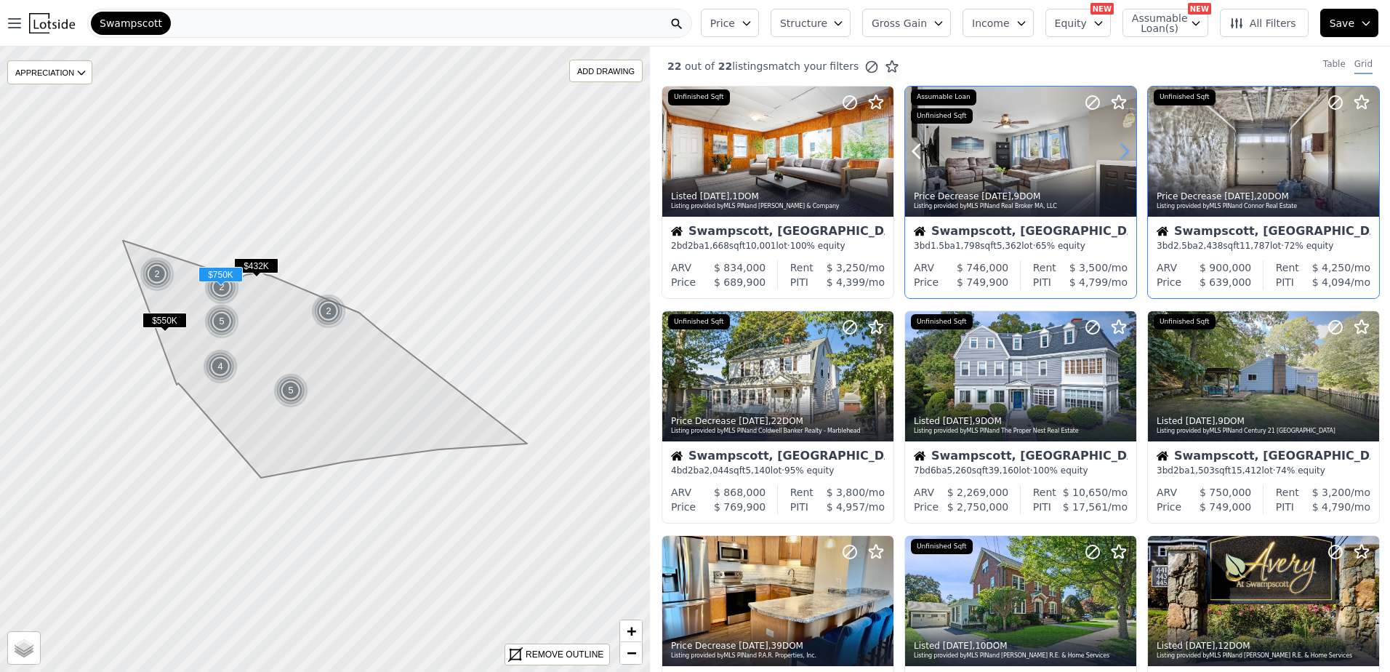
click at [1118, 153] on icon at bounding box center [1124, 151] width 23 height 23
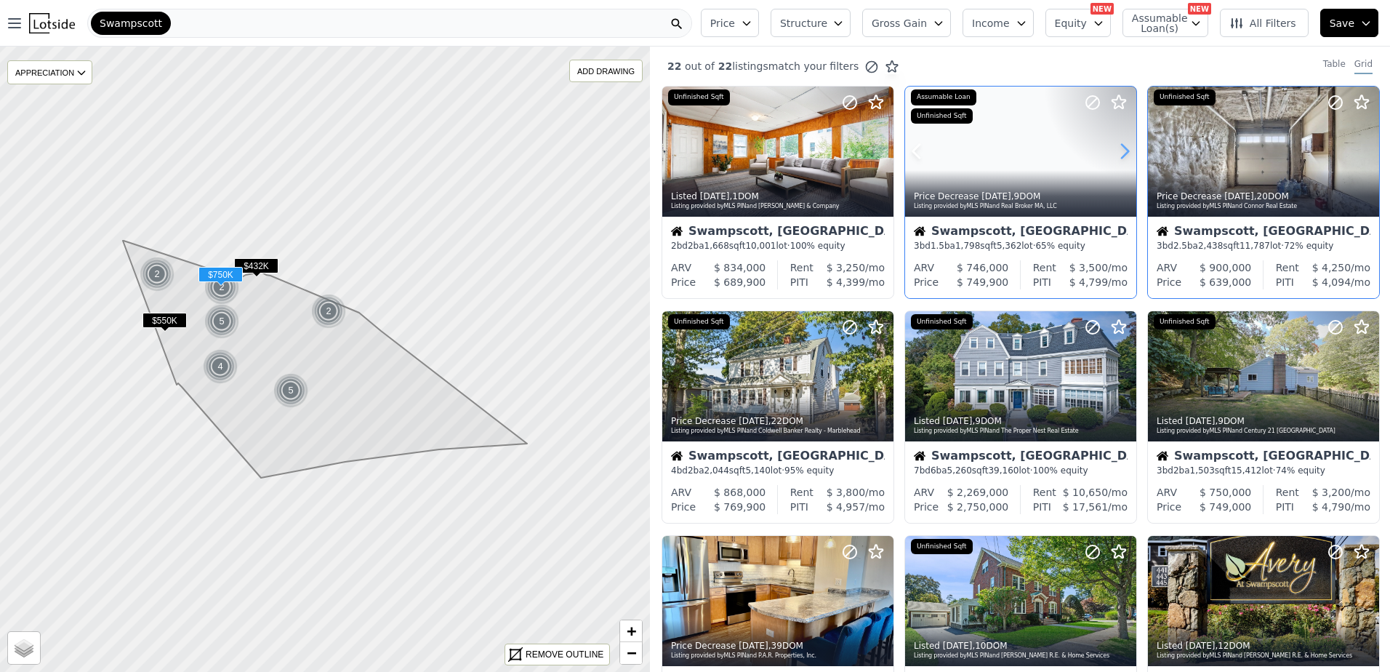
click at [1118, 153] on icon at bounding box center [1124, 151] width 23 height 23
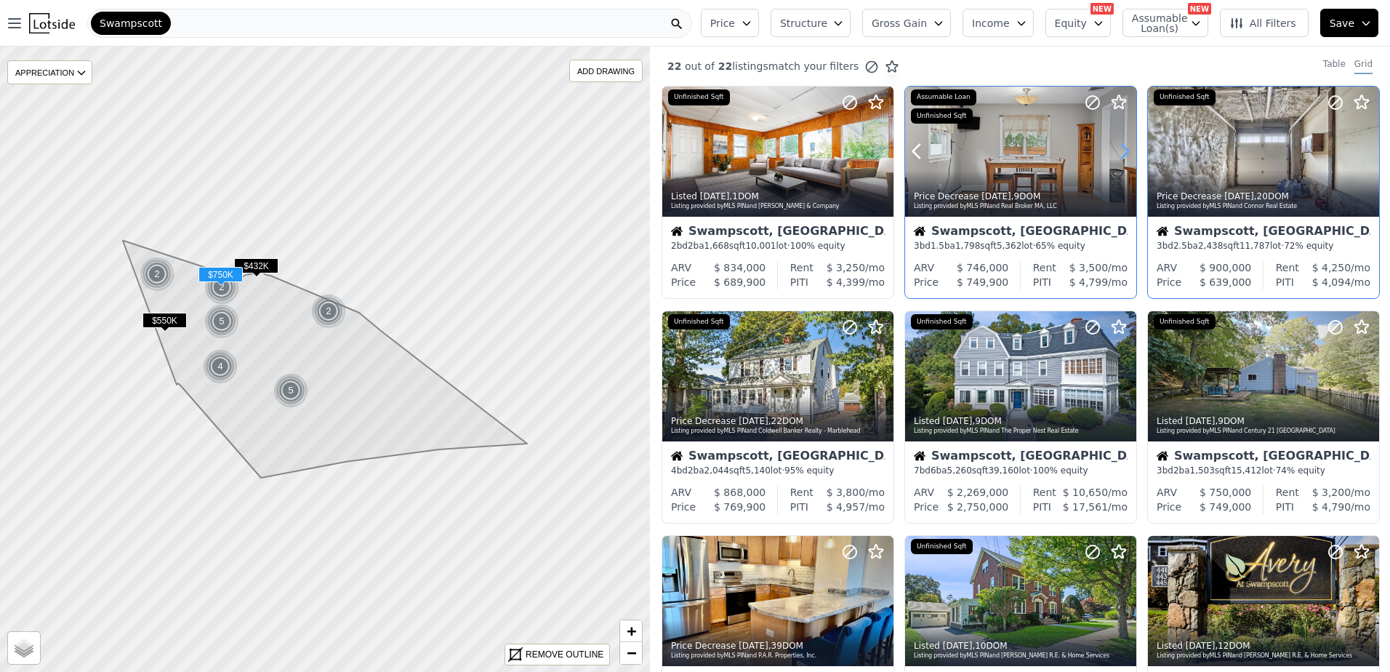
click at [1118, 153] on icon at bounding box center [1124, 151] width 23 height 23
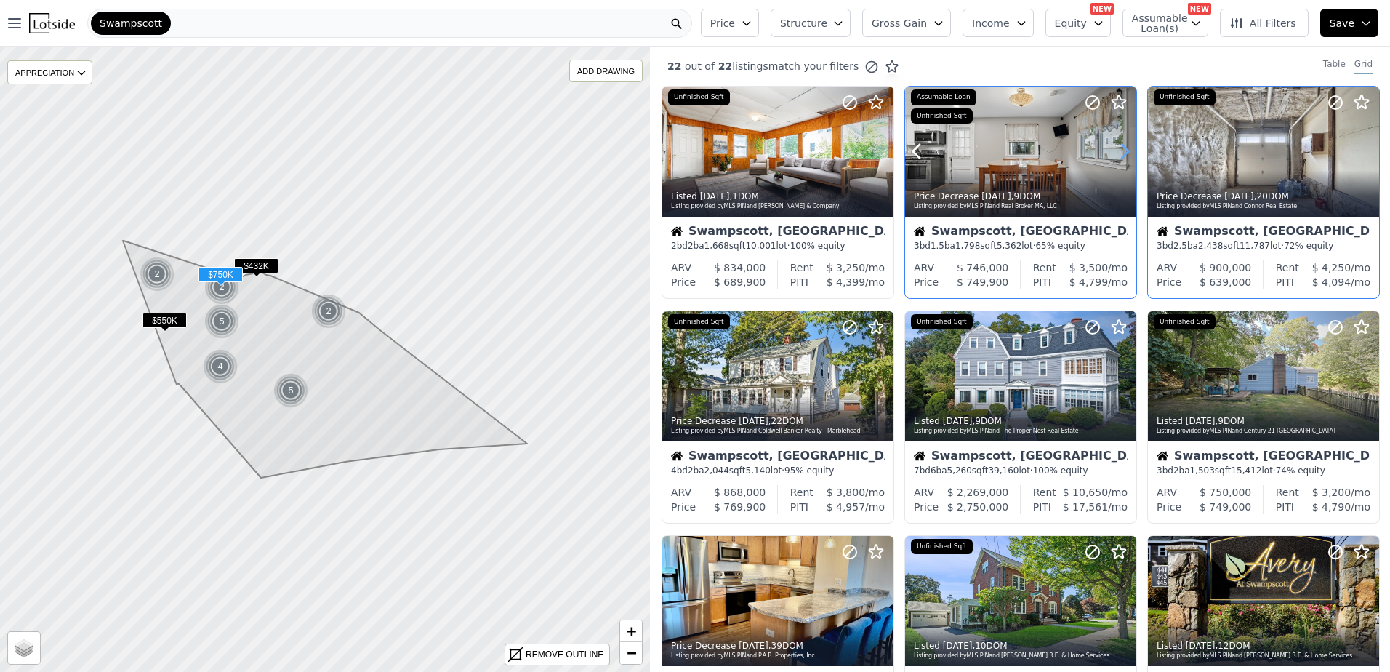
click at [1118, 153] on icon at bounding box center [1124, 151] width 23 height 23
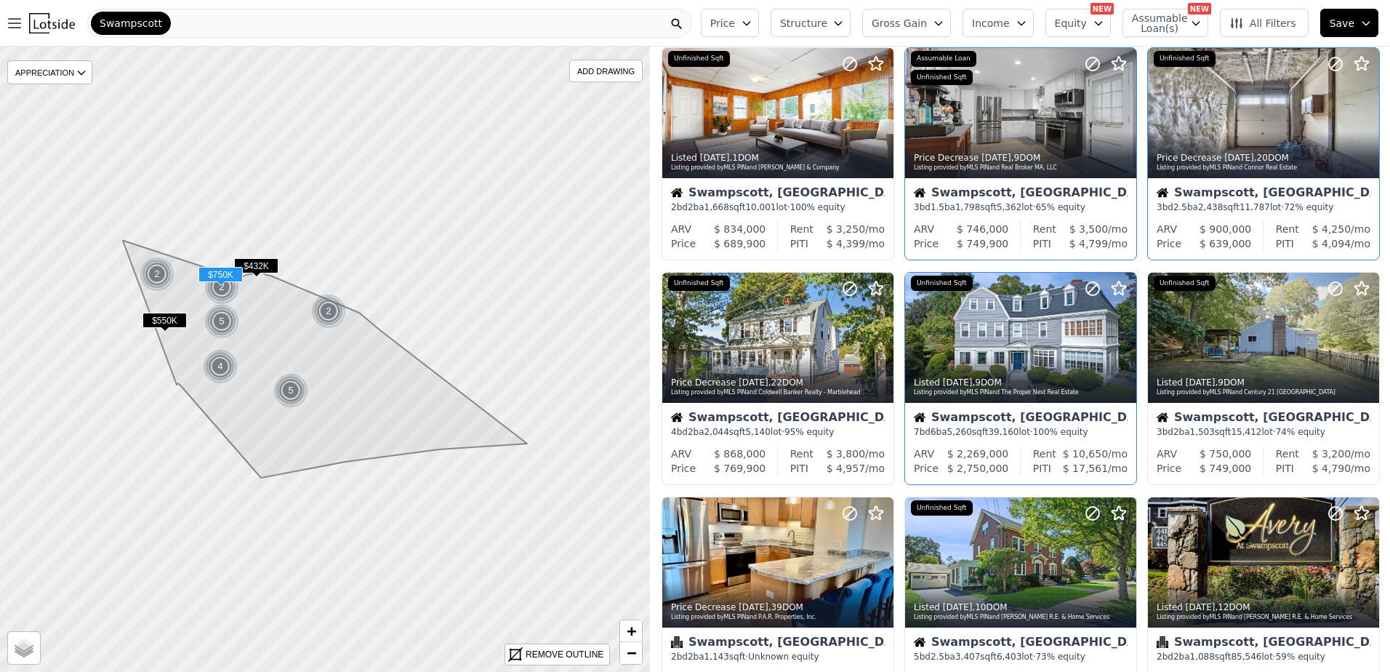
scroll to position [73, 0]
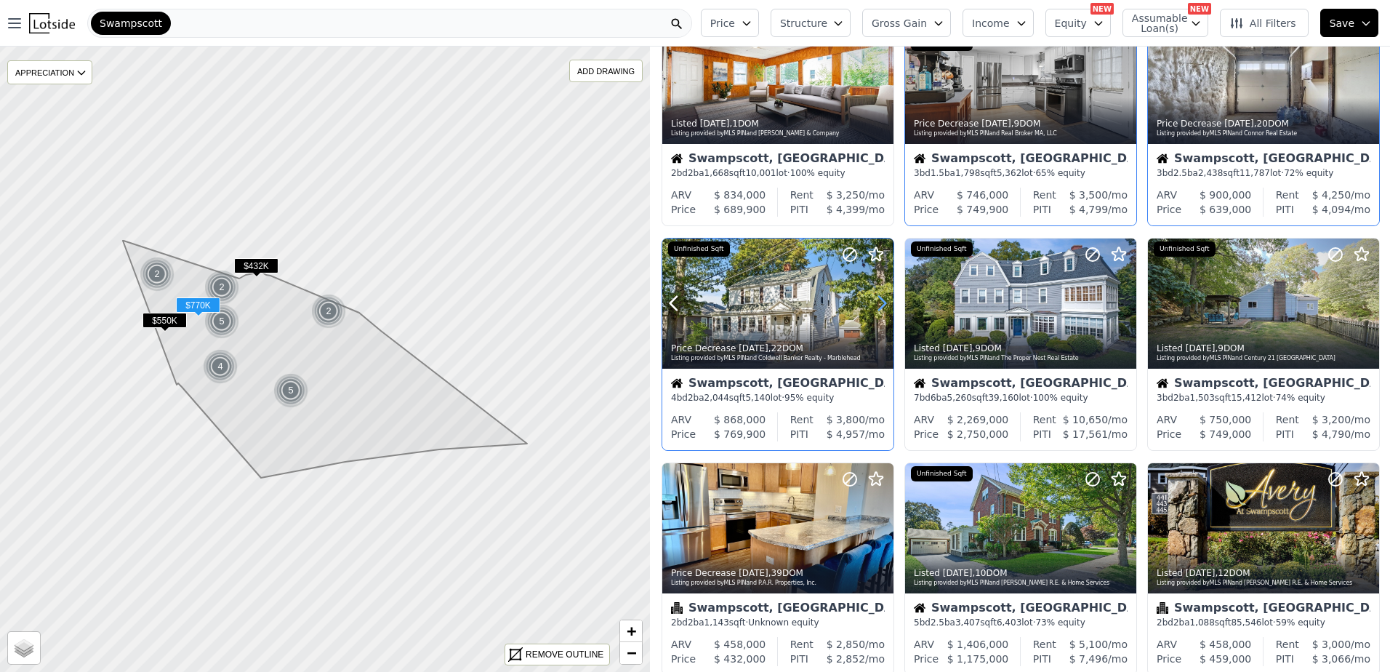
click at [882, 298] on icon at bounding box center [881, 302] width 23 height 23
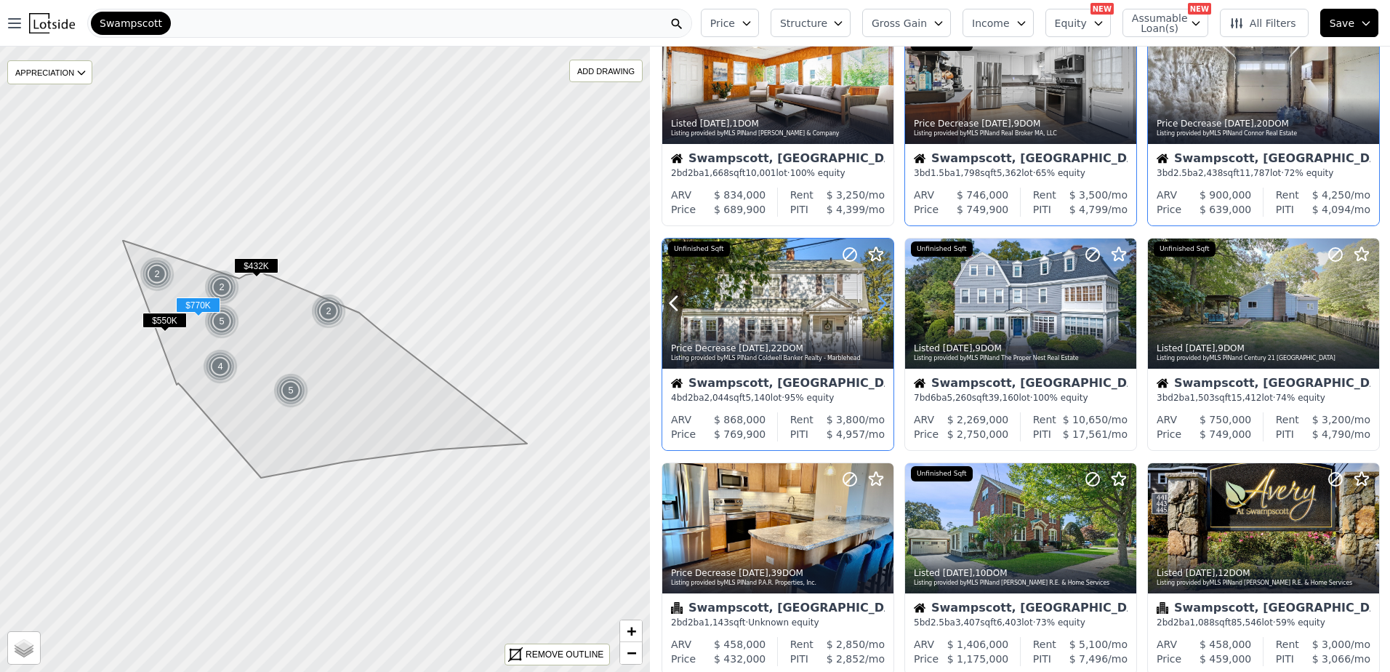
click at [882, 298] on icon at bounding box center [881, 302] width 23 height 23
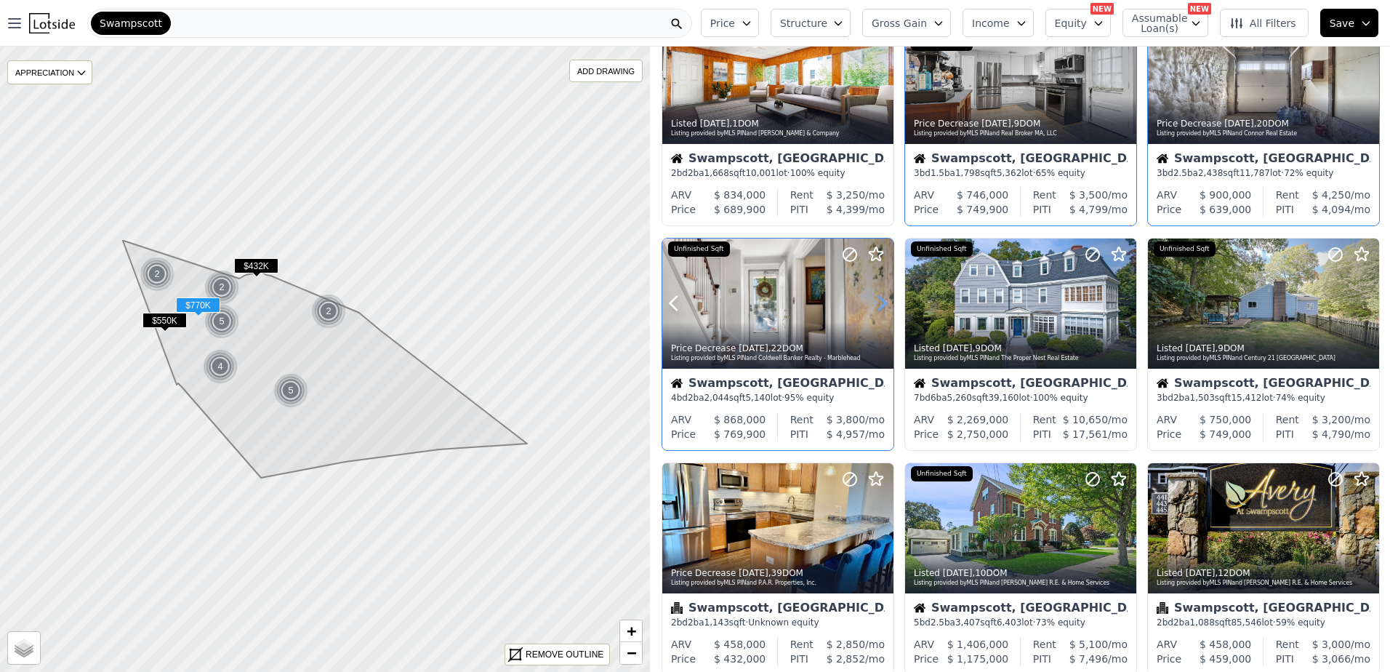
click at [882, 298] on icon at bounding box center [881, 302] width 23 height 23
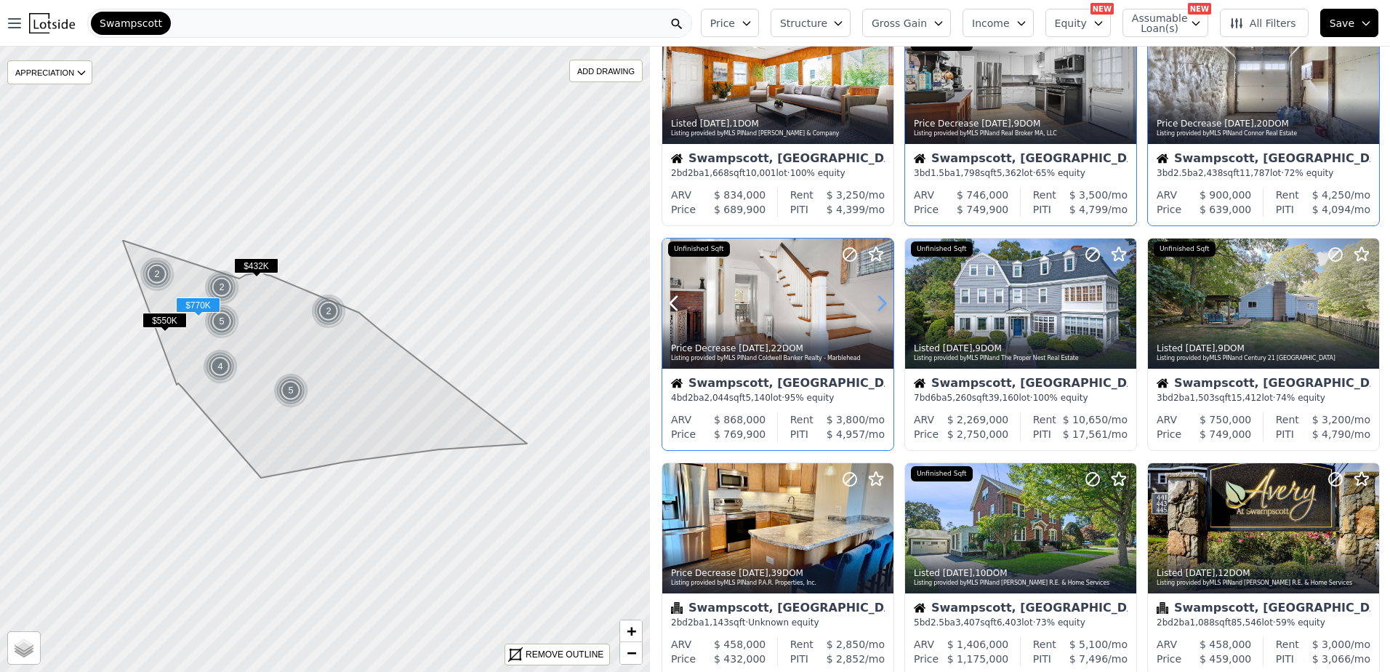
click at [882, 298] on icon at bounding box center [881, 302] width 23 height 23
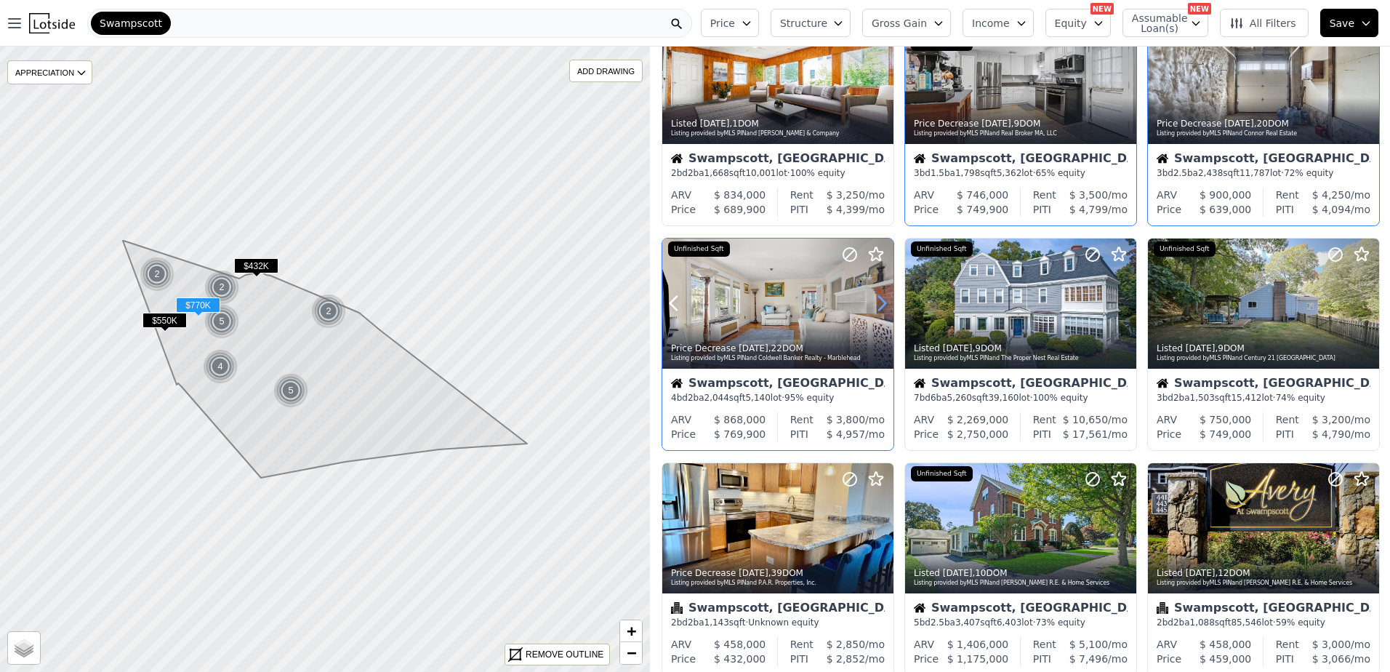
click at [882, 298] on icon at bounding box center [881, 302] width 23 height 23
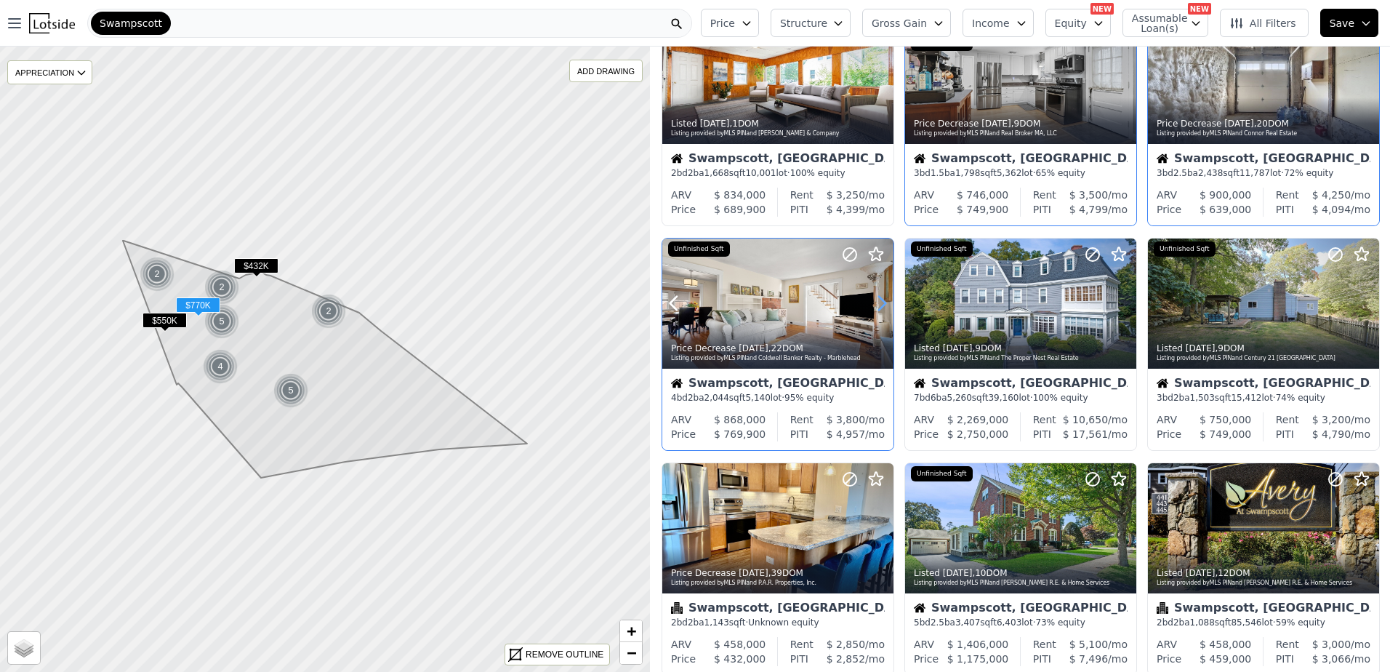
click at [882, 298] on icon at bounding box center [881, 302] width 23 height 23
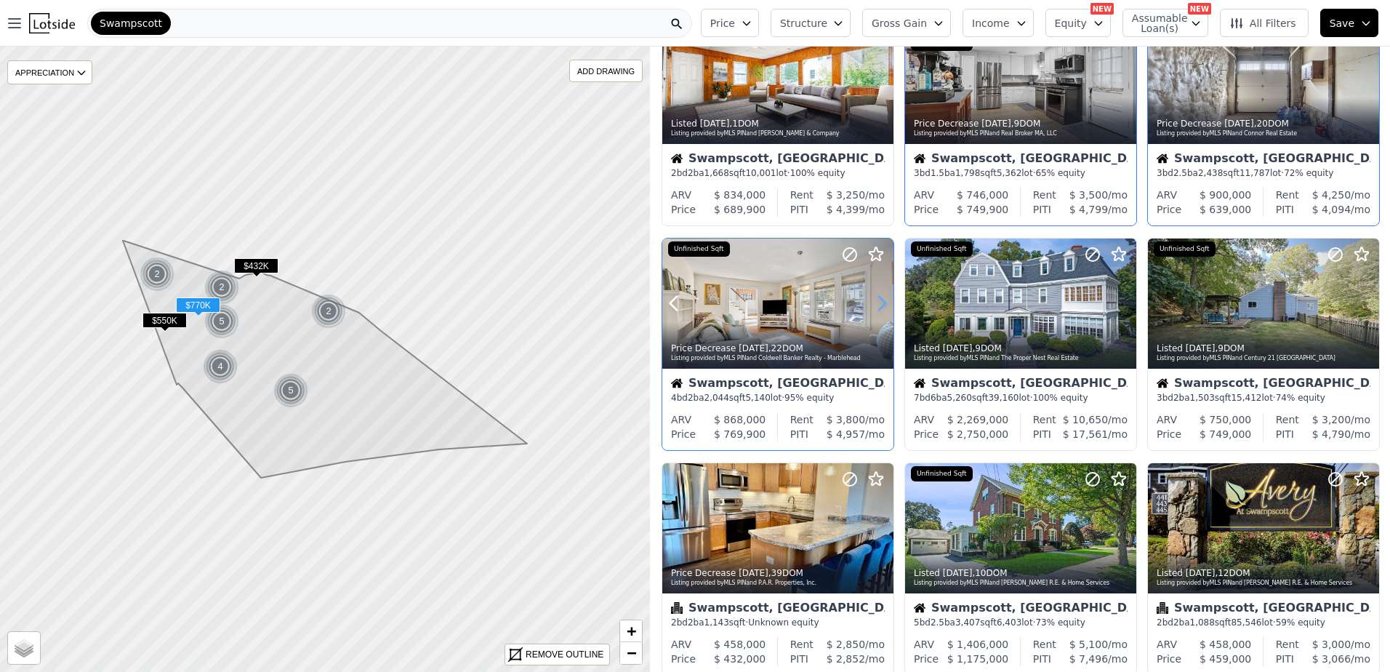
click at [882, 298] on icon at bounding box center [881, 302] width 23 height 23
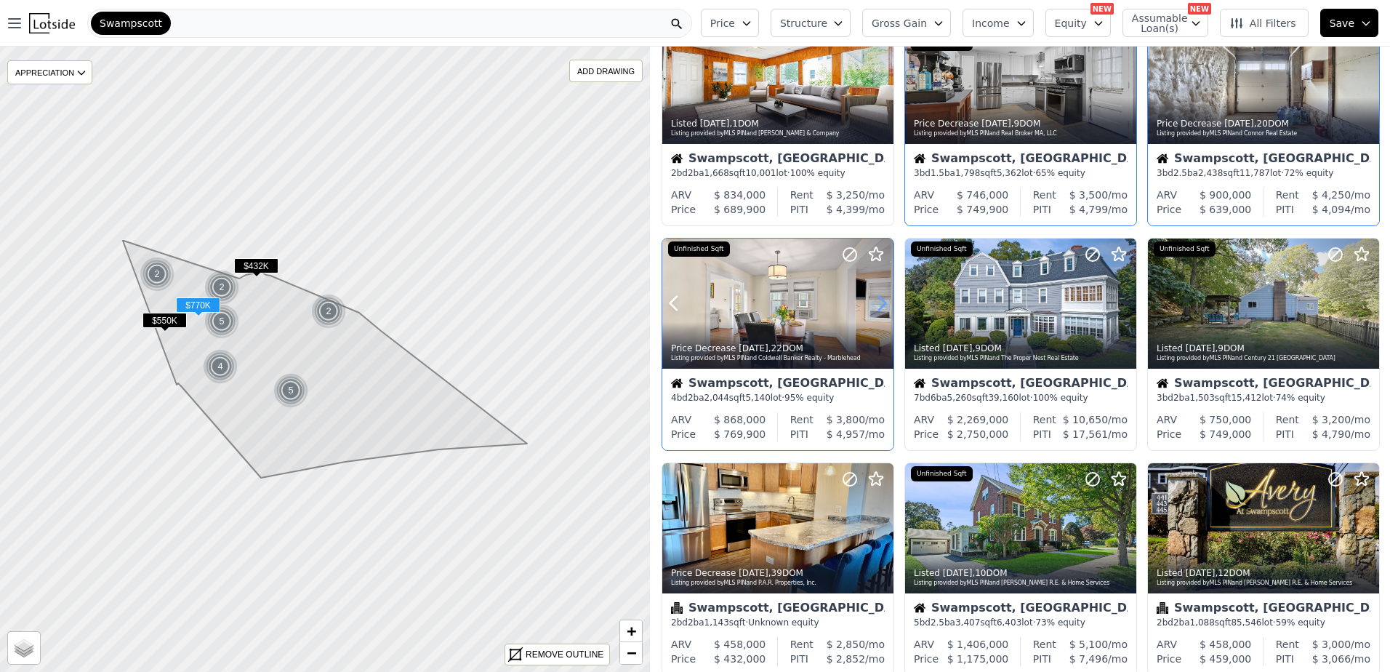
click at [882, 298] on icon at bounding box center [881, 302] width 23 height 23
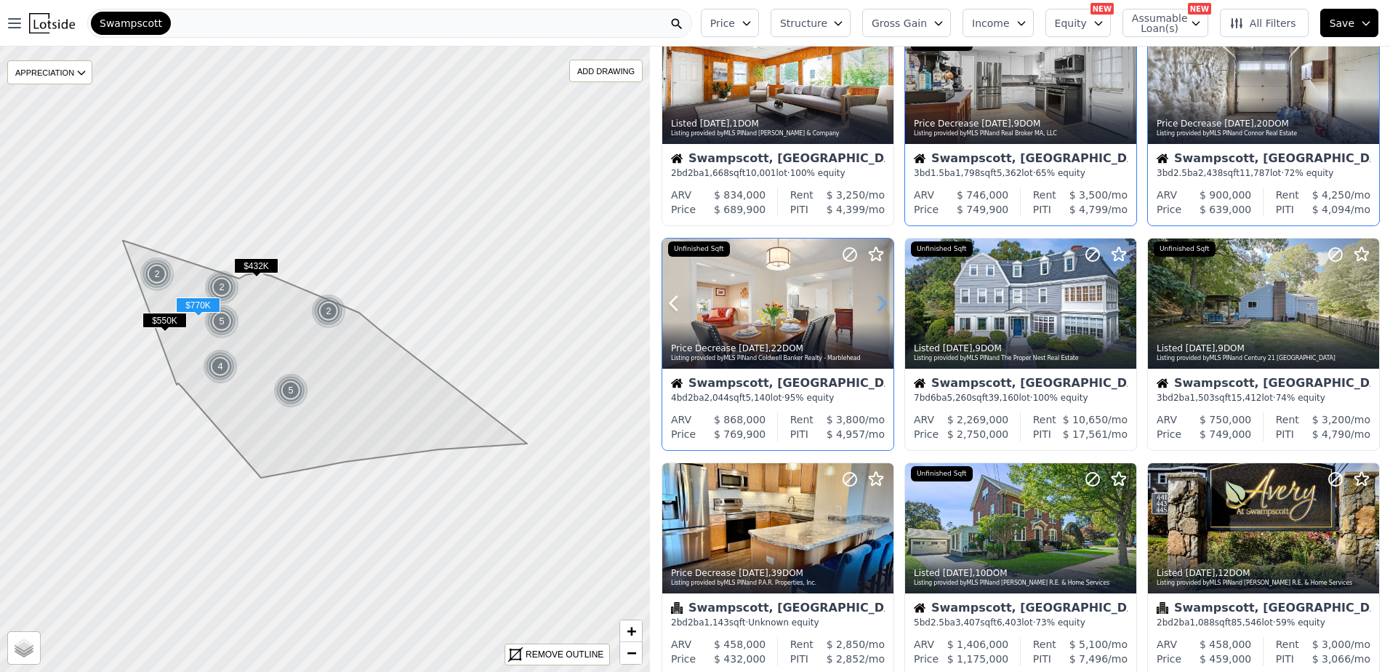
click at [882, 298] on icon at bounding box center [881, 302] width 23 height 23
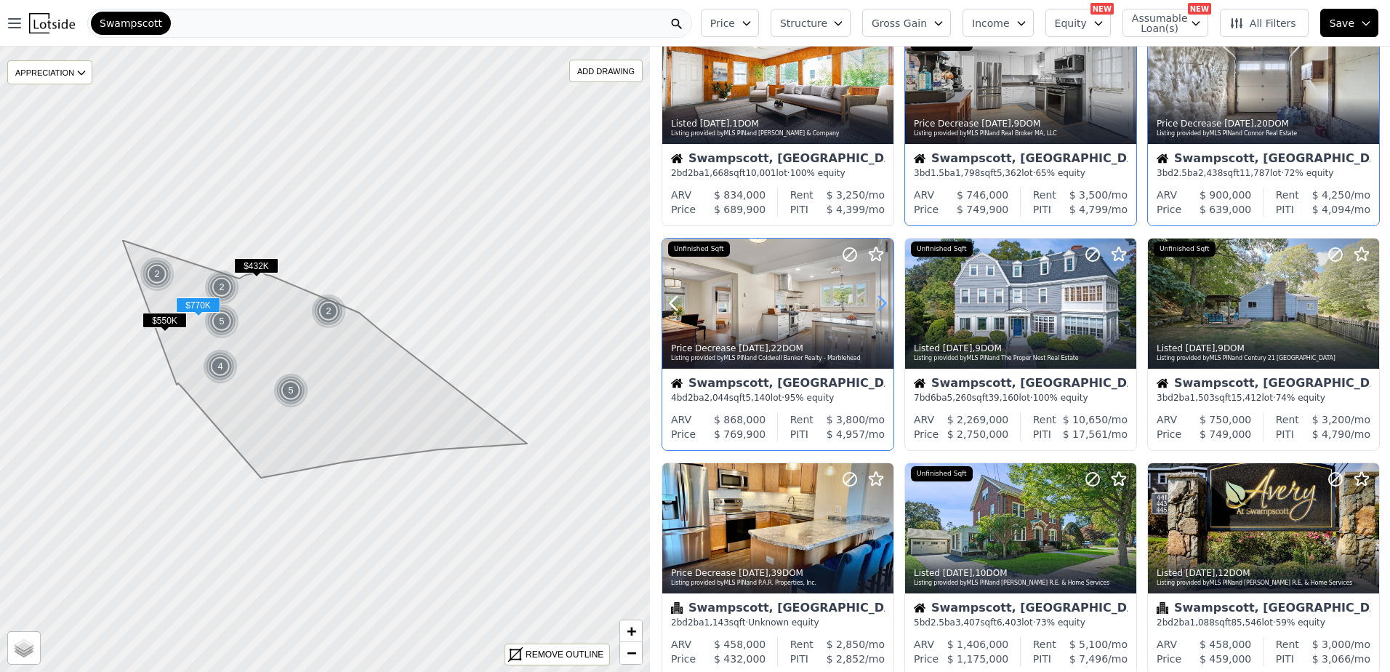
click at [882, 298] on icon at bounding box center [881, 302] width 23 height 23
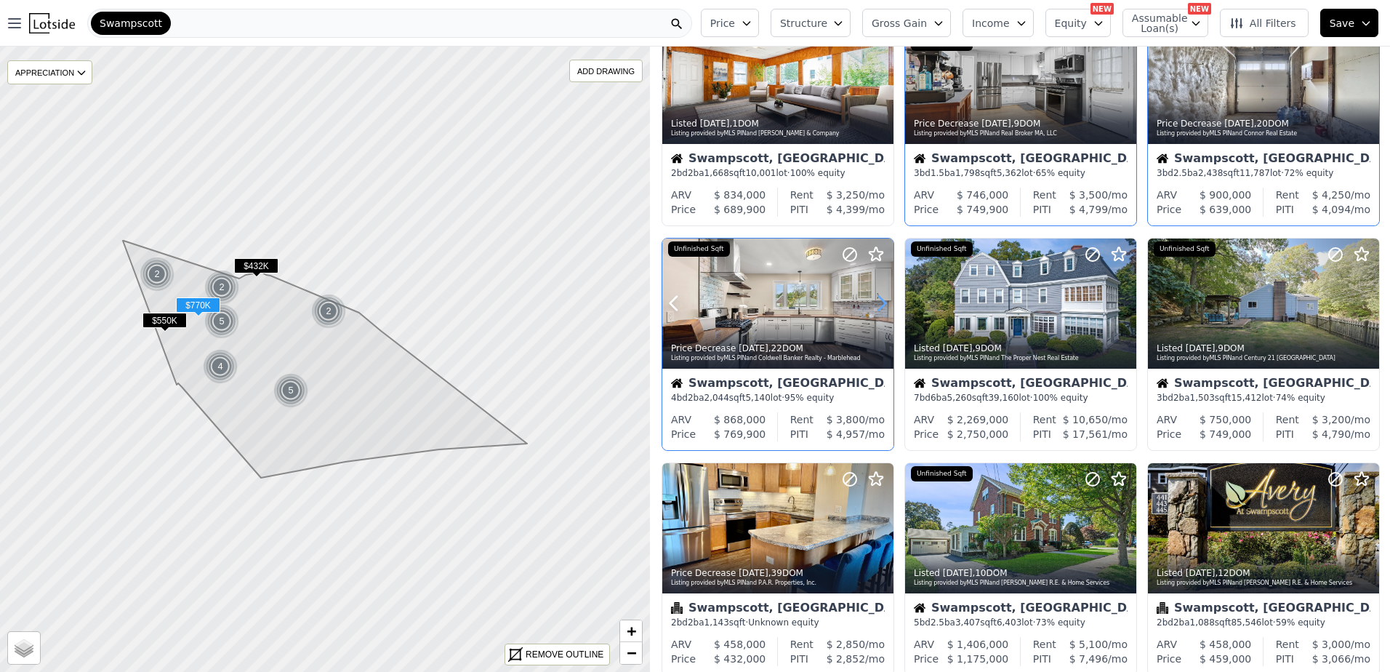
click at [882, 298] on icon at bounding box center [881, 302] width 23 height 23
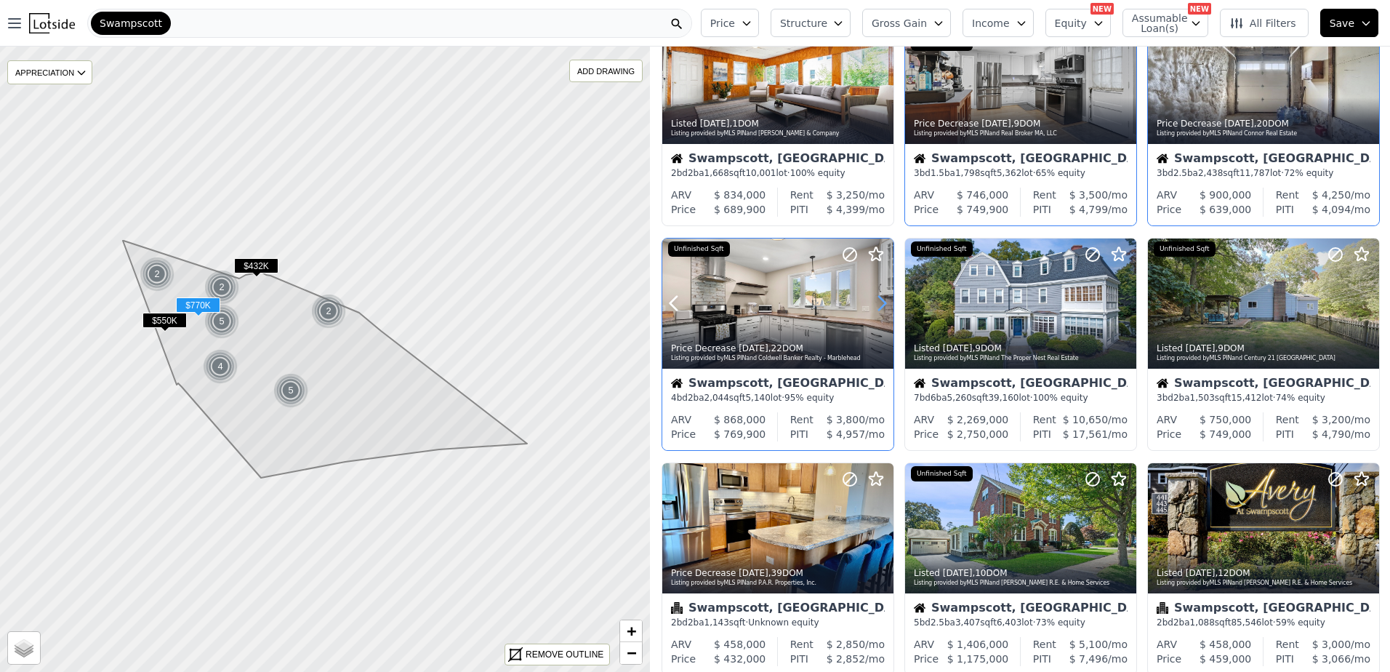
click at [882, 298] on icon at bounding box center [881, 302] width 23 height 23
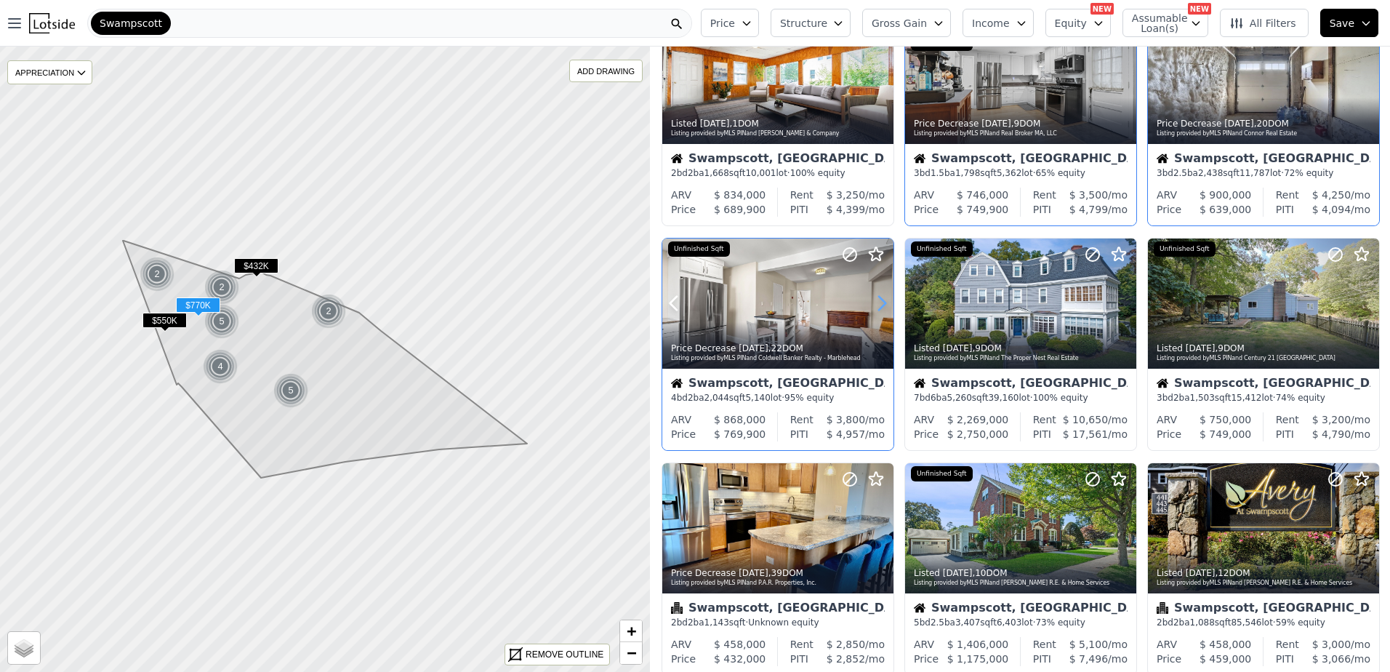
click at [882, 298] on icon at bounding box center [881, 302] width 23 height 23
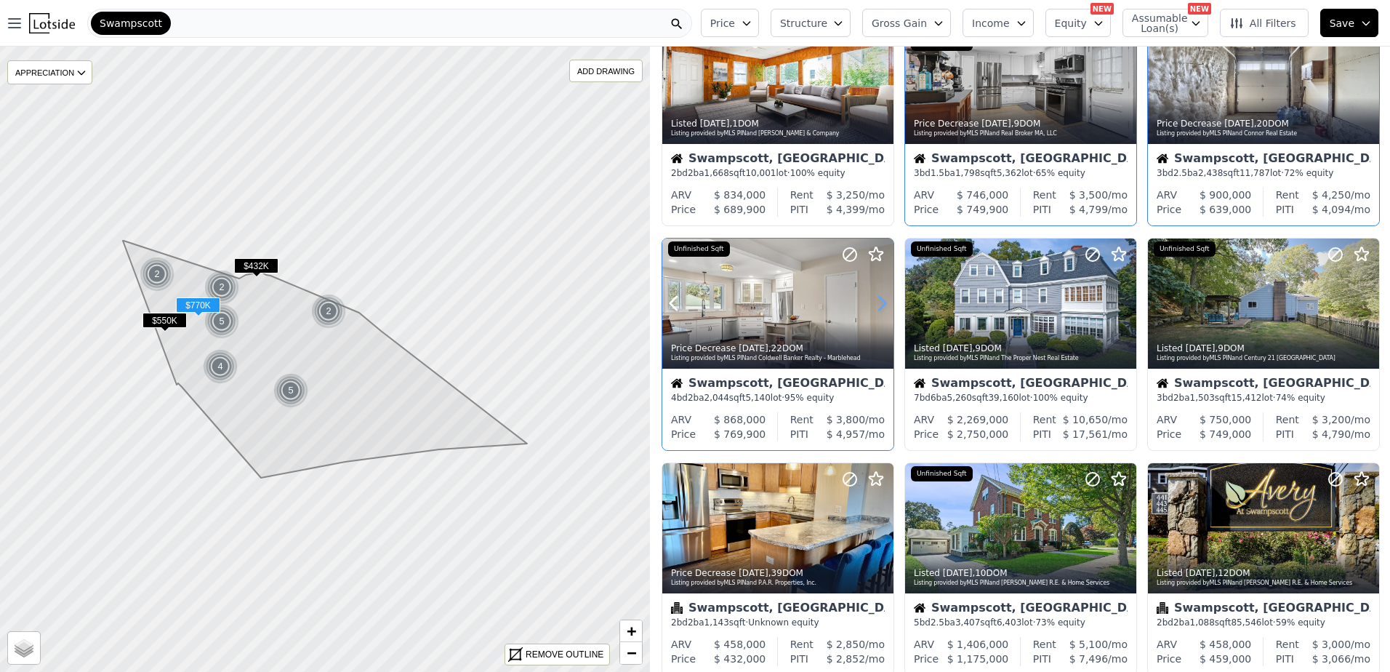
click at [882, 298] on icon at bounding box center [881, 302] width 23 height 23
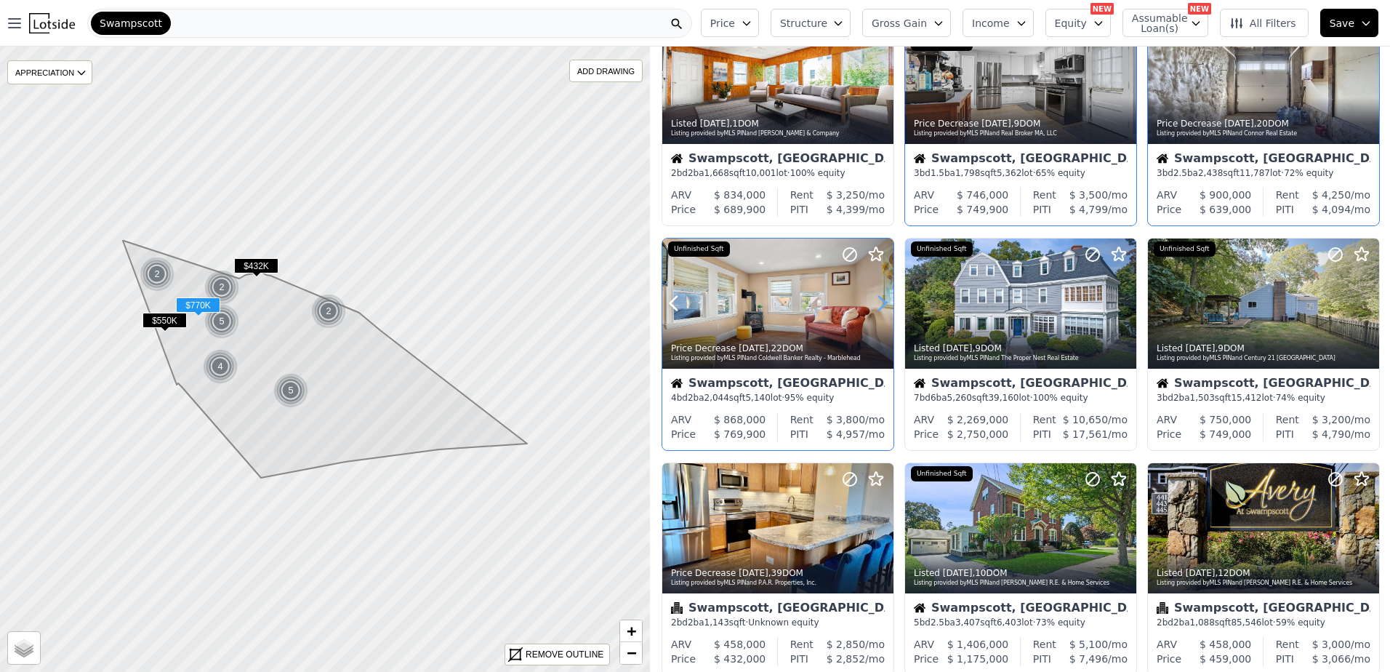
click at [882, 298] on icon at bounding box center [881, 302] width 23 height 23
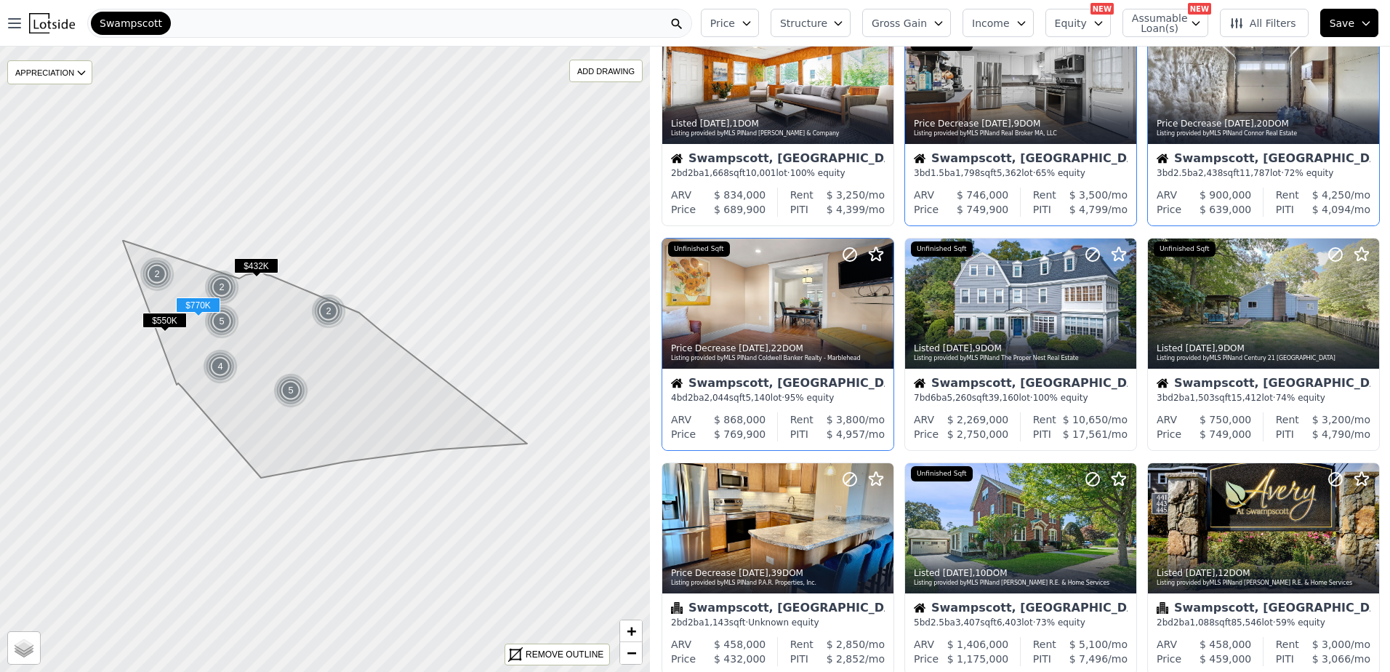
click at [775, 430] on div "ARV $ 868,000 Price $ 769,900 Rent $ 3,800 /mo PITI $ 4,957 /mo" at bounding box center [777, 431] width 231 height 38
click at [876, 305] on icon at bounding box center [881, 302] width 23 height 23
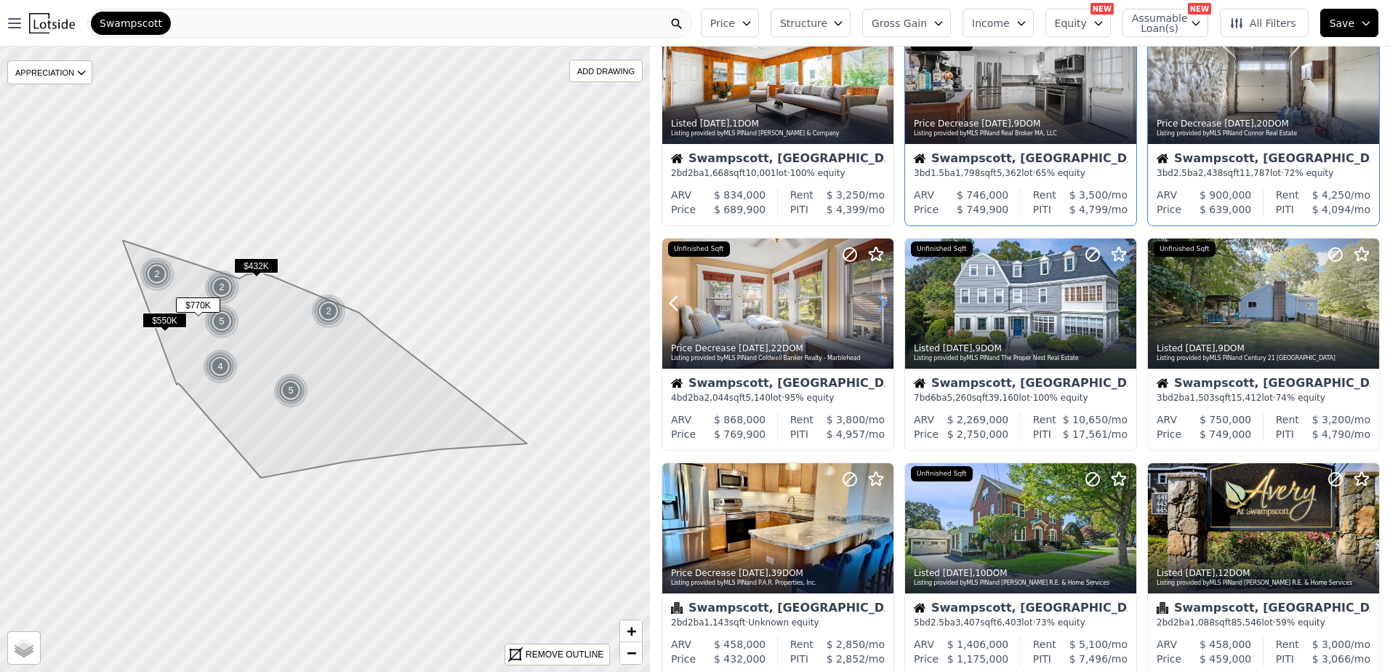
click at [876, 305] on icon at bounding box center [881, 302] width 23 height 23
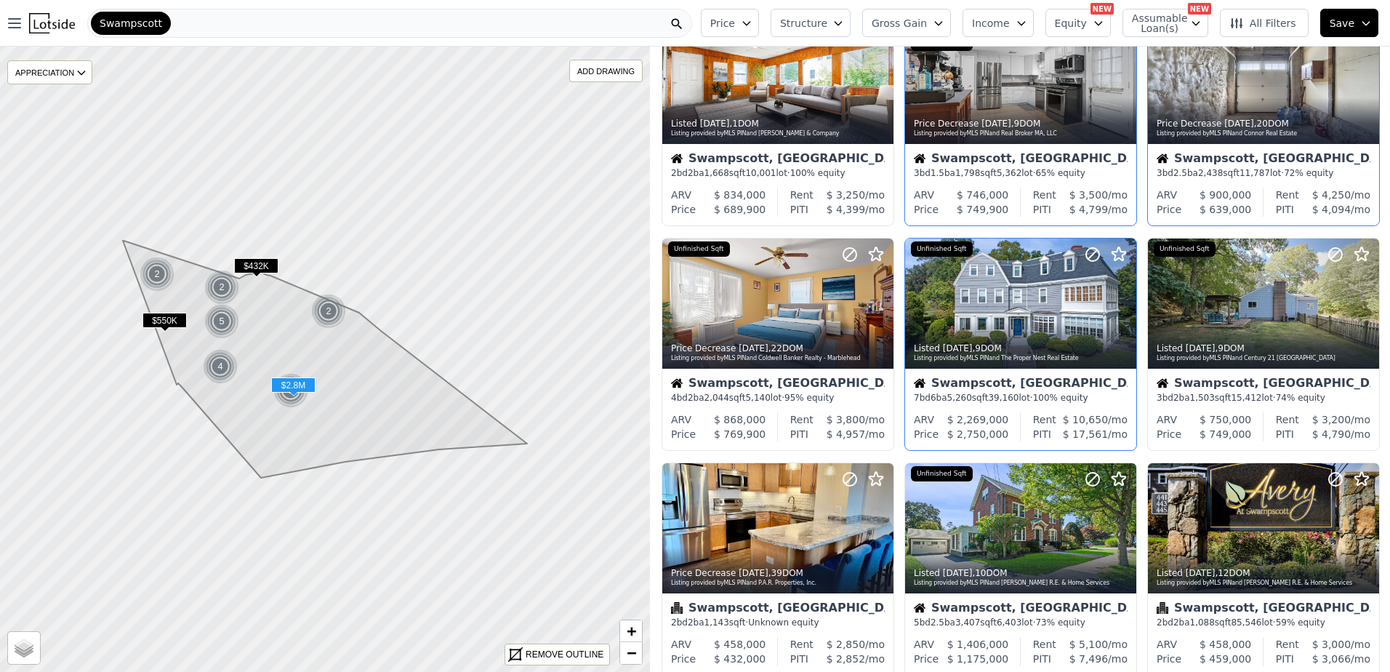
scroll to position [145, 0]
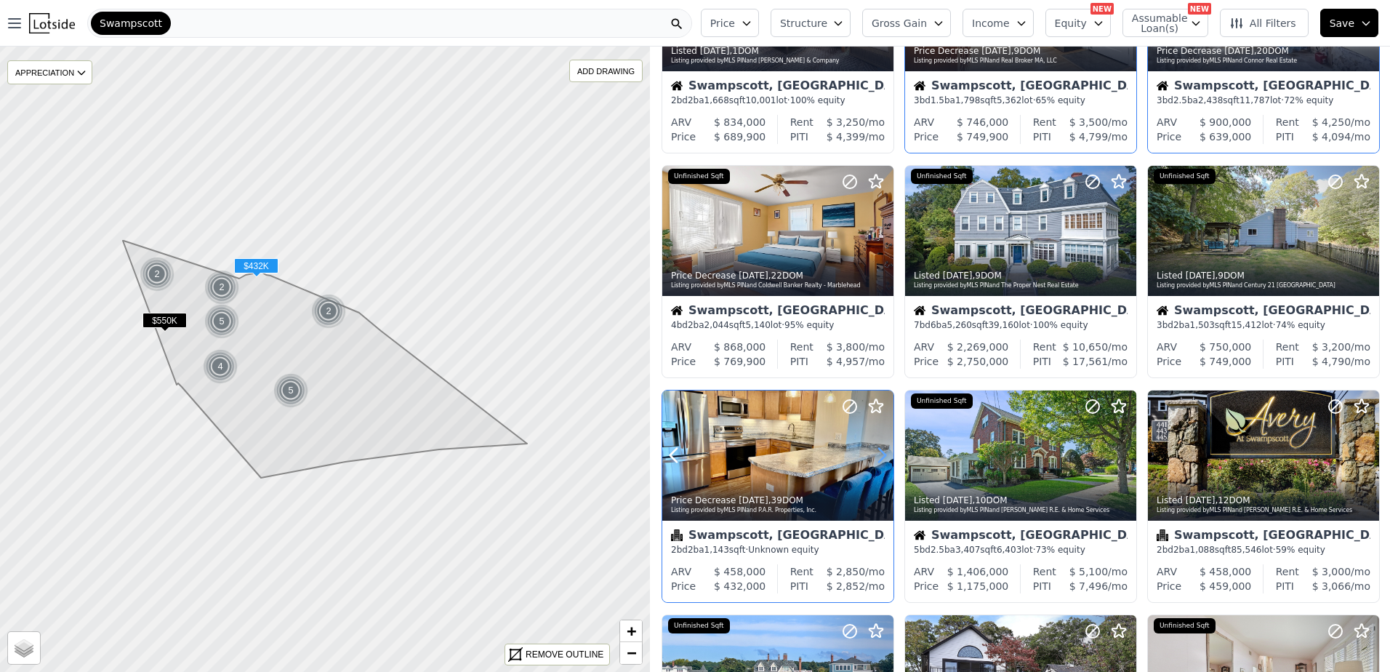
click at [880, 454] on icon at bounding box center [881, 454] width 23 height 23
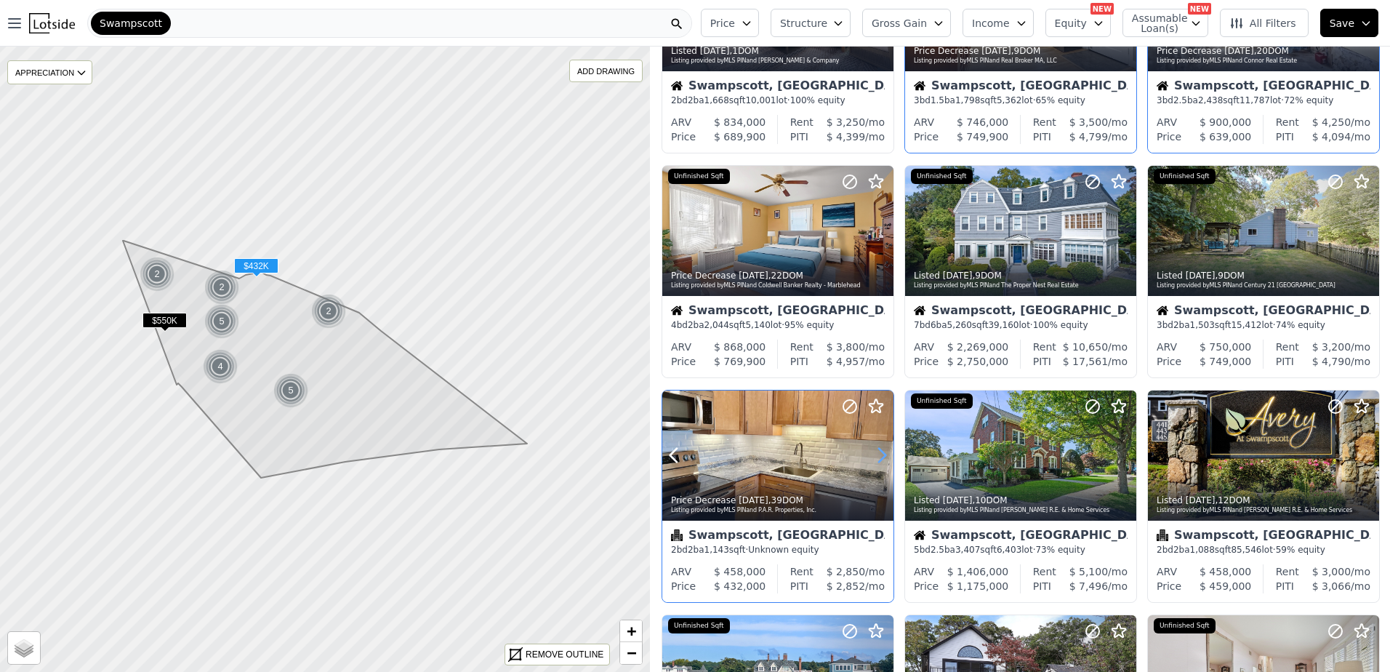
click at [880, 454] on icon at bounding box center [881, 454] width 23 height 23
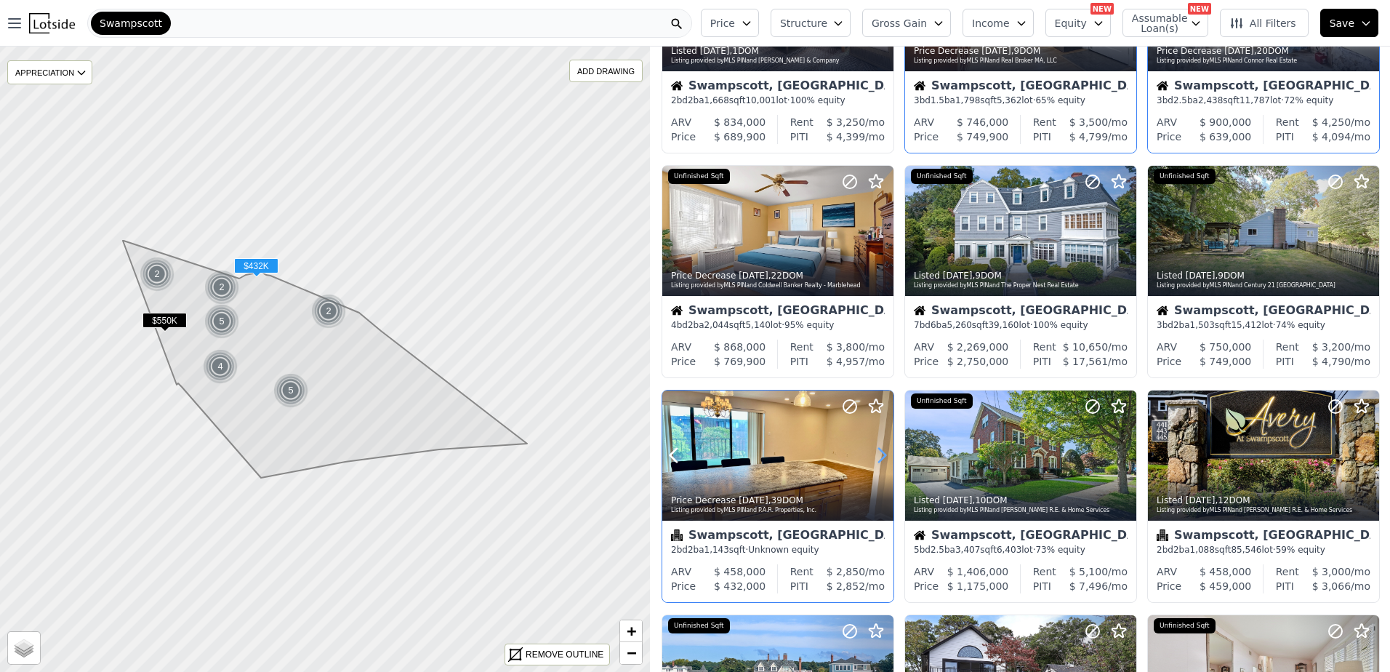
click at [880, 454] on icon at bounding box center [881, 454] width 23 height 23
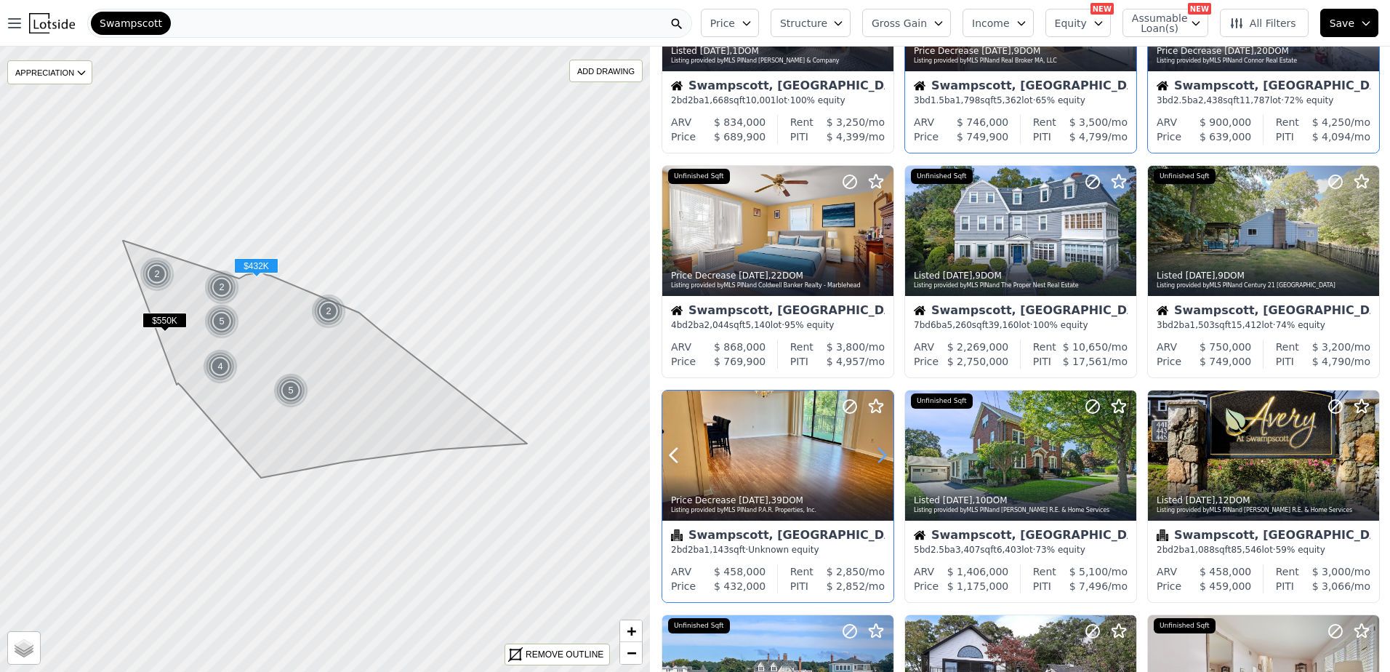
click at [880, 454] on icon at bounding box center [881, 454] width 23 height 23
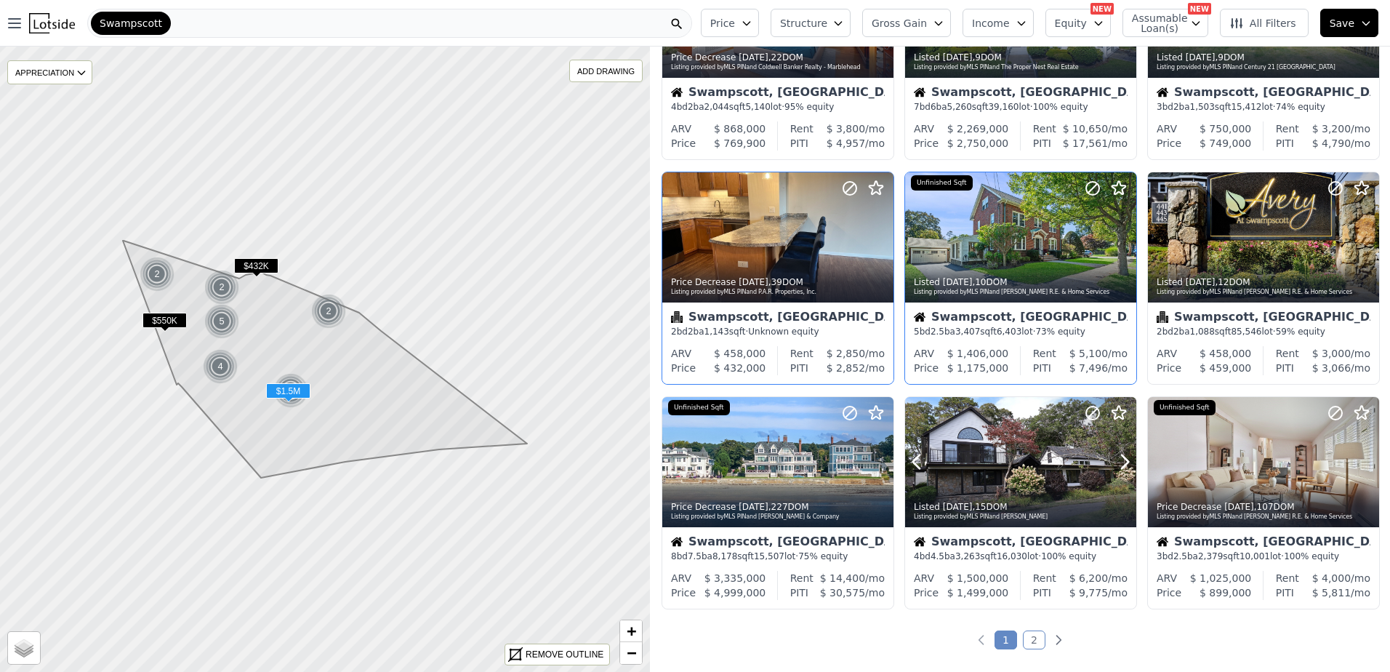
scroll to position [0, 0]
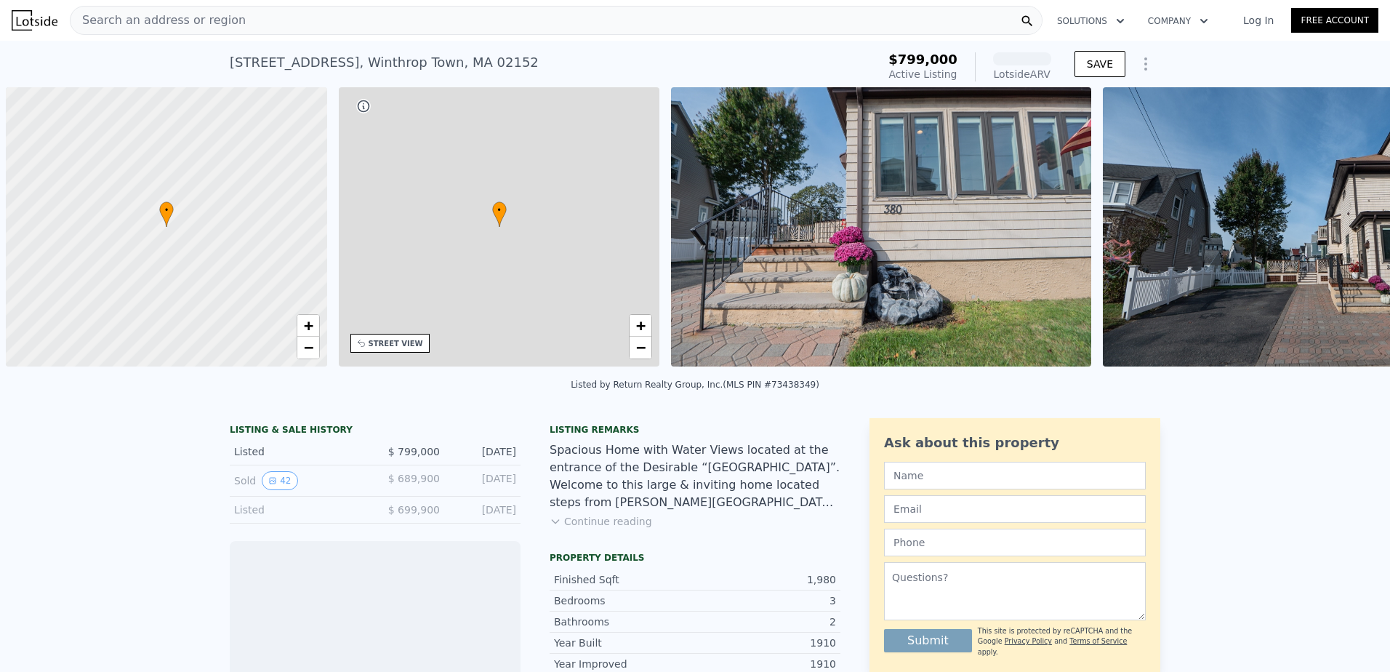
scroll to position [0, 6]
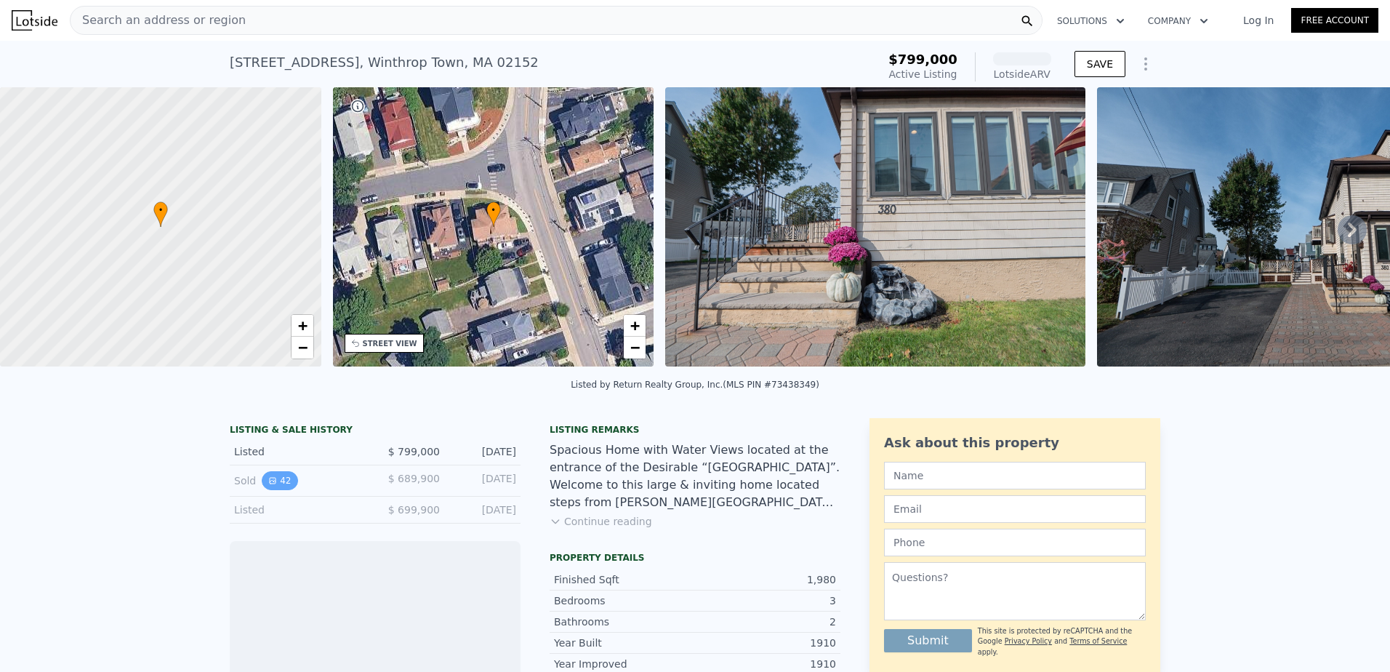
click at [272, 490] on button "42" at bounding box center [280, 480] width 36 height 19
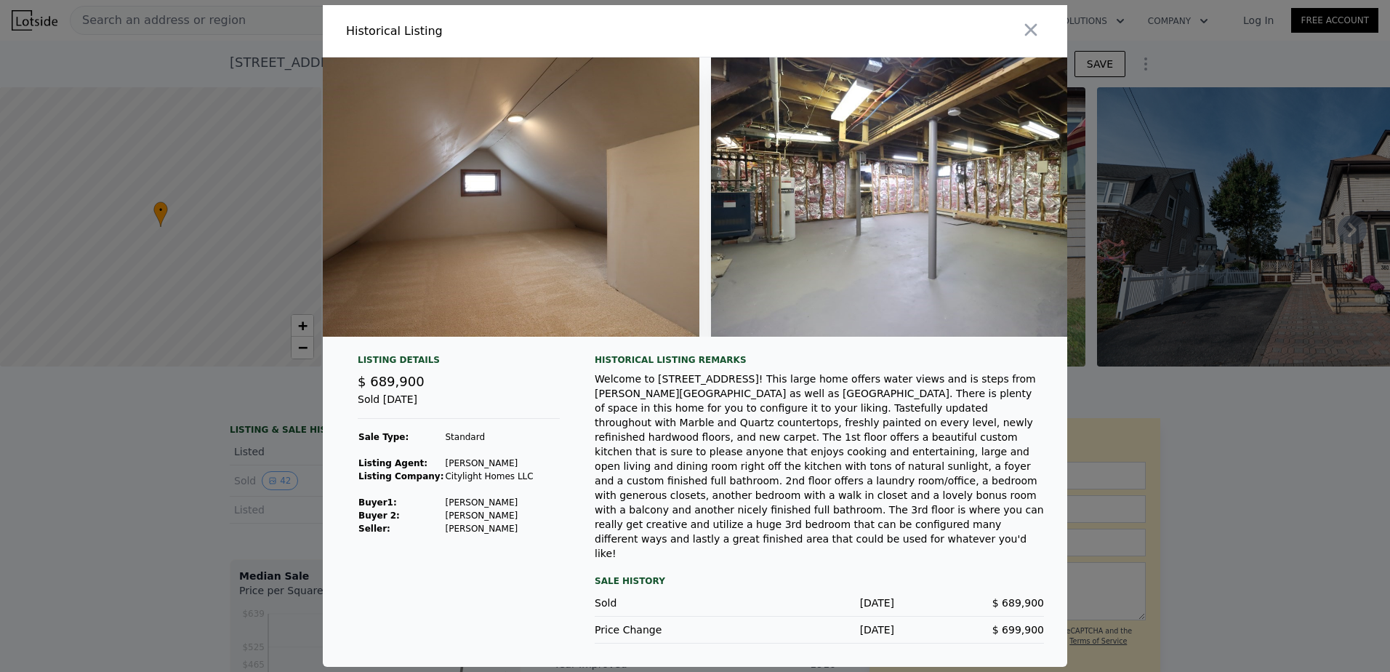
scroll to position [0, 17340]
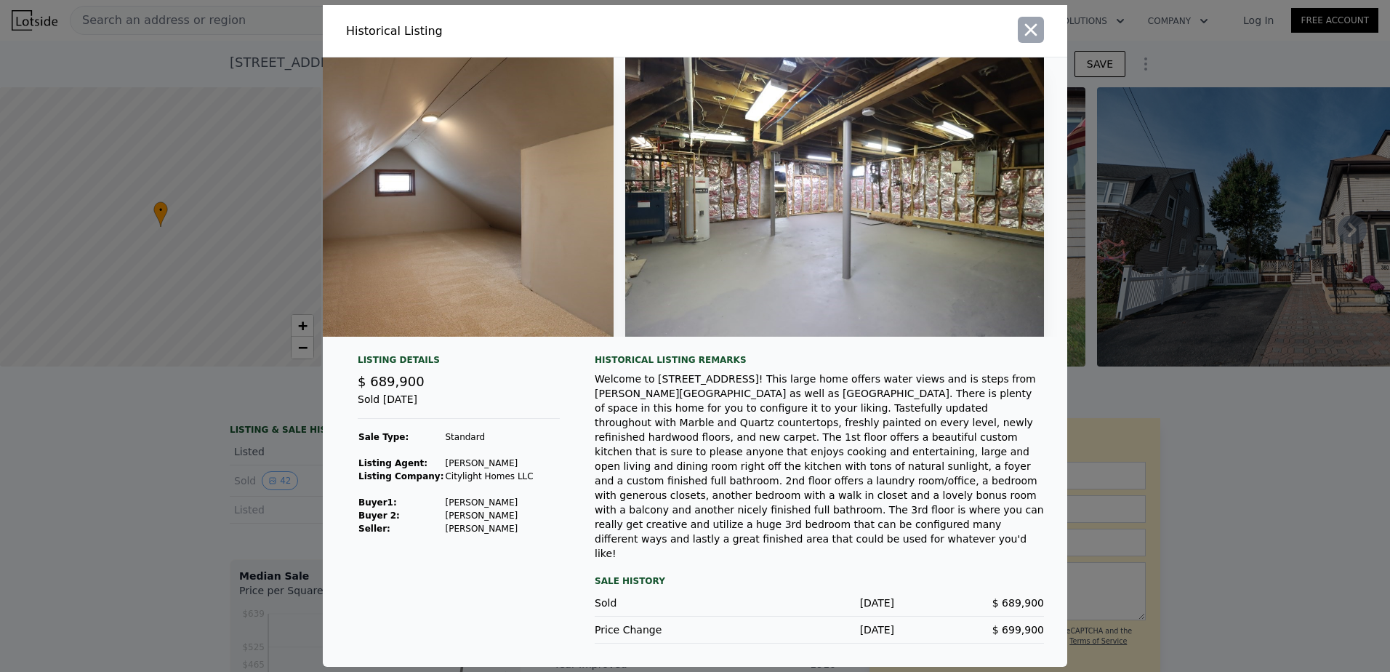
click at [1028, 40] on icon "button" at bounding box center [1030, 30] width 20 height 20
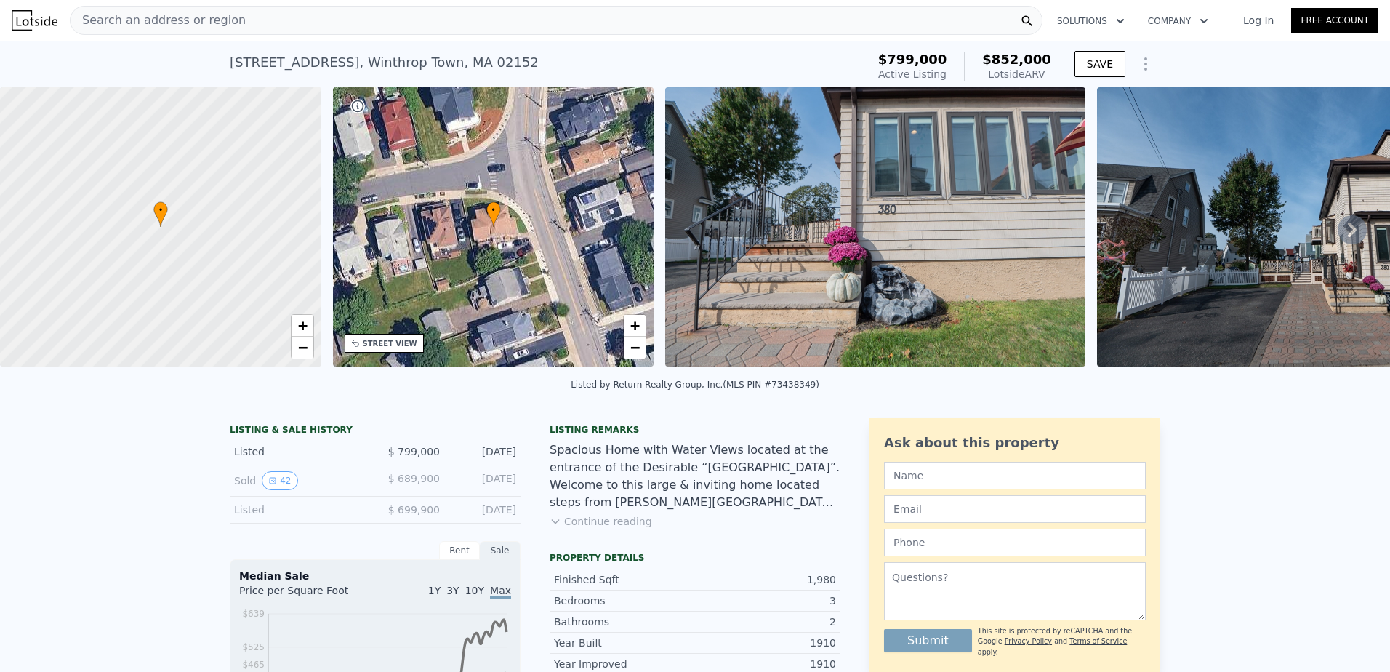
click at [852, 198] on img at bounding box center [874, 226] width 419 height 279
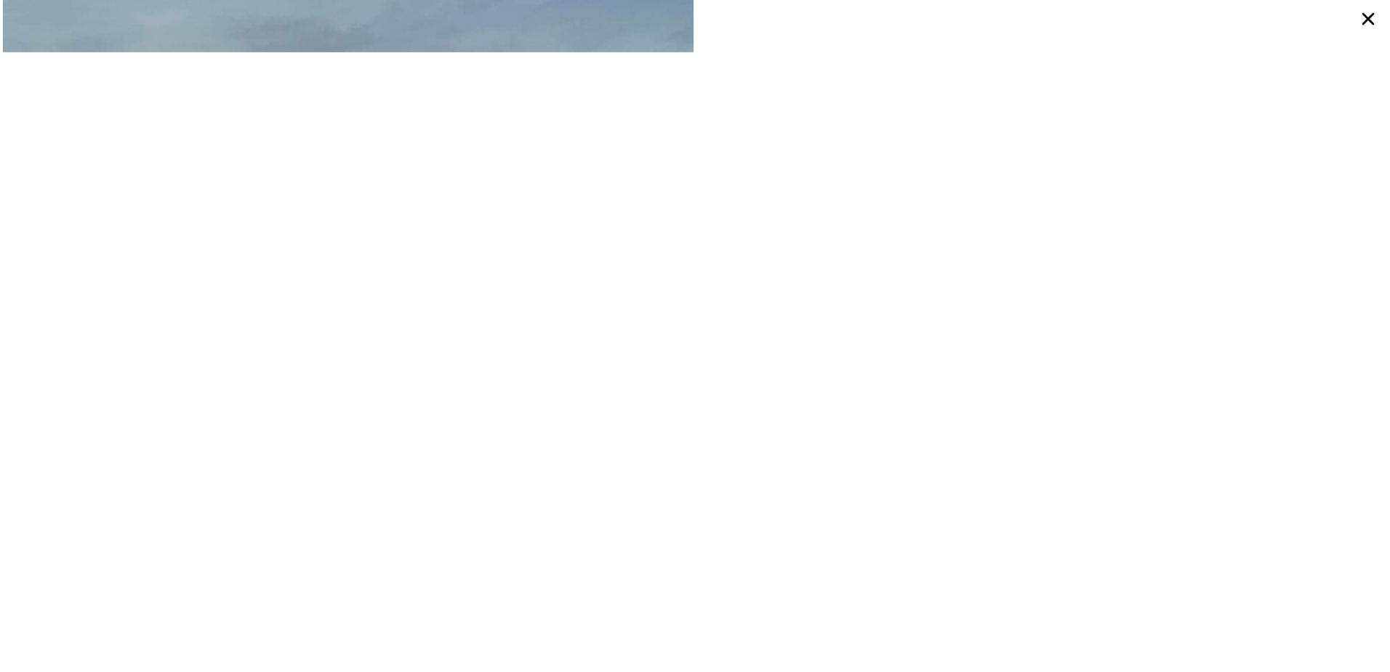
scroll to position [8952, 0]
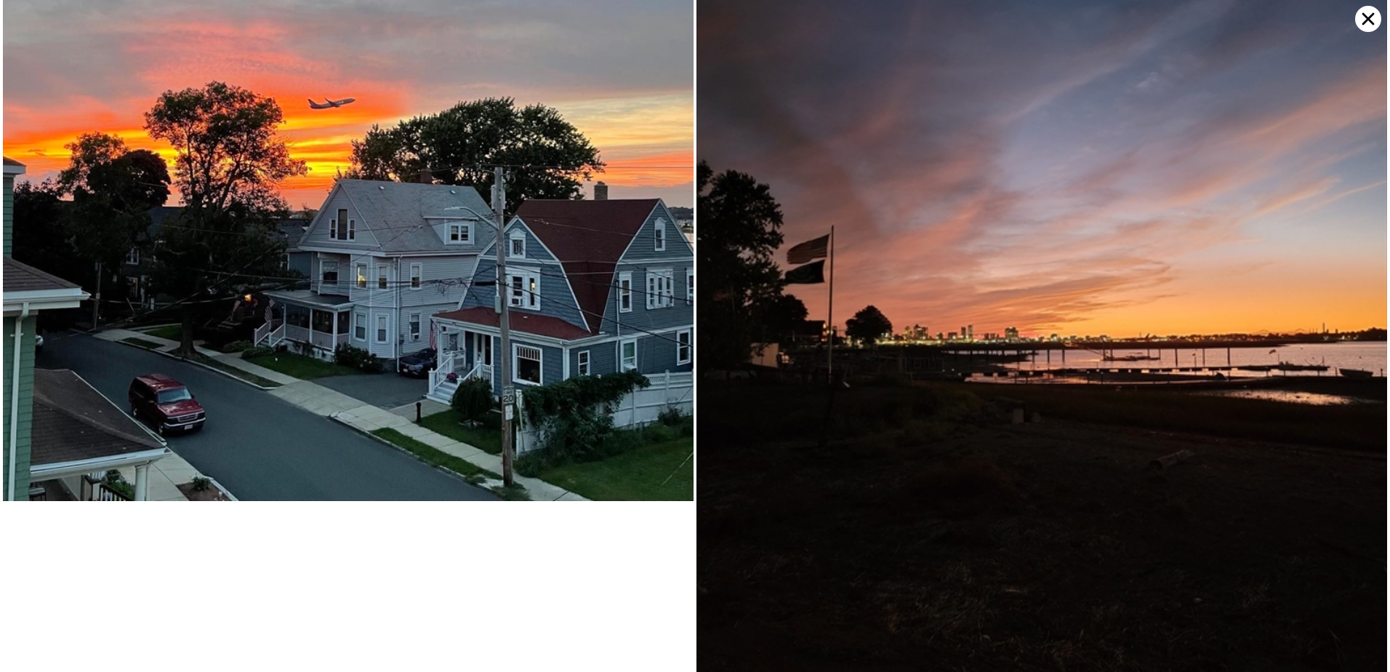
click at [1364, 27] on icon at bounding box center [1368, 19] width 26 height 26
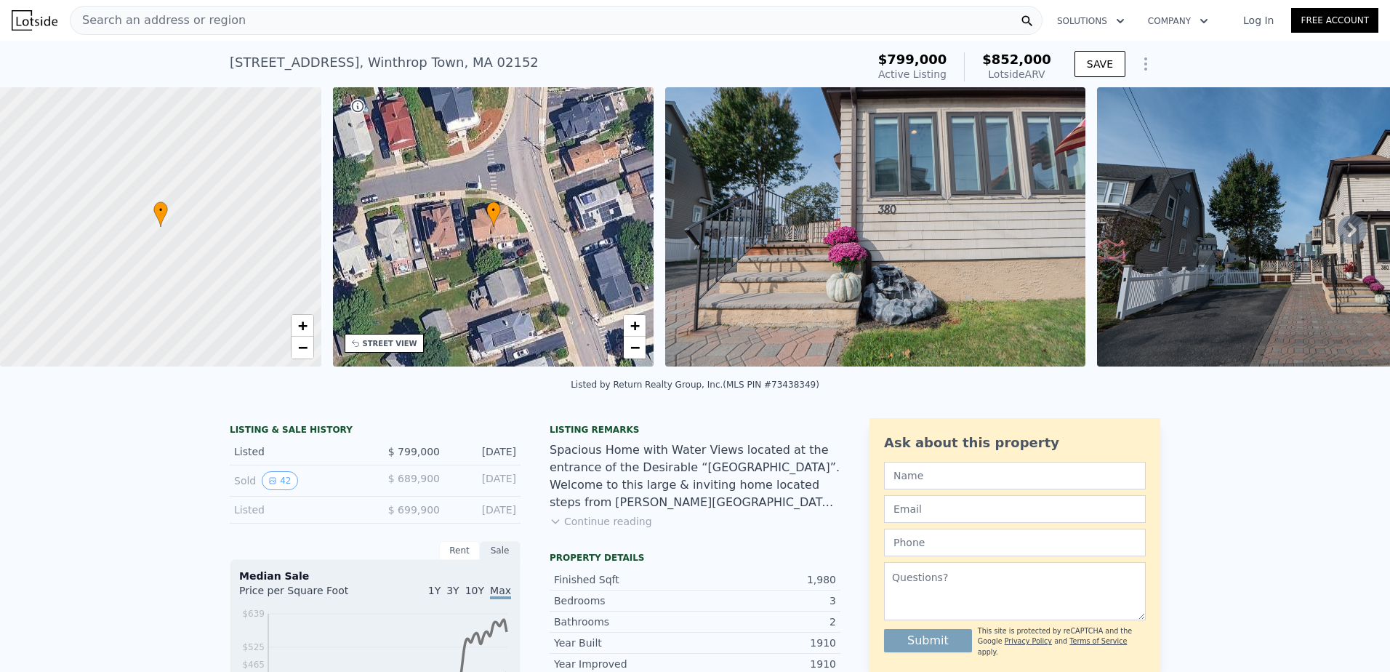
click at [624, 528] on button "Continue reading" at bounding box center [600, 521] width 102 height 15
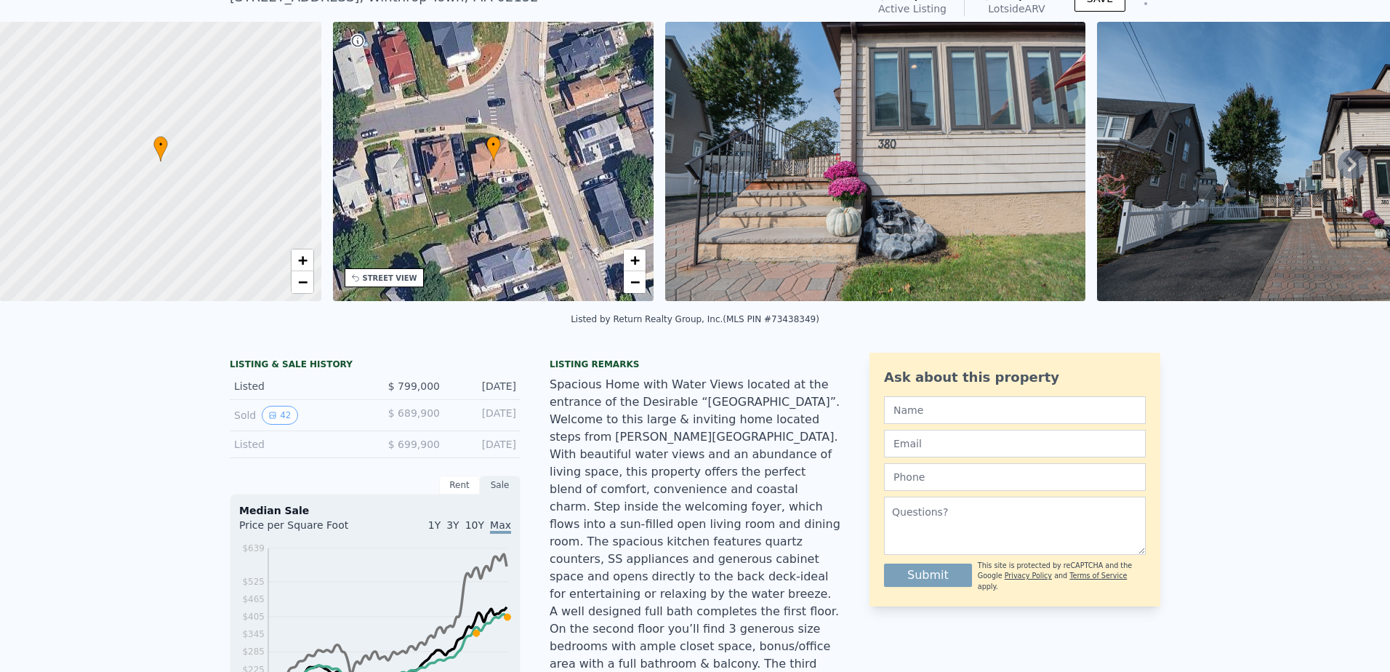
scroll to position [5, 0]
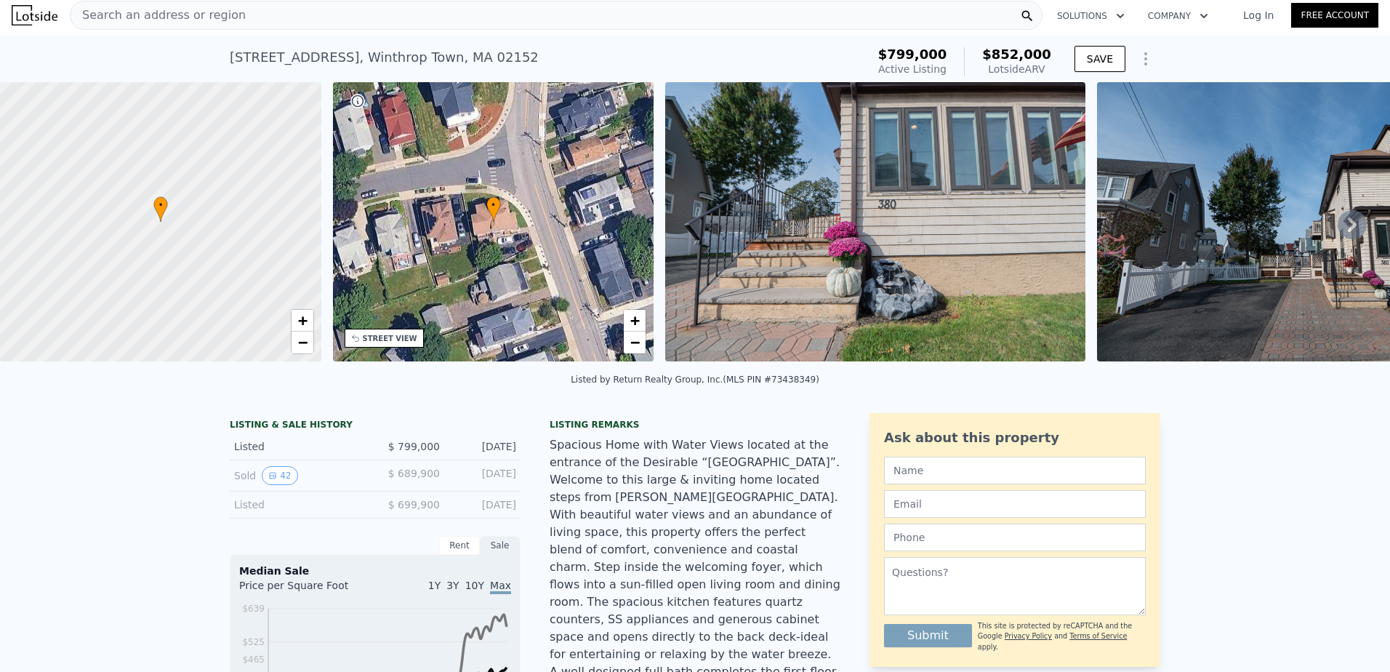
click at [227, 18] on div "Search an address or region" at bounding box center [556, 15] width 972 height 29
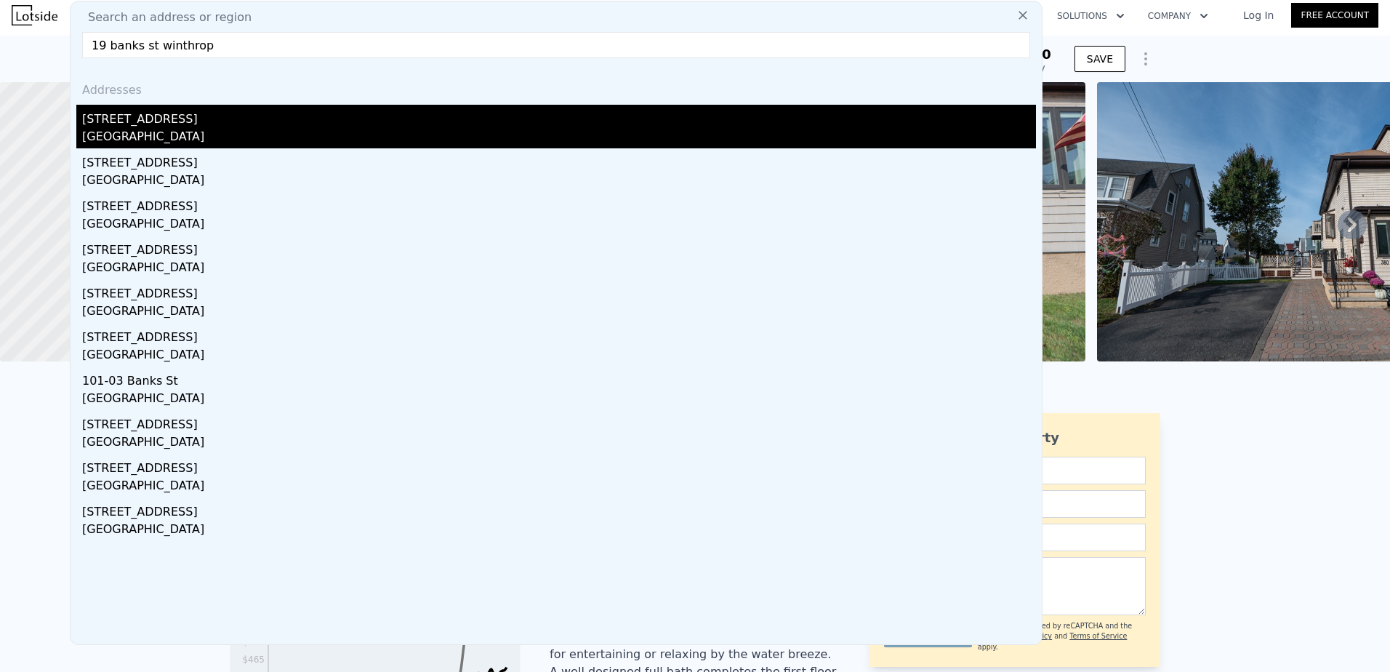
type input "19 banks st winthrop"
click at [201, 142] on div "Winthrop Town, MA 02152" at bounding box center [559, 138] width 954 height 20
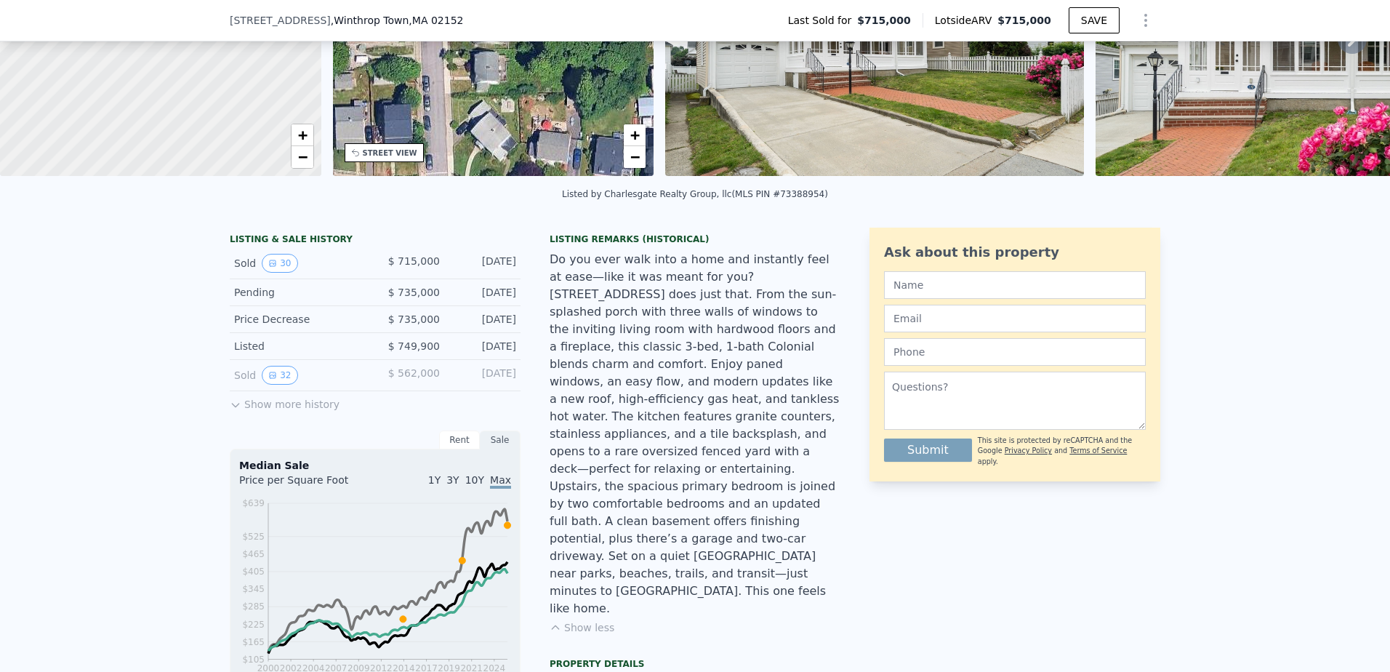
scroll to position [145, 0]
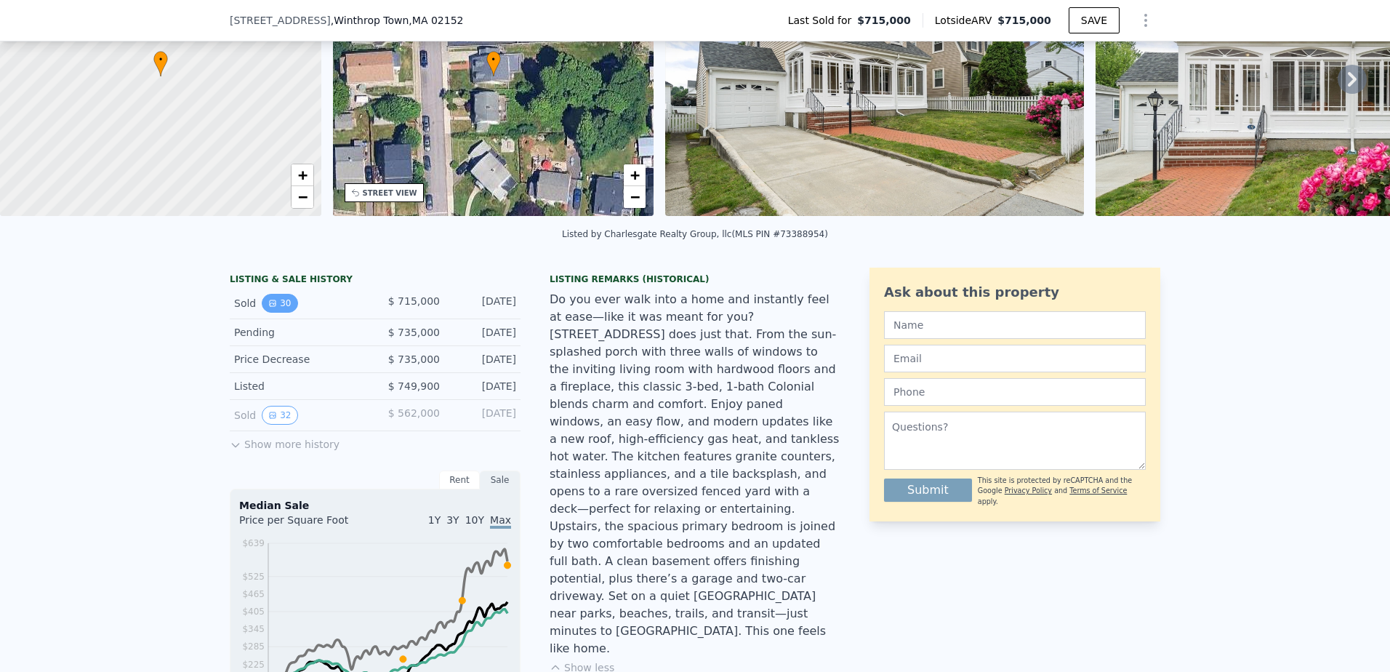
click at [278, 308] on button "30" at bounding box center [280, 303] width 36 height 19
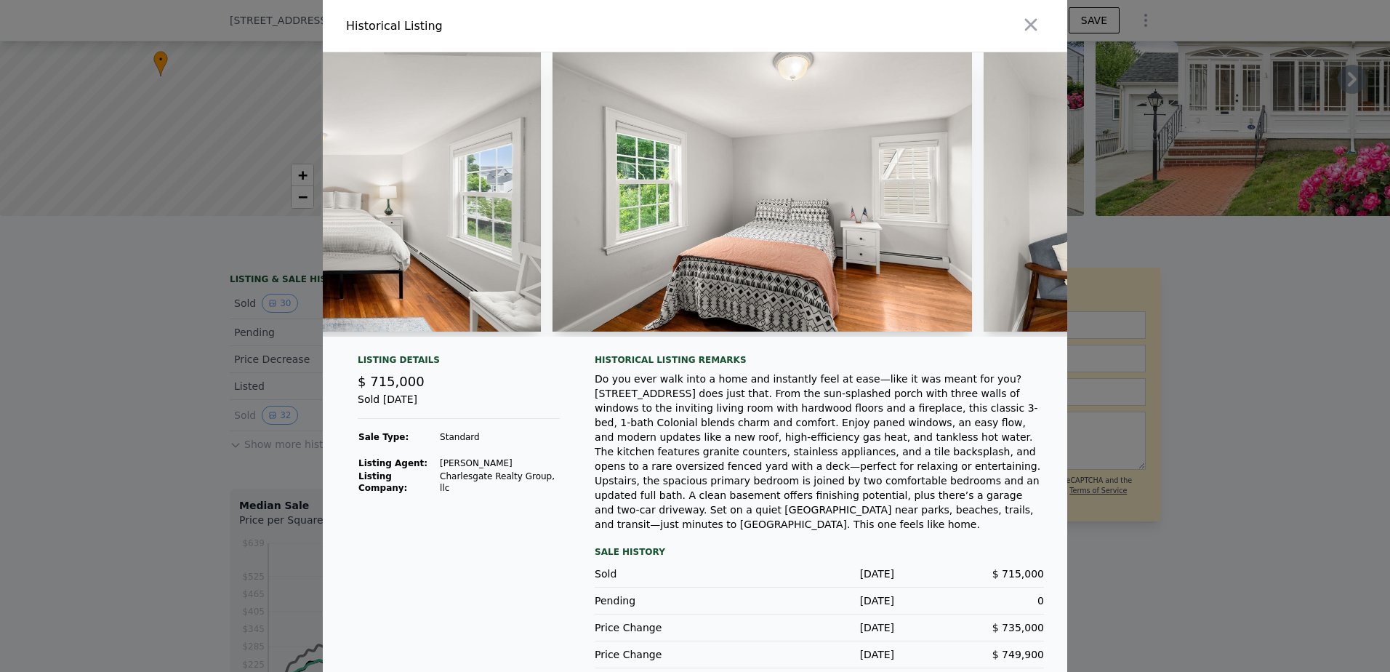
scroll to position [0, 7934]
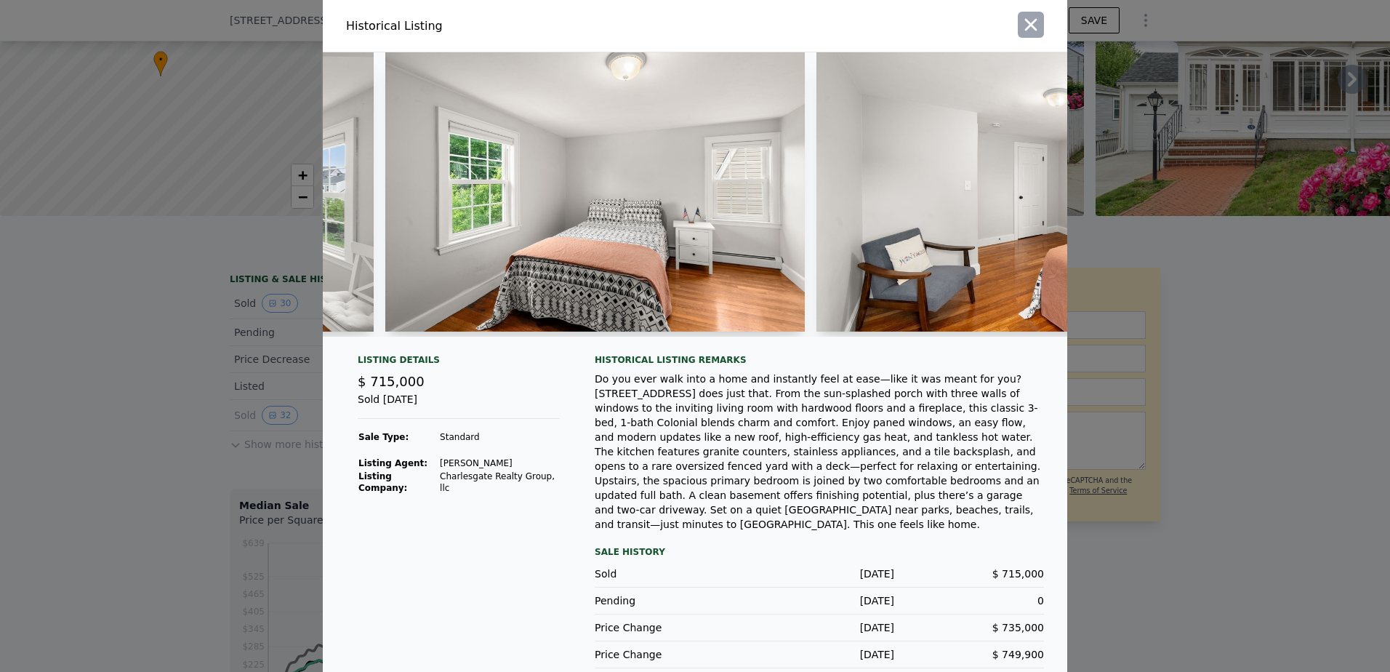
click at [1031, 25] on icon "button" at bounding box center [1031, 25] width 12 height 12
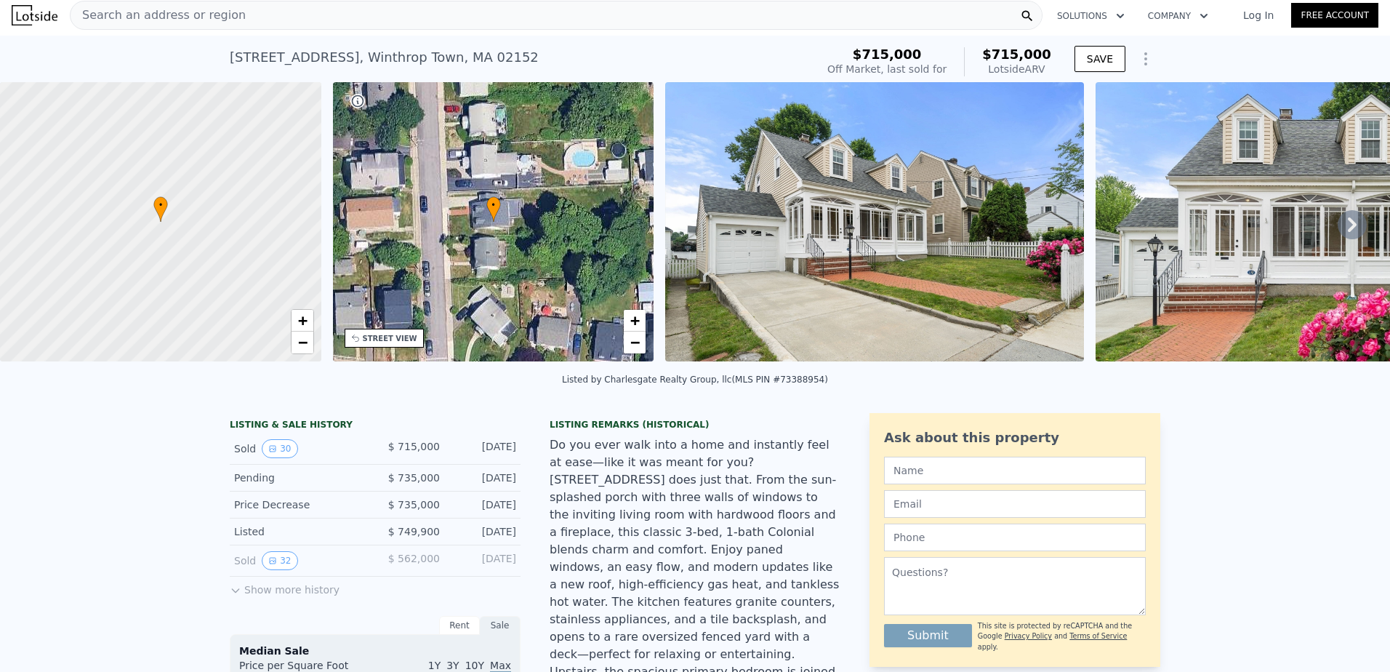
scroll to position [0, 0]
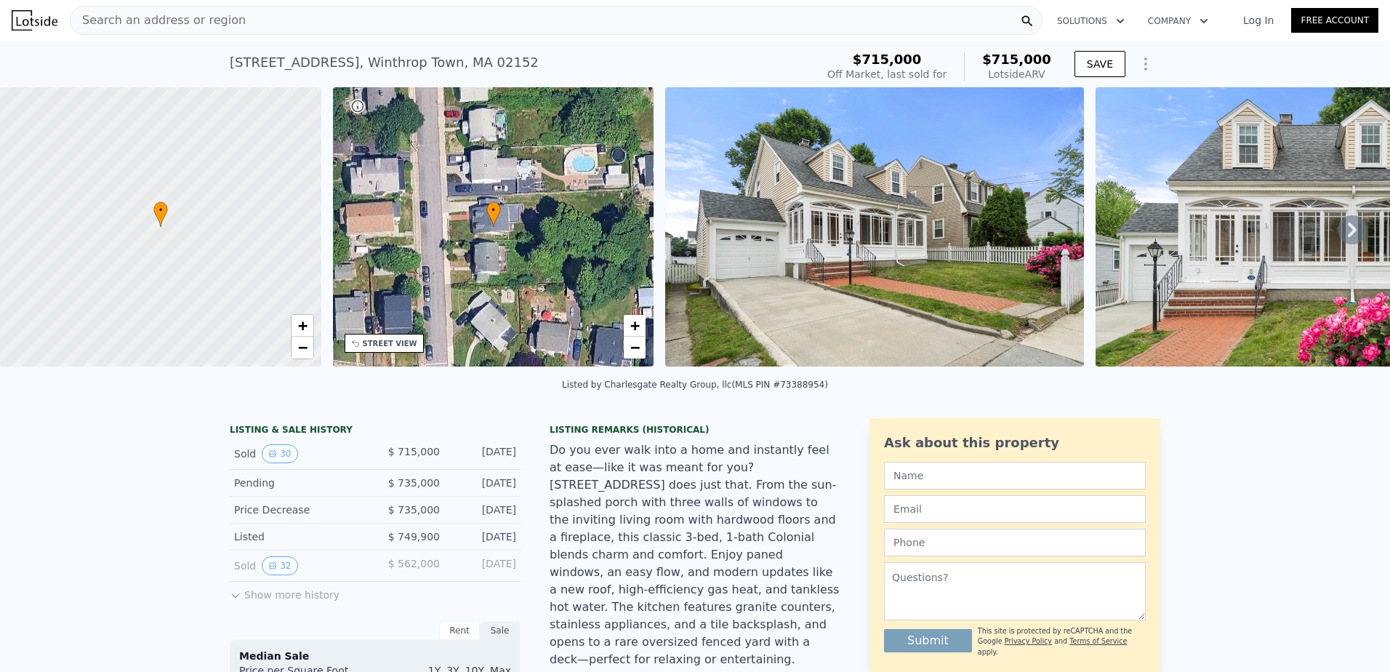
click at [145, 10] on div "Search an address or region" at bounding box center [157, 21] width 175 height 28
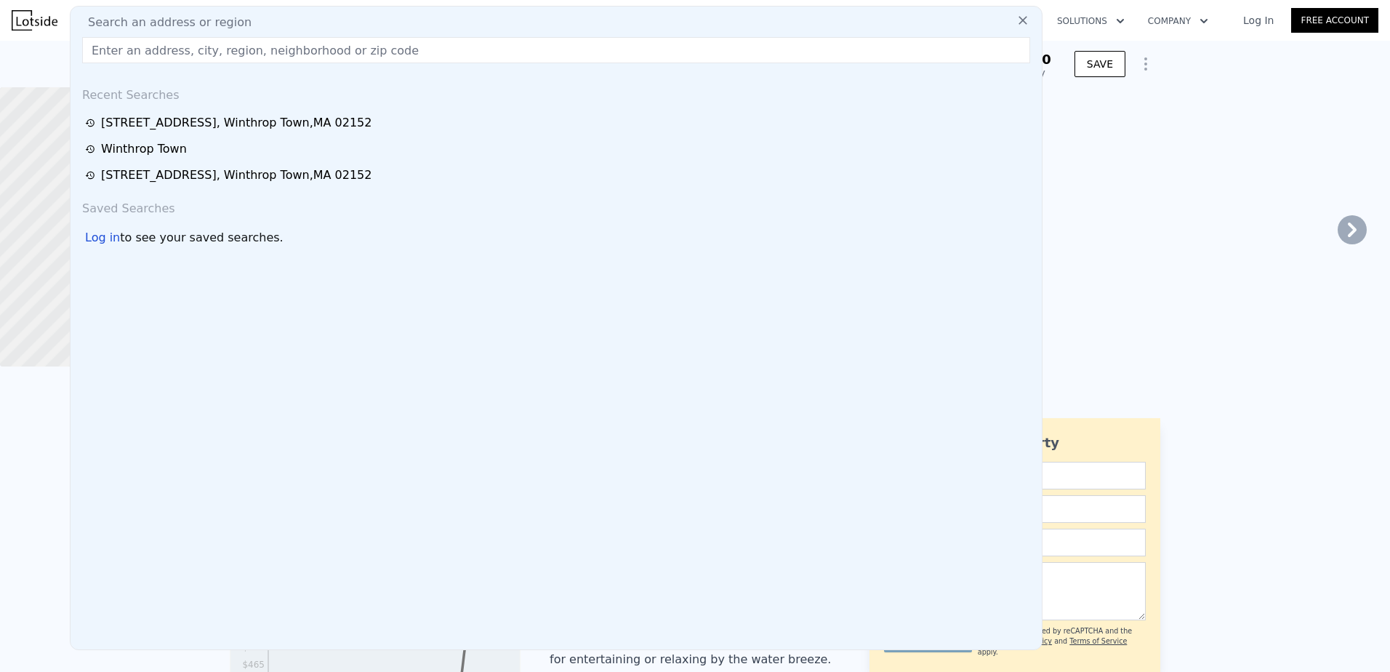
type input "3"
type input "5"
type input "3.5"
type input "1500"
type input "2764"
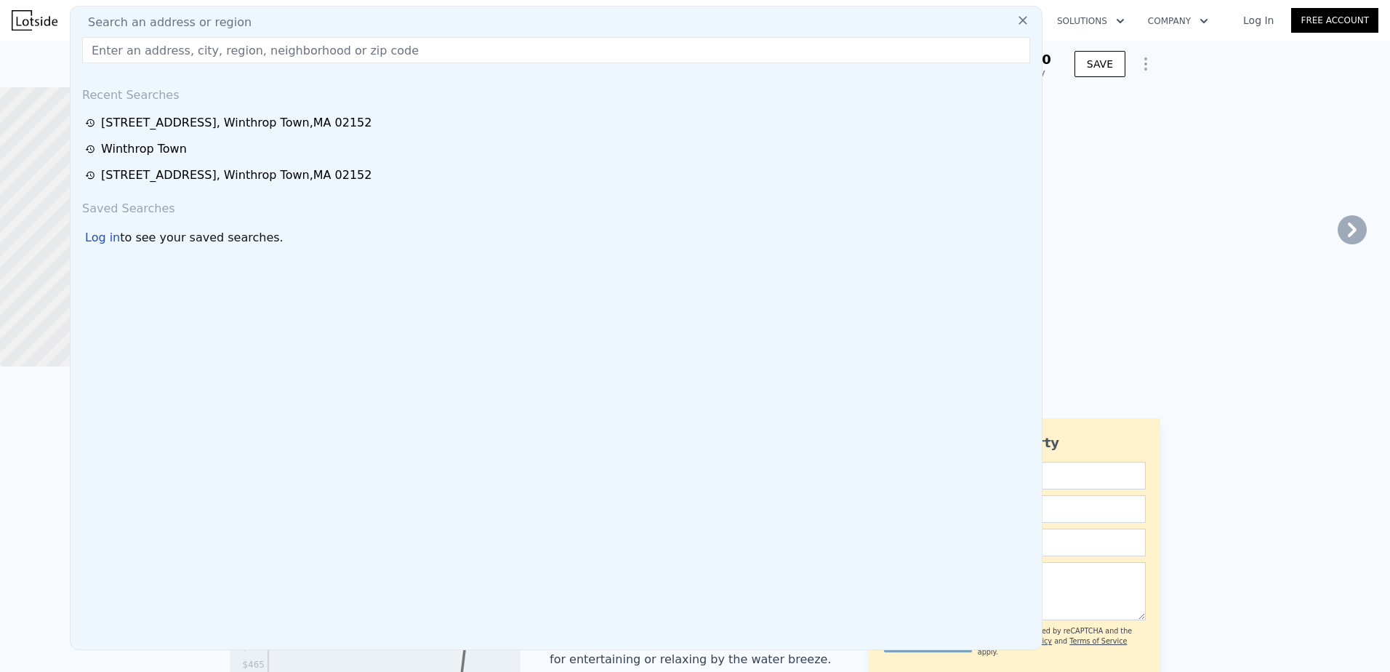
type input "3060"
type input "5961"
type input "$ 852,000"
type input "7"
type input "-$ 60,899"
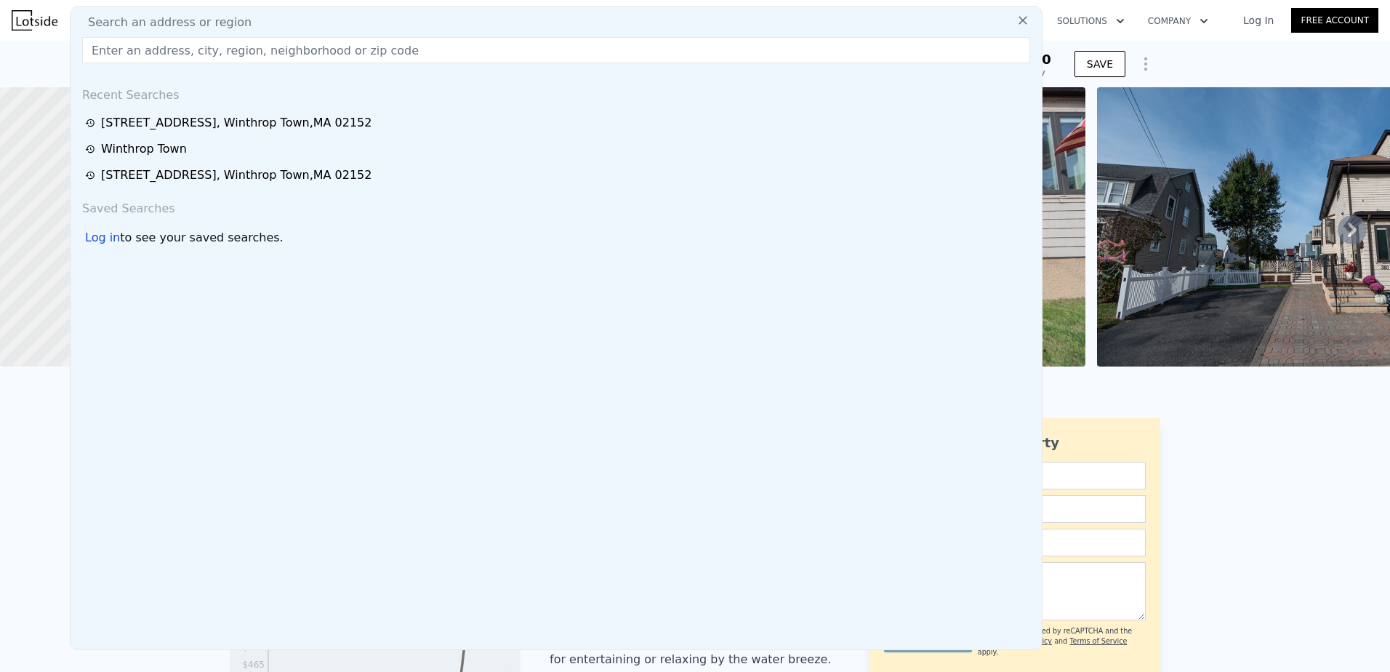
click at [1015, 21] on icon at bounding box center [1022, 20] width 15 height 15
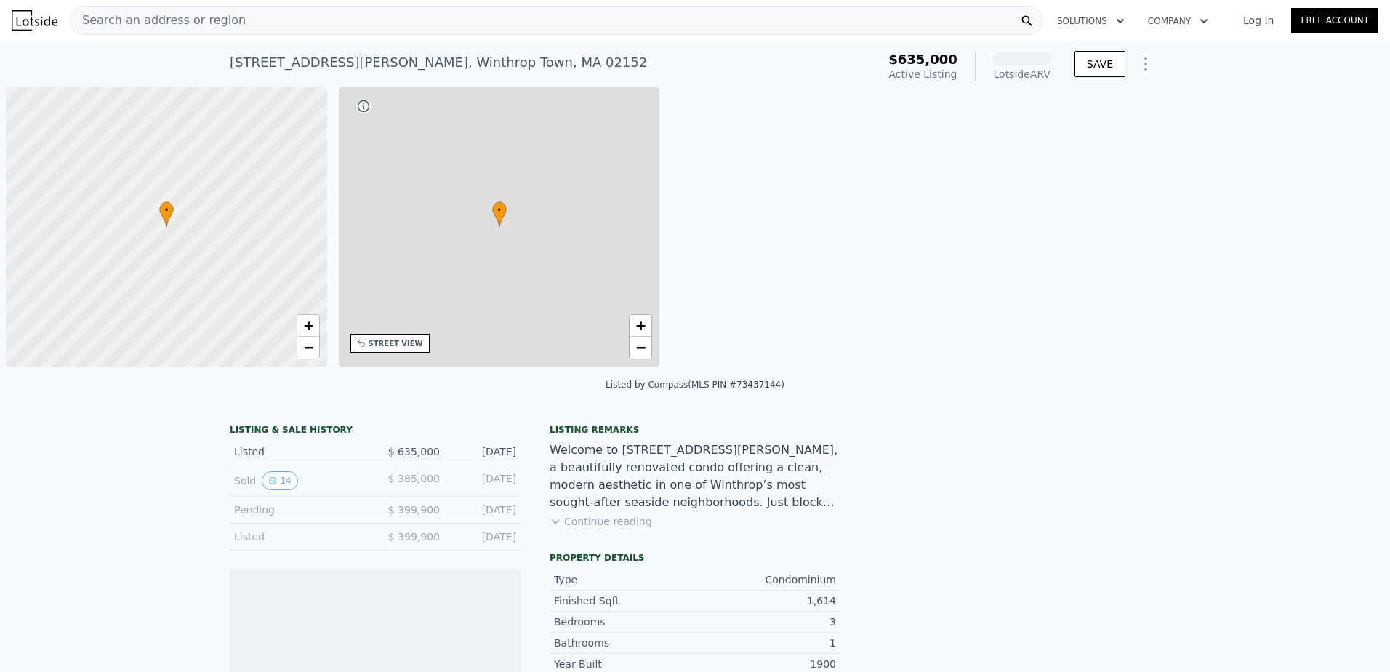
scroll to position [0, 6]
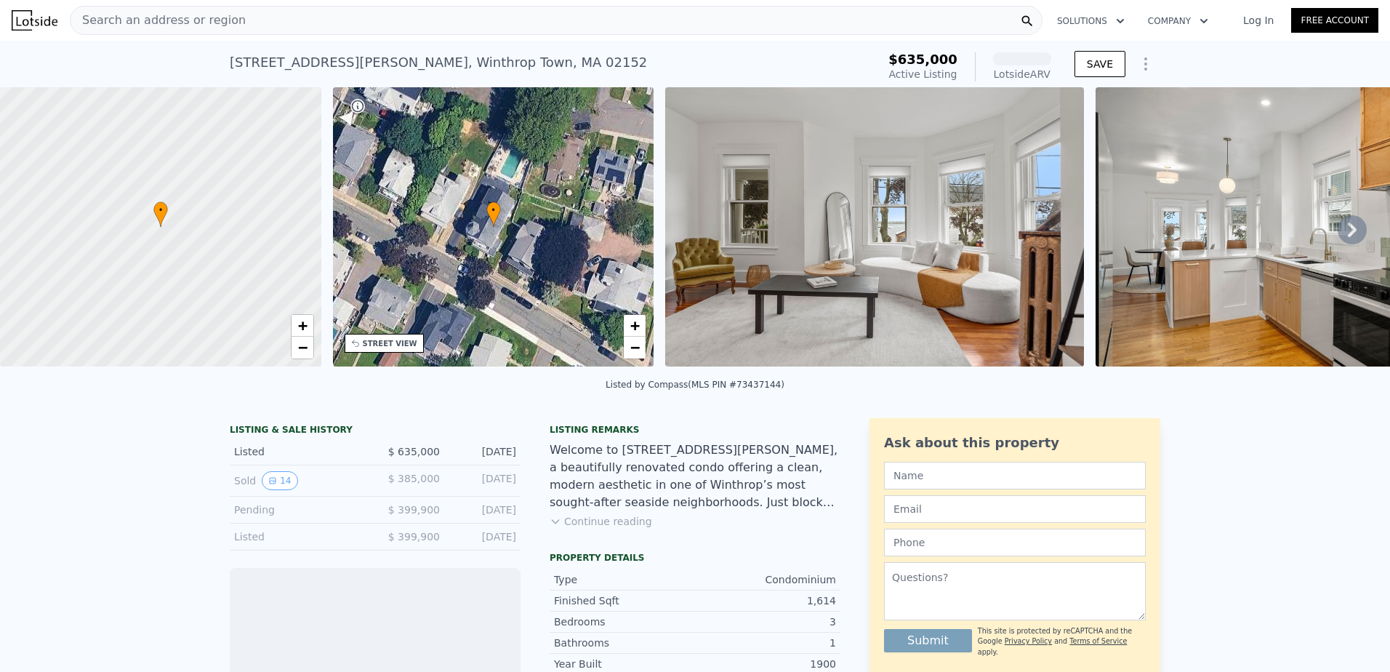
click at [799, 263] on img at bounding box center [874, 226] width 419 height 279
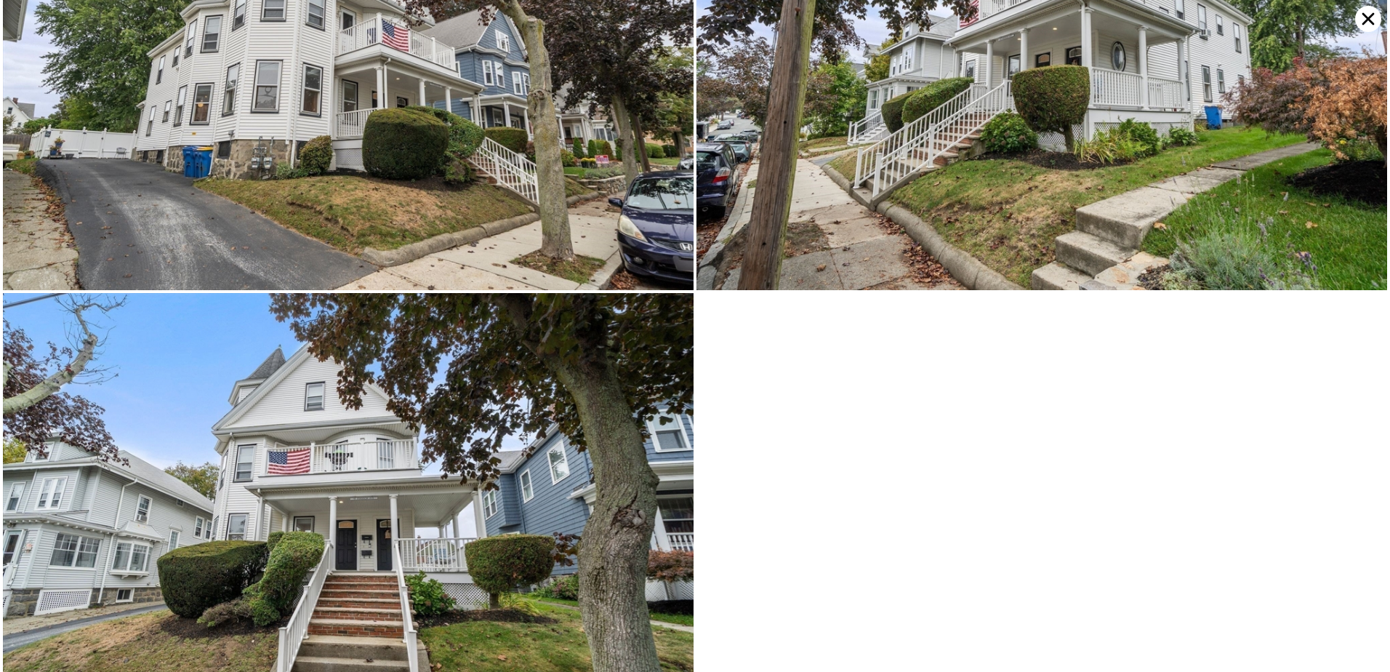
scroll to position [6222, 0]
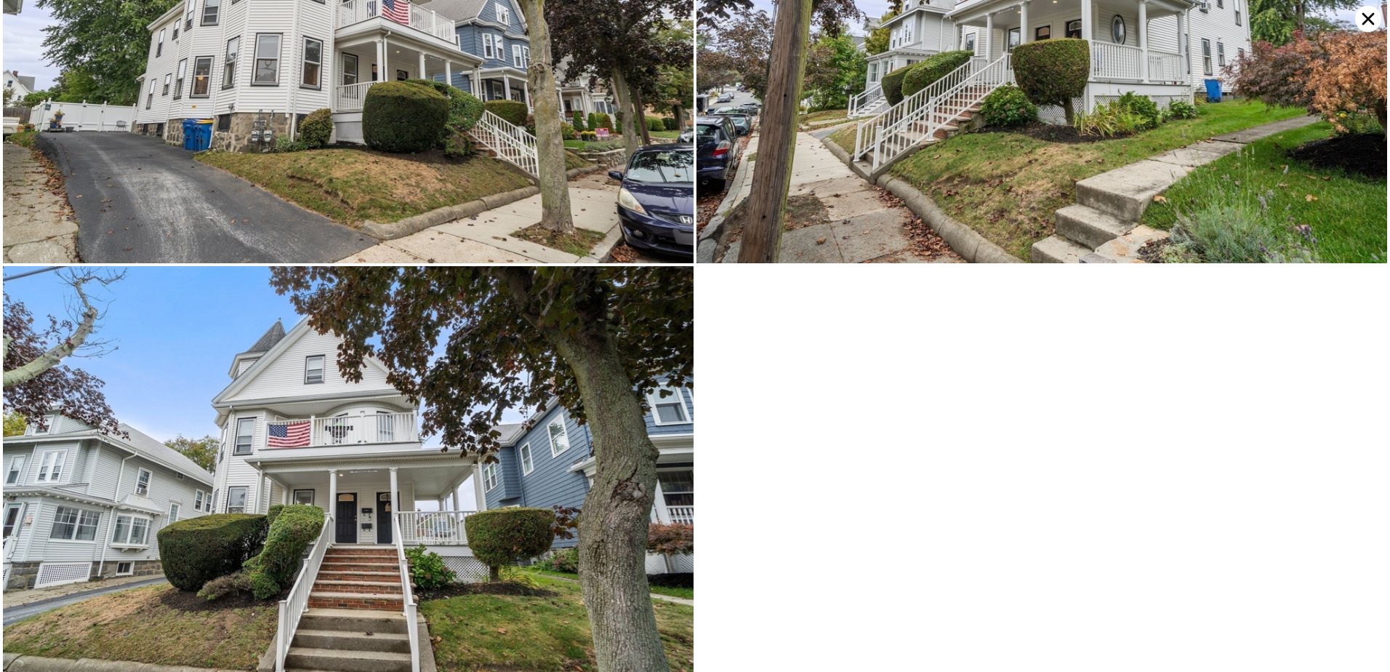
click at [1360, 23] on icon at bounding box center [1368, 19] width 26 height 26
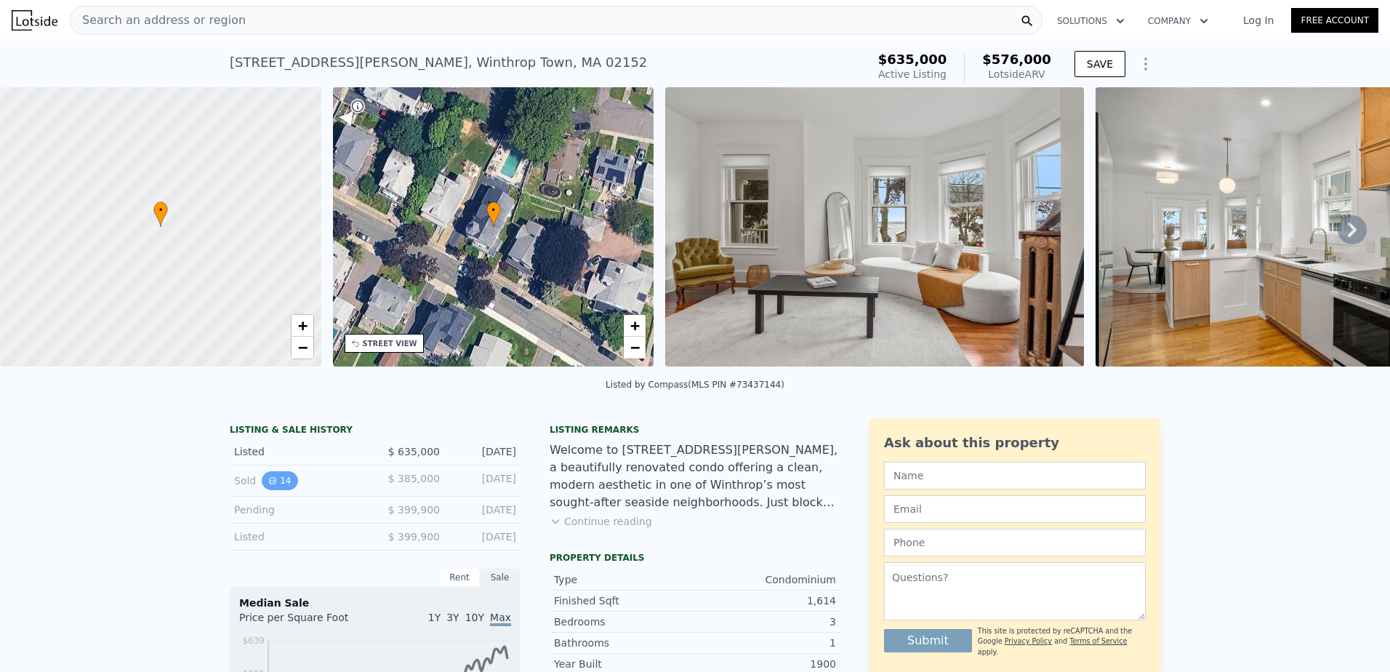
click at [275, 490] on button "14" at bounding box center [280, 480] width 36 height 19
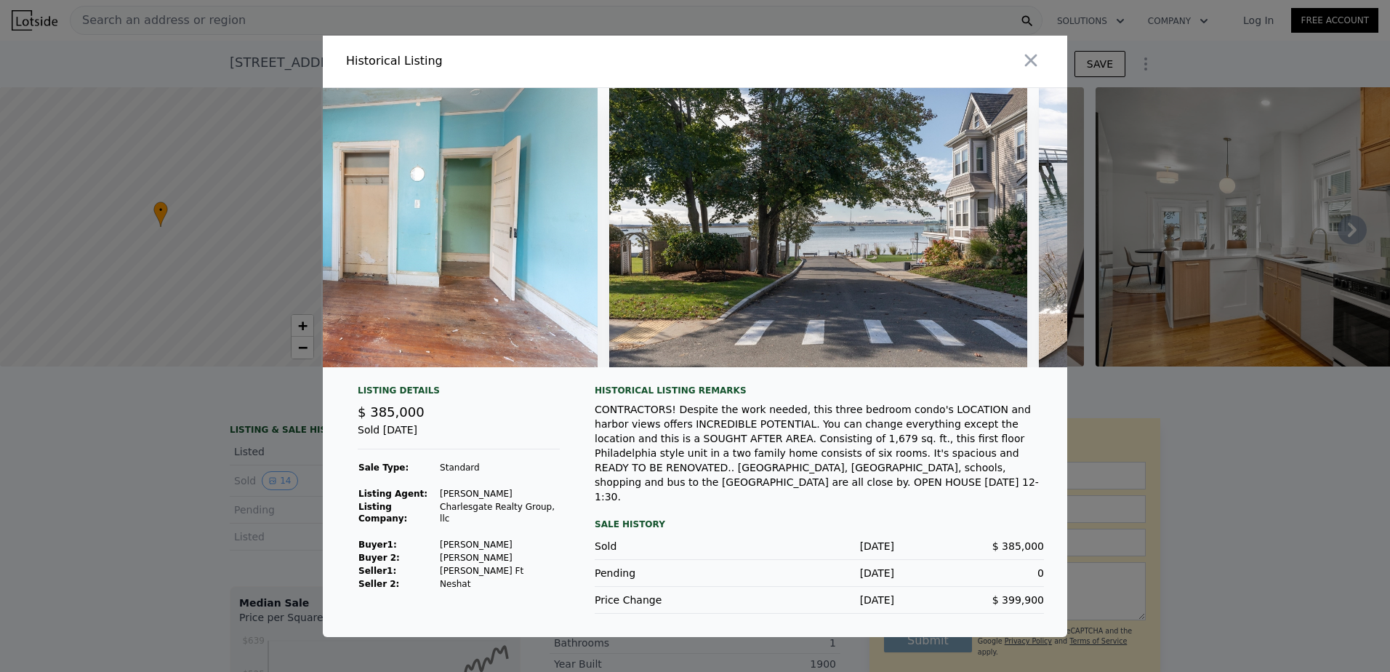
scroll to position [0, 4837]
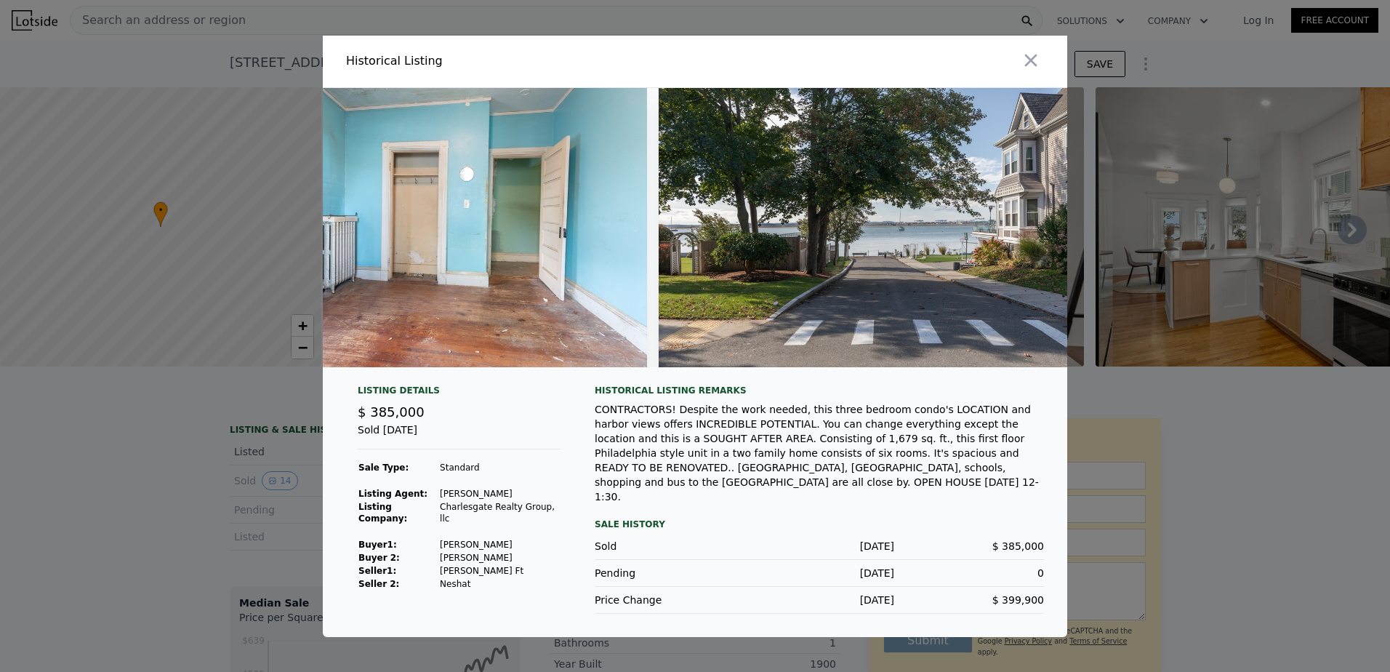
drag, startPoint x: 1036, startPoint y: 72, endPoint x: 1031, endPoint y: 84, distance: 12.4
click at [1032, 83] on div at bounding box center [884, 62] width 366 height 52
click at [1034, 65] on icon "button" at bounding box center [1031, 60] width 12 height 12
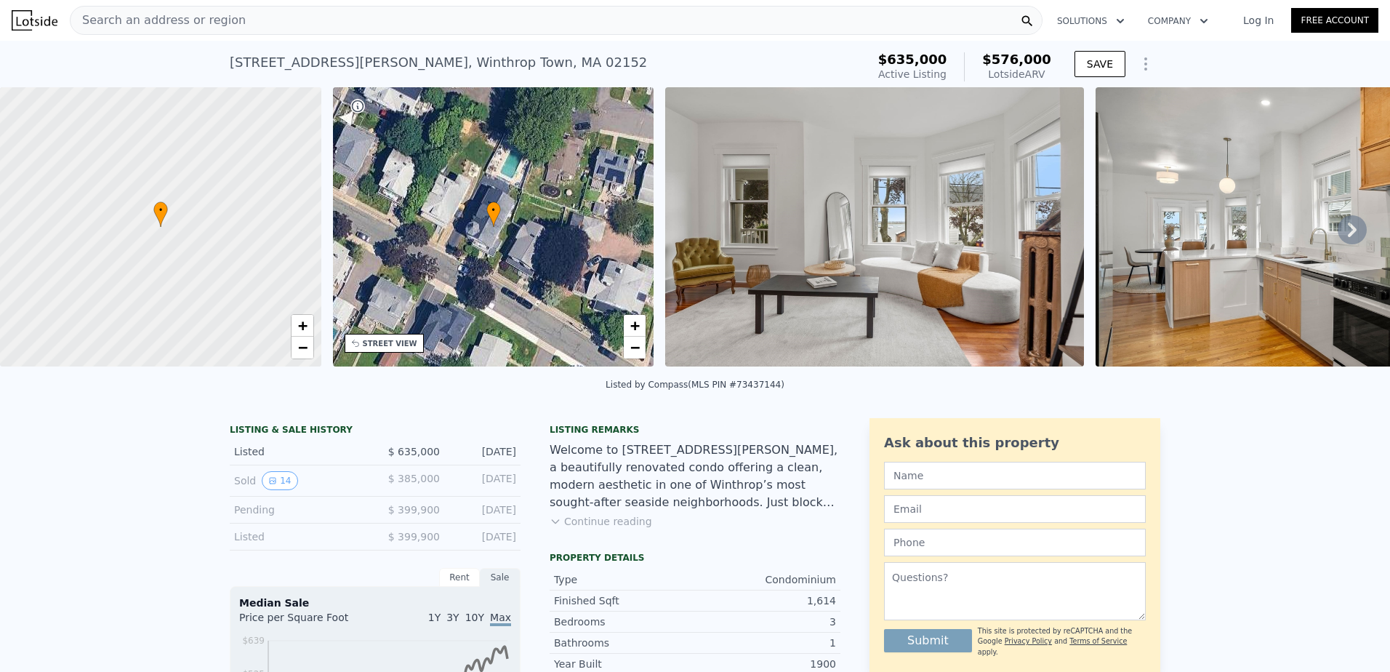
click at [608, 541] on div "Listing remarks Welcome to 55 Johnson Ave, a beautifully renovated condo offeri…" at bounding box center [694, 485] width 291 height 122
click at [603, 528] on button "Continue reading" at bounding box center [600, 521] width 102 height 15
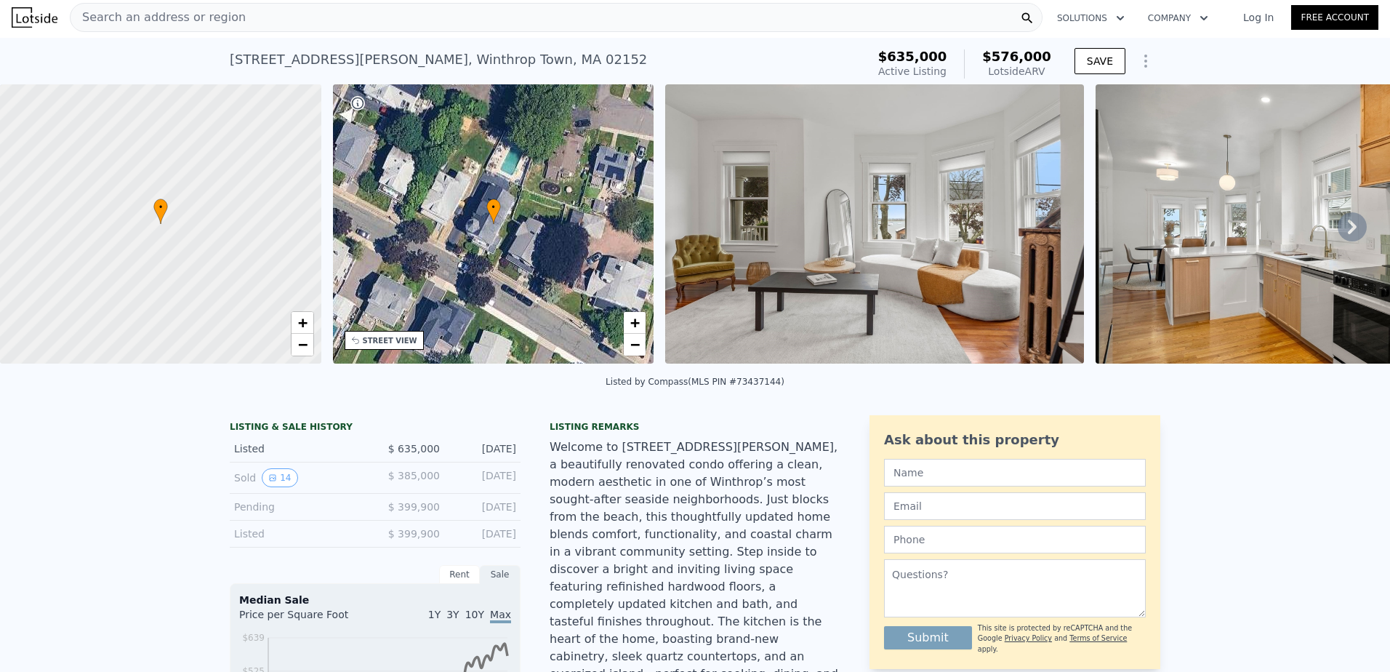
scroll to position [0, 0]
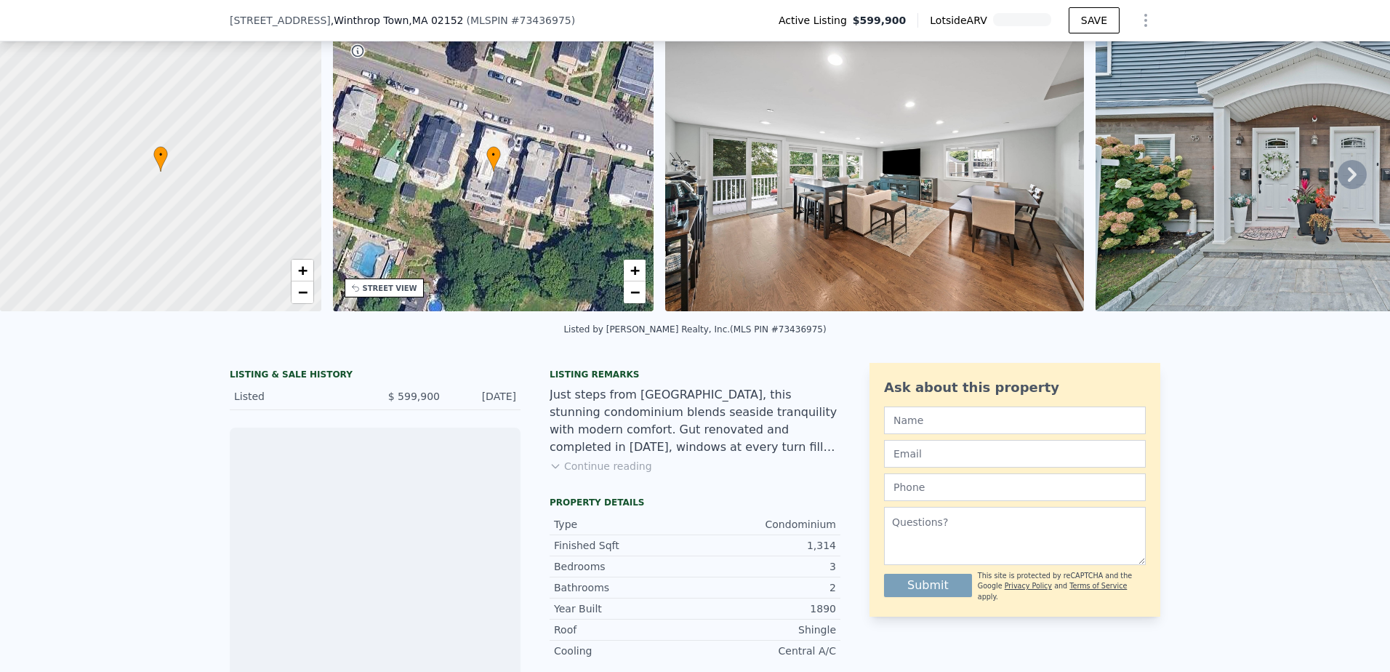
scroll to position [68, 0]
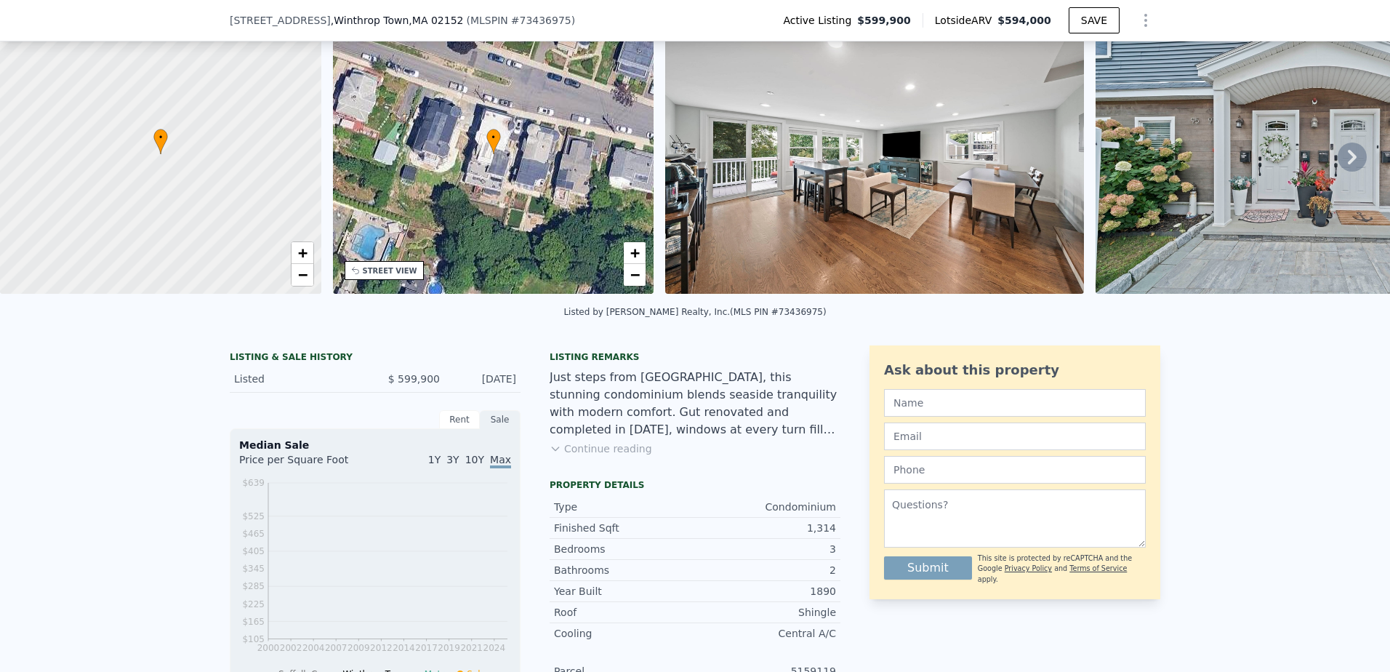
click at [878, 185] on img at bounding box center [874, 154] width 419 height 279
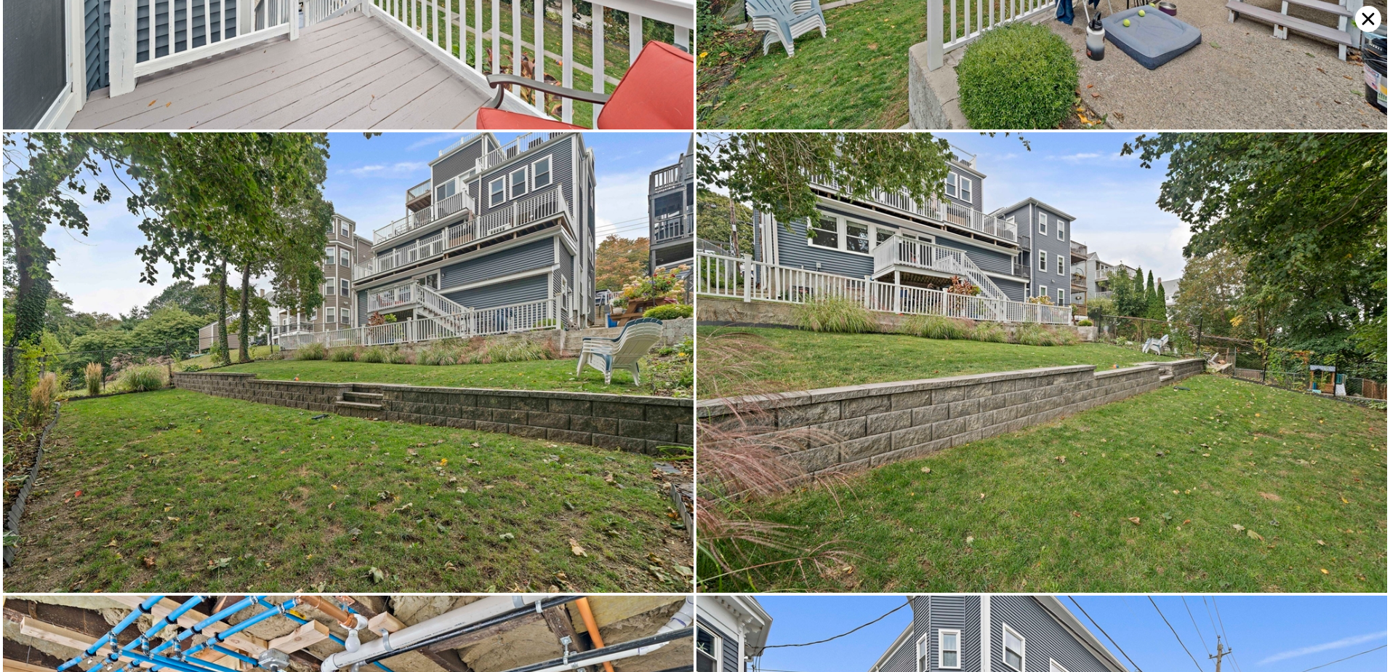
scroll to position [5518, 0]
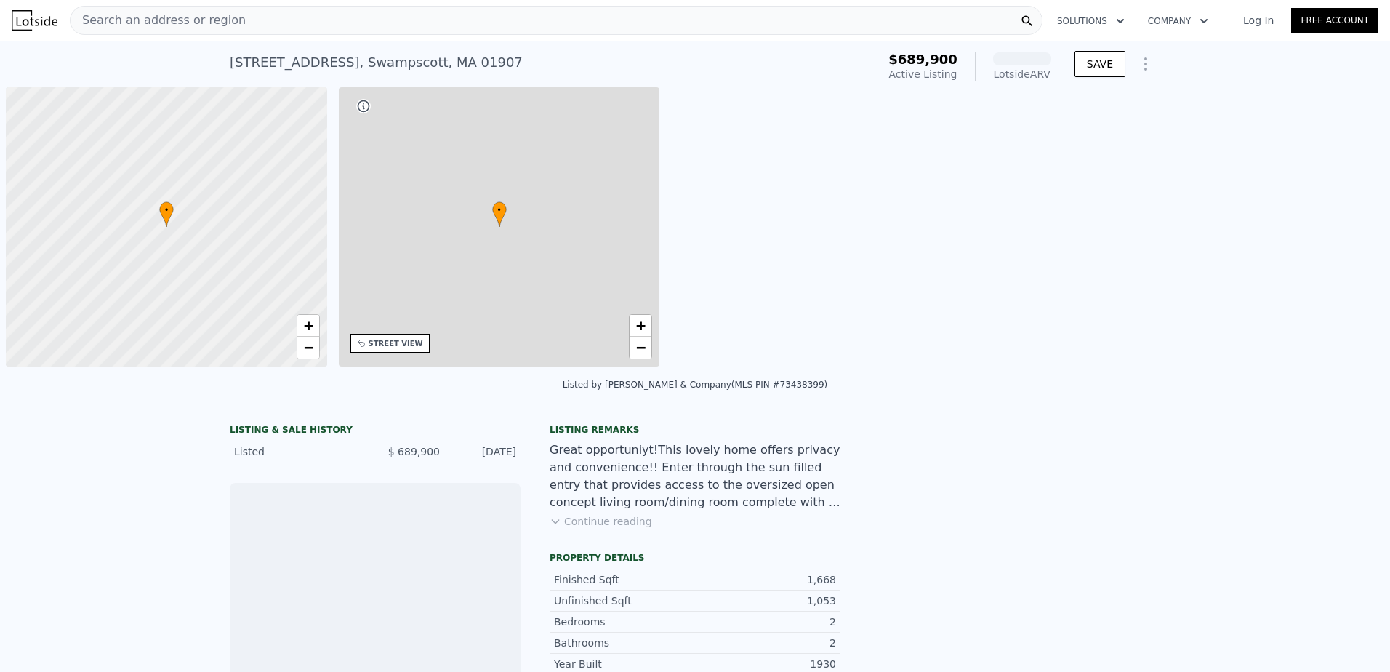
scroll to position [0, 6]
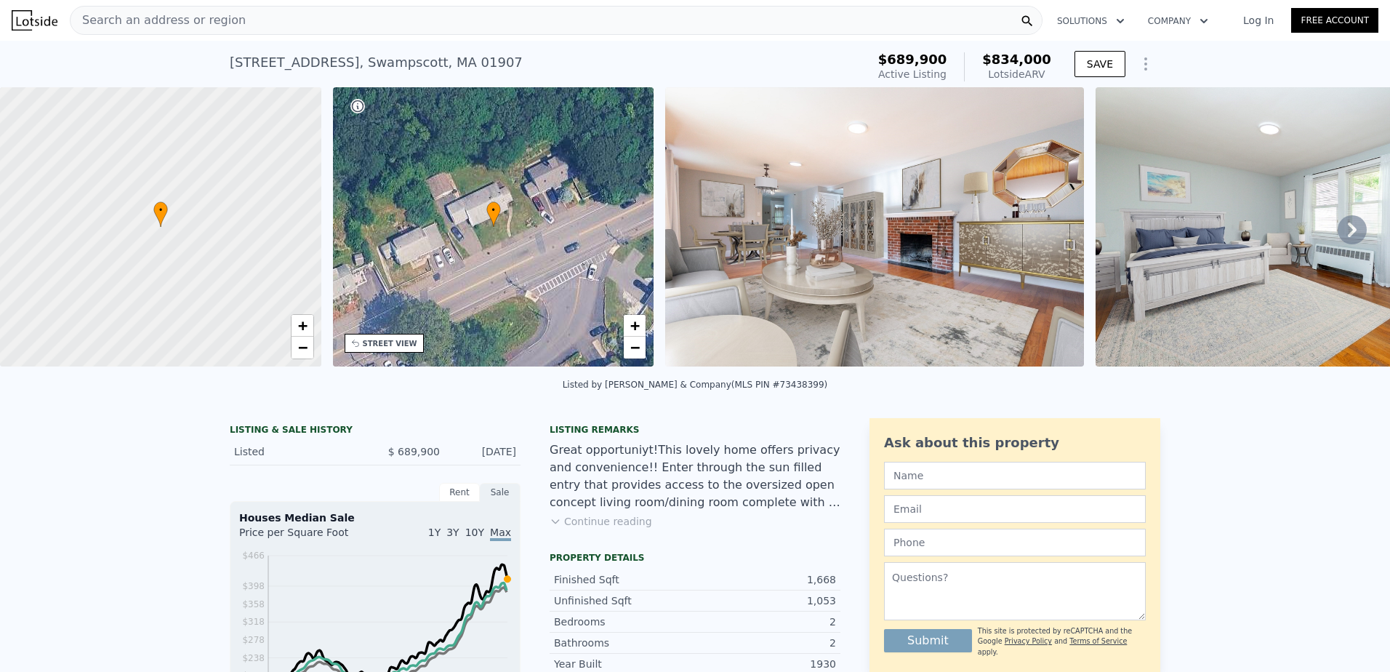
click at [886, 262] on img at bounding box center [874, 226] width 419 height 279
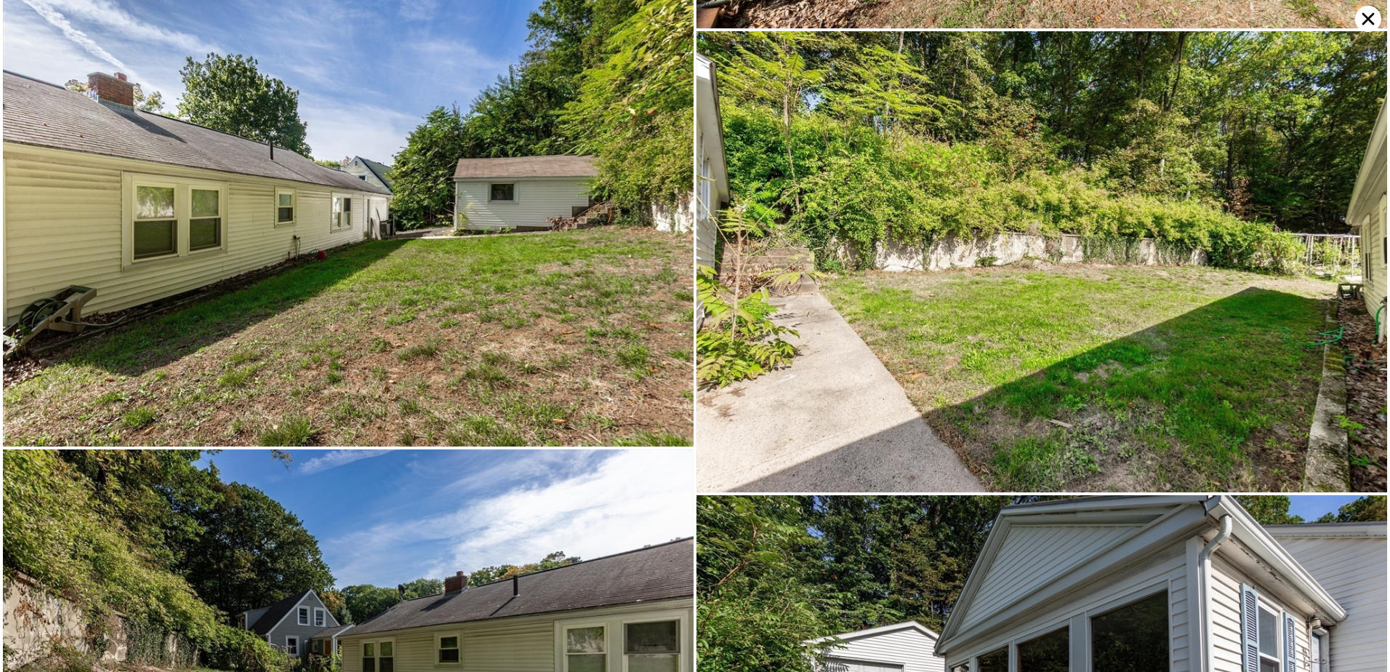
scroll to position [7770, 0]
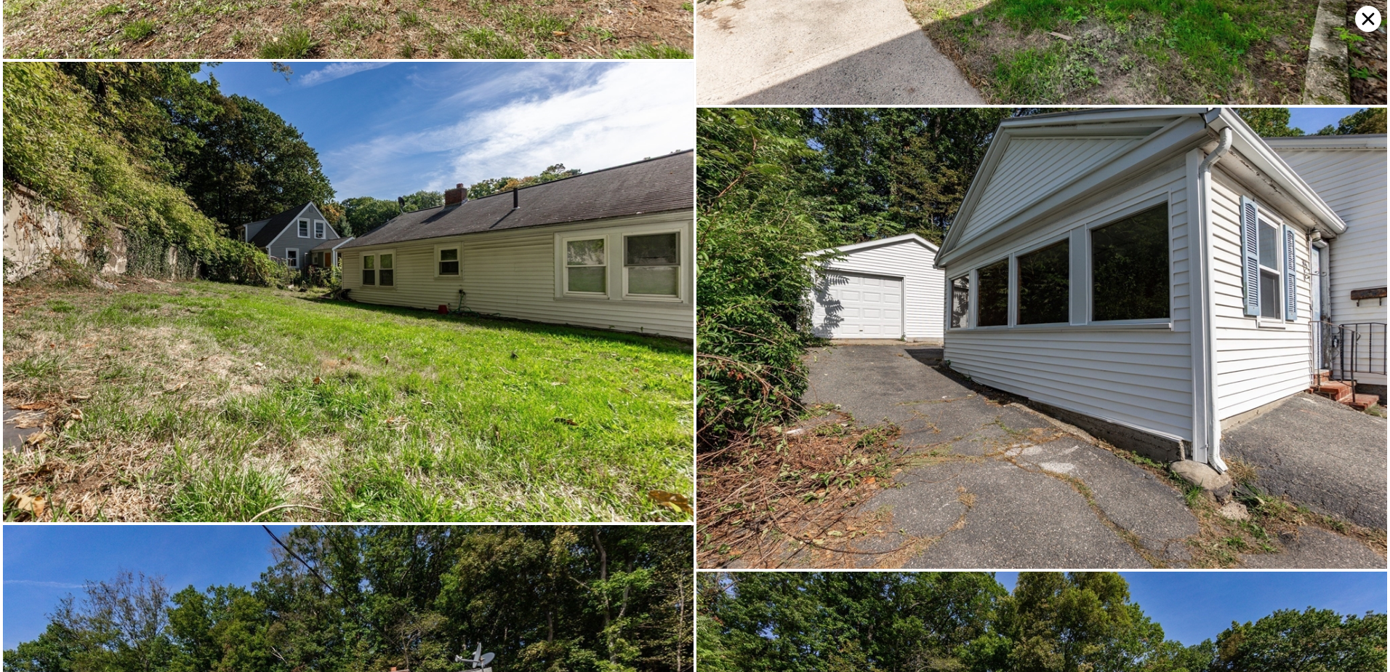
click at [1367, 17] on icon at bounding box center [1368, 19] width 12 height 12
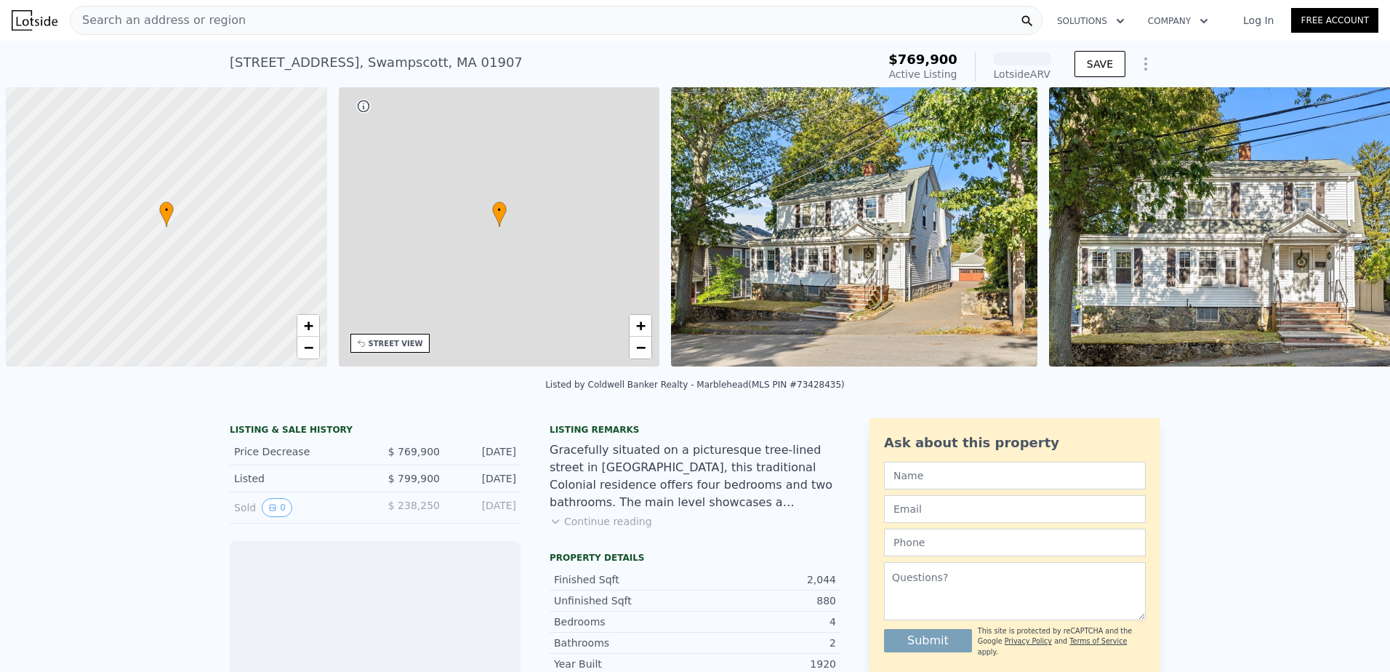
scroll to position [0, 6]
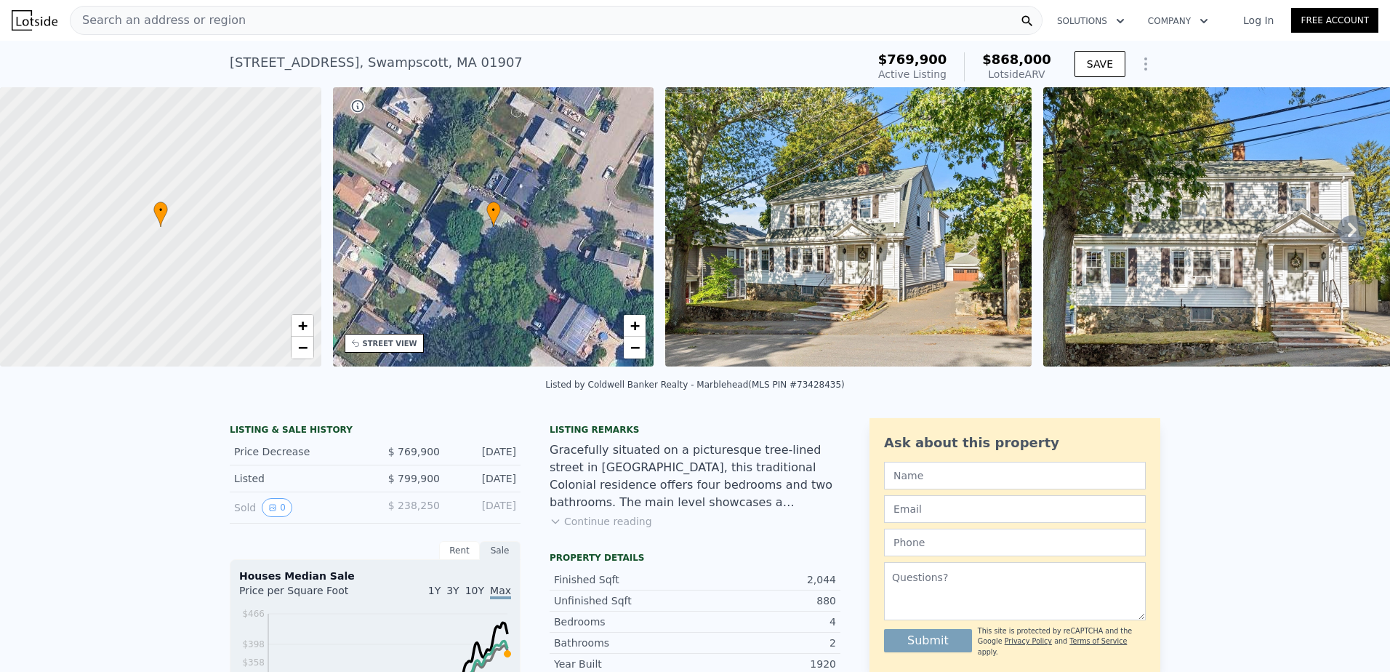
click at [935, 303] on img at bounding box center [848, 226] width 366 height 279
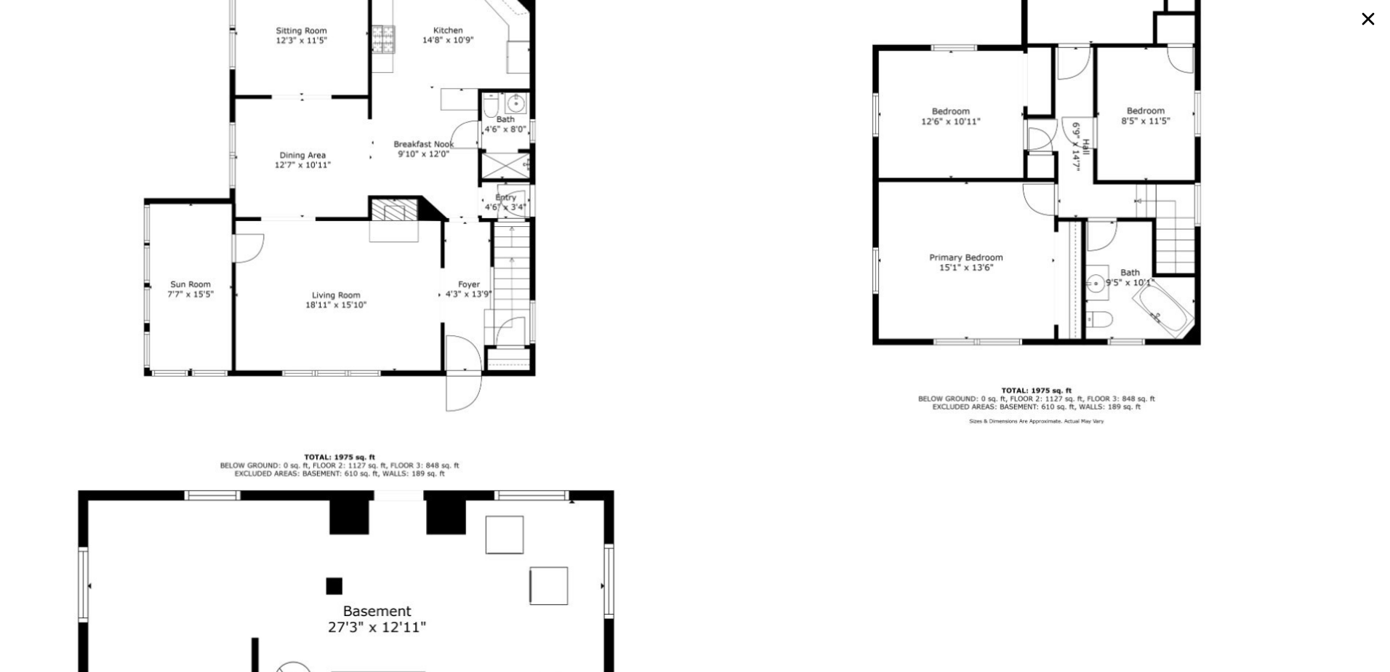
scroll to position [6252, 0]
